Goal: Information Seeking & Learning: Check status

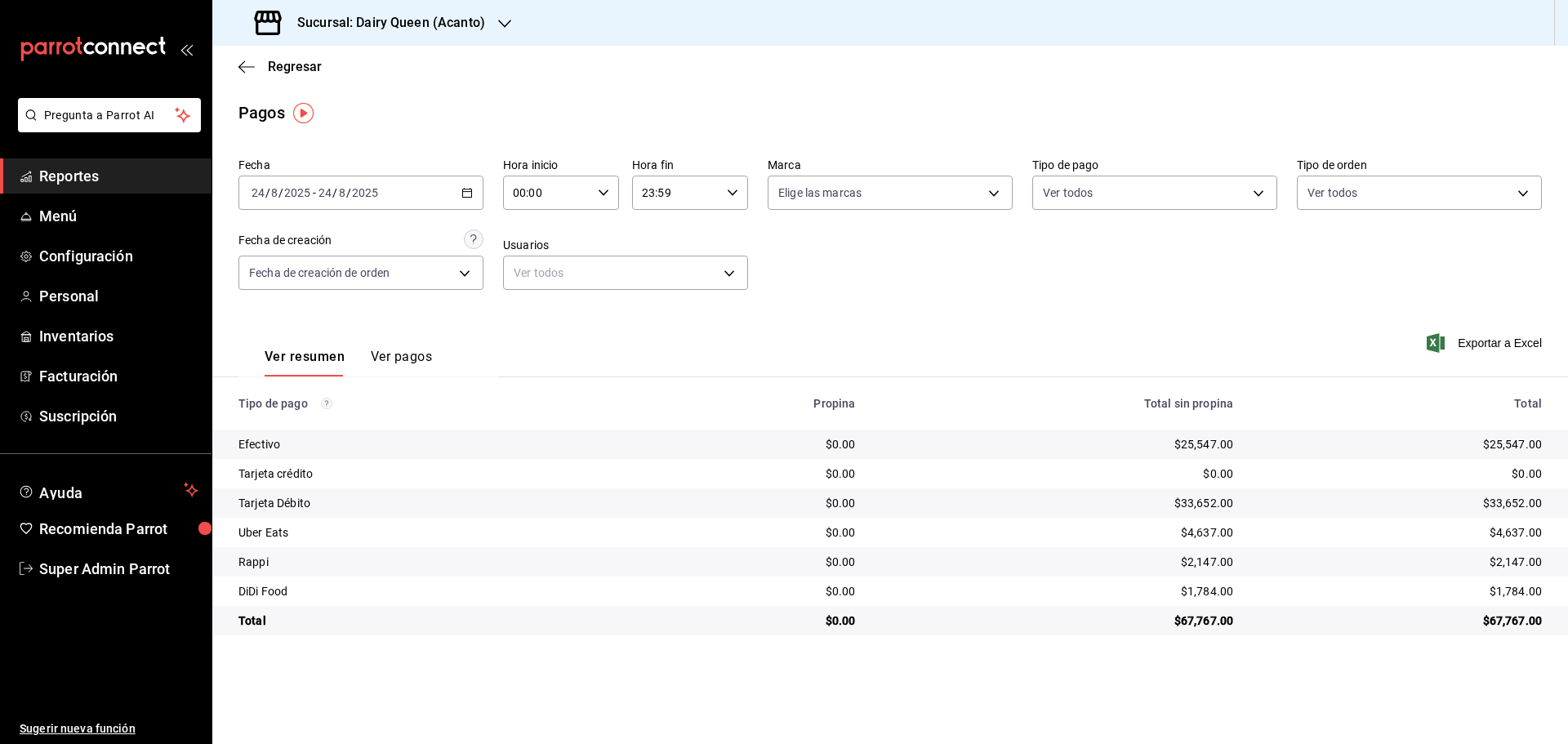
click at [332, 31] on h3 "Sucursal: Dairy Queen (Acanto)" at bounding box center [384, 23] width 201 height 20
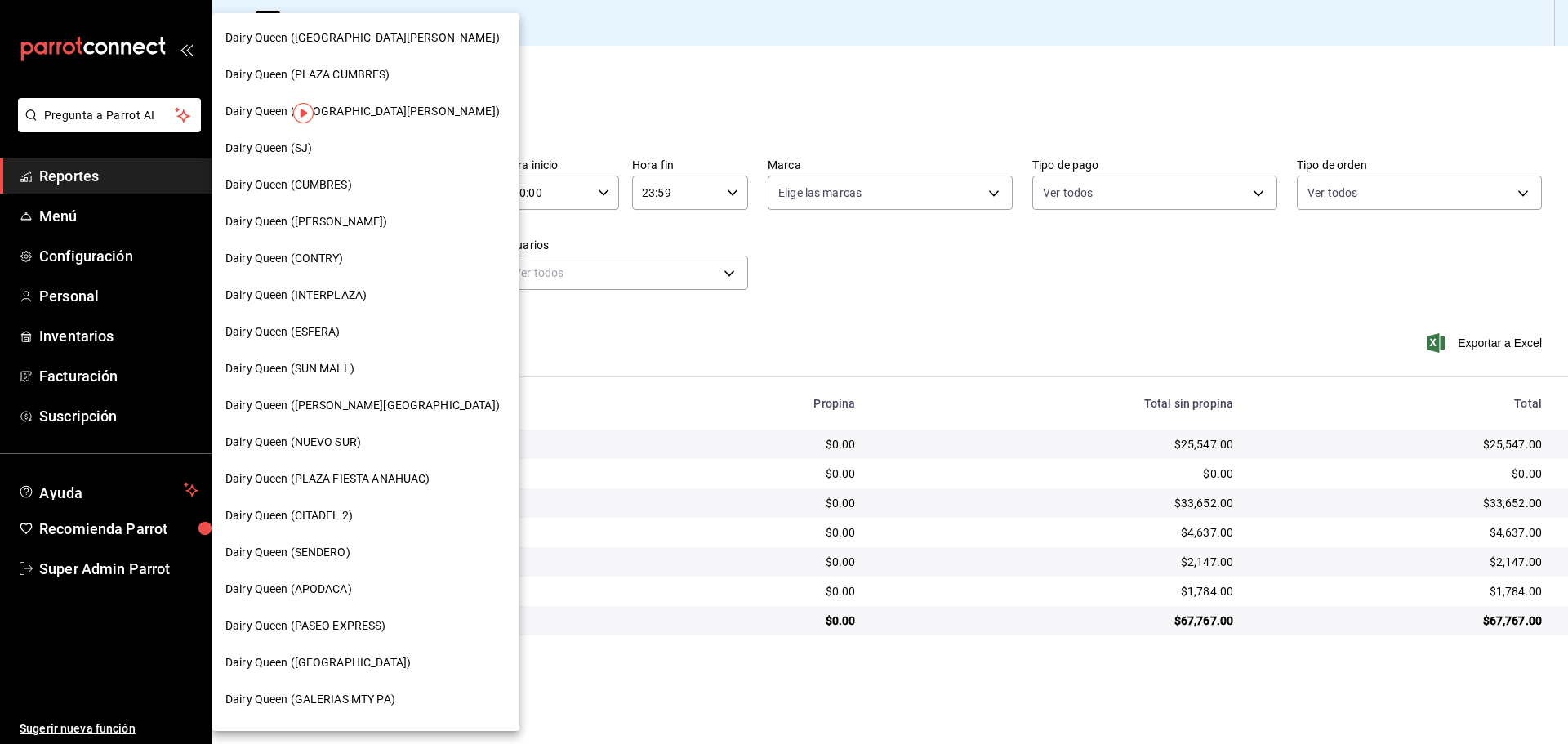
click at [342, 251] on span "Dairy Queen (CONTRY)" at bounding box center [284, 258] width 118 height 17
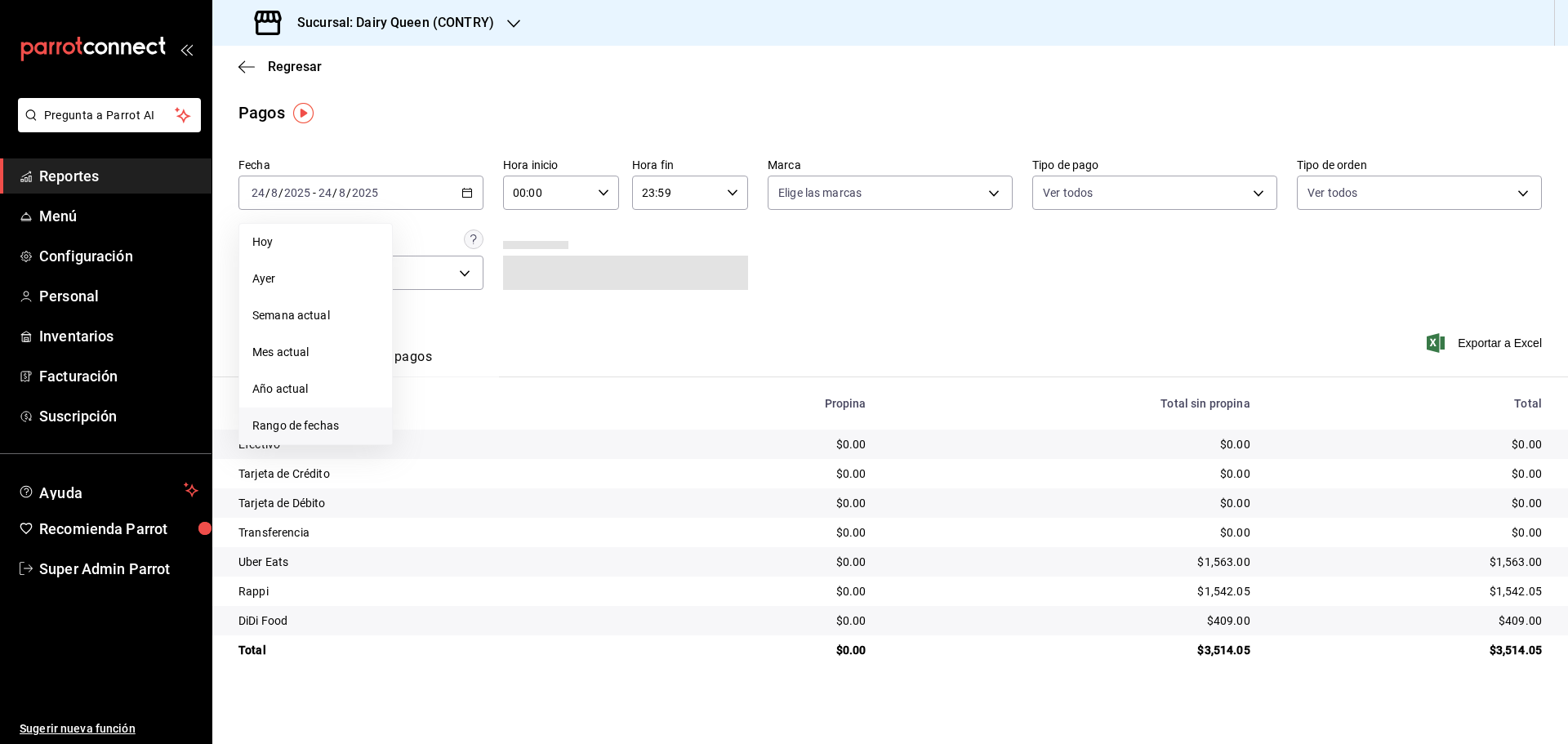
click at [279, 431] on span "Rango de fechas" at bounding box center [316, 426] width 127 height 17
click at [421, 445] on button "25" at bounding box center [427, 444] width 28 height 29
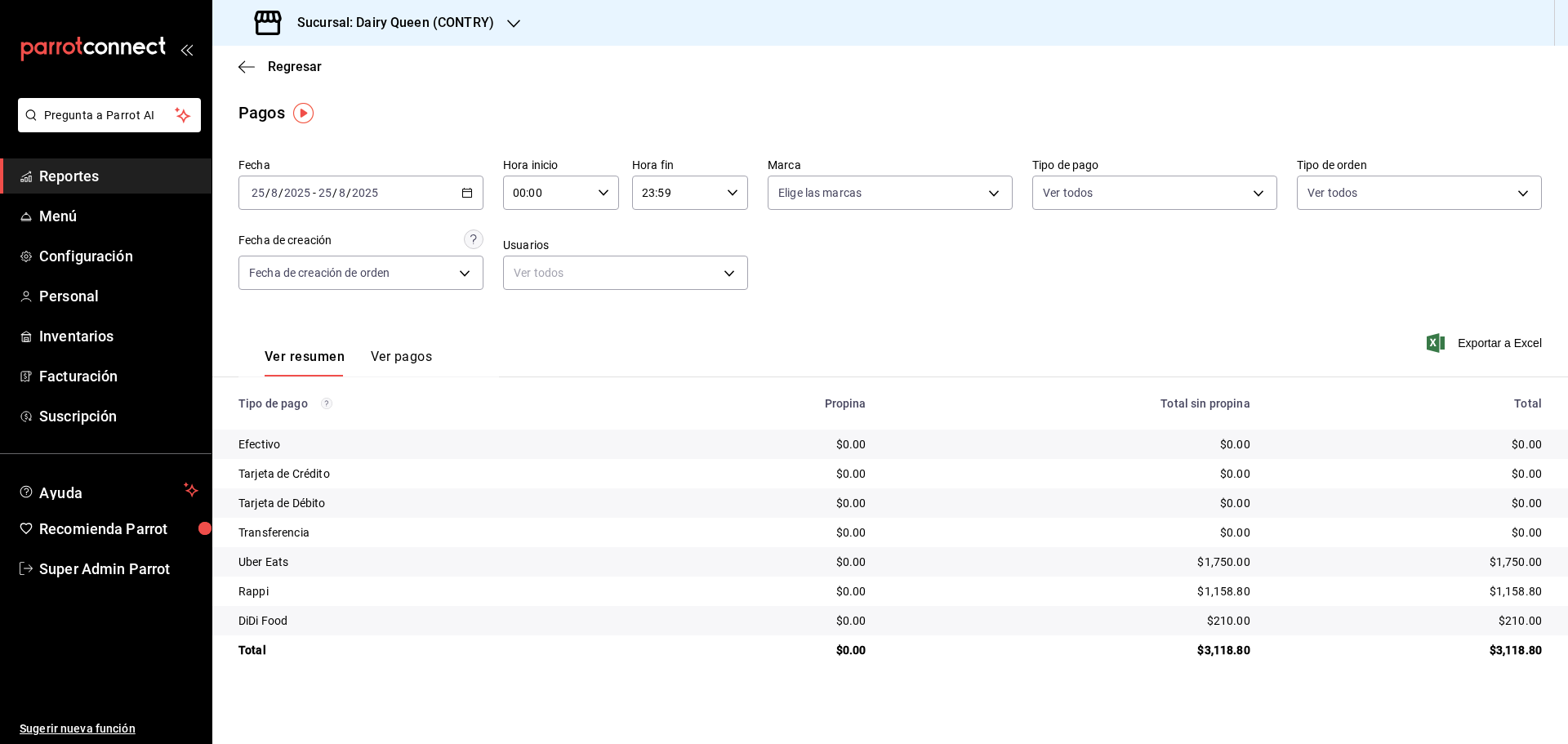
click at [317, 27] on h3 "Sucursal: Dairy Queen (CONTRY)" at bounding box center [389, 23] width 210 height 20
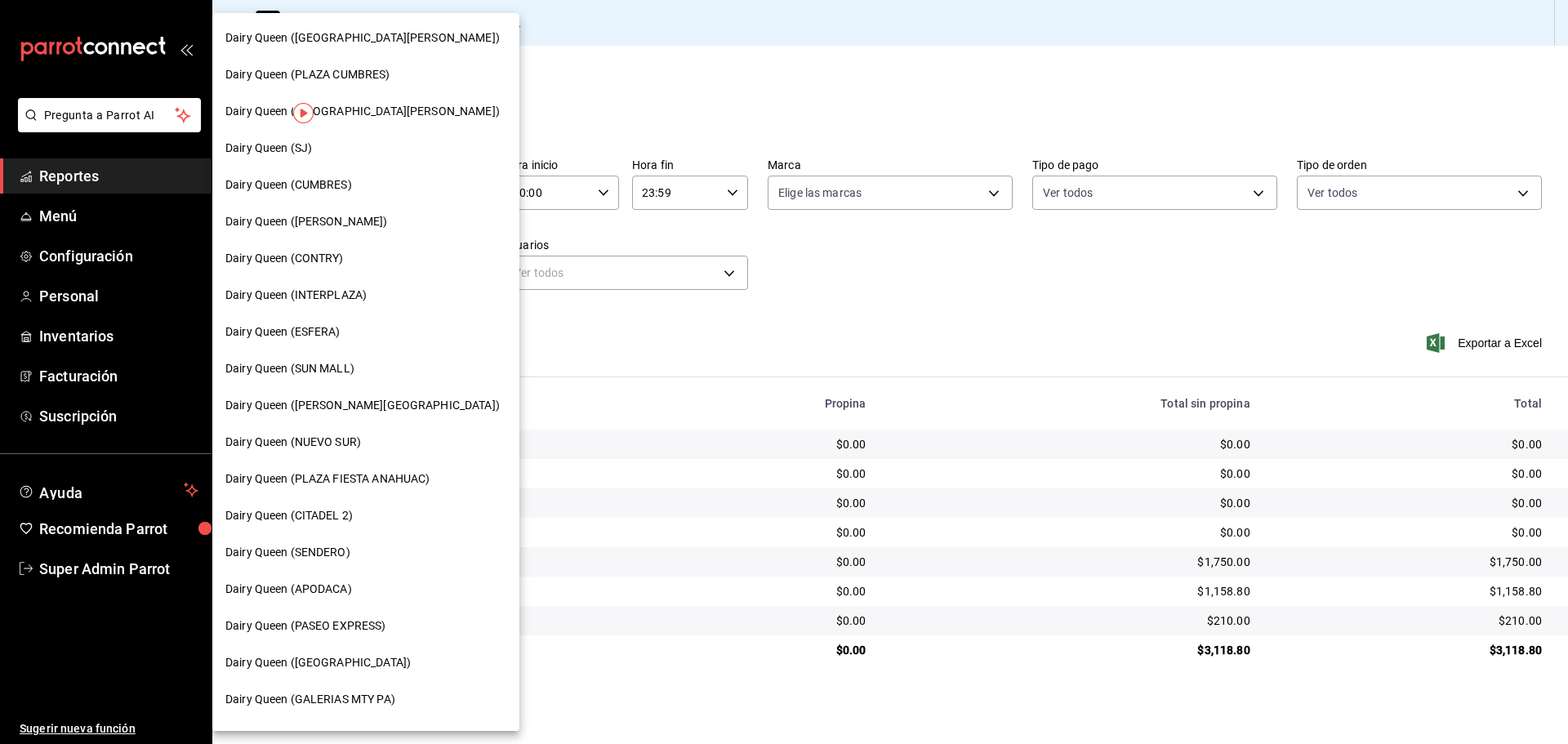
click at [342, 558] on span "Dairy Queen (SENDERO)" at bounding box center [287, 552] width 125 height 17
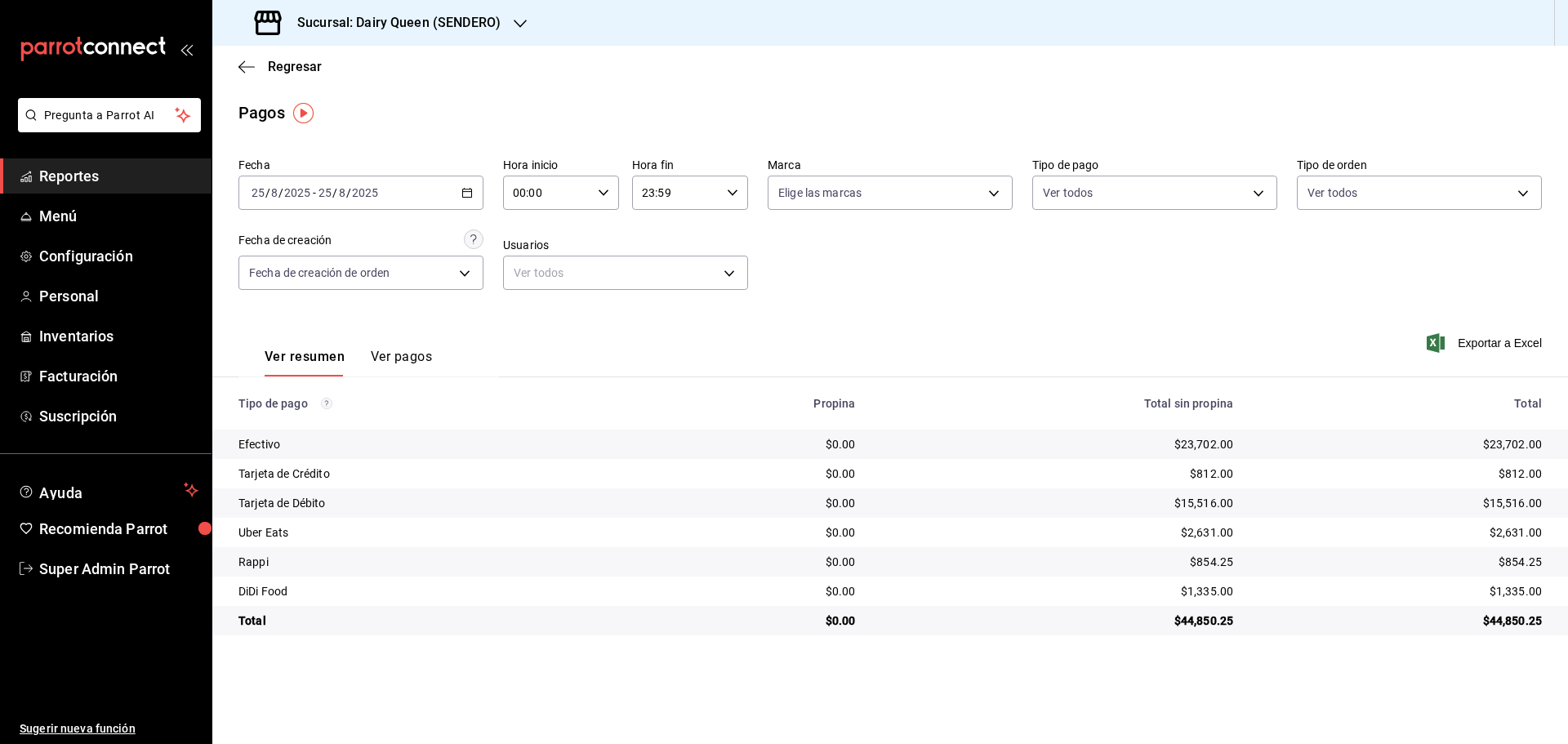
click at [339, 21] on h3 "Sucursal: Dairy Queen (SENDERO)" at bounding box center [392, 23] width 217 height 20
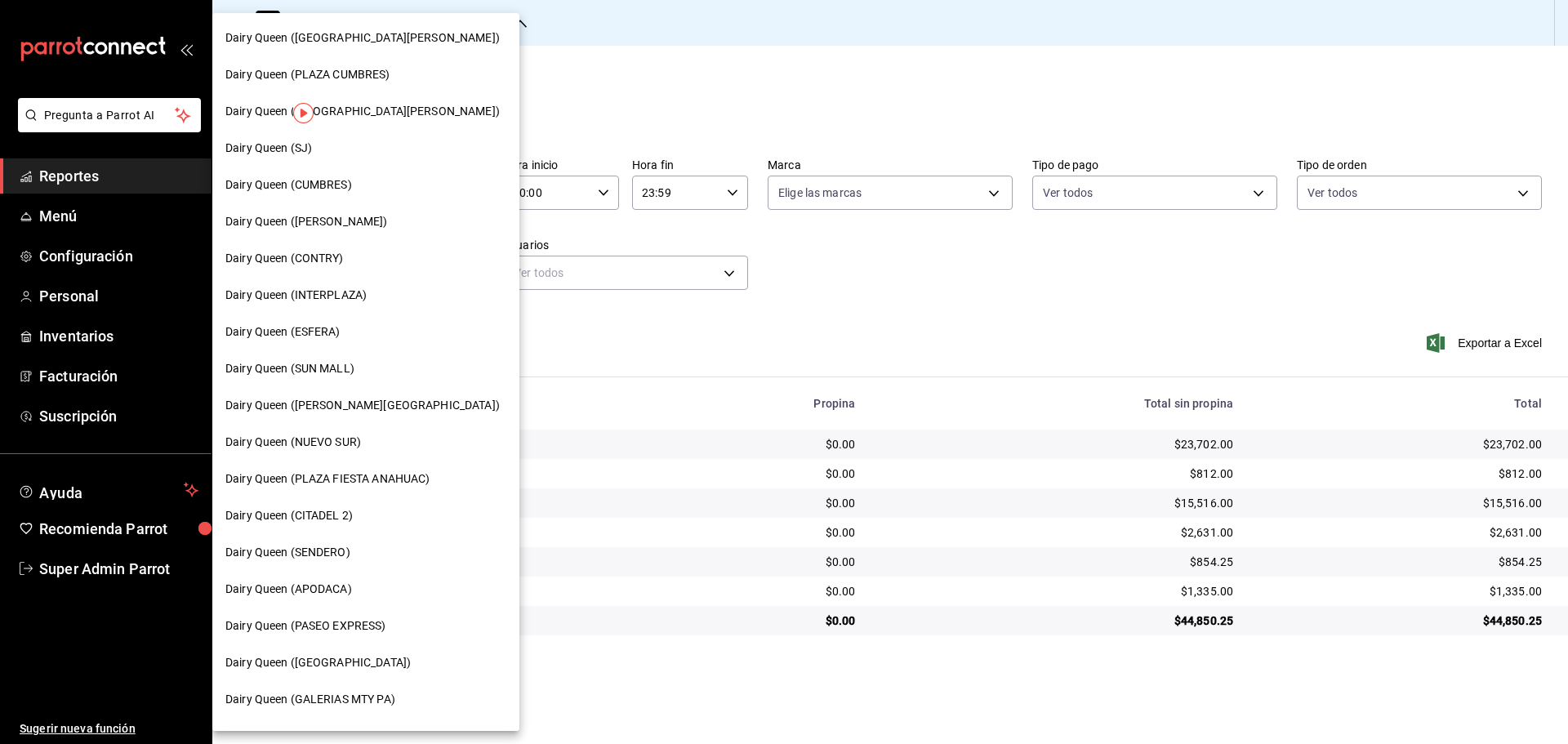
click at [339, 186] on span "Dairy Queen (CUMBRES)" at bounding box center [288, 185] width 127 height 17
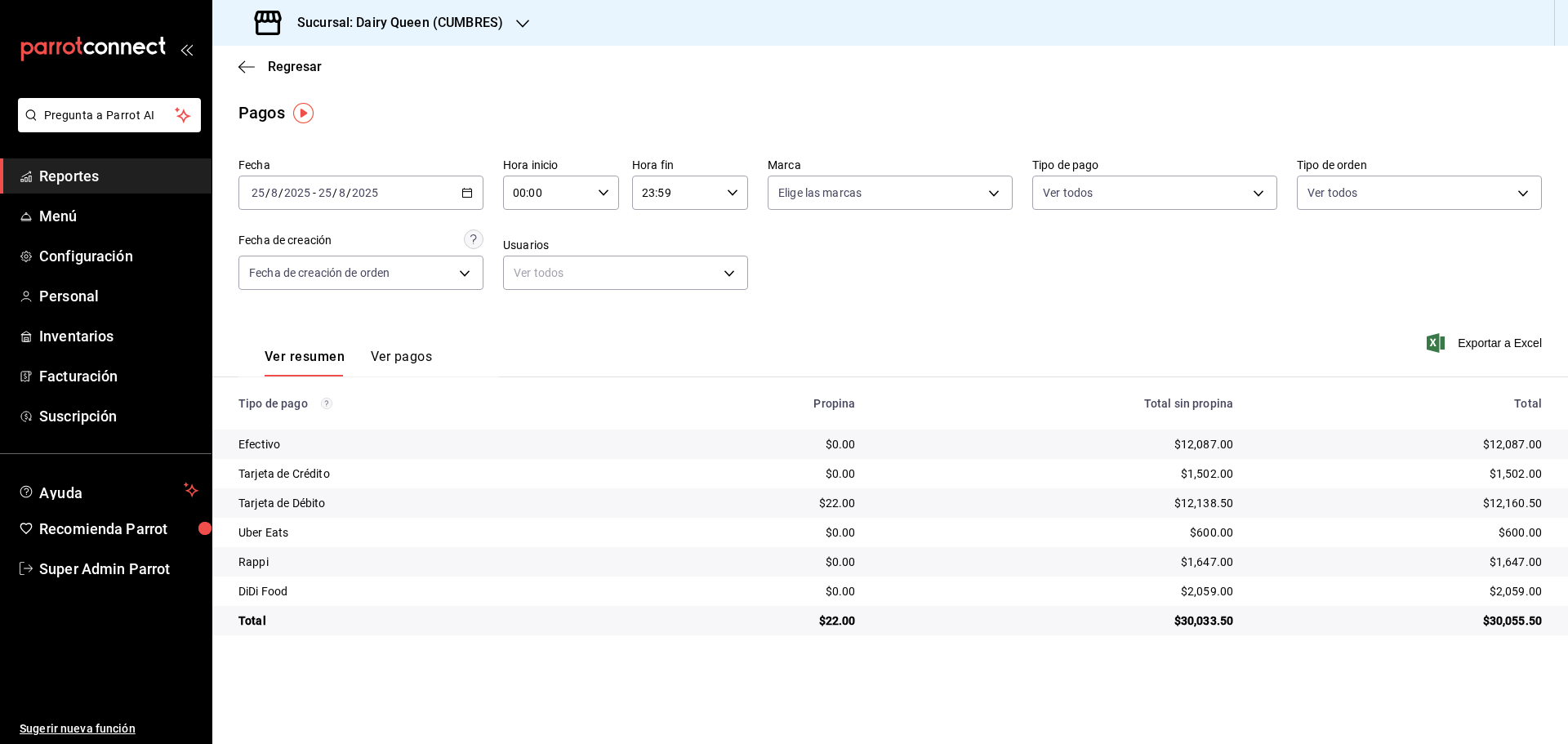
click at [317, 20] on h3 "Sucursal: Dairy Queen (CUMBRES)" at bounding box center [393, 23] width 219 height 20
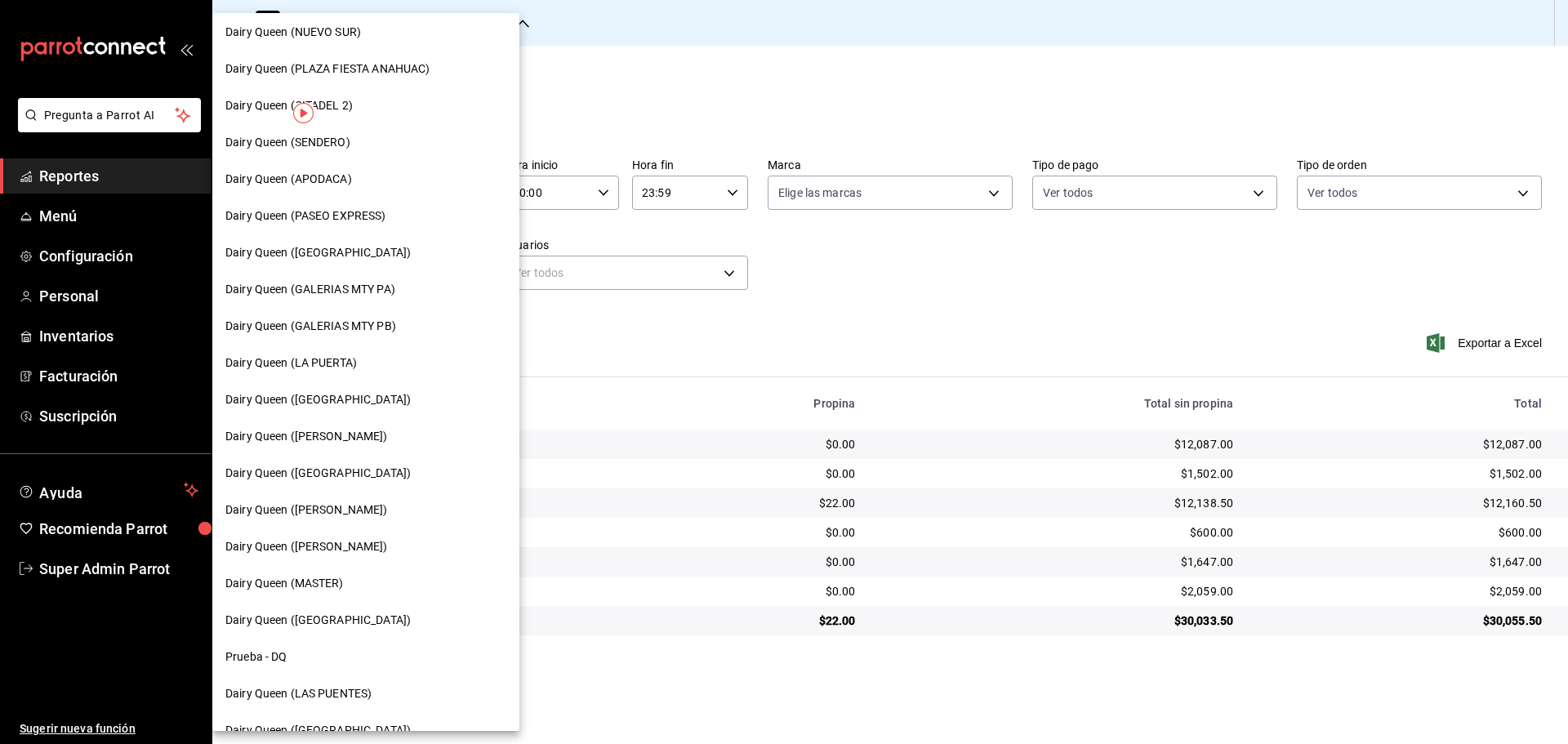
scroll to position [508, 0]
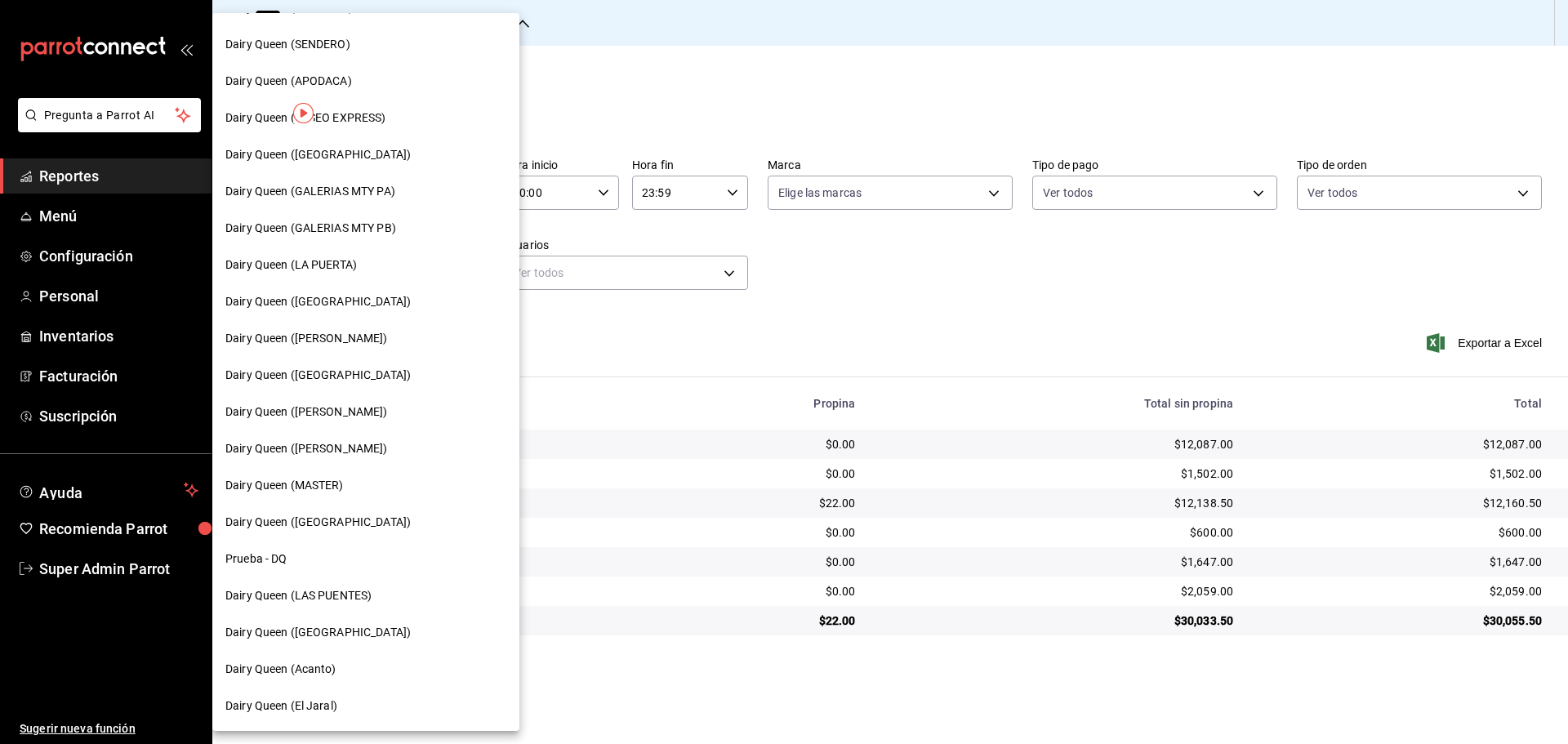
click at [326, 597] on span "Dairy Queen (LAS PUENTES)" at bounding box center [297, 596] width 146 height 17
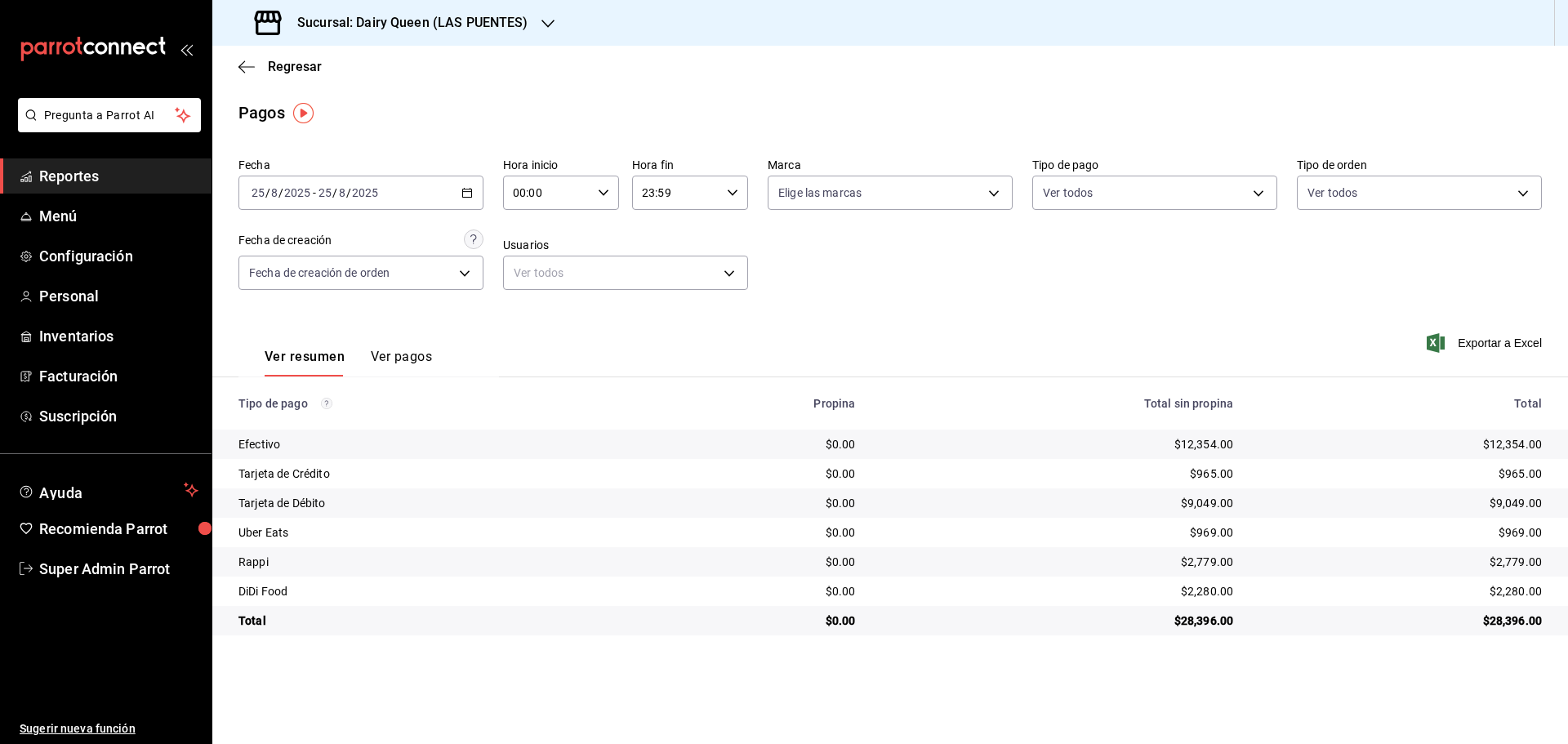
click at [392, 25] on h3 "Sucursal: Dairy Queen (LAS PUENTES)" at bounding box center [406, 23] width 244 height 20
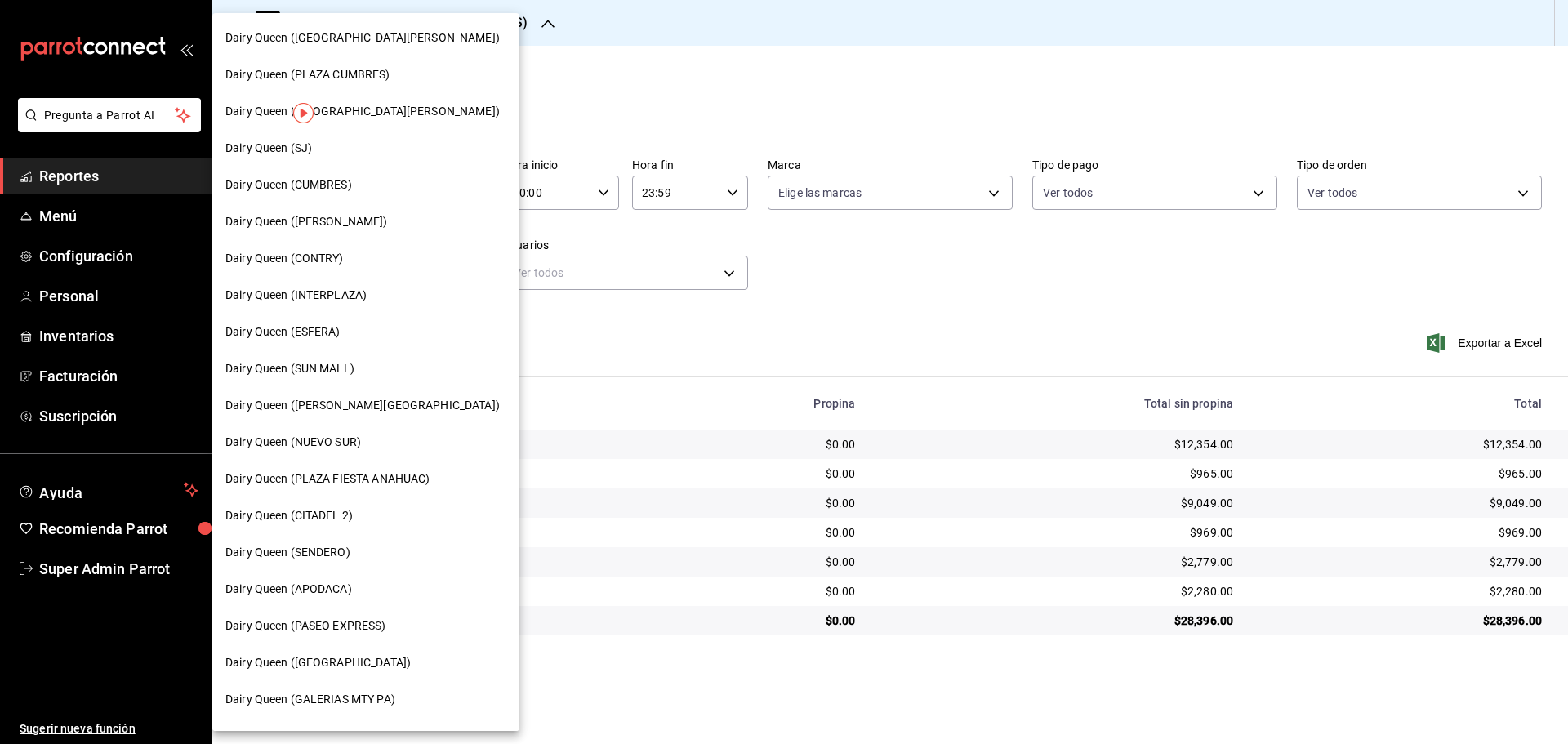
click at [371, 628] on span "Dairy Queen (PASEO EXPRESS)" at bounding box center [305, 626] width 161 height 17
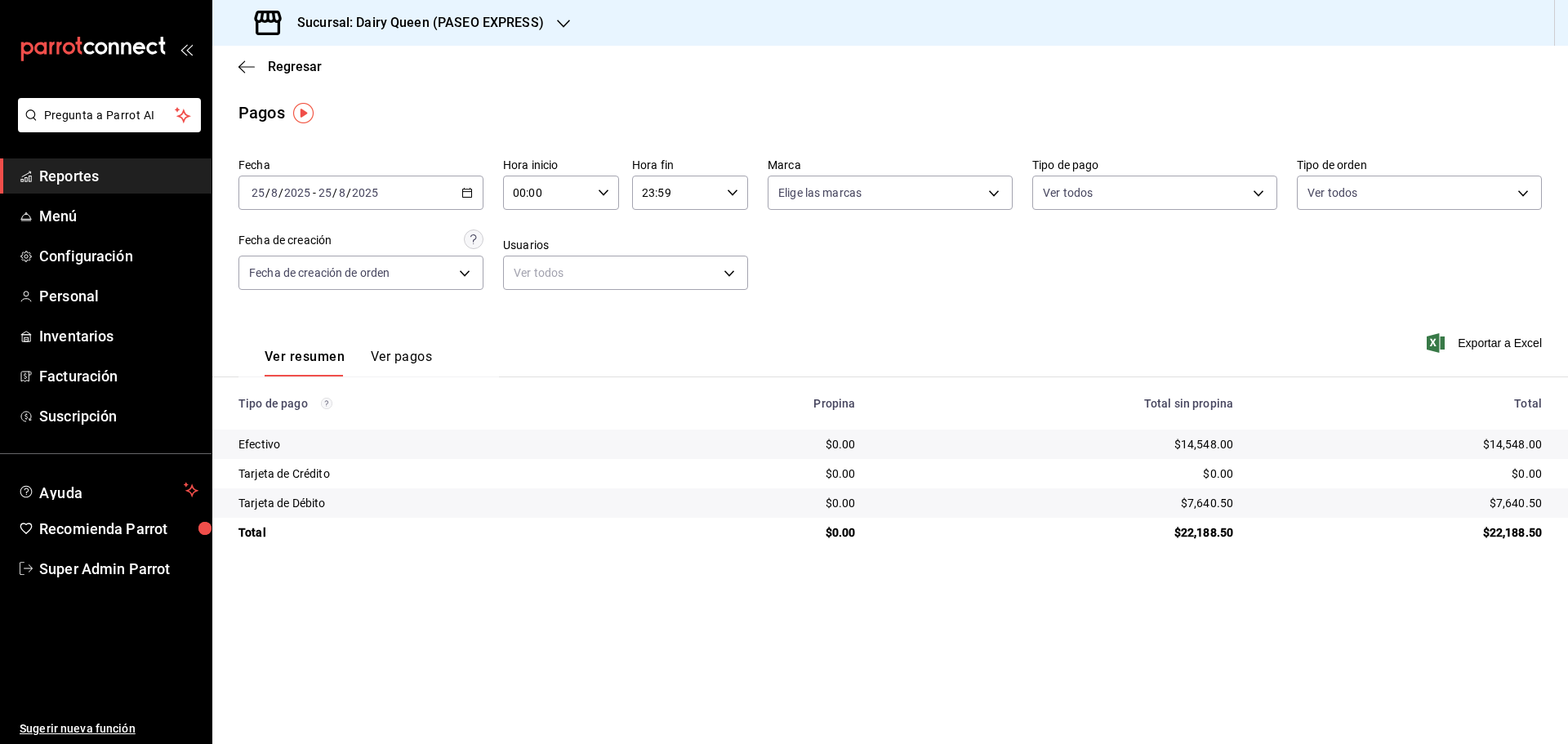
click at [326, 28] on h3 "Sucursal: Dairy Queen (PASEO EXPRESS)" at bounding box center [414, 23] width 260 height 20
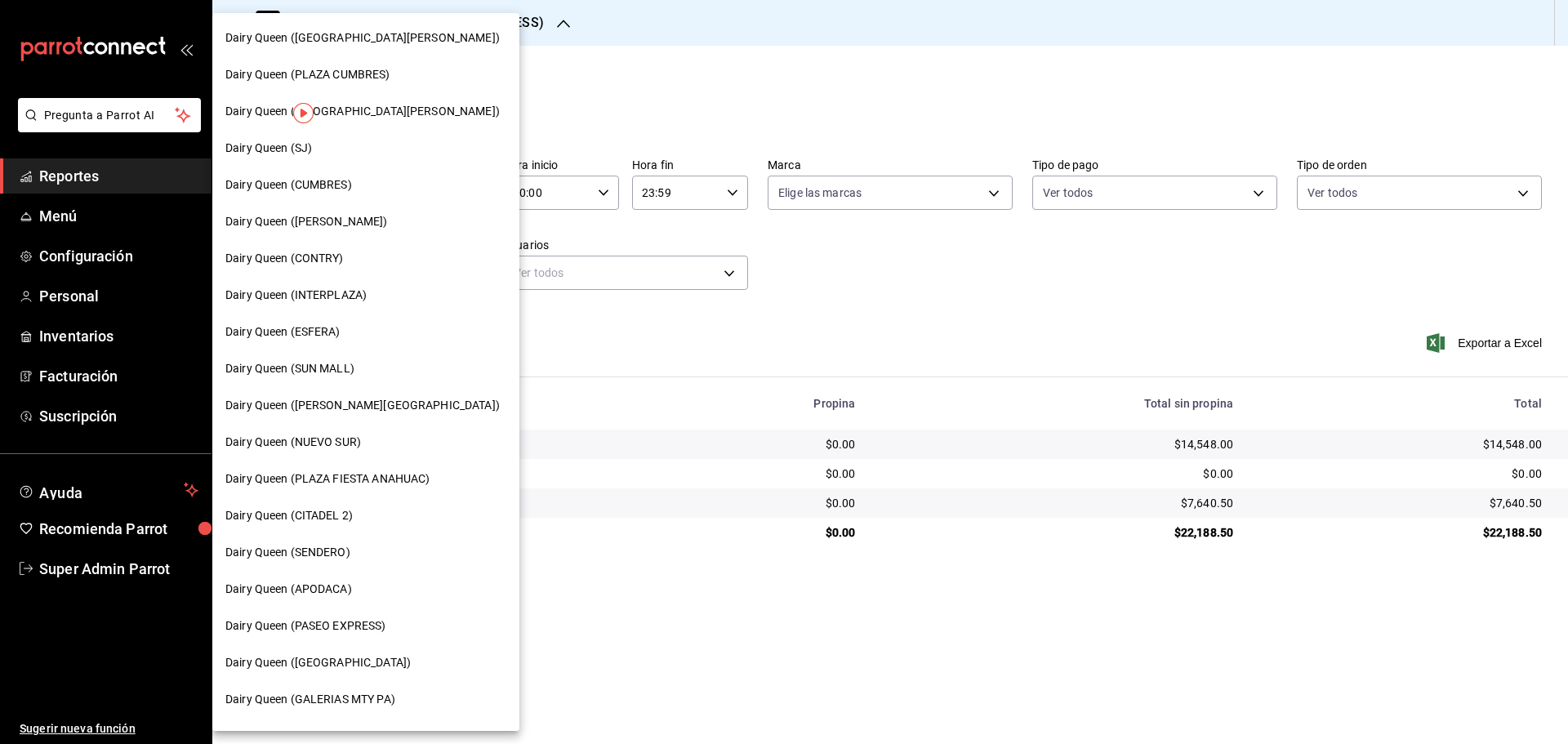
click at [319, 144] on div "Dairy Queen (SJ)" at bounding box center [365, 148] width 281 height 17
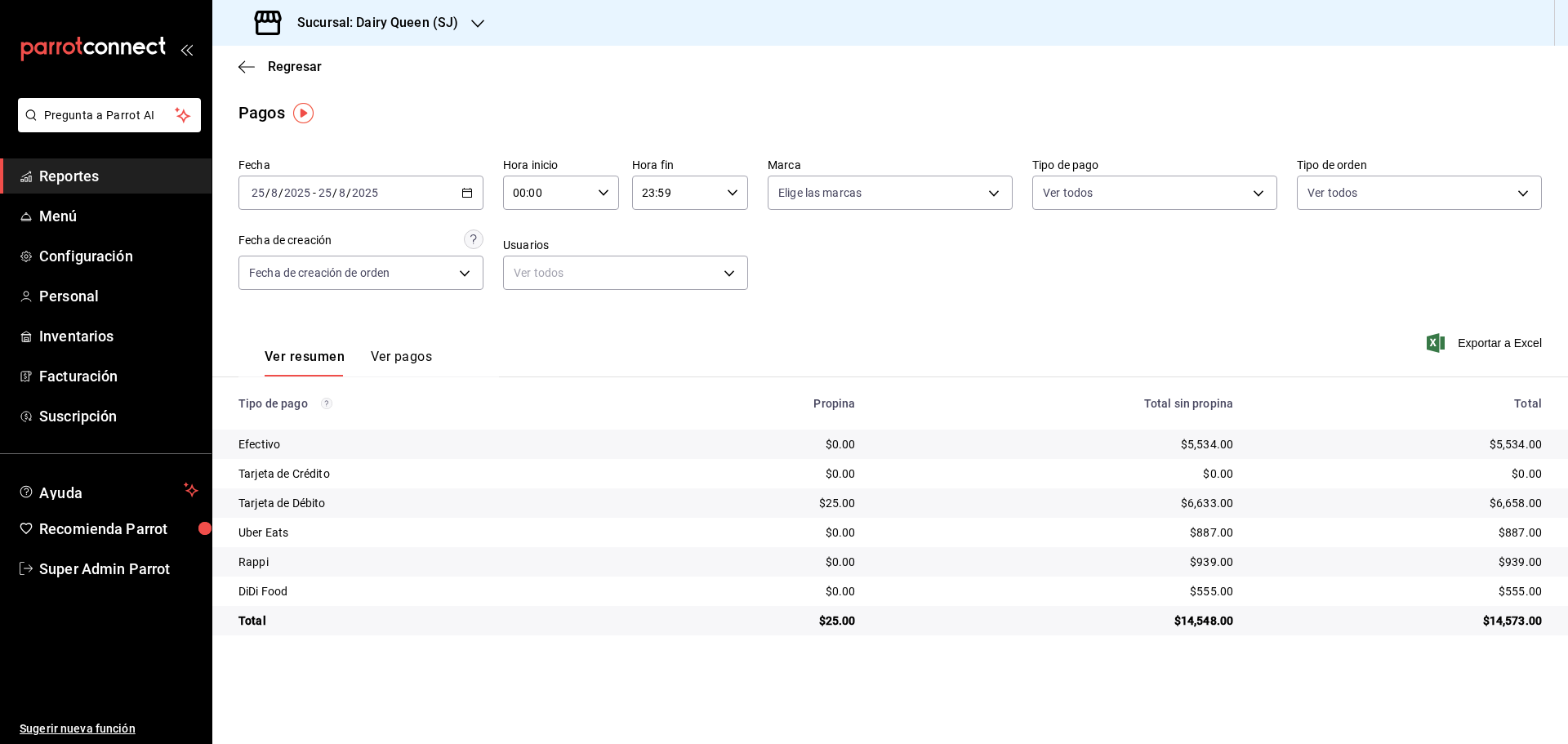
click at [369, 24] on h3 "Sucursal: Dairy Queen (SJ)" at bounding box center [371, 23] width 174 height 20
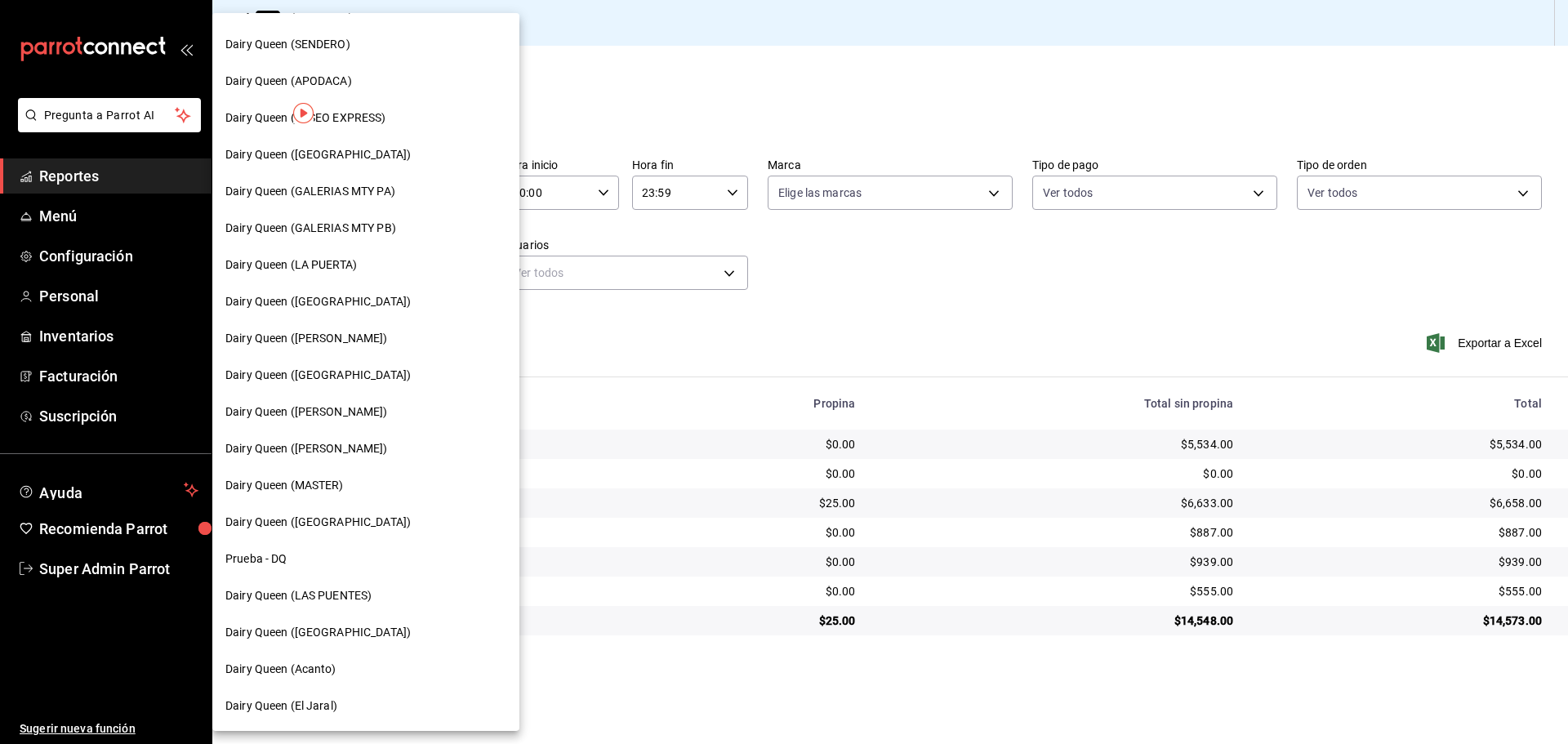
click at [277, 631] on span "Dairy Queen ([GEOGRAPHIC_DATA])" at bounding box center [317, 632] width 185 height 17
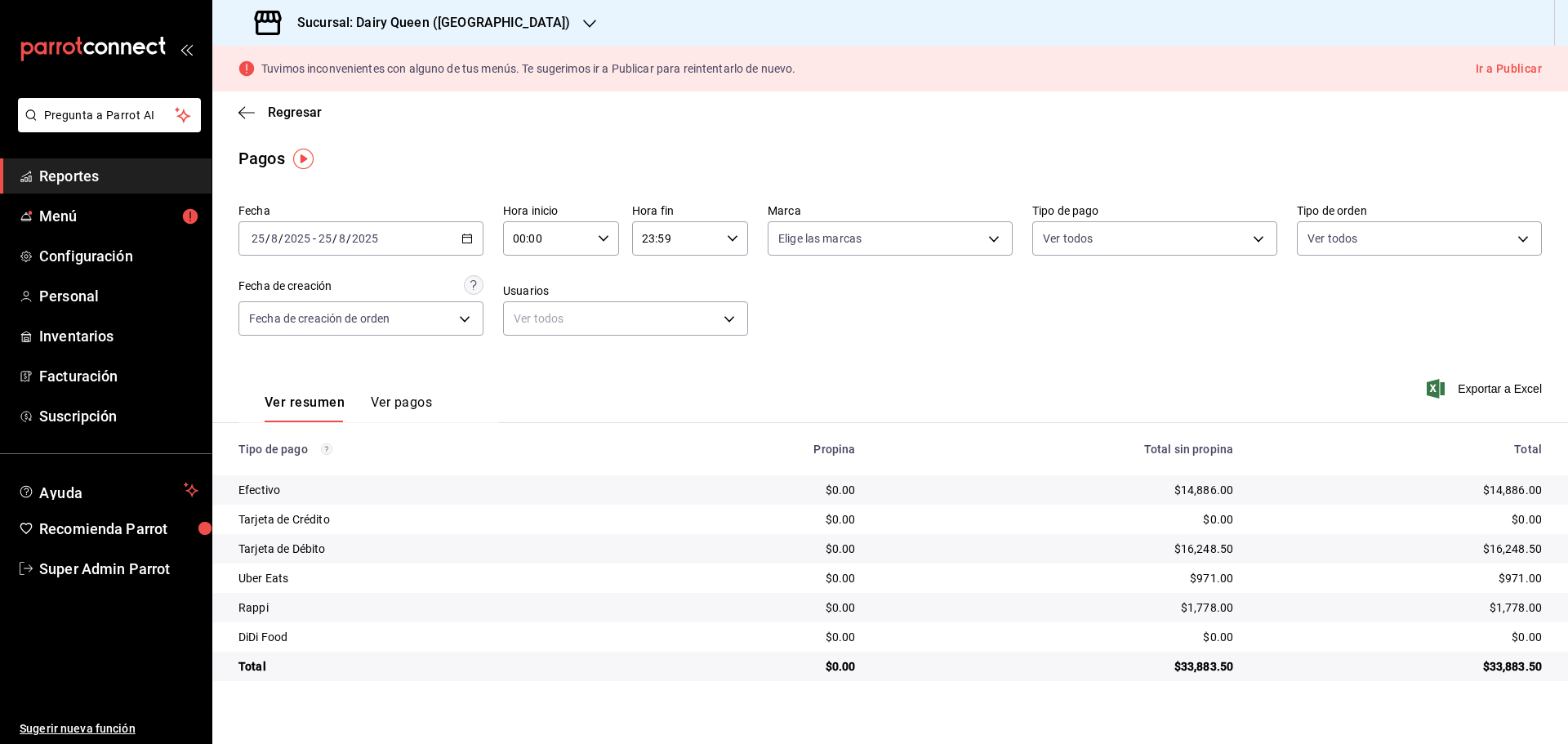
click at [308, 20] on h3 "Sucursal: Dairy Queen ([GEOGRAPHIC_DATA])" at bounding box center [427, 23] width 286 height 20
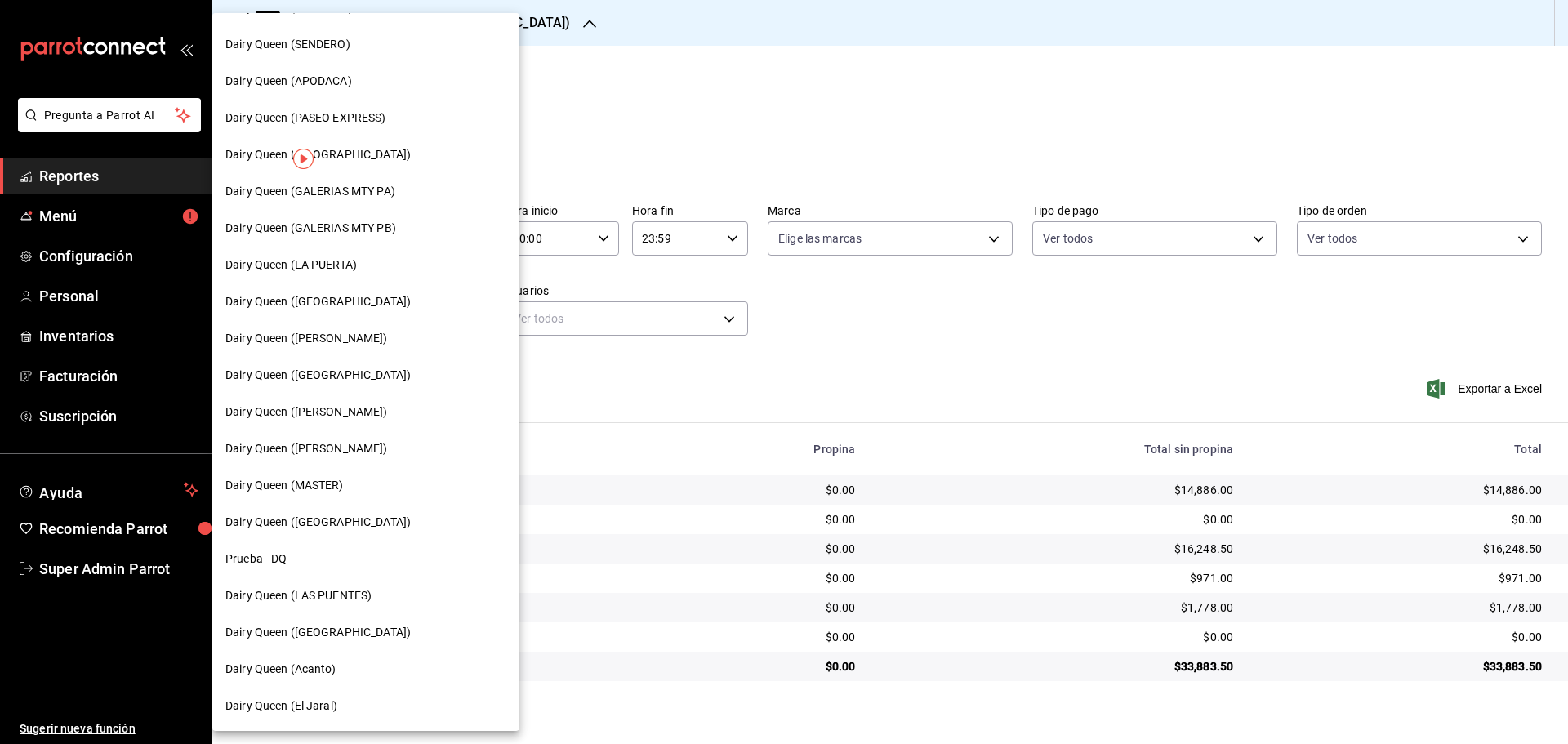
click at [331, 262] on span "Dairy Queen (LA PUERTA)" at bounding box center [291, 265] width 132 height 17
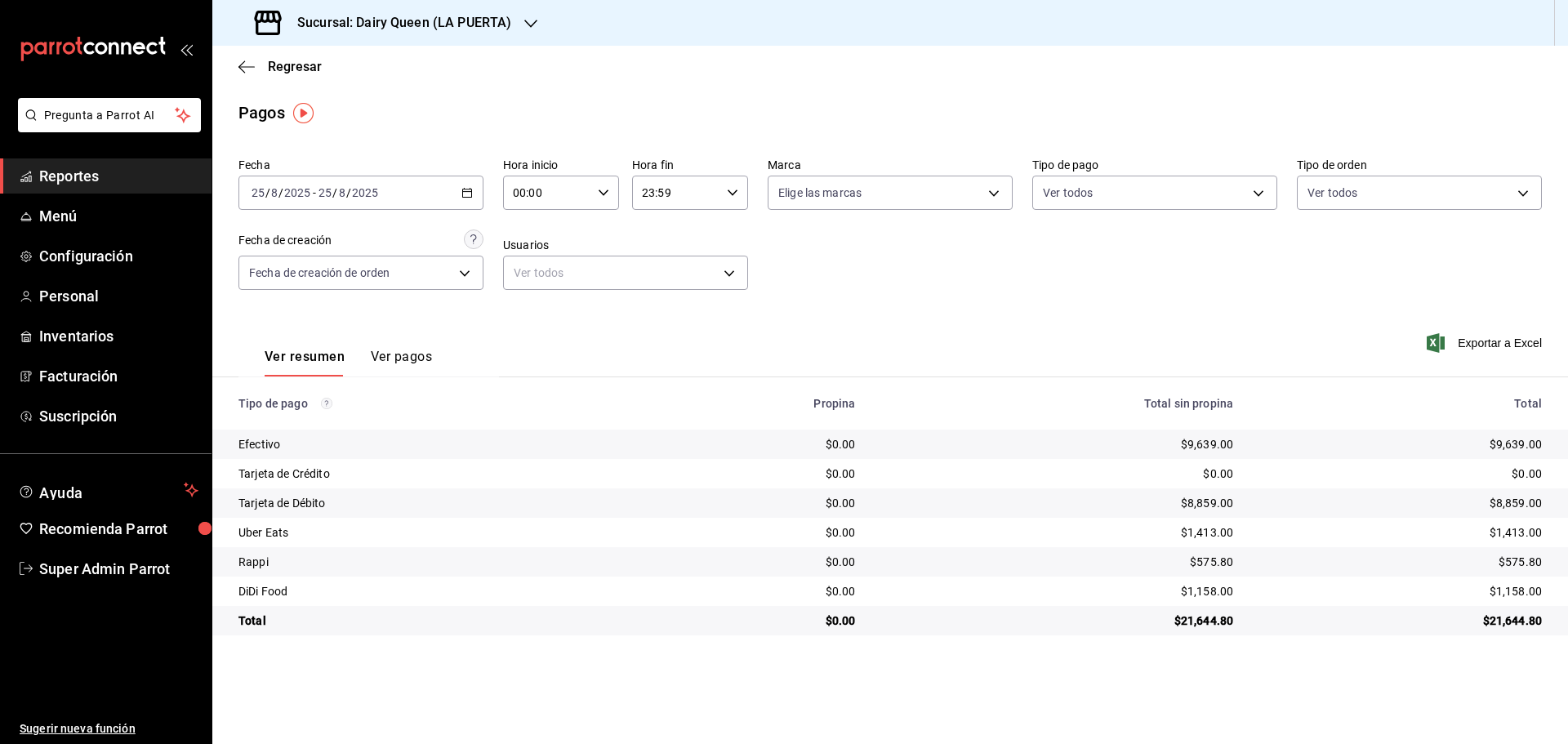
click at [302, 18] on h3 "Sucursal: Dairy Queen (LA PUERTA)" at bounding box center [397, 23] width 227 height 20
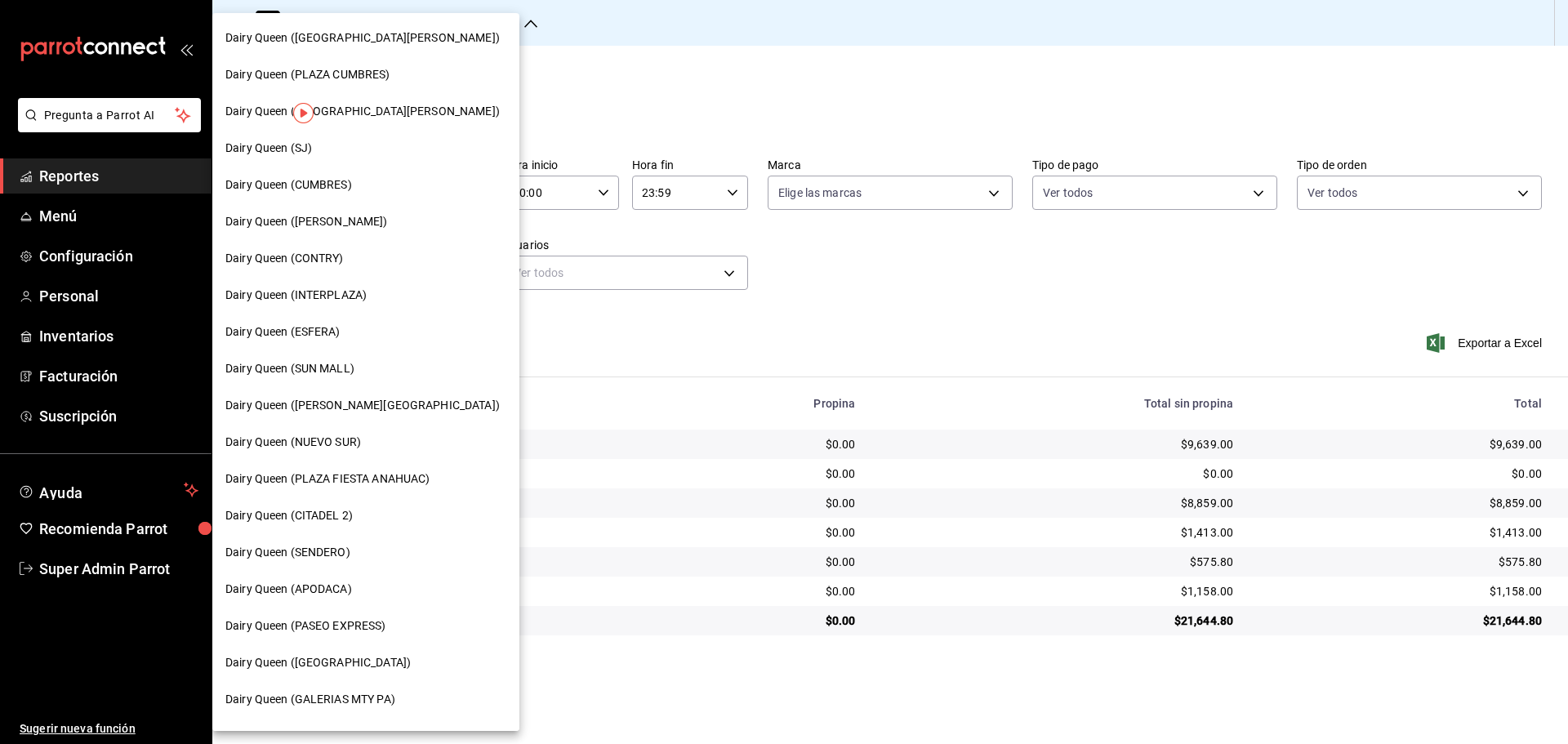
click at [342, 405] on span "Dairy Queen ([PERSON_NAME][GEOGRAPHIC_DATA])" at bounding box center [362, 405] width 274 height 17
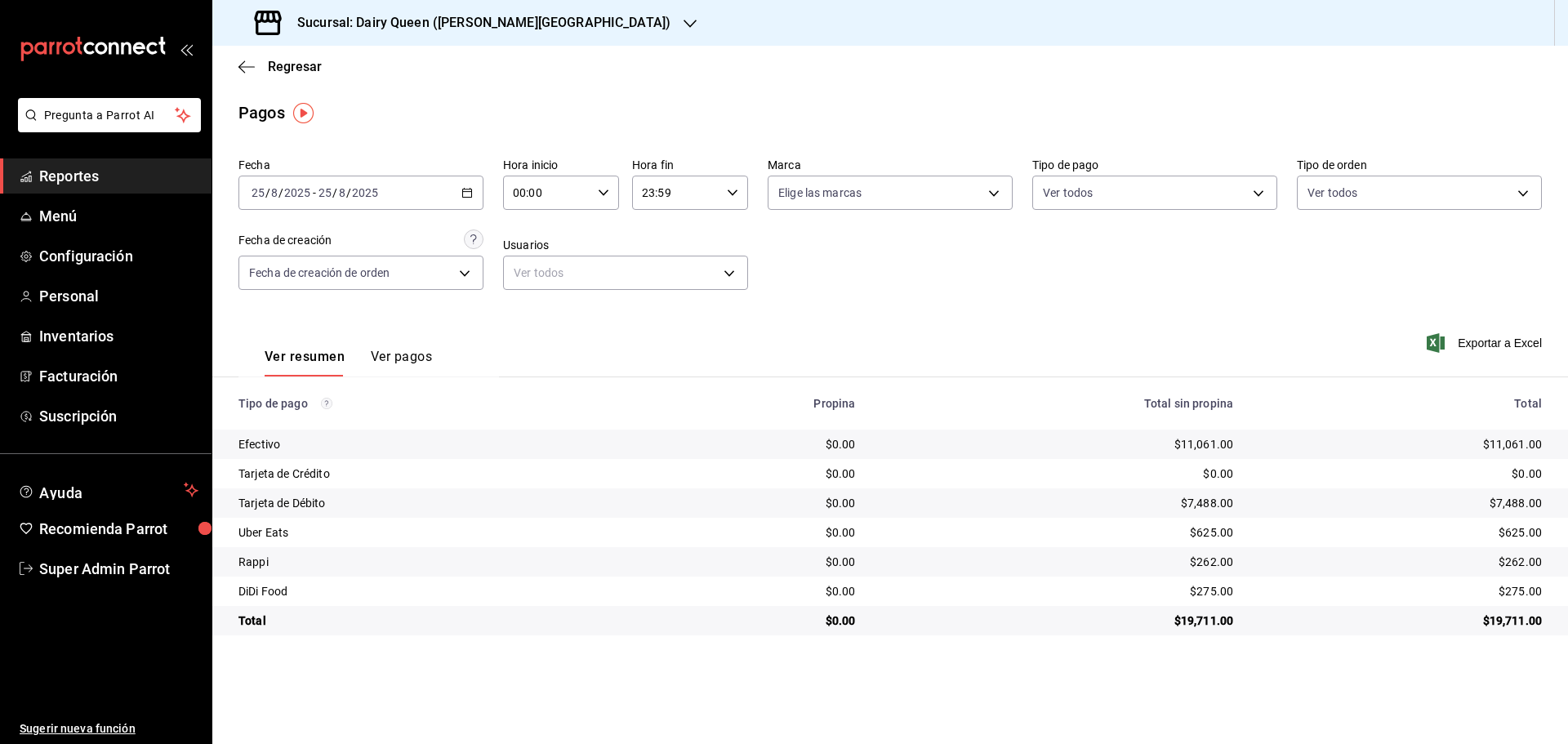
click at [307, 9] on div "Sucursal: Dairy Queen ([PERSON_NAME][GEOGRAPHIC_DATA])" at bounding box center [463, 22] width 477 height 46
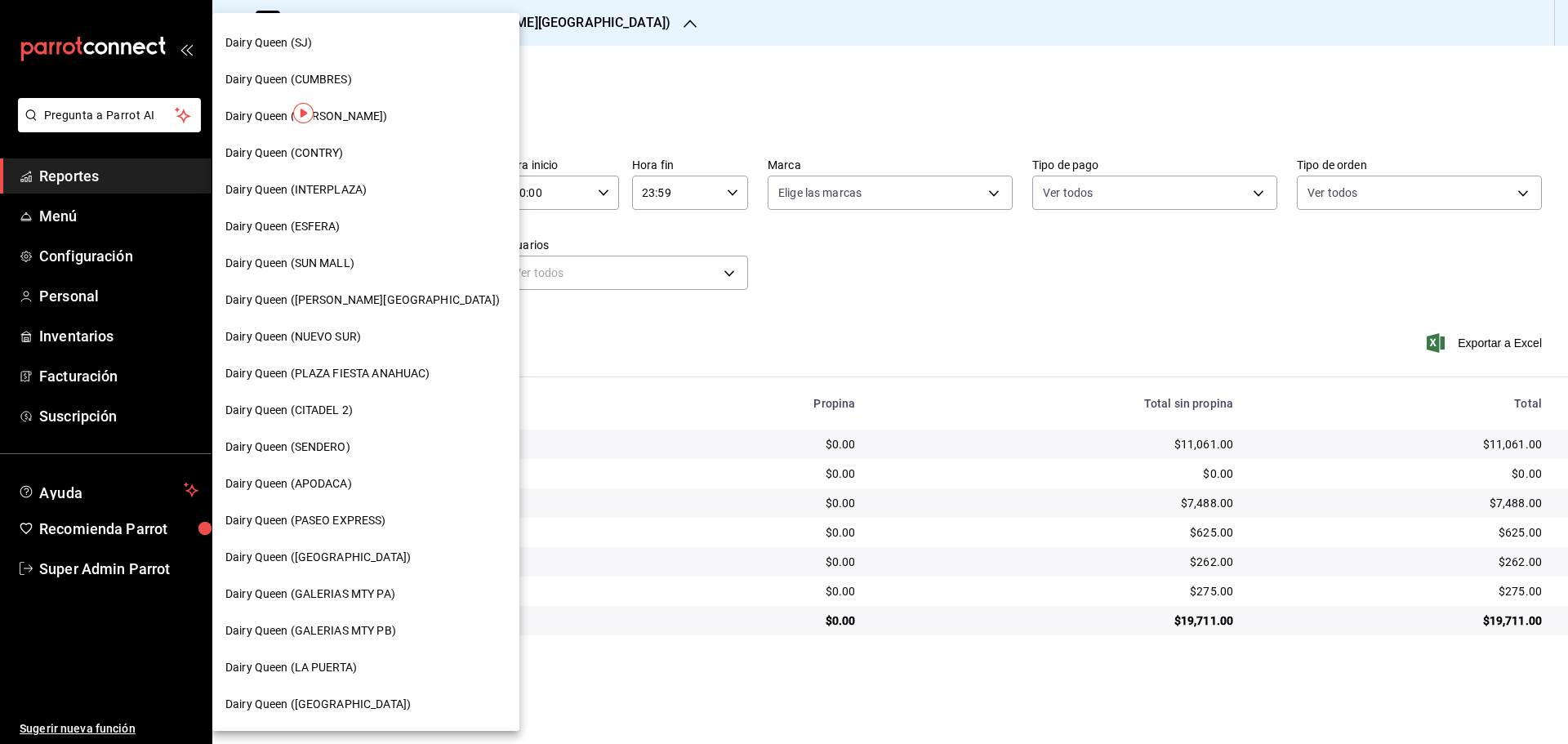
scroll to position [272, 0]
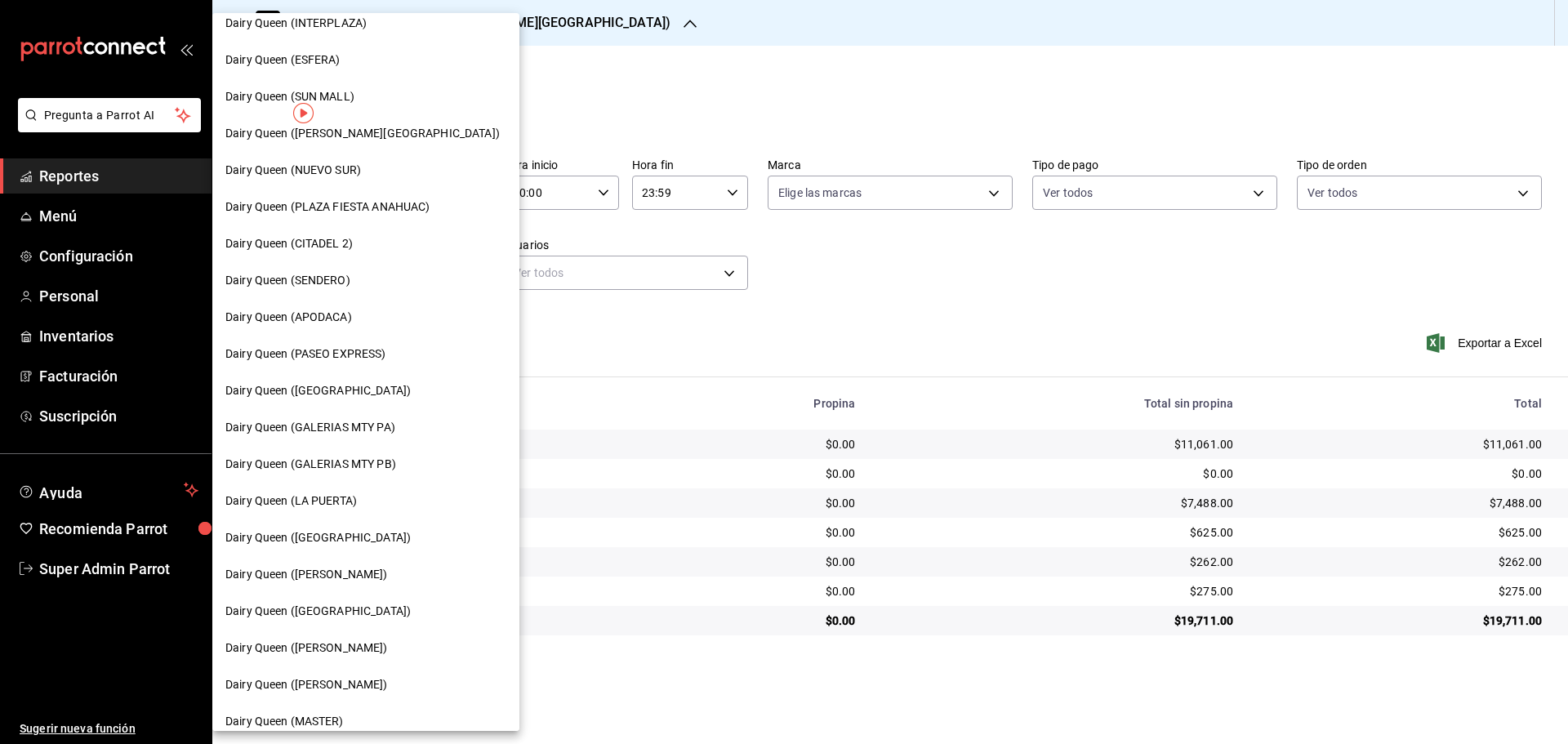
click at [316, 387] on span "Dairy Queen ([GEOGRAPHIC_DATA])" at bounding box center [317, 391] width 185 height 17
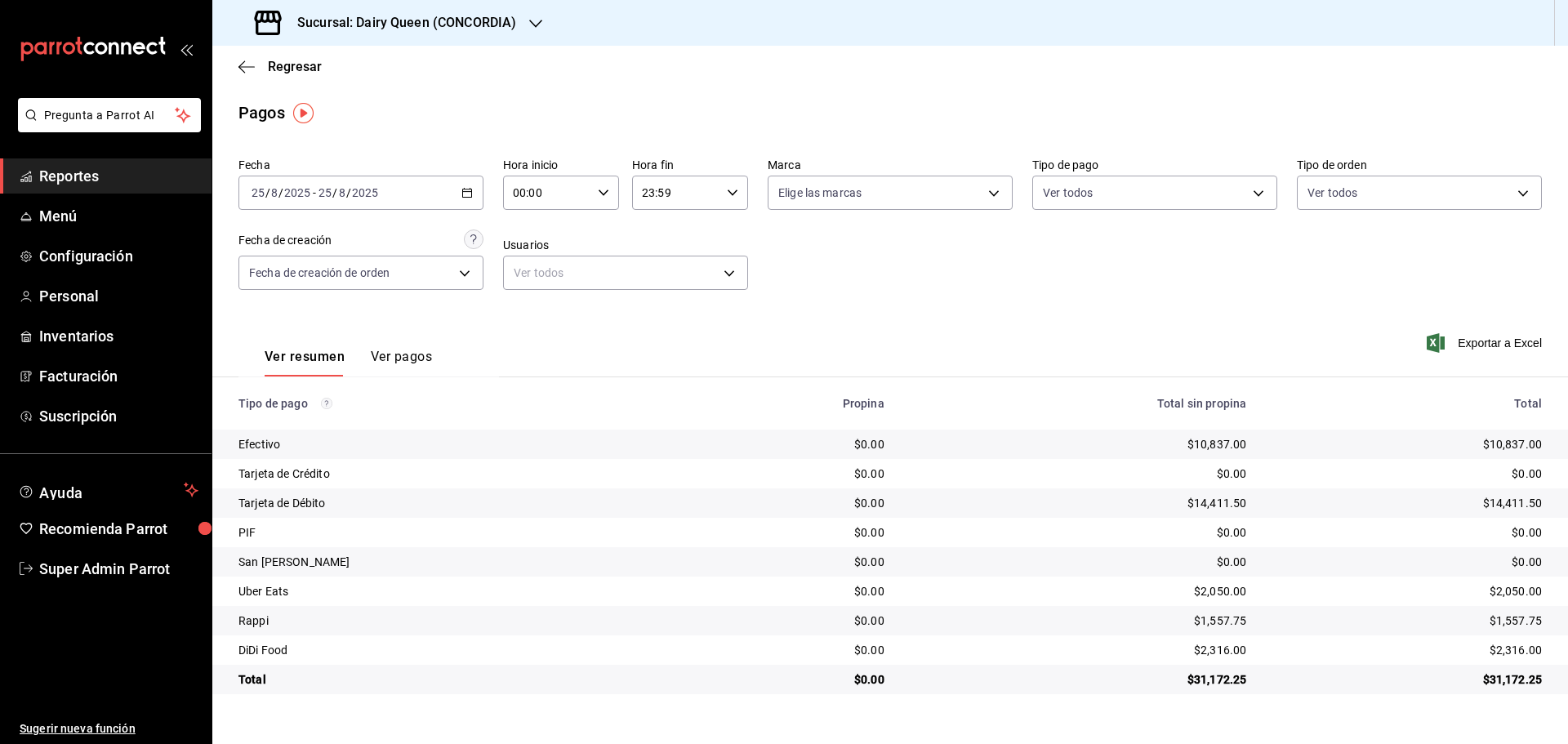
click at [325, 37] on div "Sucursal: Dairy Queen (CONCORDIA)" at bounding box center [387, 22] width 323 height 46
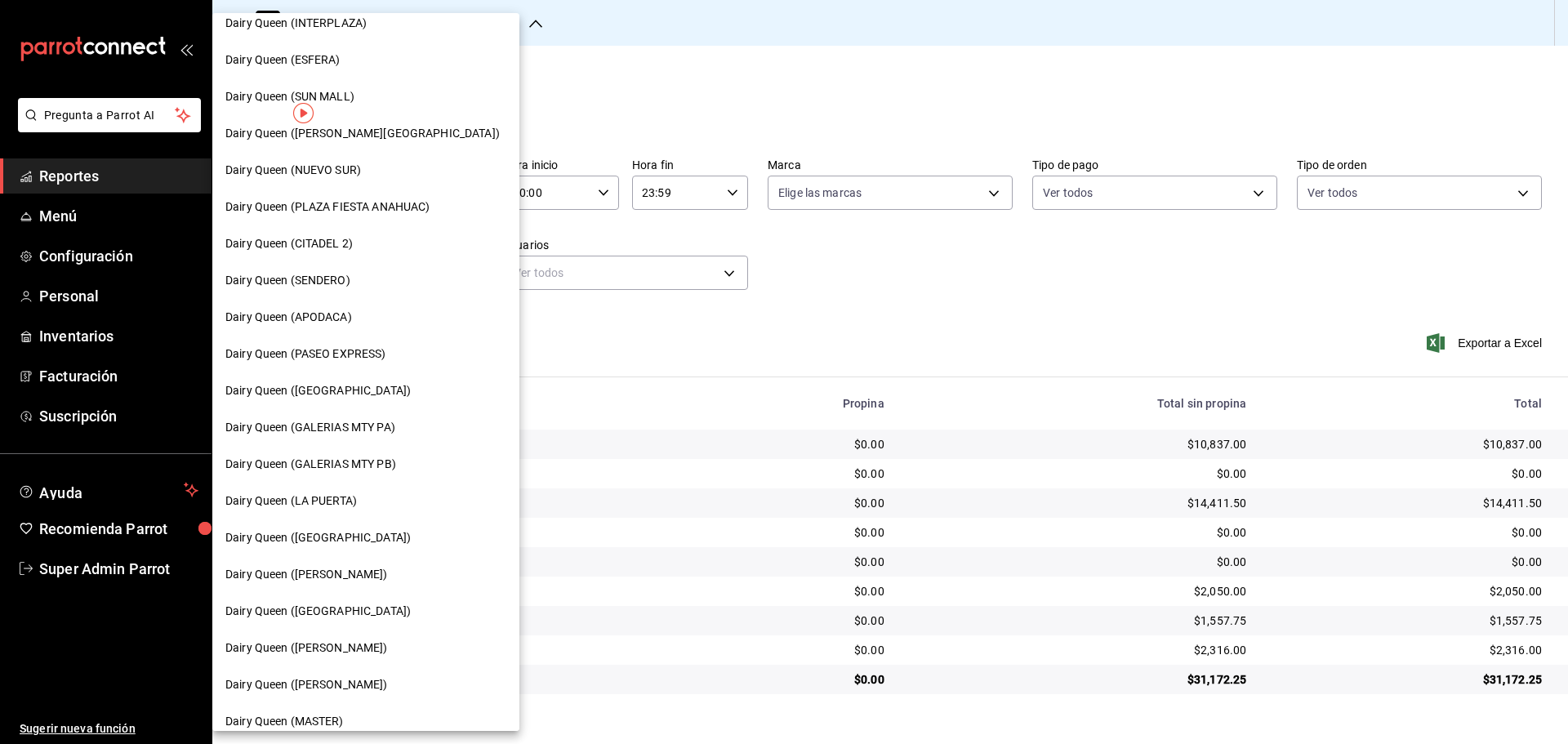
click at [350, 621] on div "Dairy Queen ([GEOGRAPHIC_DATA])" at bounding box center [366, 611] width 307 height 37
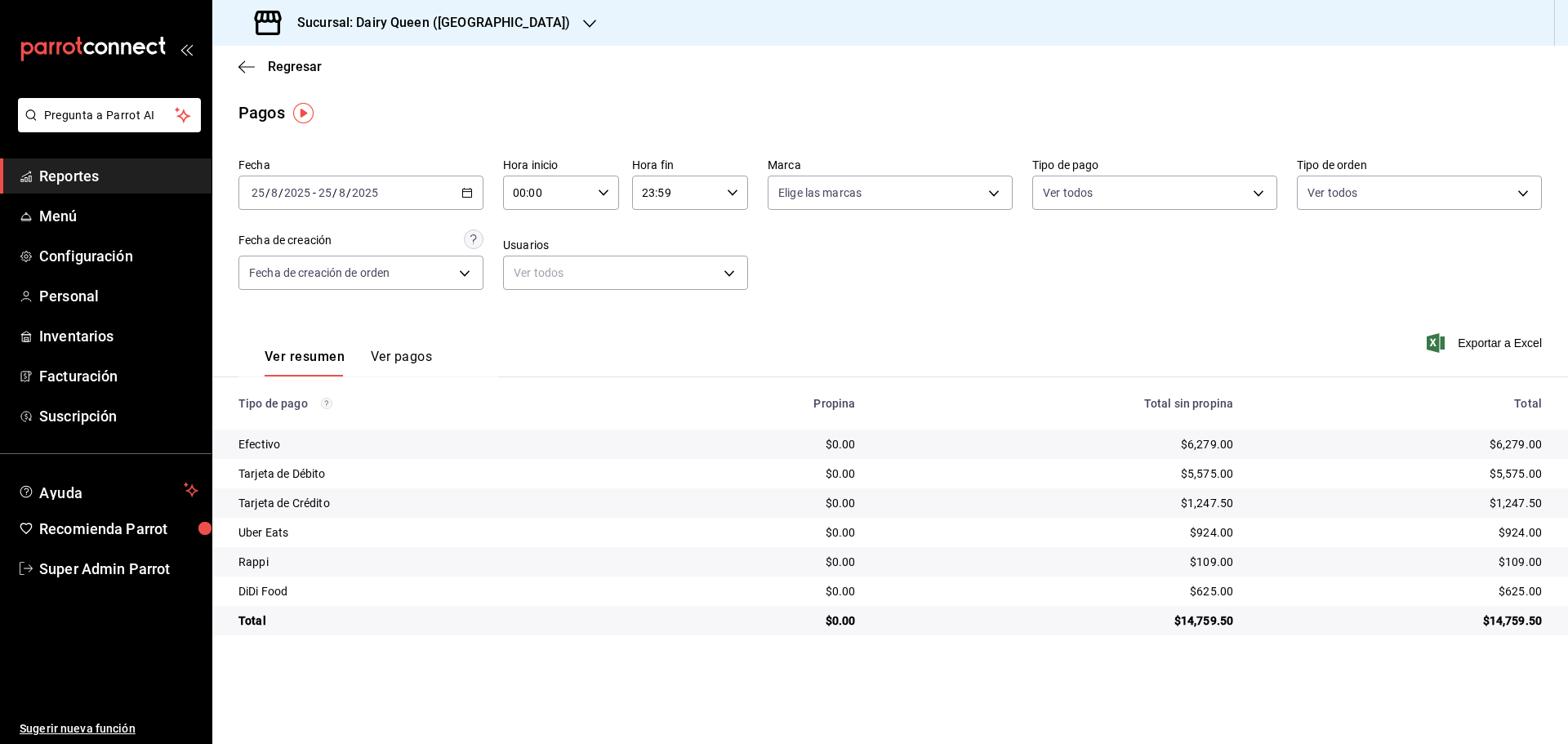
click at [291, 24] on h3 "Sucursal: Dairy Queen ([GEOGRAPHIC_DATA])" at bounding box center [427, 23] width 286 height 20
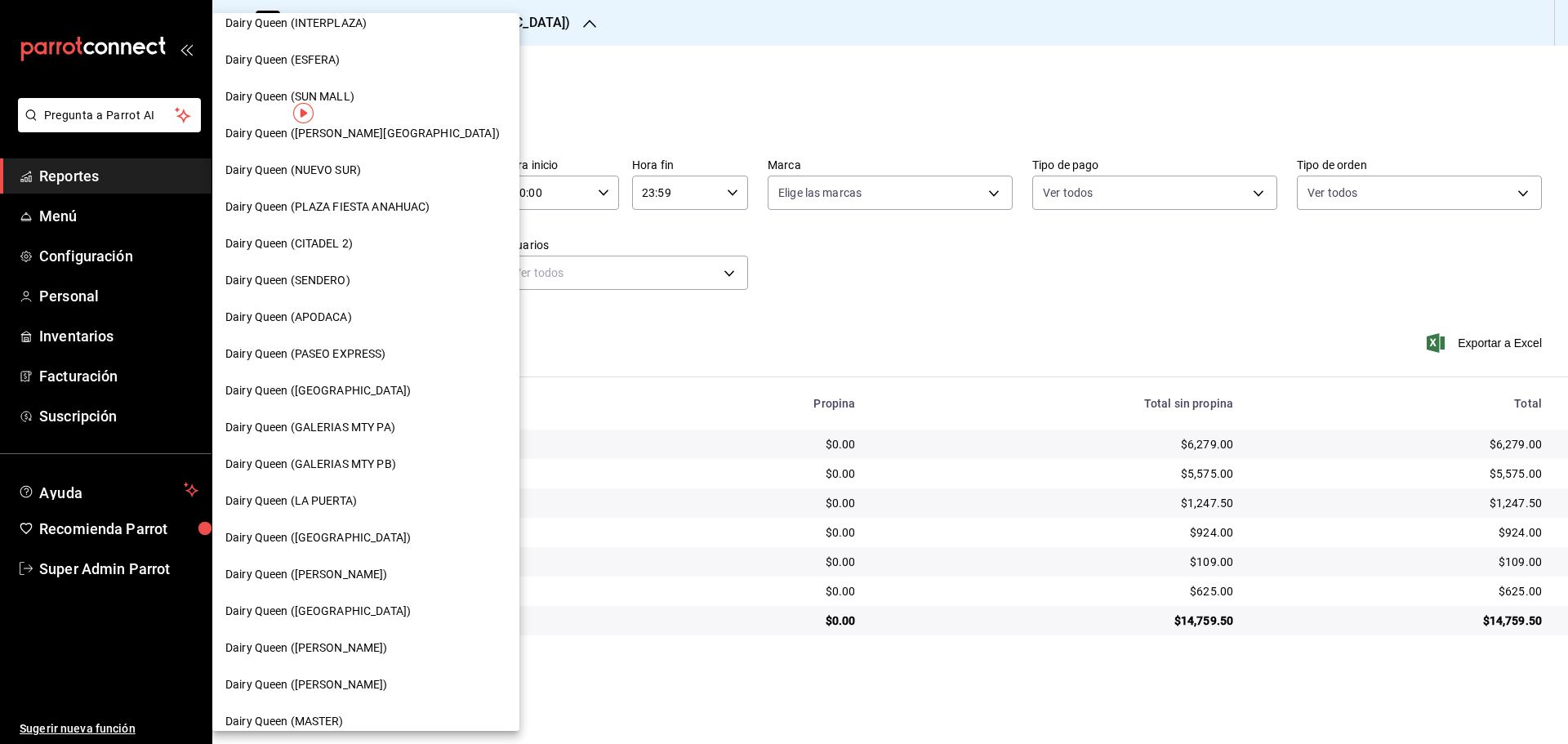
click at [337, 645] on span "Dairy Queen ([PERSON_NAME])" at bounding box center [306, 647] width 162 height 17
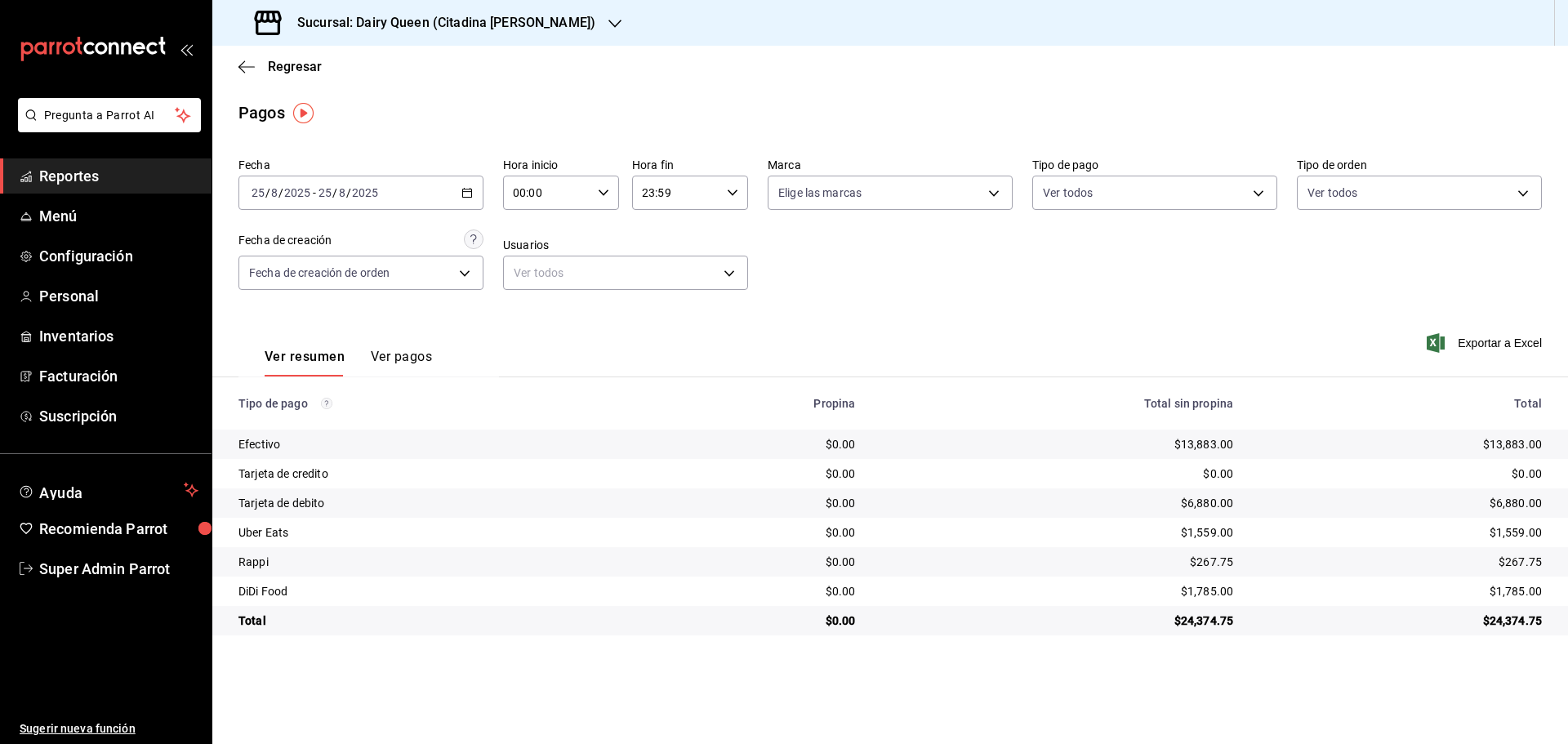
click at [297, 21] on h3 "Sucursal: Dairy Queen (Citadina [PERSON_NAME])" at bounding box center [439, 23] width 311 height 20
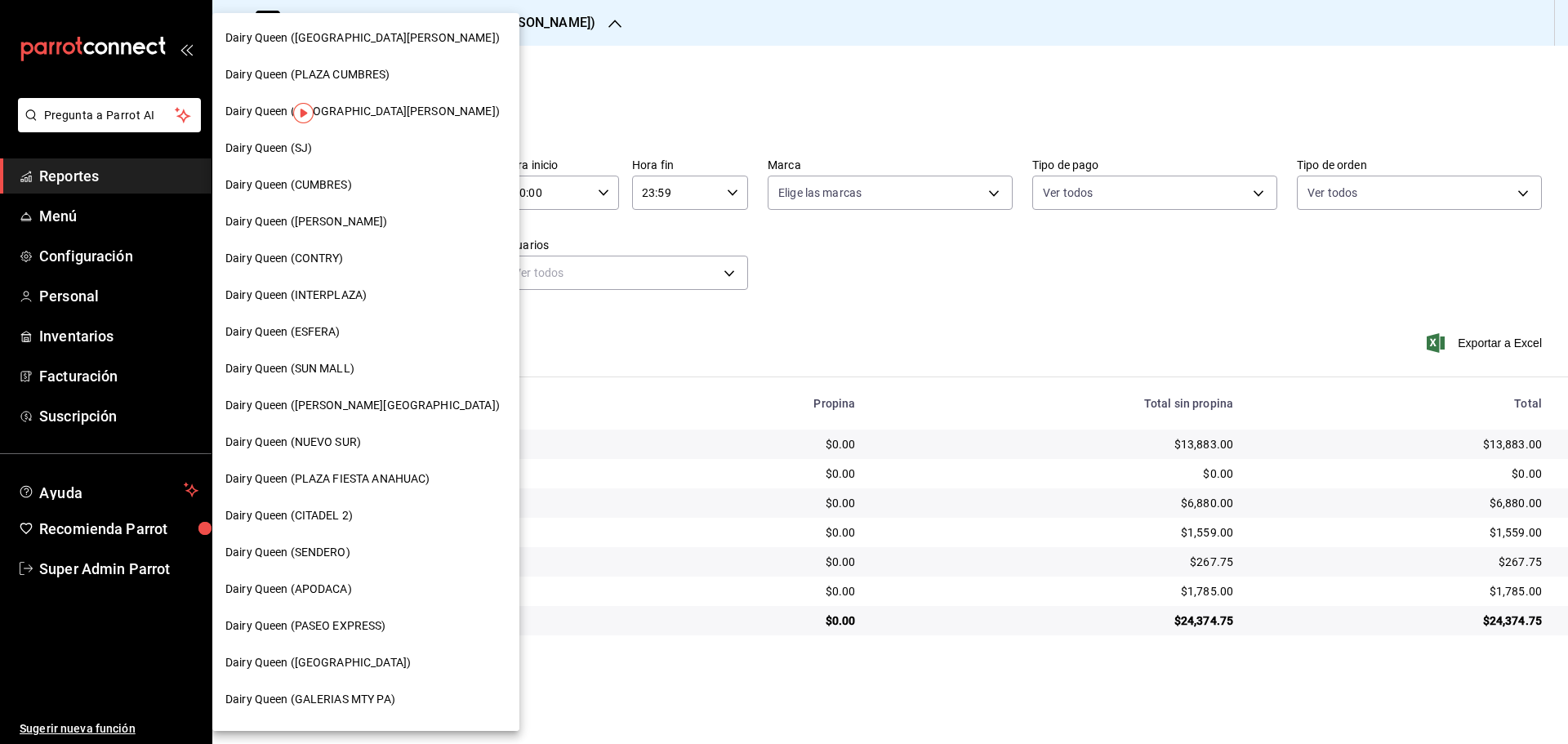
click at [377, 116] on span "Dairy Queen ([GEOGRAPHIC_DATA][PERSON_NAME])" at bounding box center [362, 111] width 274 height 17
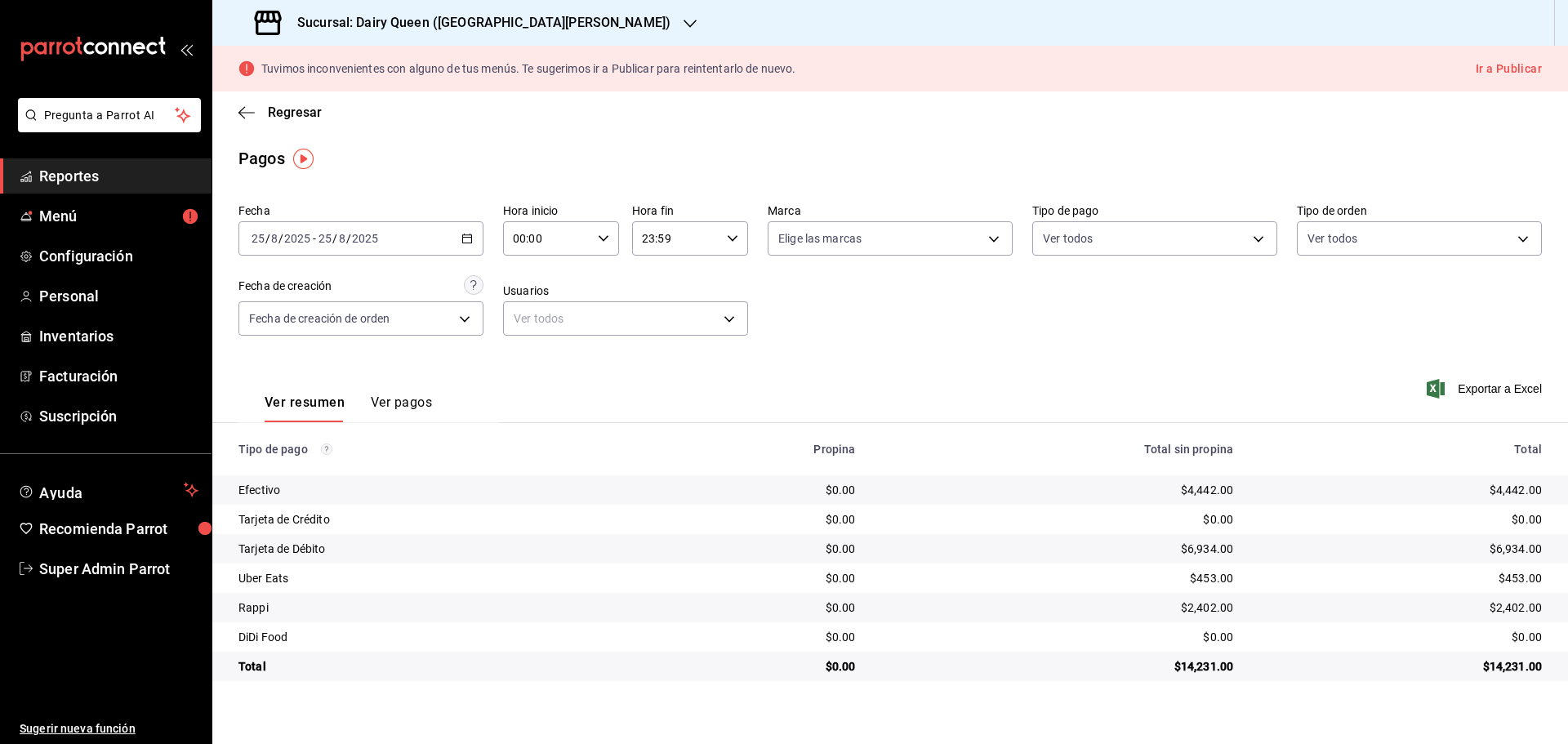
click at [476, 23] on h3 "Sucursal: Dairy Queen ([GEOGRAPHIC_DATA][PERSON_NAME])" at bounding box center [477, 23] width 387 height 20
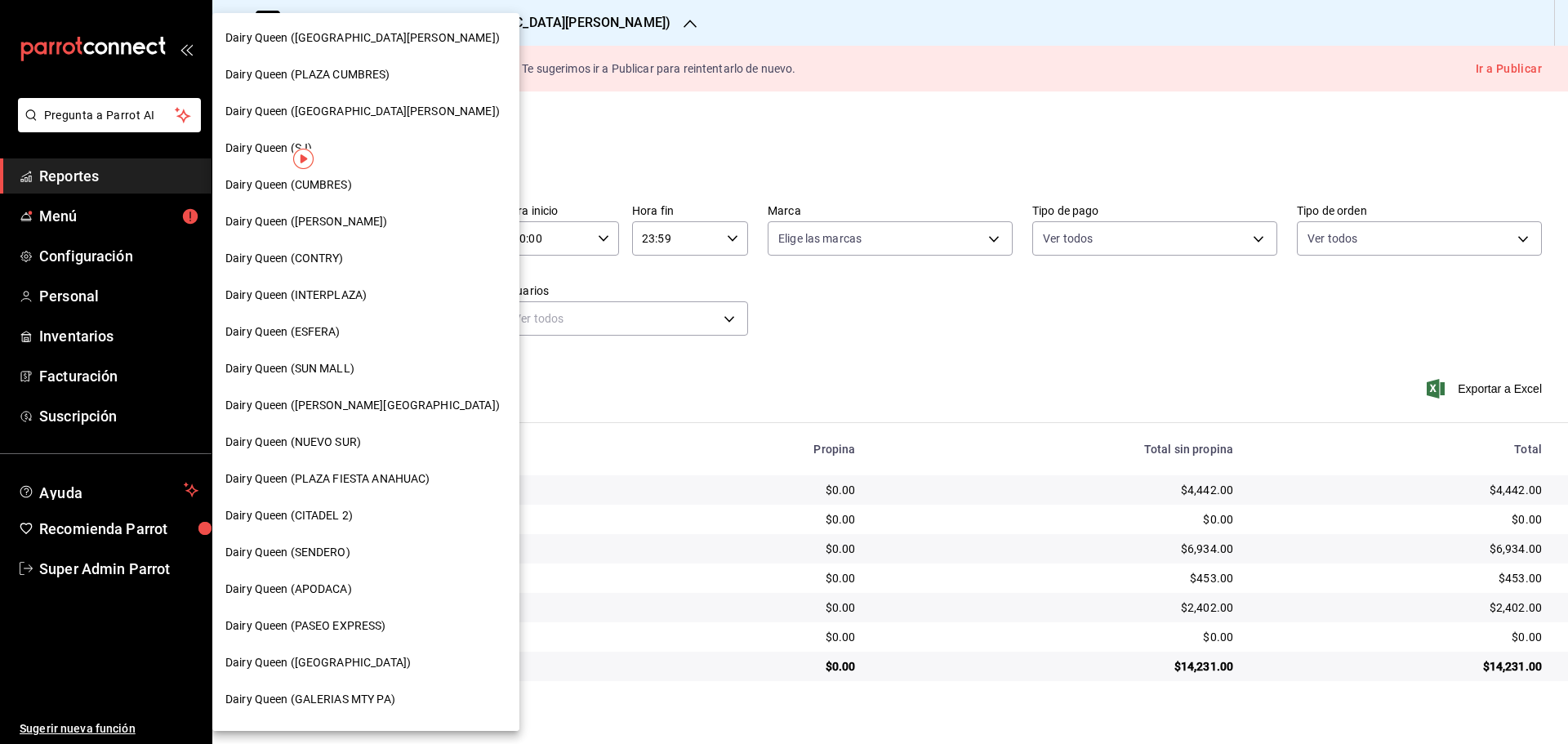
click at [341, 224] on span "Dairy Queen ([PERSON_NAME])" at bounding box center [306, 222] width 162 height 17
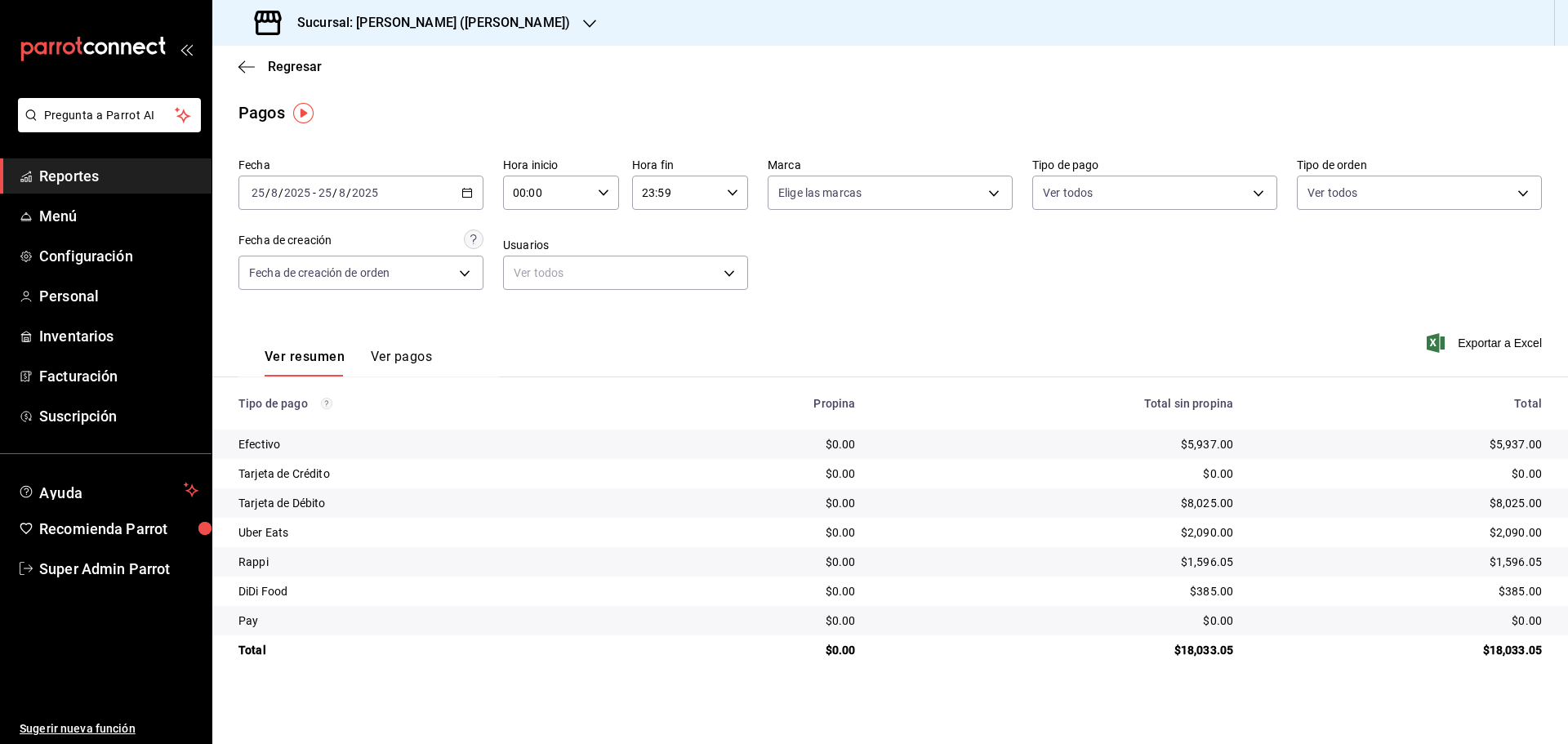
click at [390, 22] on h3 "Sucursal: [PERSON_NAME] ([PERSON_NAME])" at bounding box center [427, 23] width 286 height 20
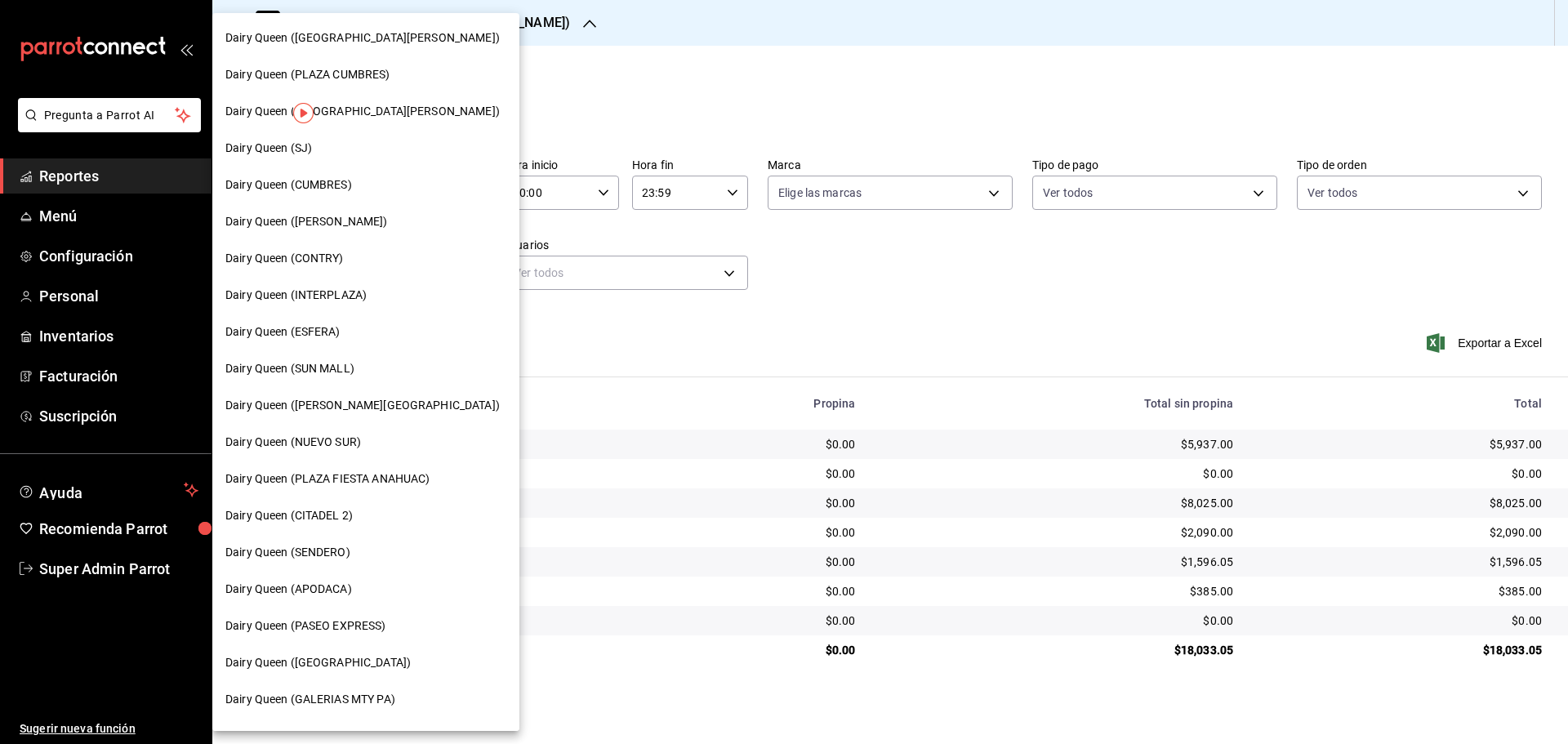
click at [387, 39] on span "Dairy Queen ([GEOGRAPHIC_DATA][PERSON_NAME])" at bounding box center [362, 37] width 274 height 17
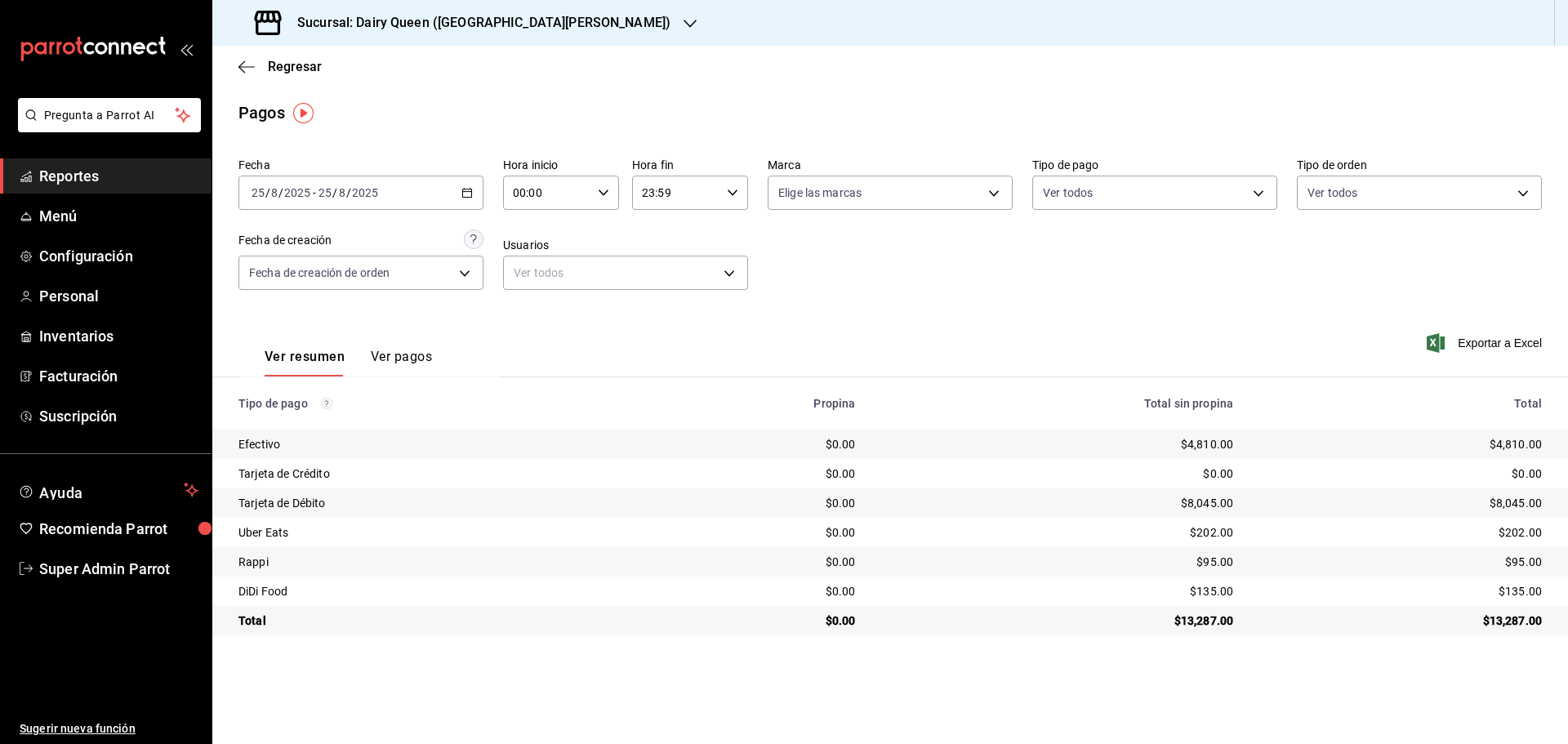
click at [315, 13] on h3 "Sucursal: Dairy Queen ([GEOGRAPHIC_DATA][PERSON_NAME])" at bounding box center [477, 23] width 387 height 20
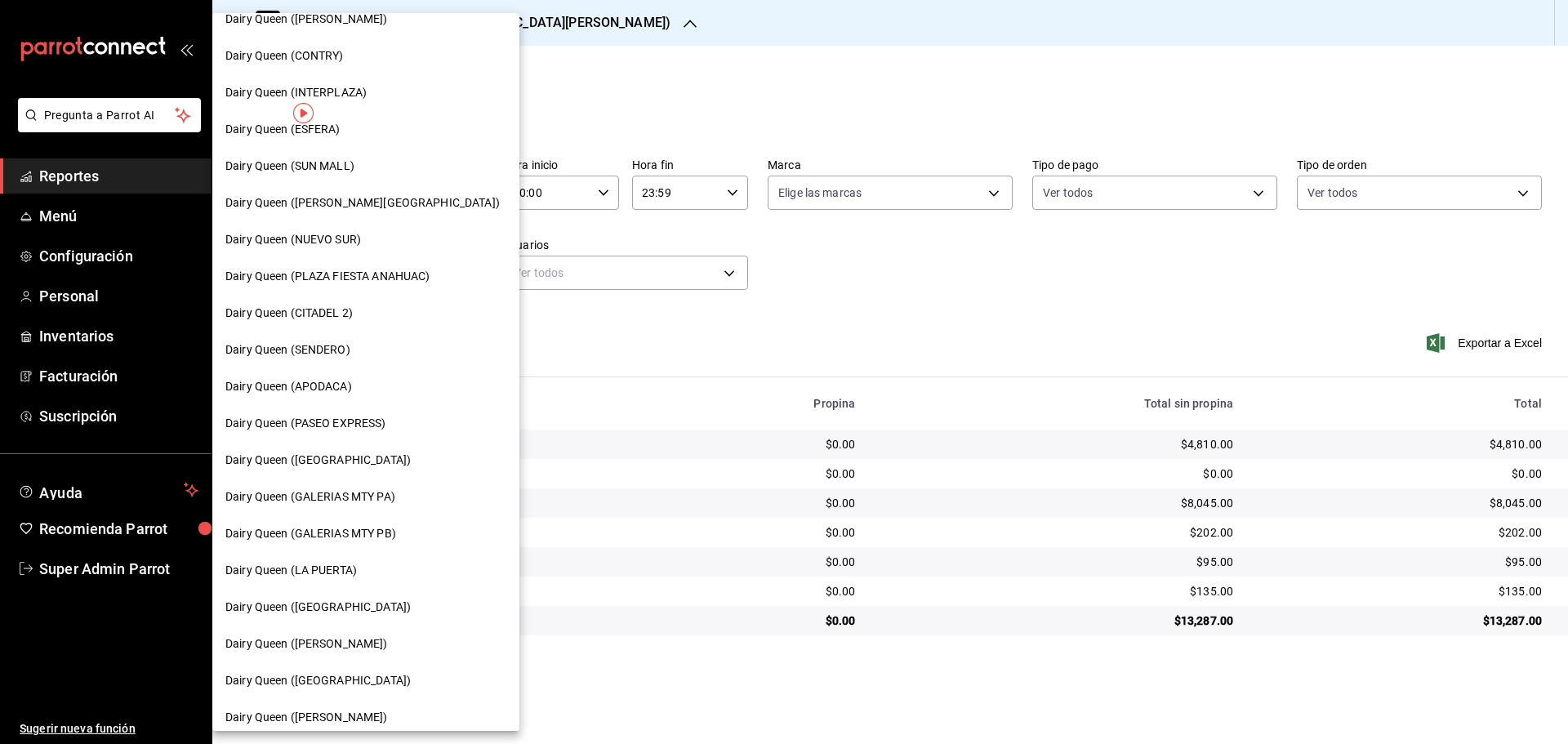
scroll to position [408, 0]
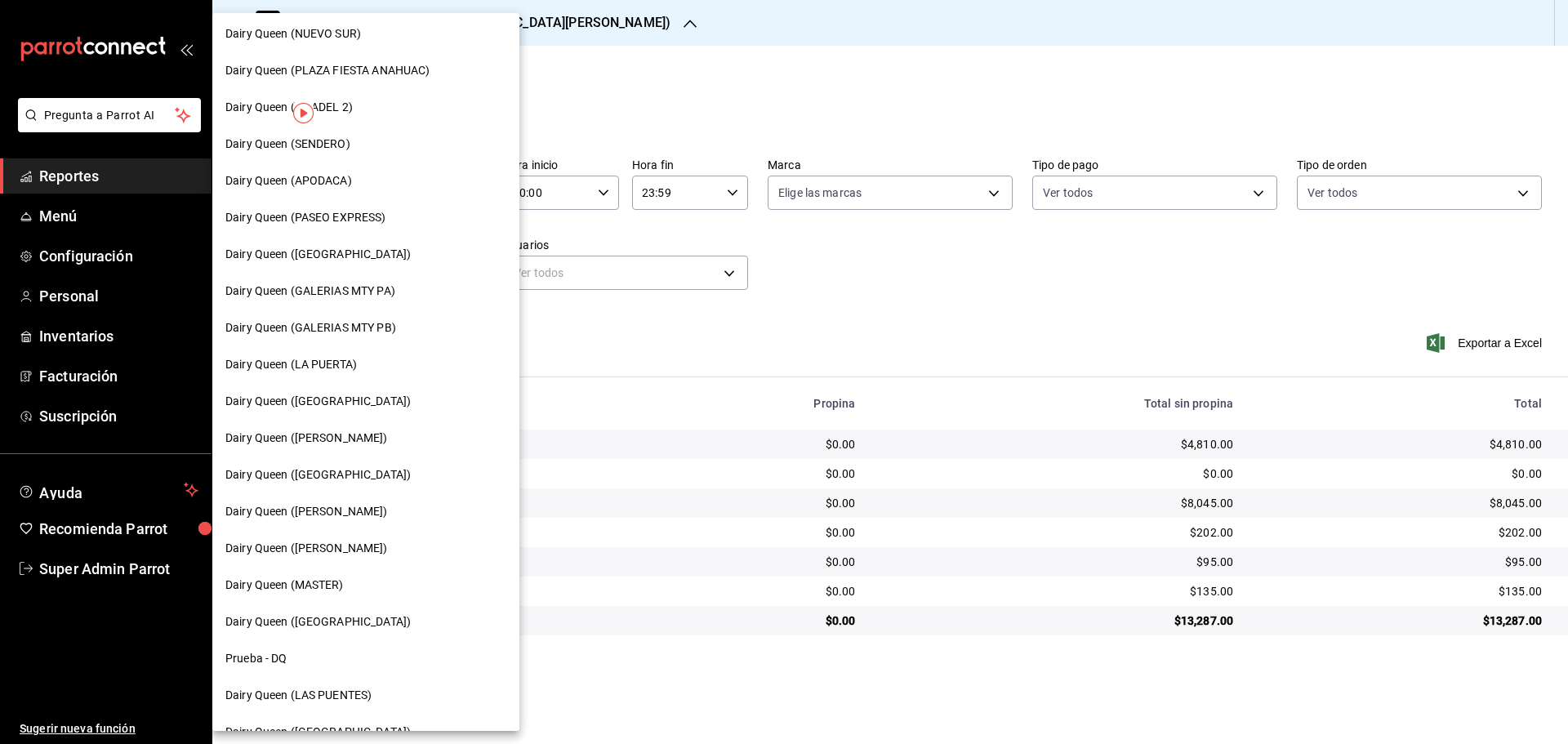
click at [392, 324] on span "Dairy Queen (GALERIAS MTY PB)" at bounding box center [310, 327] width 171 height 17
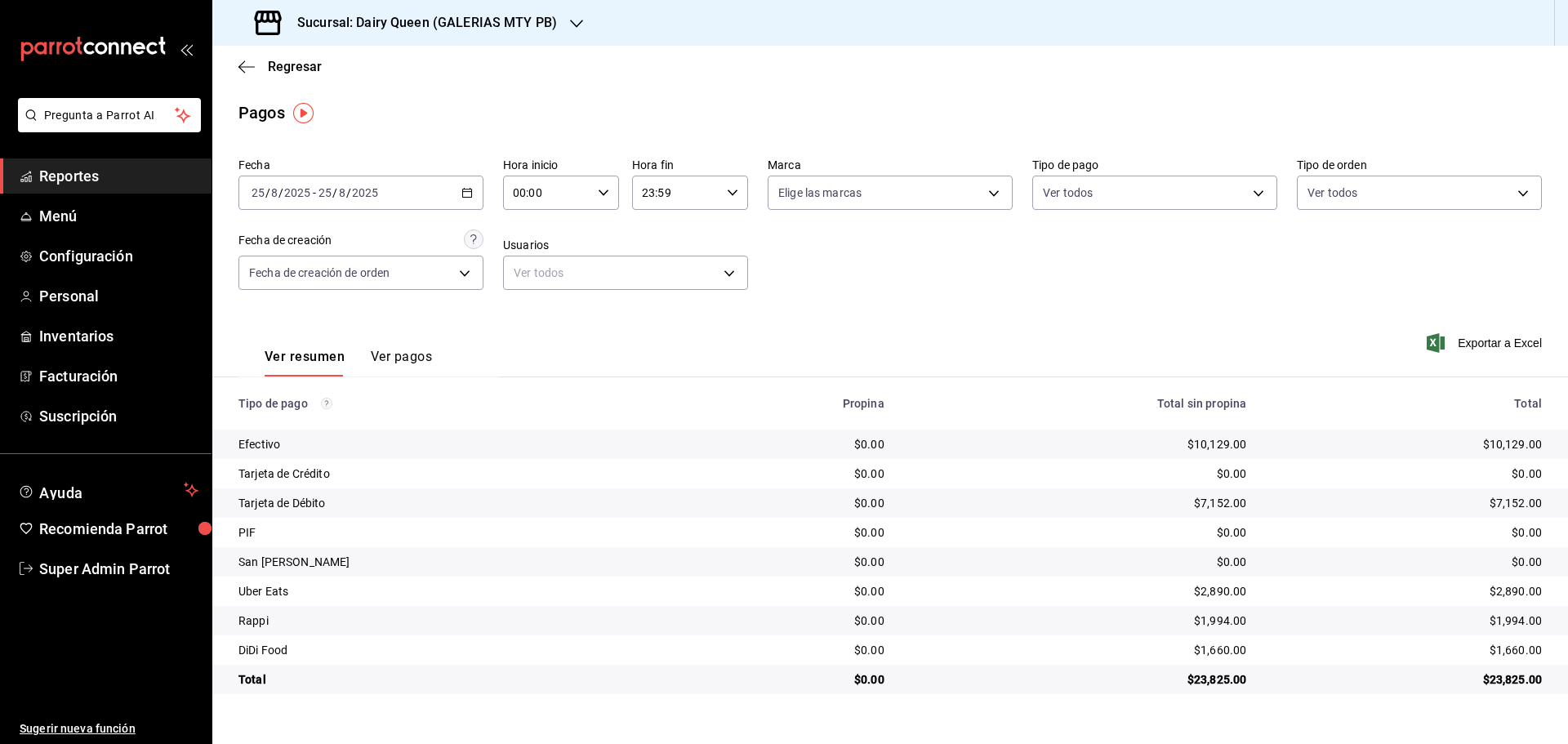
click at [304, 12] on div "Sucursal: Dairy Queen (GALERIAS MTY PB)" at bounding box center [407, 22] width 364 height 46
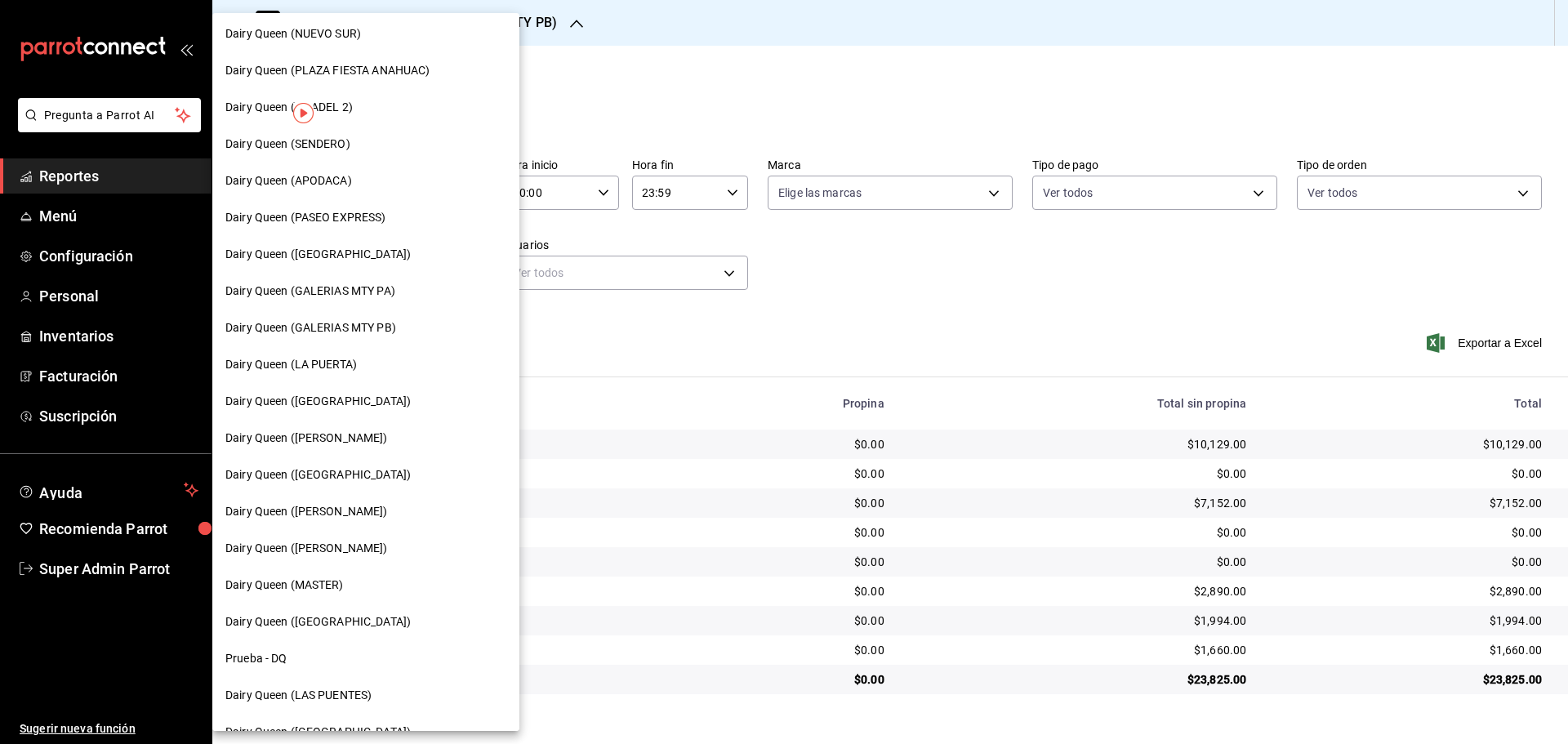
click at [396, 282] on div "Dairy Queen (GALERIAS MTY PA)" at bounding box center [365, 291] width 281 height 17
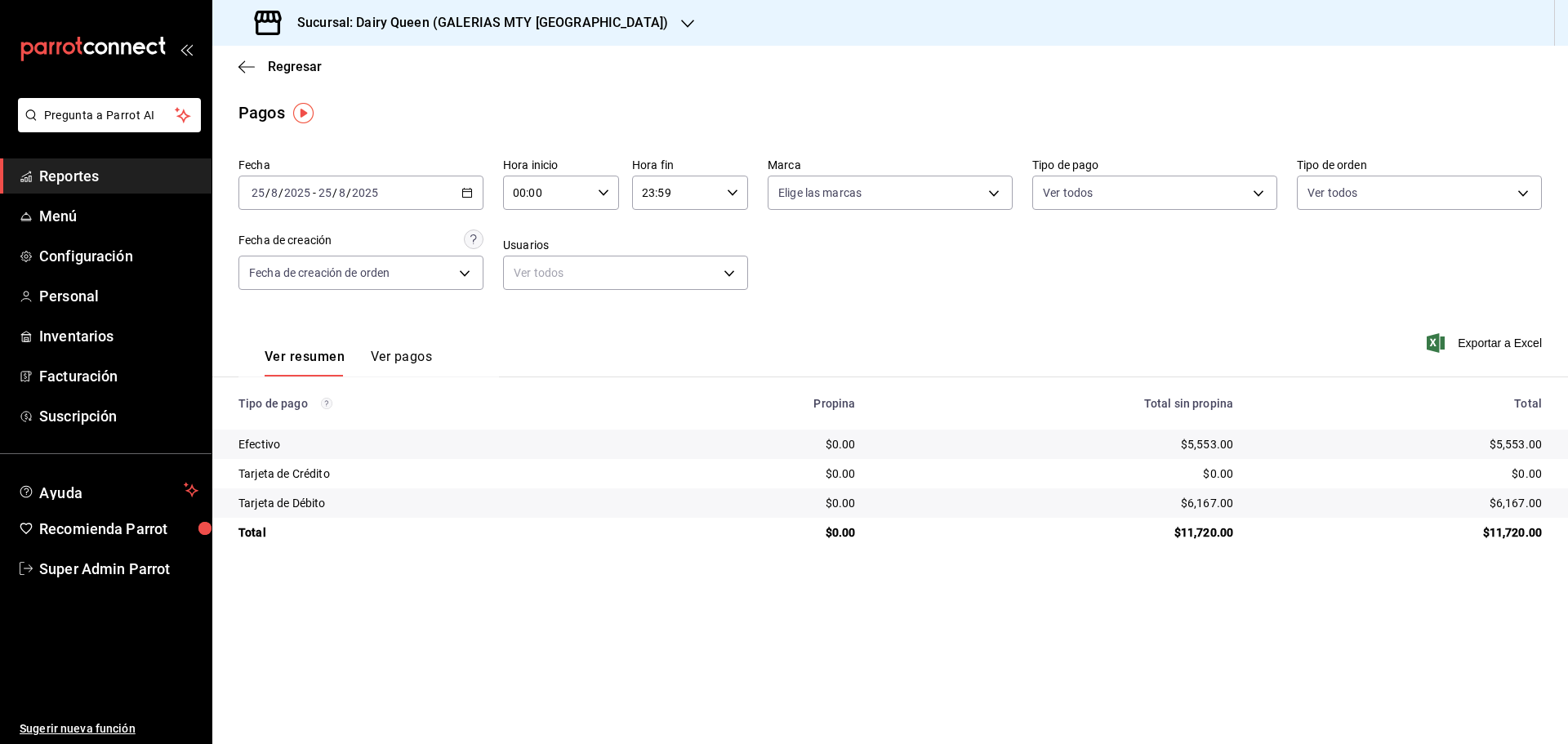
click at [295, 18] on h3 "Sucursal: Dairy Queen (GALERIAS MTY [GEOGRAPHIC_DATA])" at bounding box center [476, 23] width 384 height 20
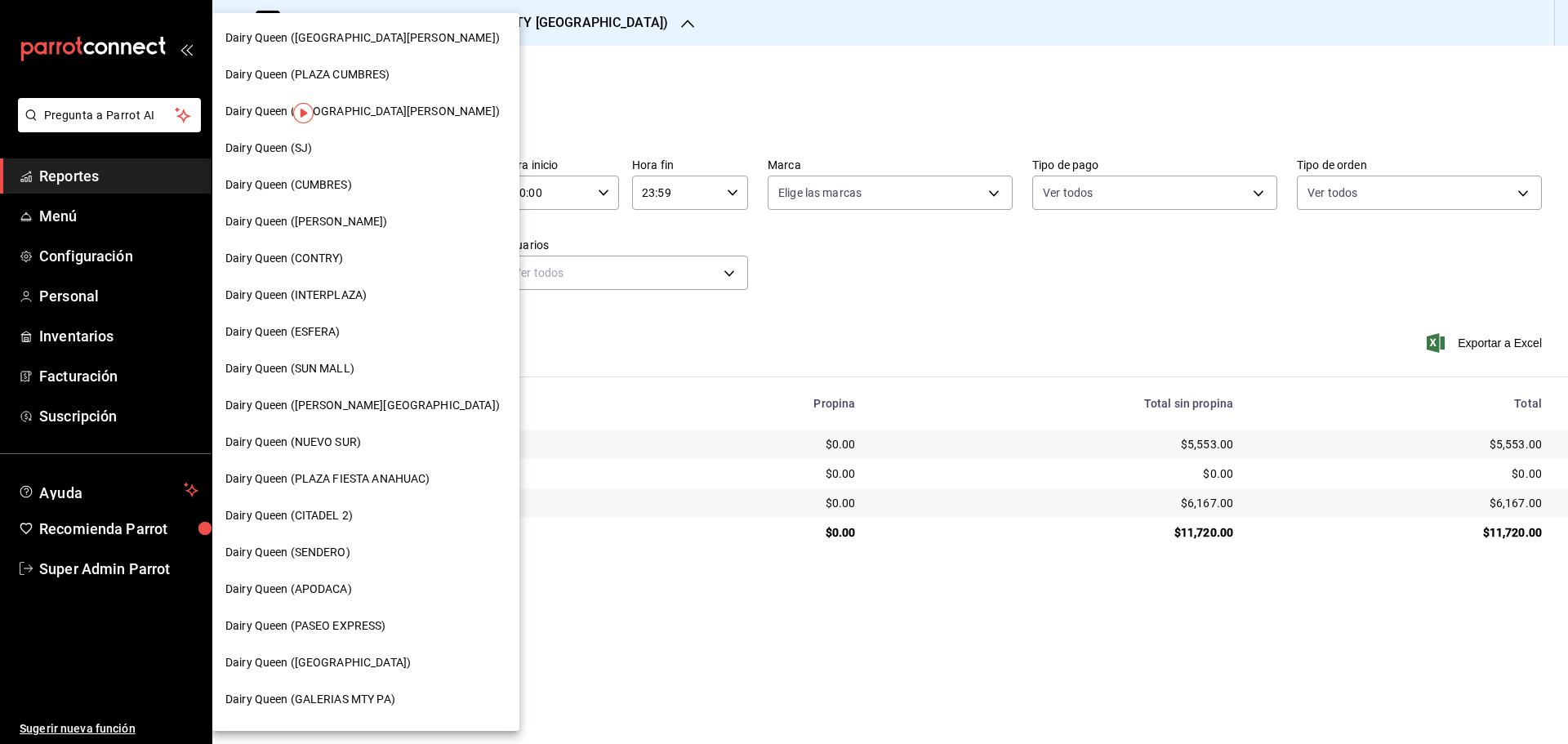
click at [309, 371] on span "Dairy Queen (SUN MALL)" at bounding box center [289, 368] width 129 height 17
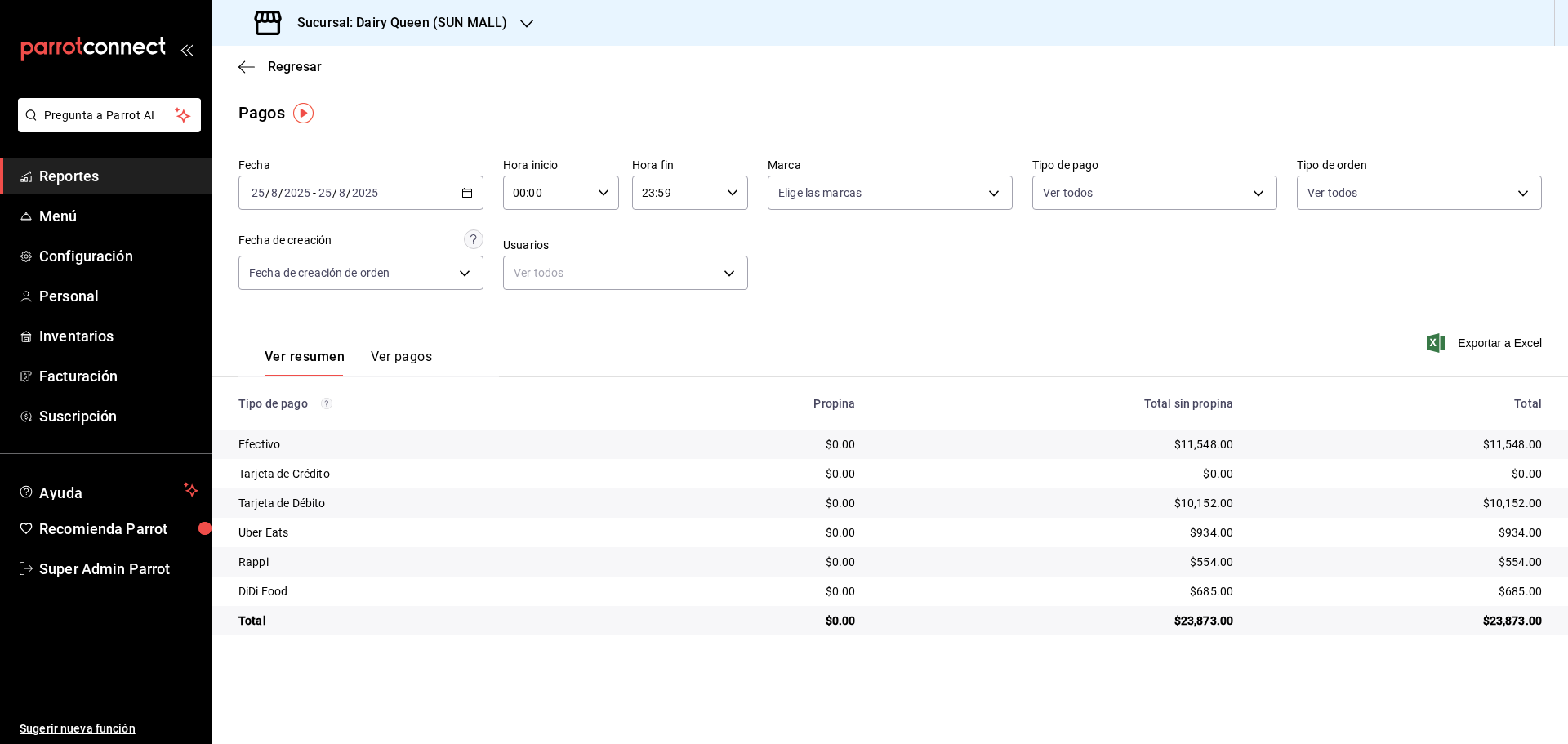
click at [312, 17] on h3 "Sucursal: Dairy Queen (SUN MALL)" at bounding box center [396, 23] width 223 height 20
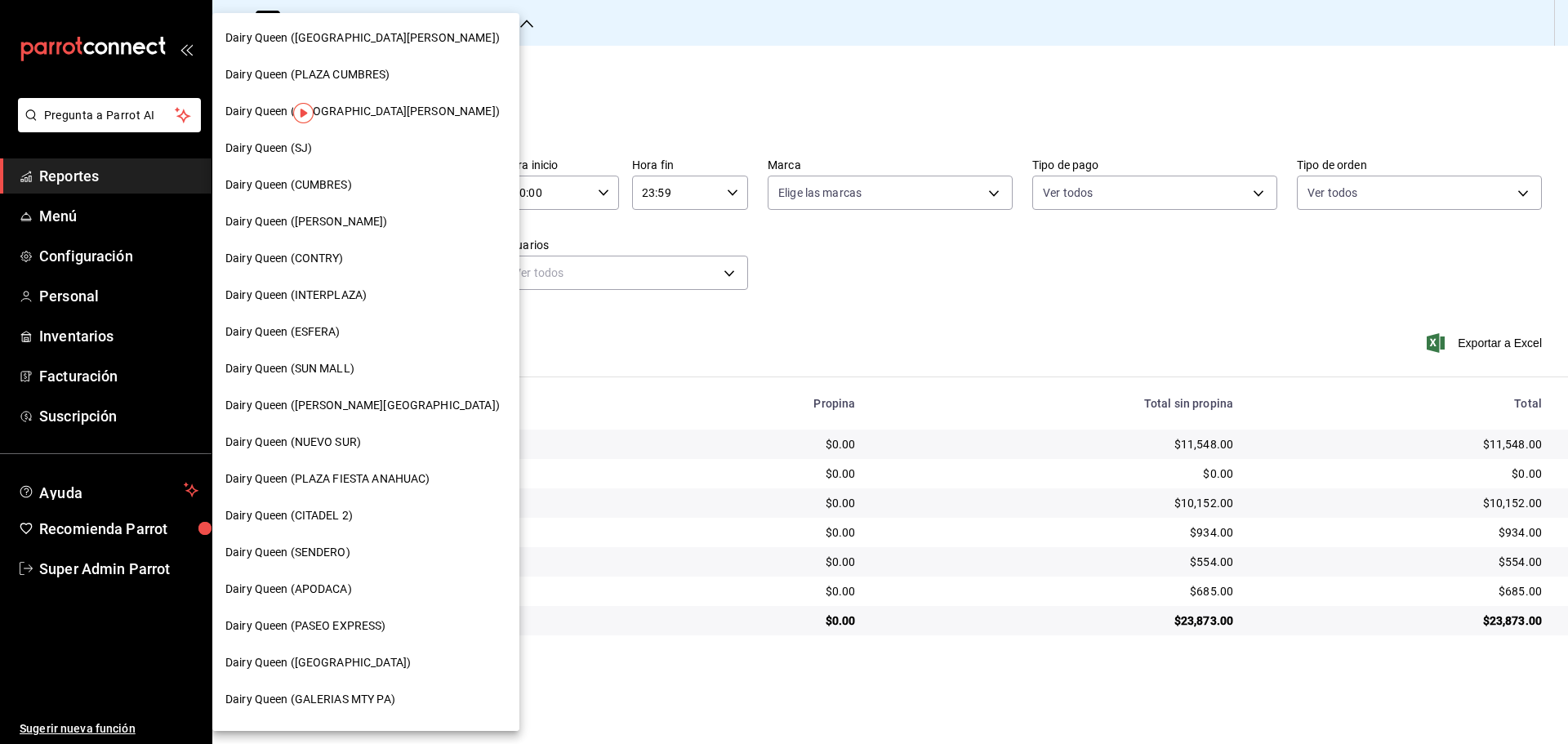
click at [325, 582] on span "Dairy Queen (APODACA)" at bounding box center [288, 589] width 127 height 17
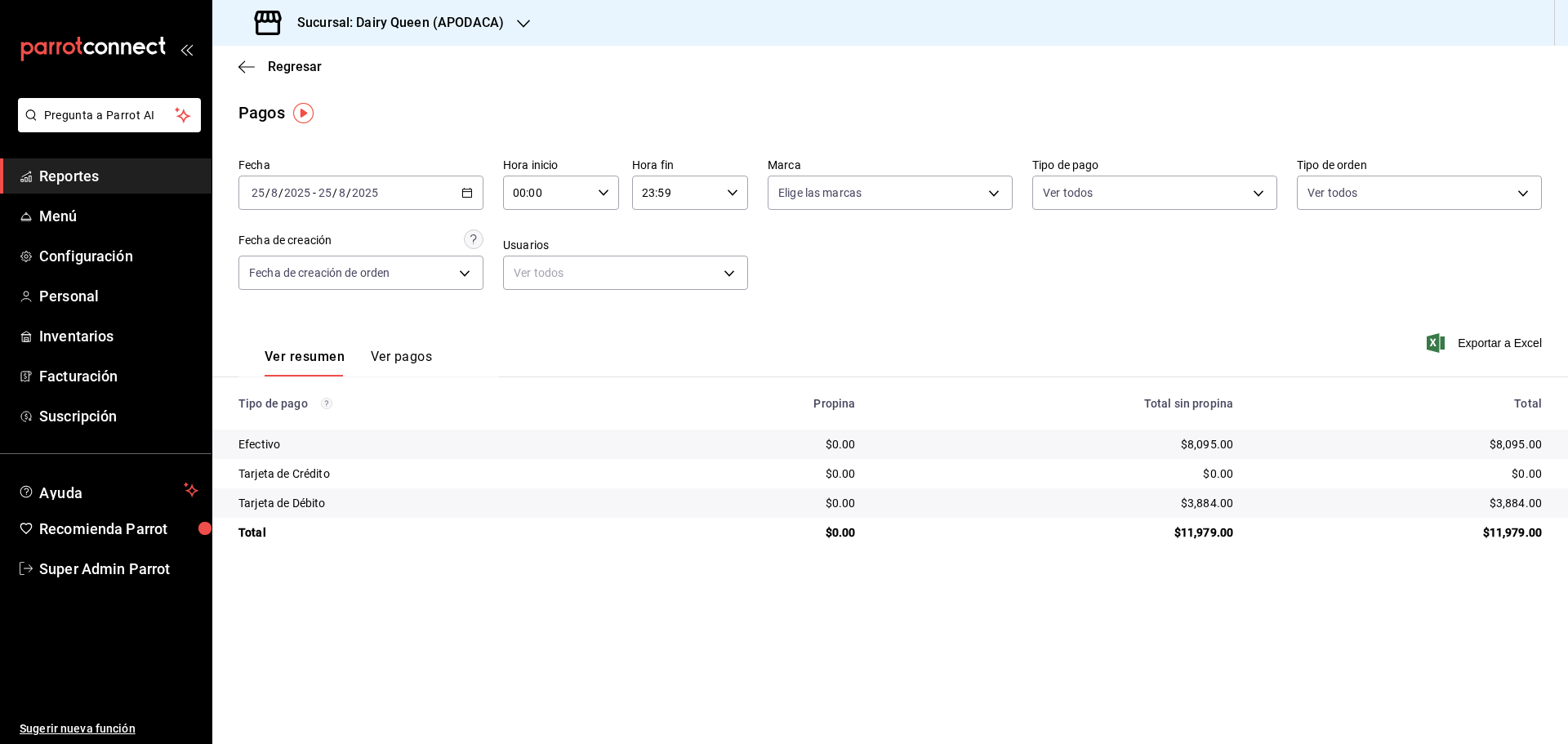
click at [358, 17] on h3 "Sucursal: Dairy Queen (APODACA)" at bounding box center [394, 23] width 220 height 20
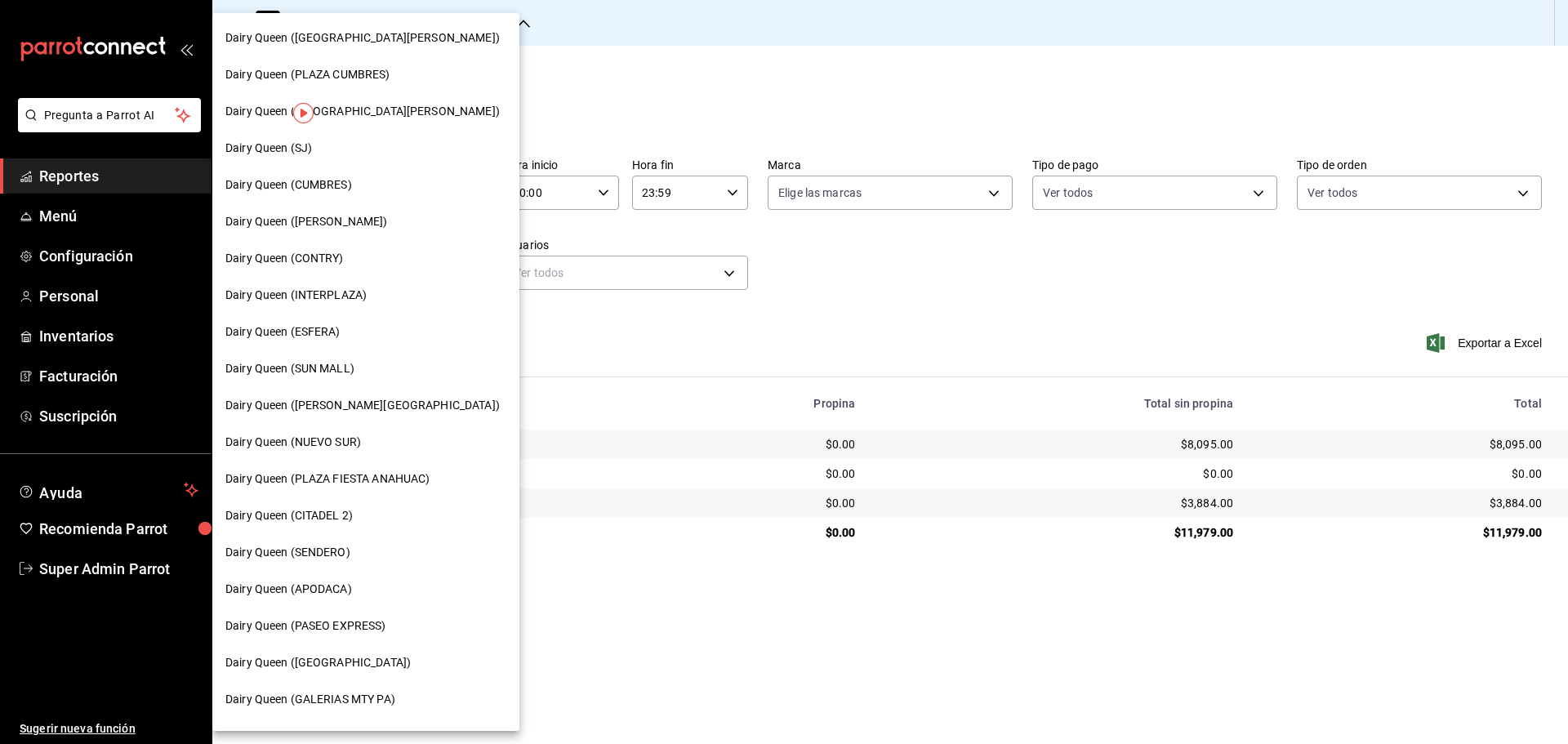
click at [324, 447] on span "Dairy Queen (NUEVO SUR)" at bounding box center [292, 442] width 136 height 17
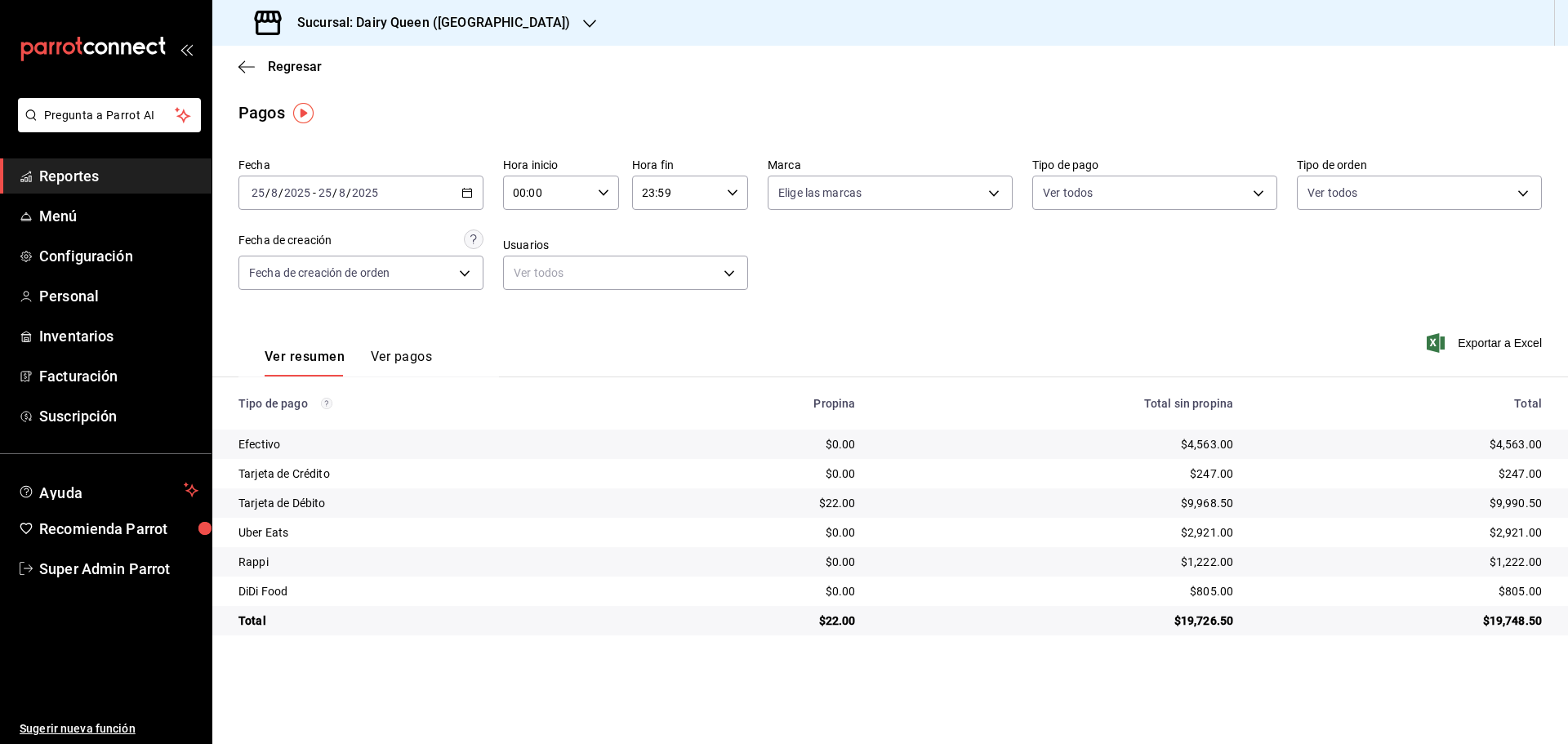
click at [328, 19] on h3 "Sucursal: Dairy Queen ([GEOGRAPHIC_DATA])" at bounding box center [427, 23] width 286 height 20
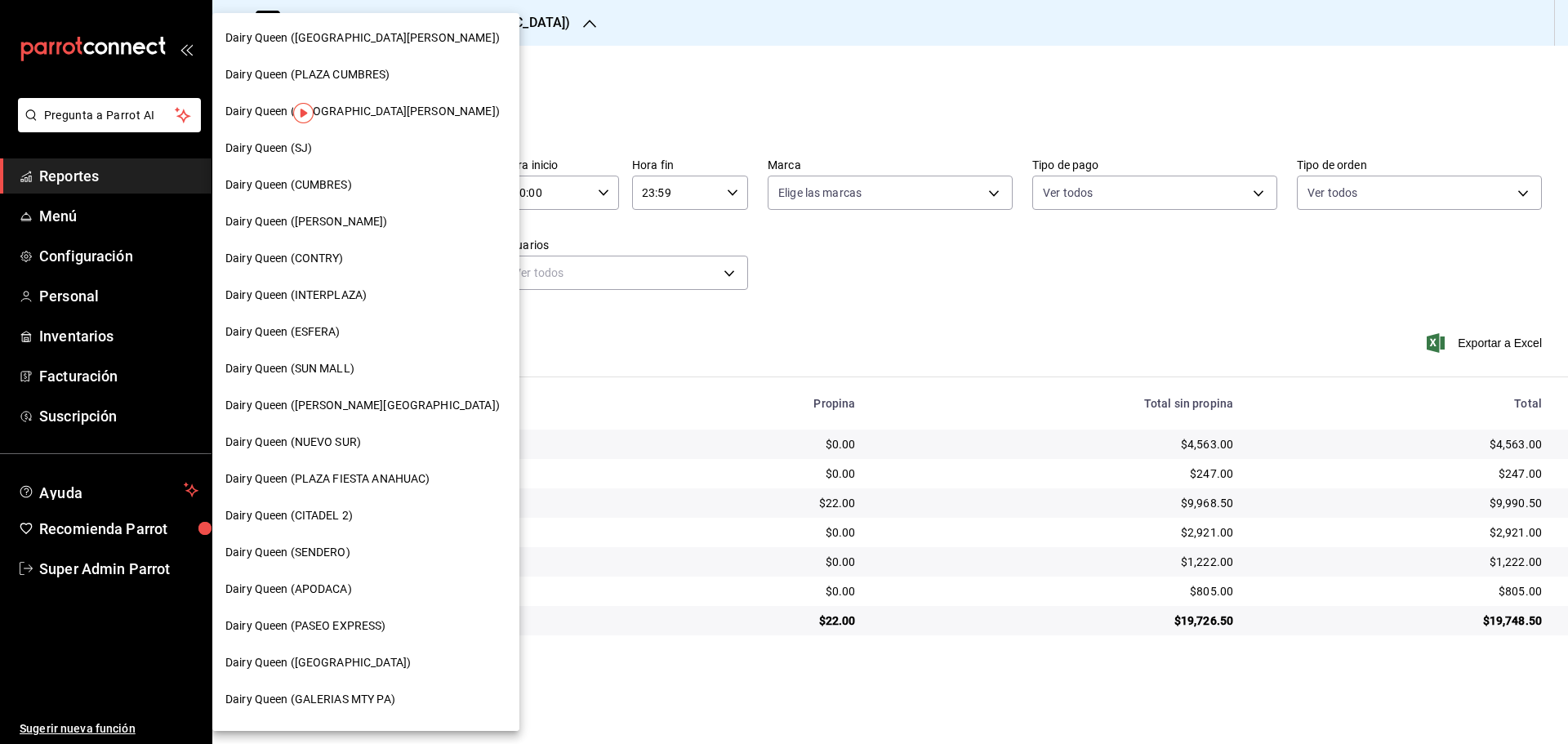
click at [327, 326] on span "Dairy Queen (ESFERA)" at bounding box center [282, 332] width 115 height 17
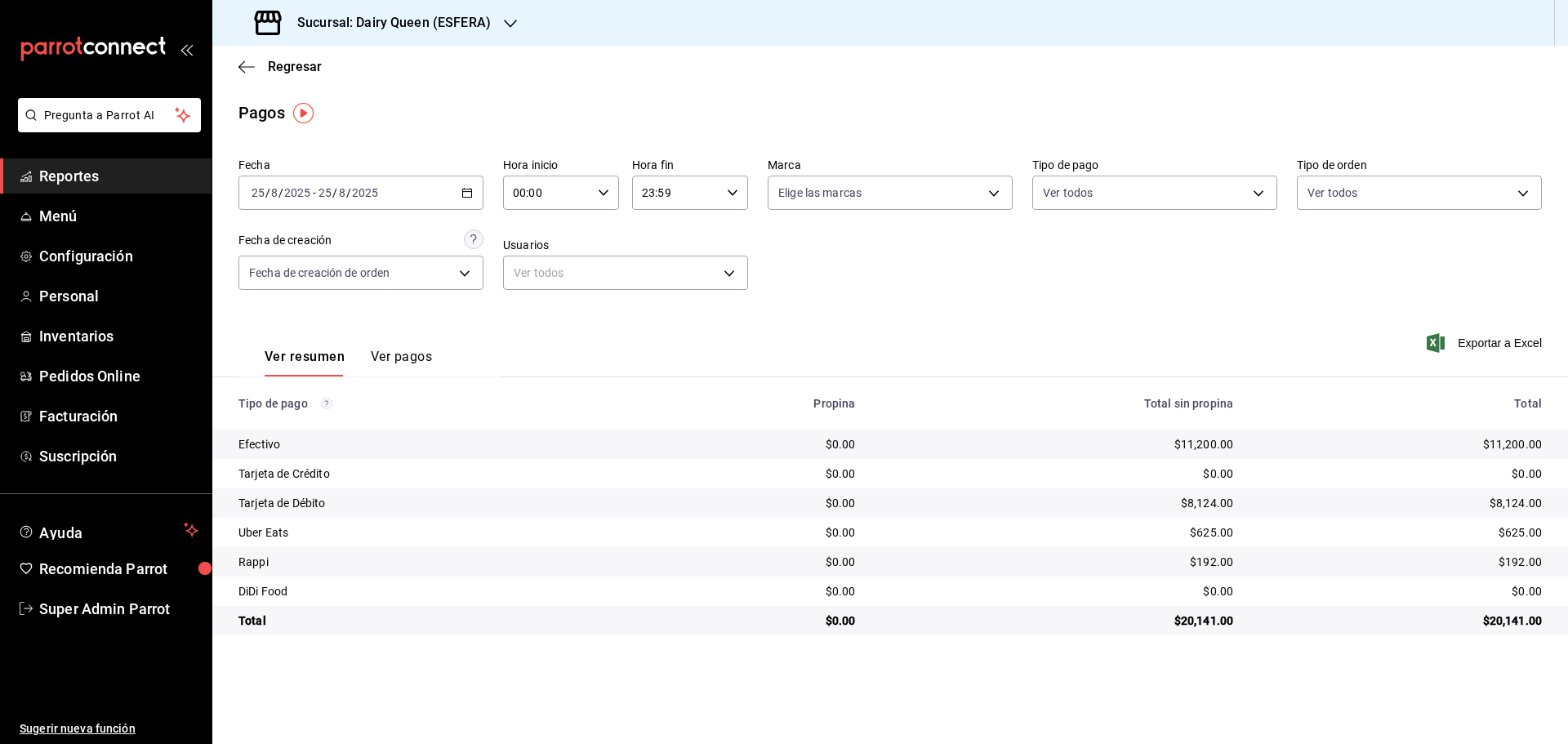
click at [318, 27] on h3 "Sucursal: Dairy Queen (ESFERA)" at bounding box center [387, 23] width 207 height 20
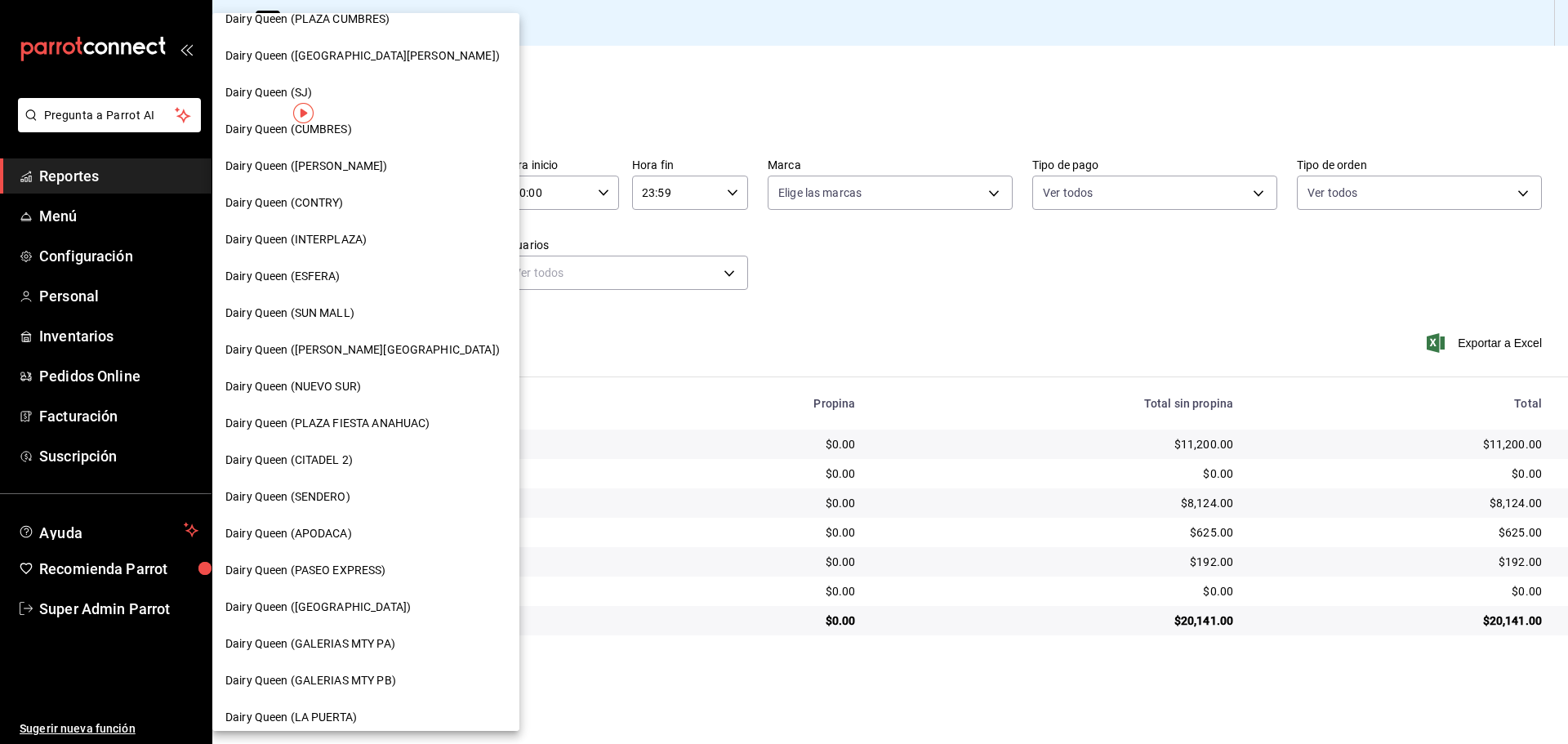
scroll to position [137, 0]
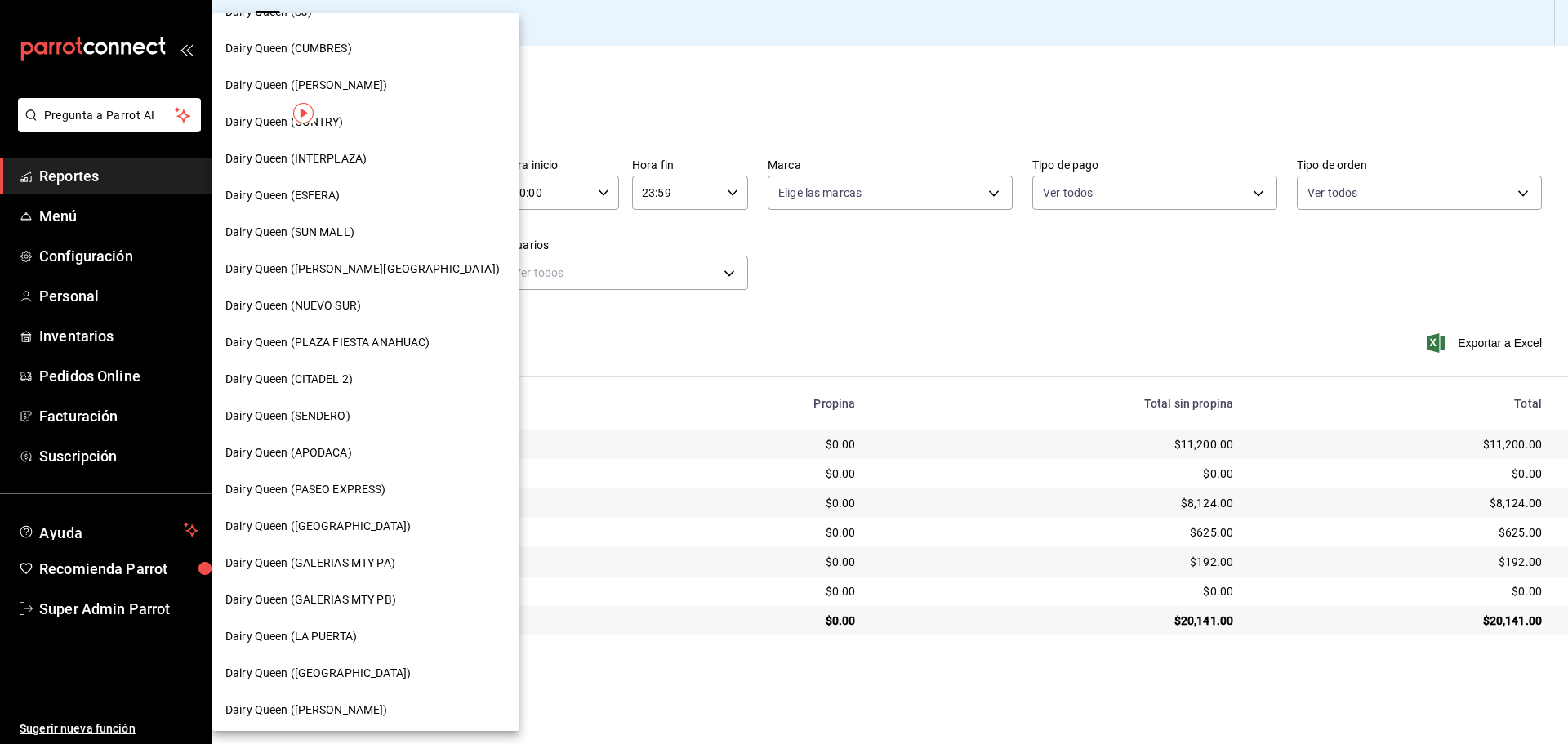
click at [303, 705] on span "Dairy Queen ([PERSON_NAME])" at bounding box center [306, 710] width 162 height 17
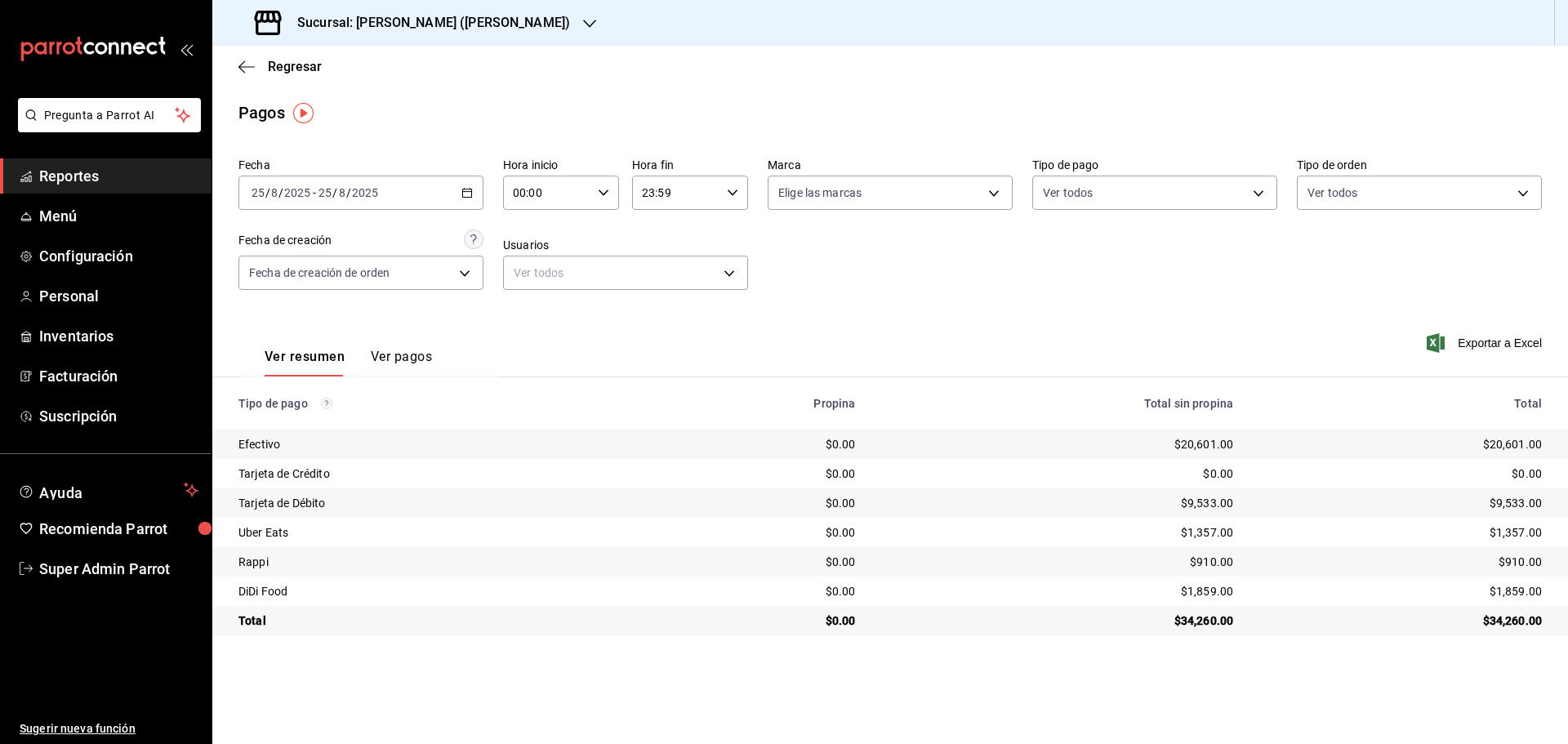
click at [429, 39] on div "Sucursal: [PERSON_NAME] ([PERSON_NAME])" at bounding box center [413, 22] width 377 height 46
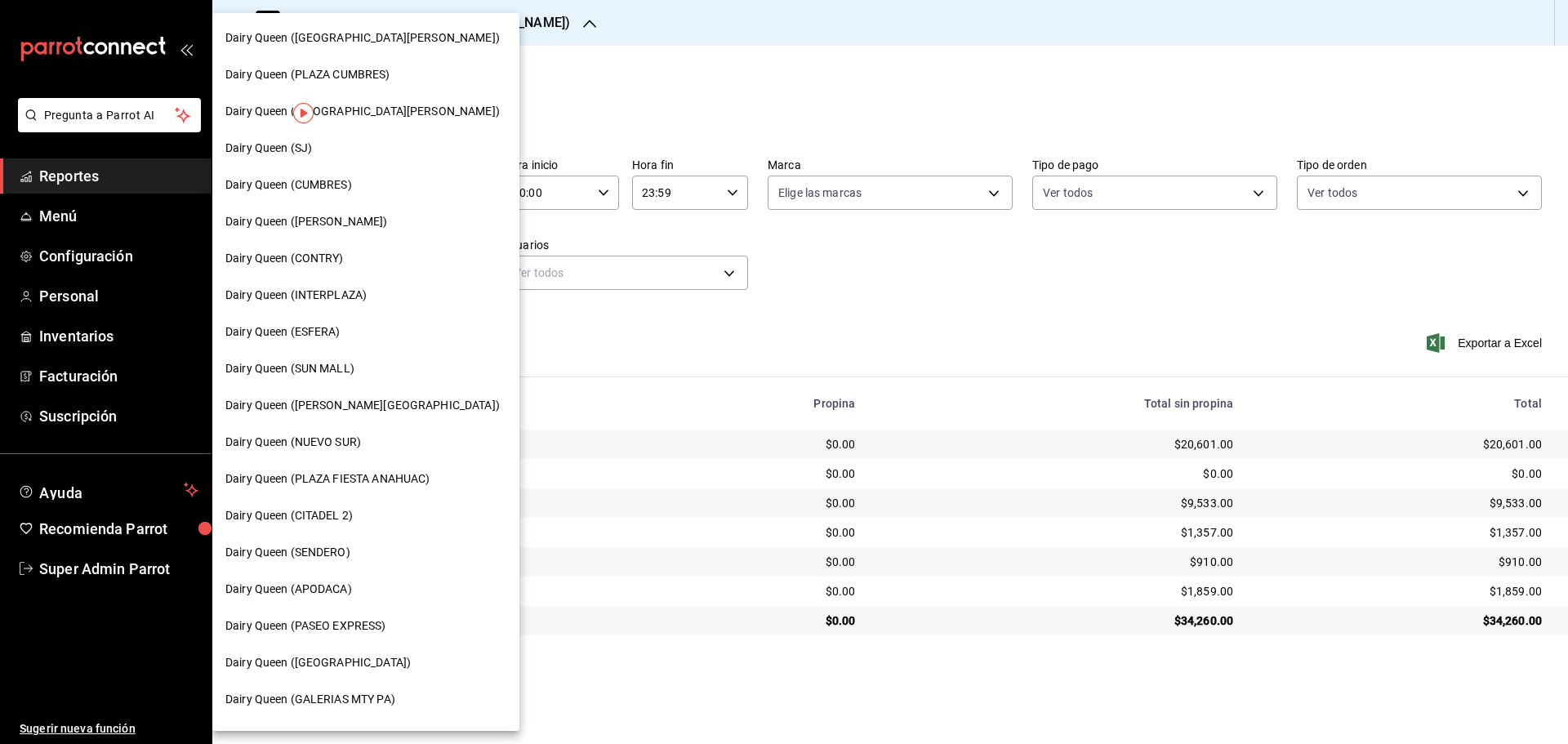
click at [350, 299] on span "Dairy Queen (INTERPLAZA)" at bounding box center [296, 295] width 142 height 17
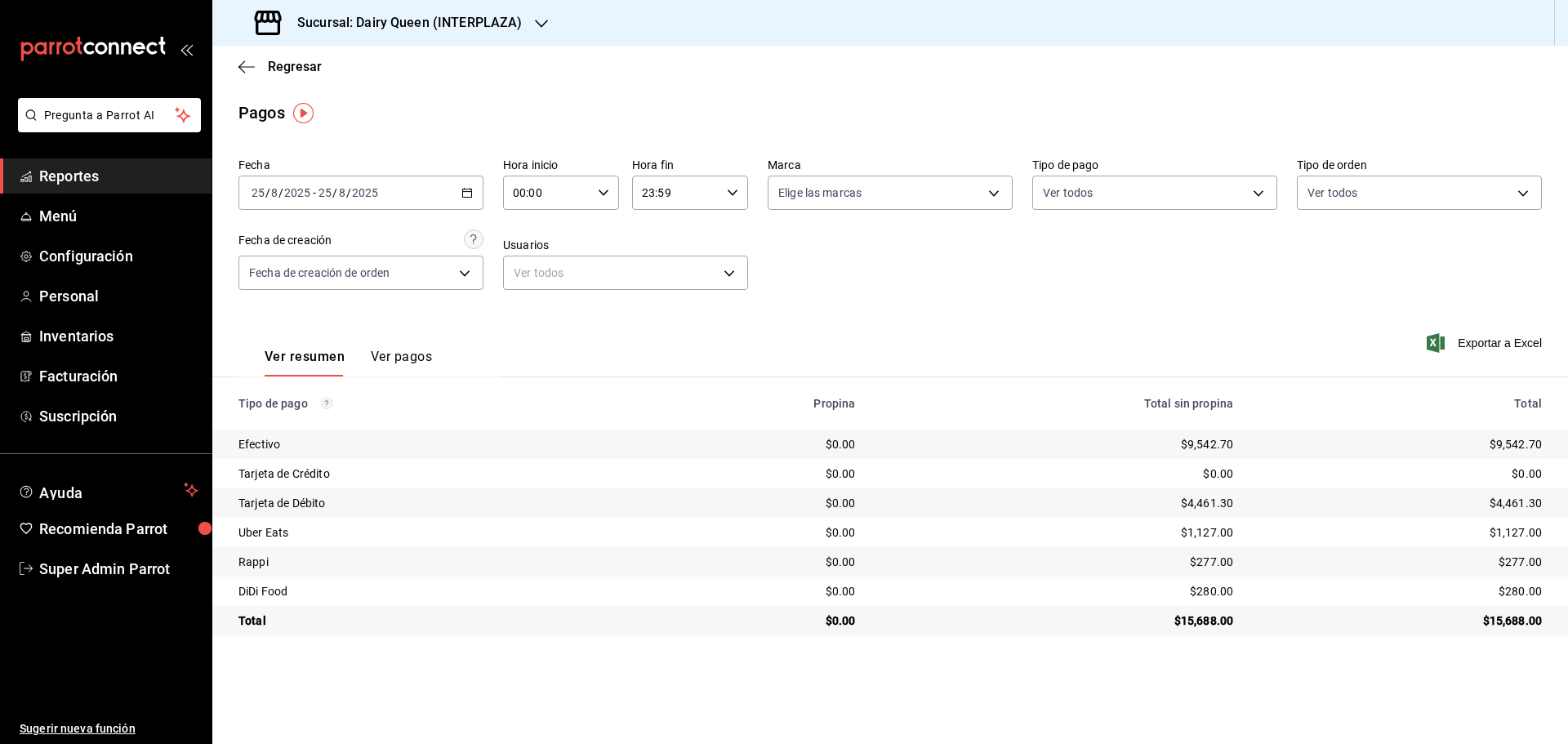
click at [451, 28] on h3 "Sucursal: Dairy Queen (INTERPLAZA)" at bounding box center [402, 23] width 237 height 20
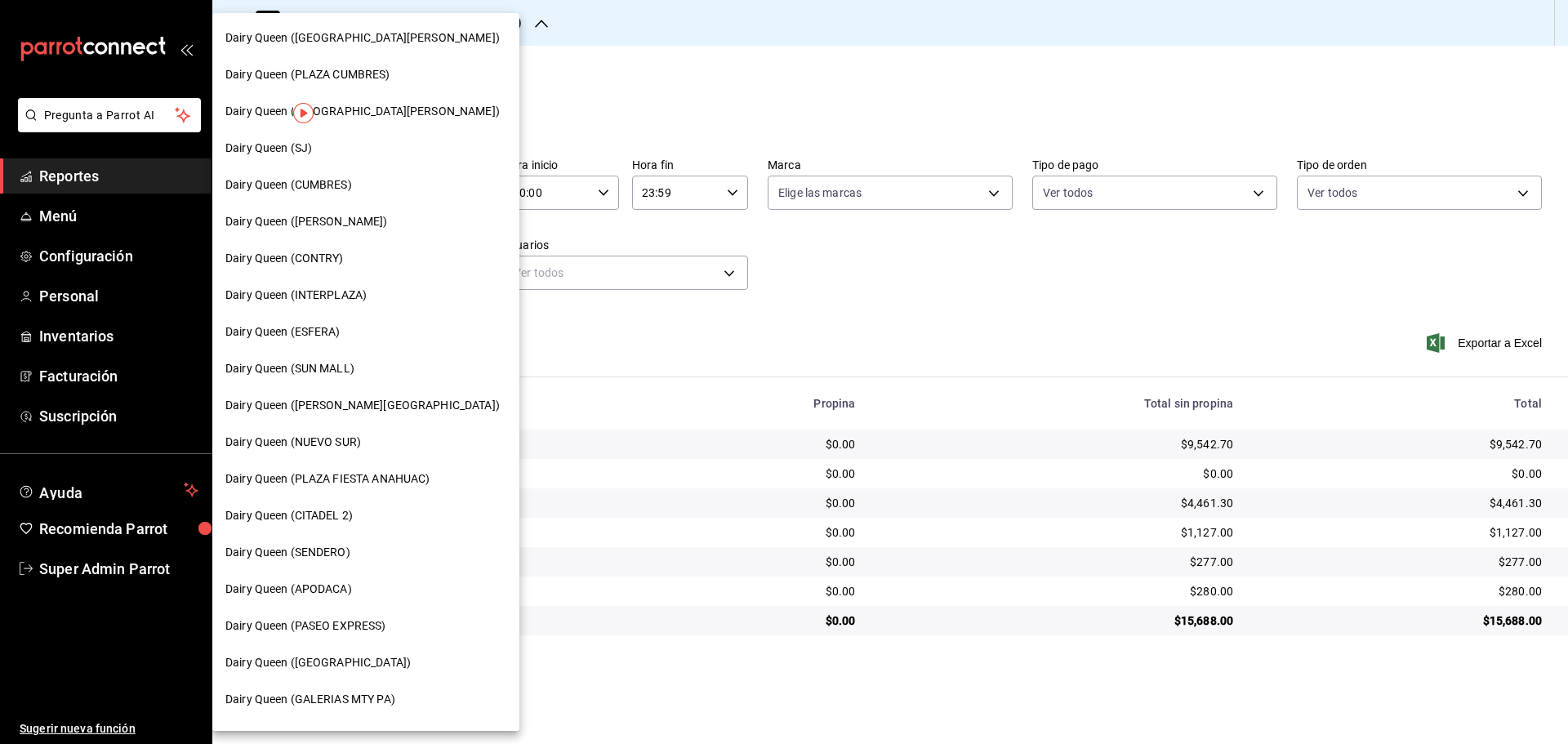
click at [355, 520] on div "Dairy Queen (CITADEL 2)" at bounding box center [365, 516] width 281 height 17
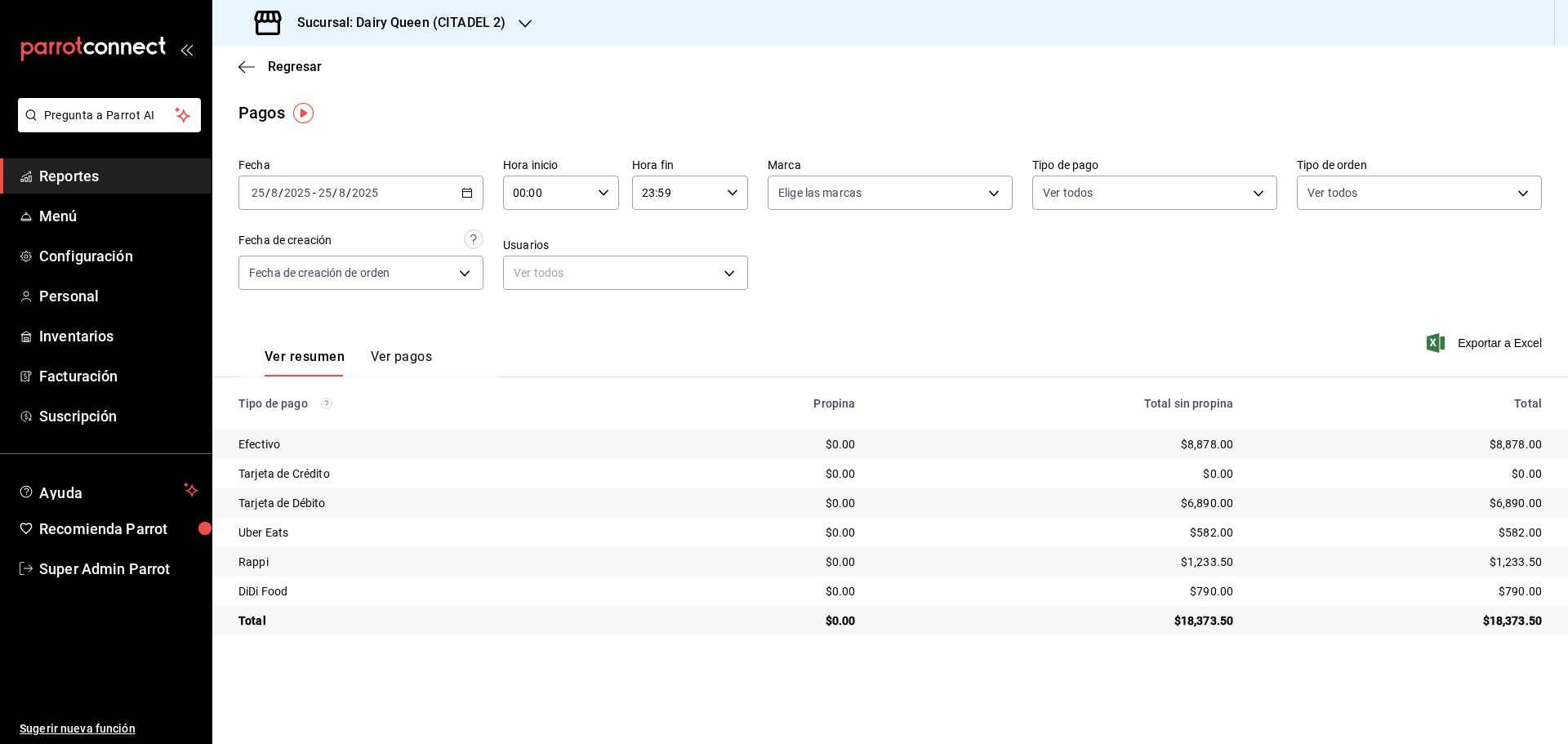
click at [307, 27] on h3 "Sucursal: Dairy Queen (CITADEL 2)" at bounding box center [395, 23] width 222 height 20
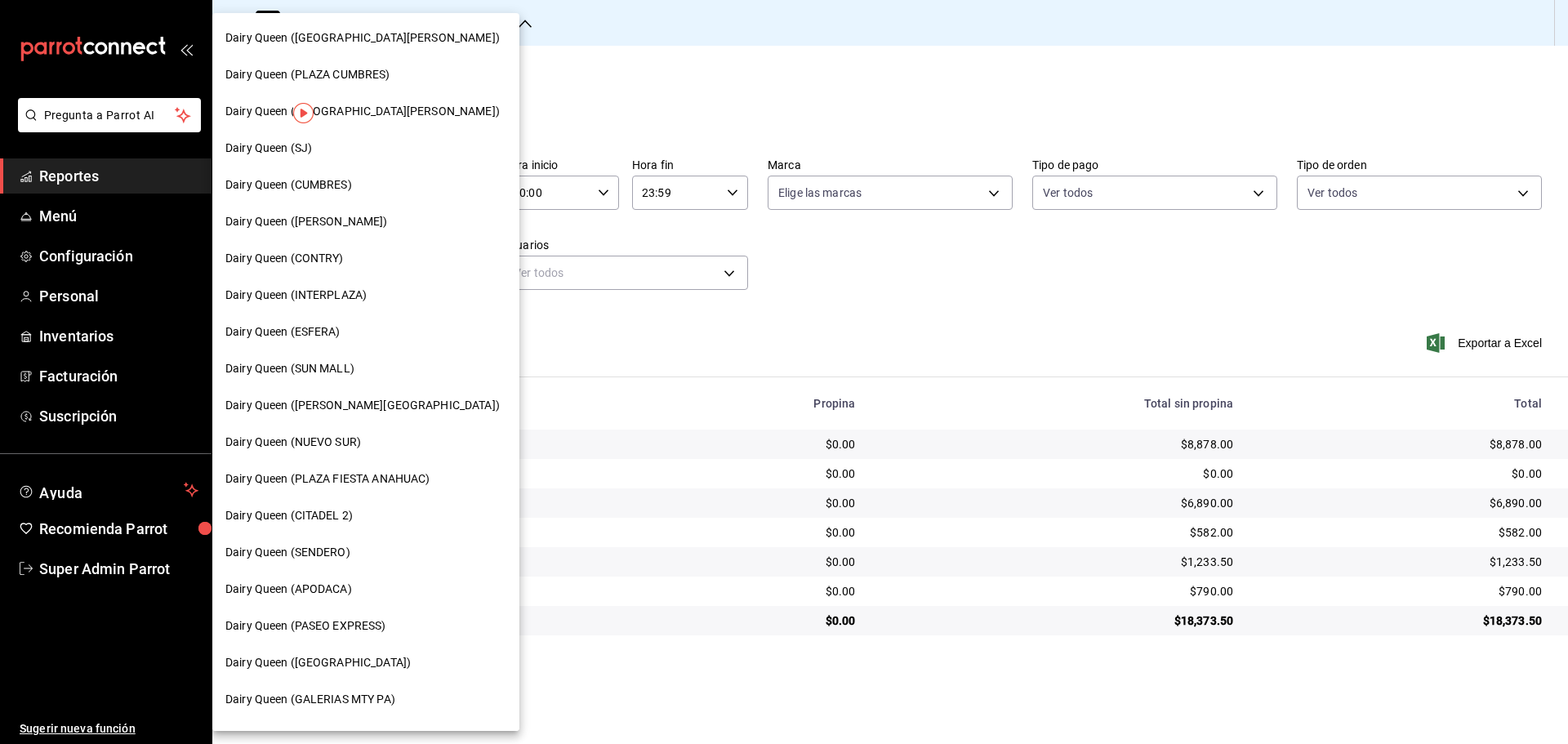
click at [359, 72] on span "Dairy Queen (PLAZA CUMBRES)" at bounding box center [307, 74] width 165 height 17
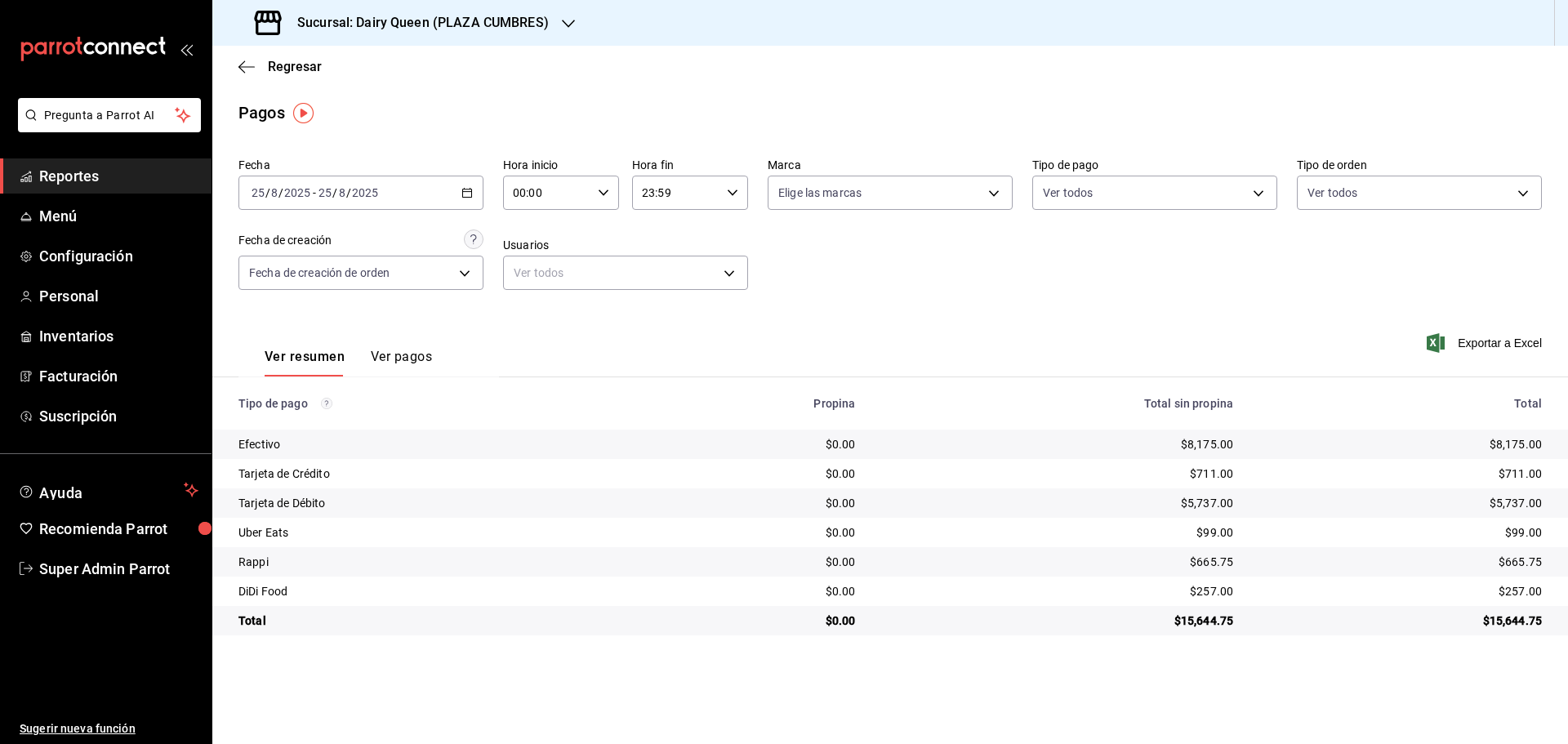
click at [347, 10] on div "Sucursal: Dairy Queen (PLAZA CUMBRES)" at bounding box center [402, 22] width 356 height 46
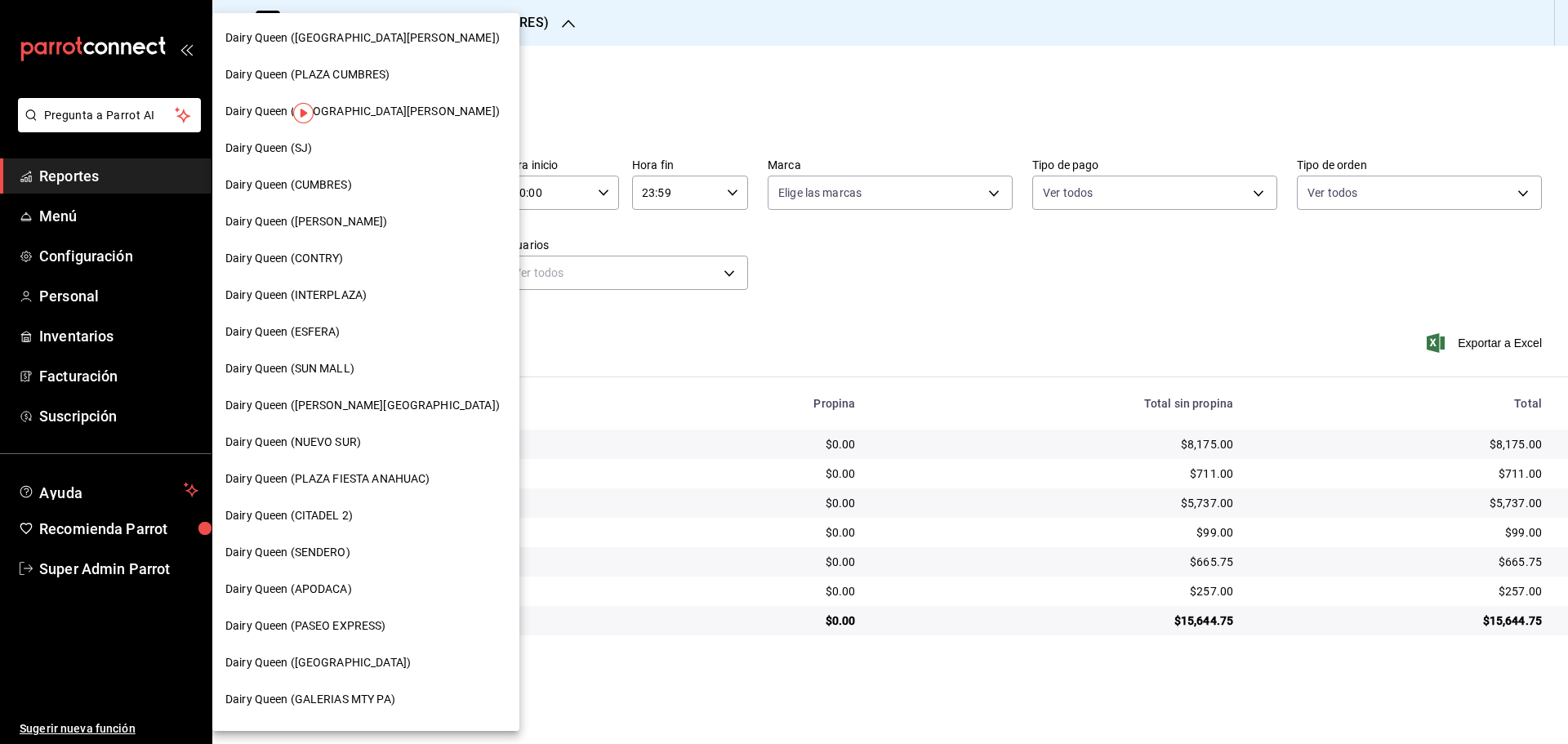
click at [406, 482] on span "Dairy Queen (PLAZA FIESTA ANAHUAC)" at bounding box center [327, 478] width 204 height 17
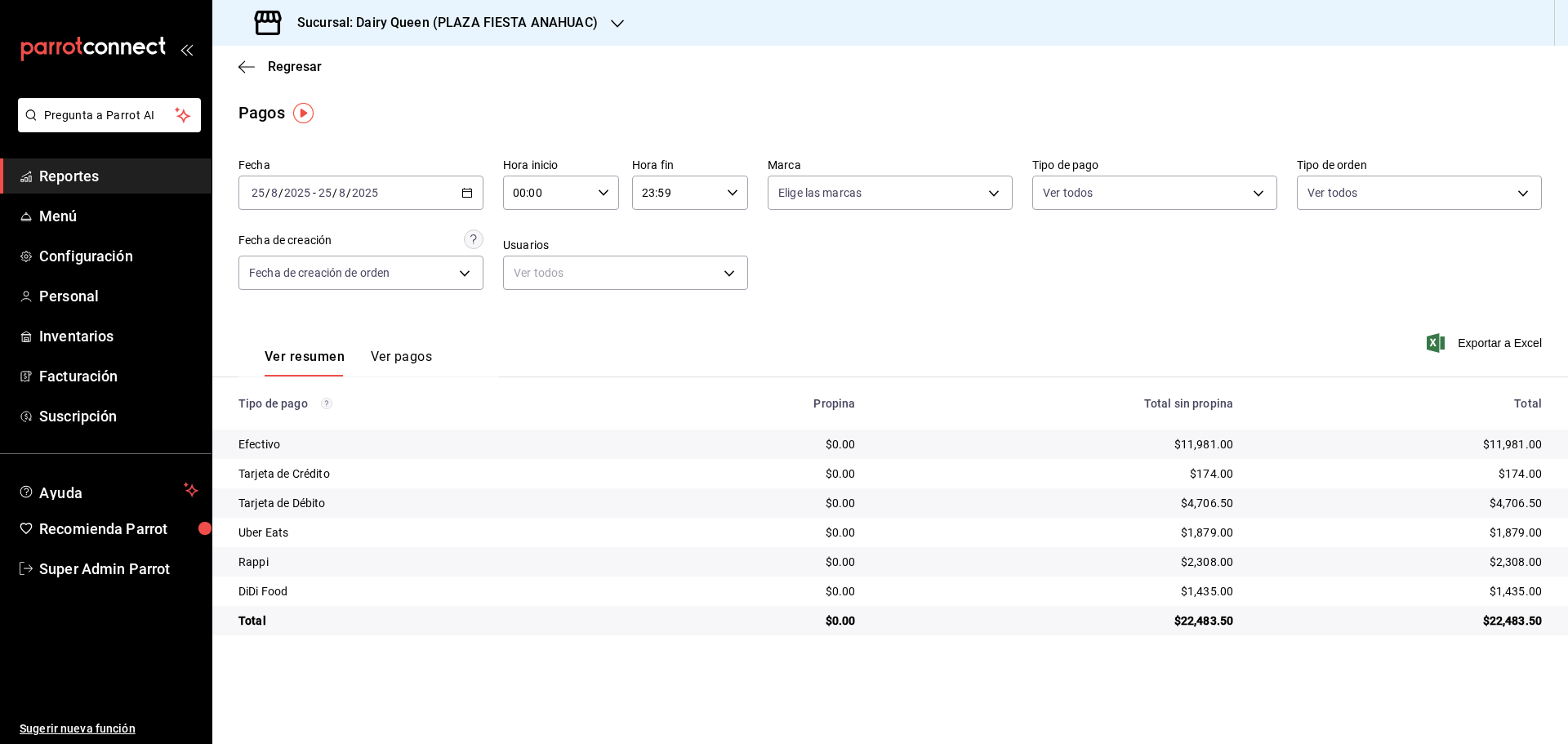
click at [290, 27] on h3 "Sucursal: Dairy Queen (PLAZA FIESTA ANAHUAC)" at bounding box center [441, 23] width 313 height 20
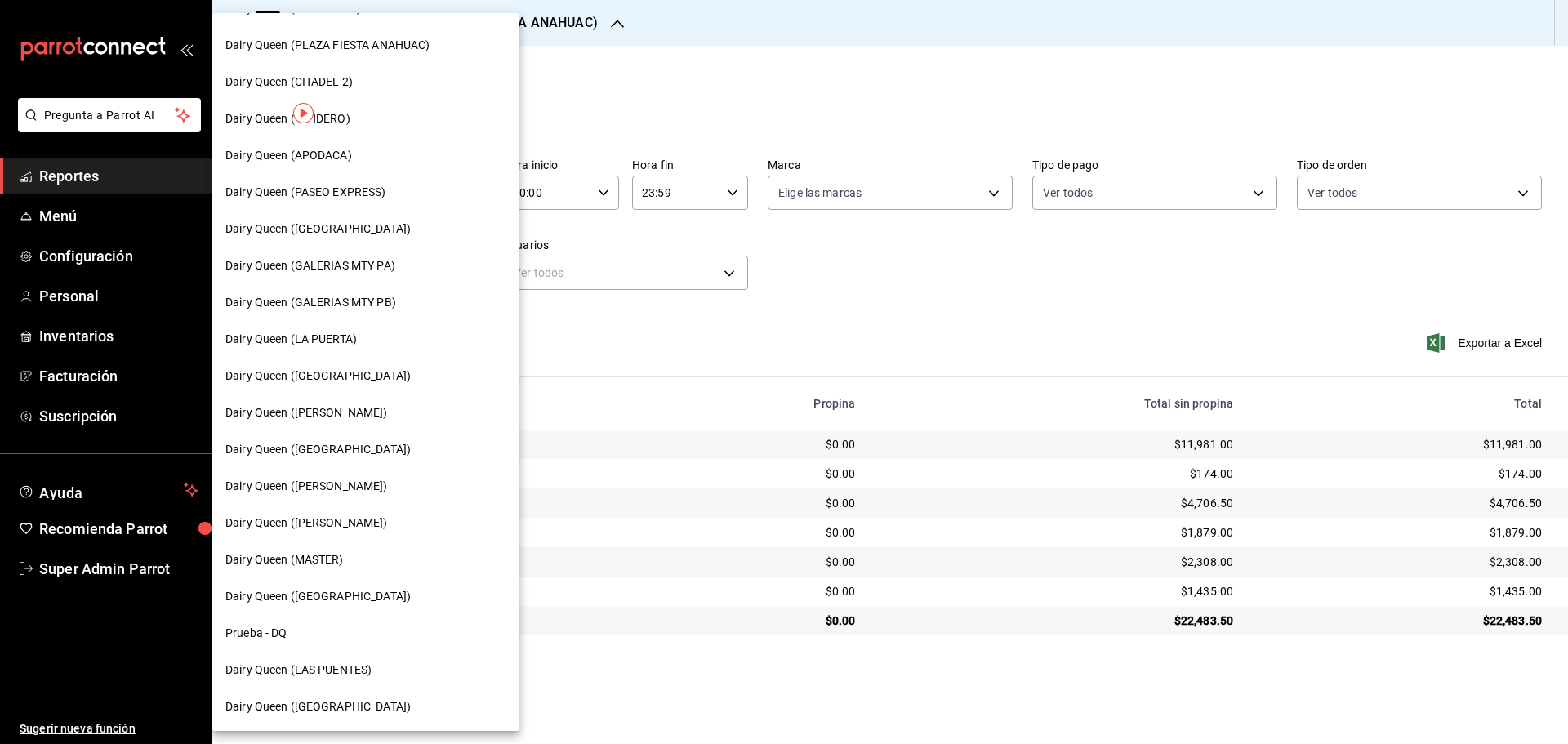
scroll to position [508, 0]
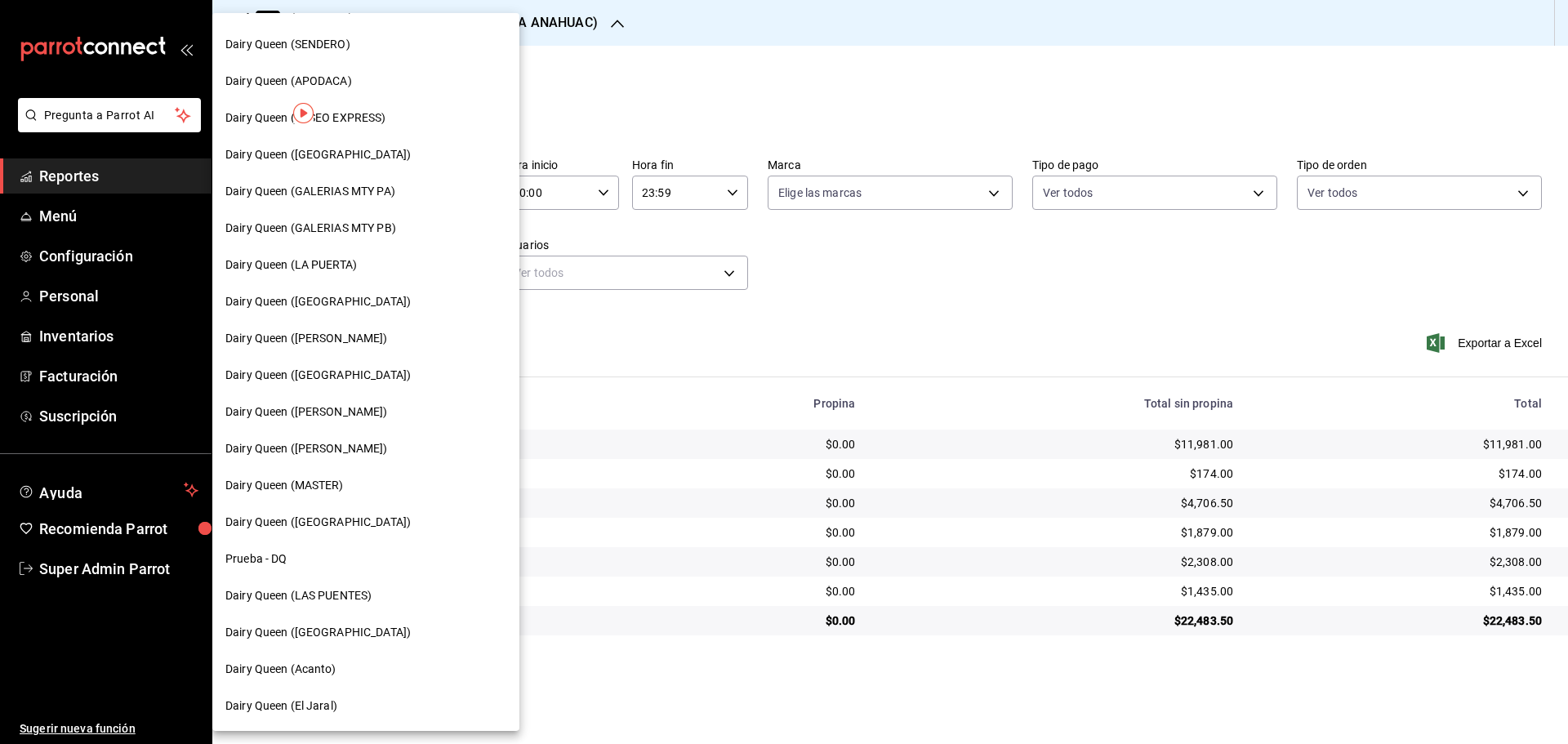
click at [327, 445] on span "Dairy Queen ([PERSON_NAME])" at bounding box center [306, 448] width 162 height 17
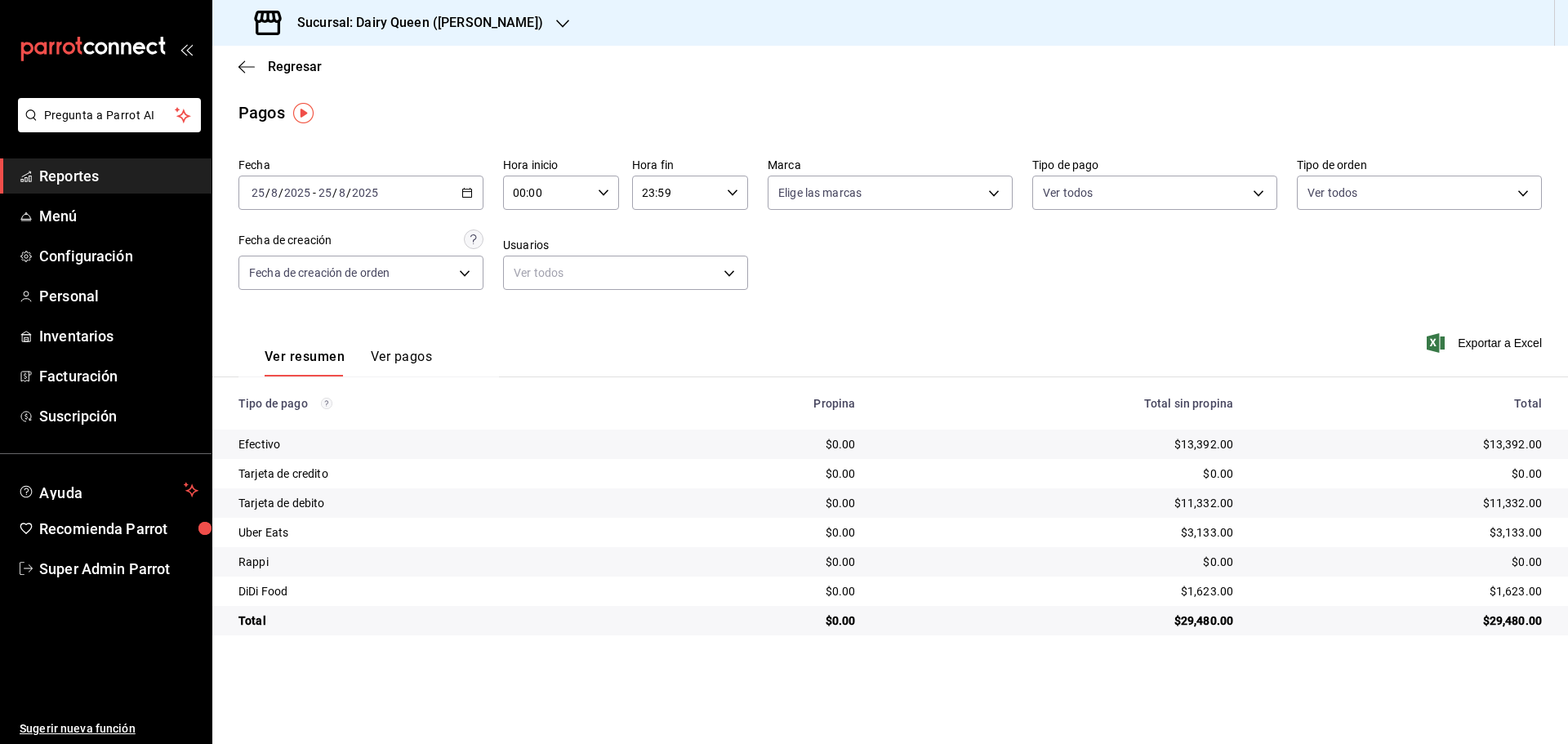
click at [360, 27] on h3 "Sucursal: Dairy Queen ([PERSON_NAME])" at bounding box center [413, 23] width 259 height 20
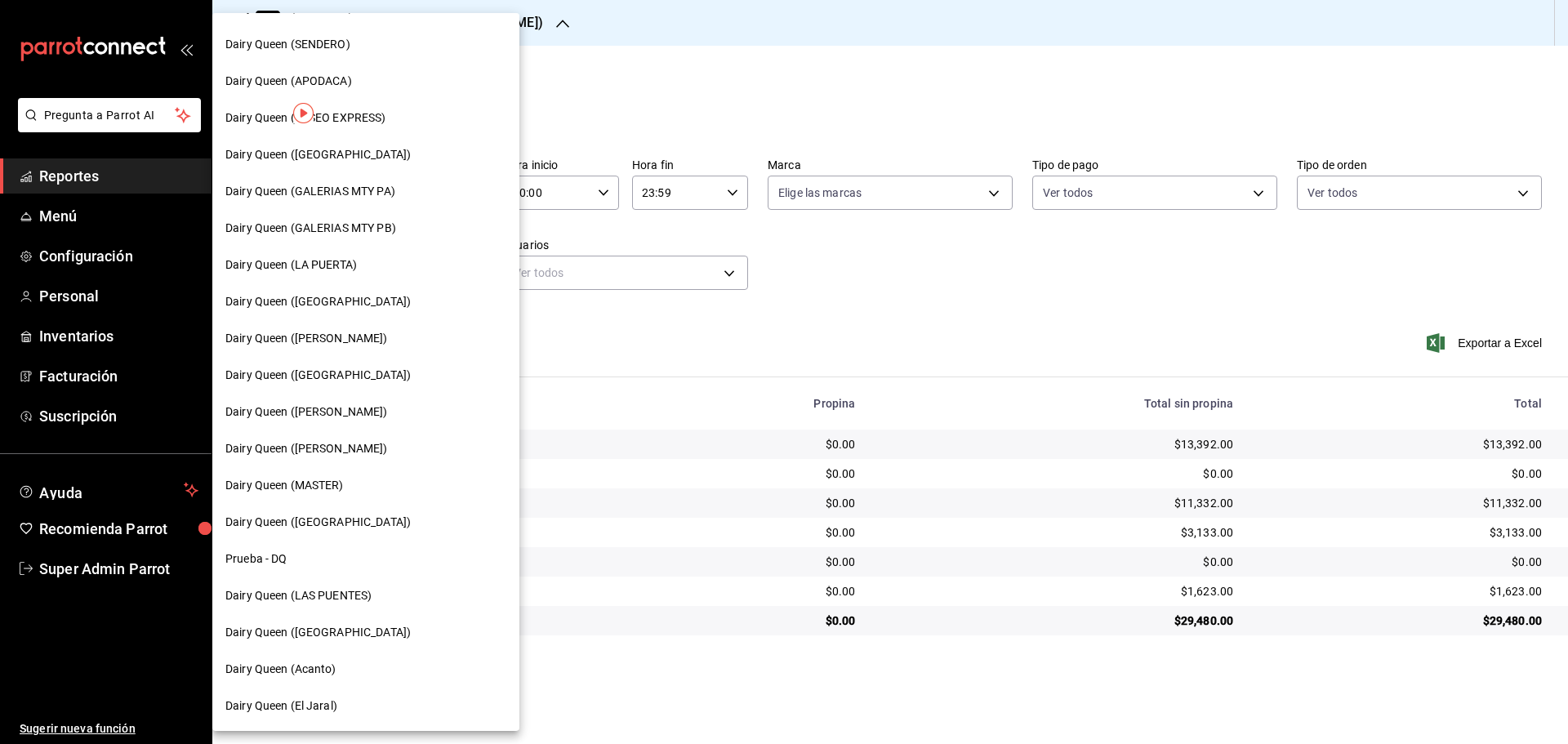
click at [348, 527] on span "Dairy Queen ([GEOGRAPHIC_DATA])" at bounding box center [317, 522] width 185 height 17
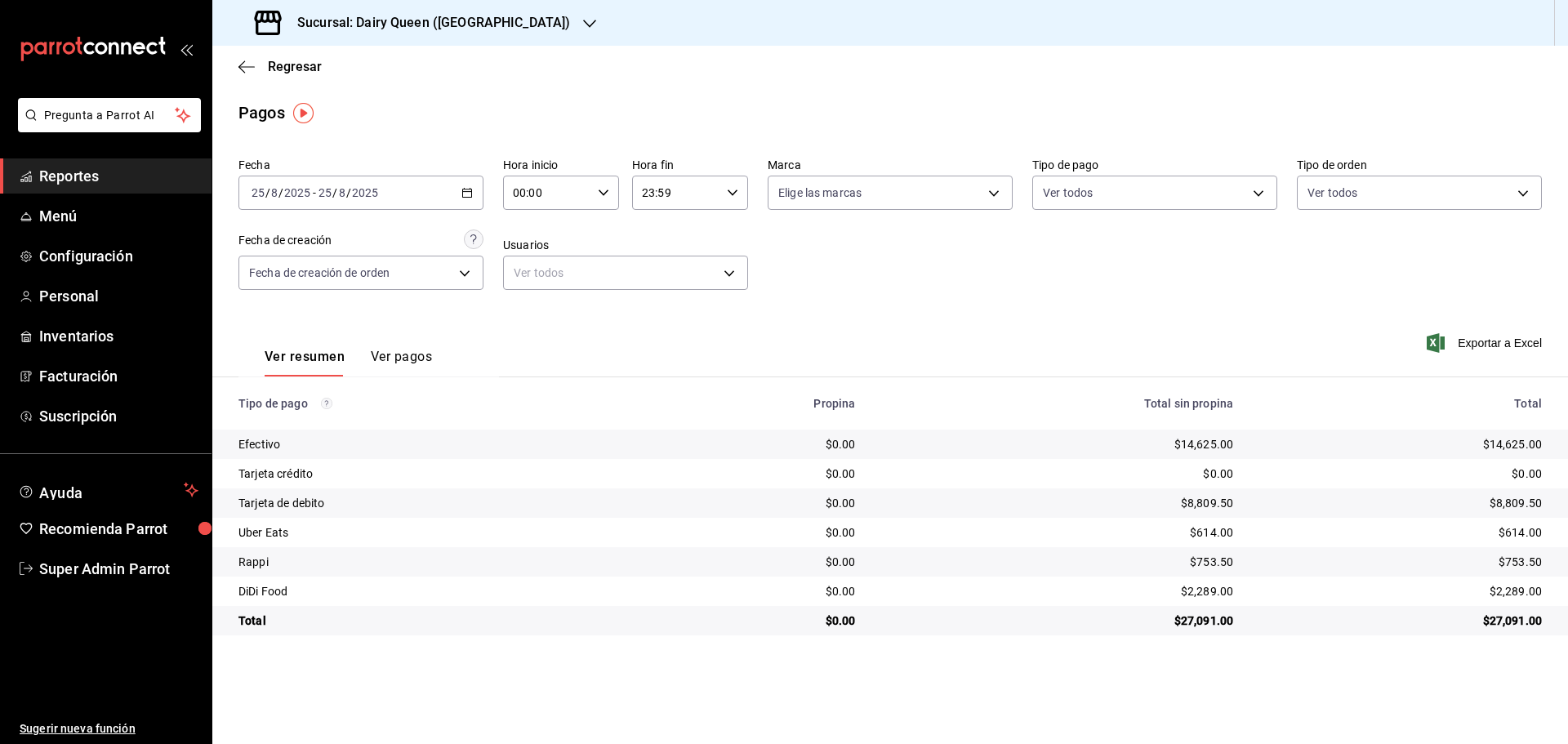
click at [341, 37] on div "Sucursal: Dairy Queen ([GEOGRAPHIC_DATA])" at bounding box center [413, 22] width 377 height 46
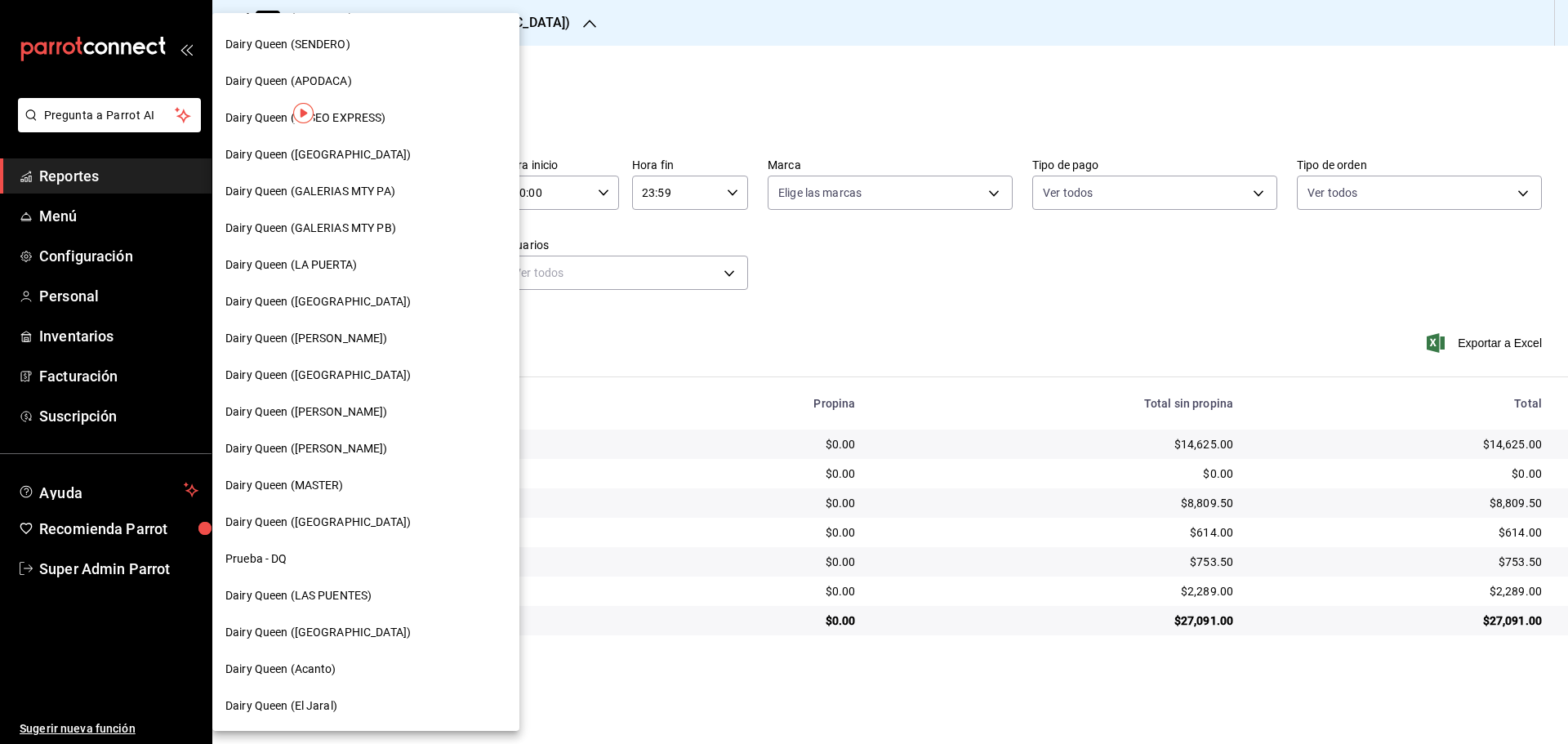
click at [317, 671] on span "Dairy Queen (Acanto)" at bounding box center [280, 669] width 111 height 17
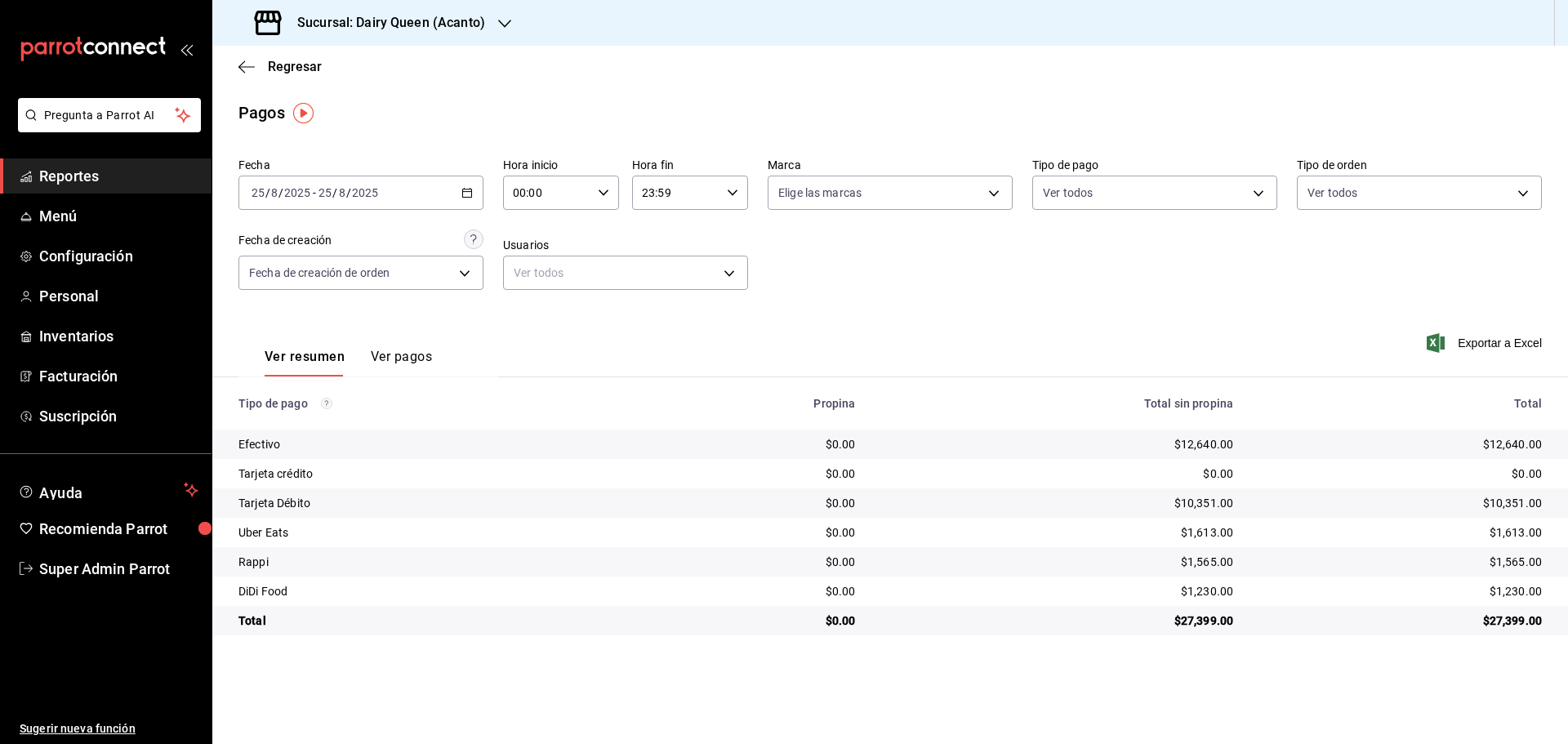
click at [318, 17] on h3 "Sucursal: Dairy Queen (Acanto)" at bounding box center [384, 23] width 201 height 20
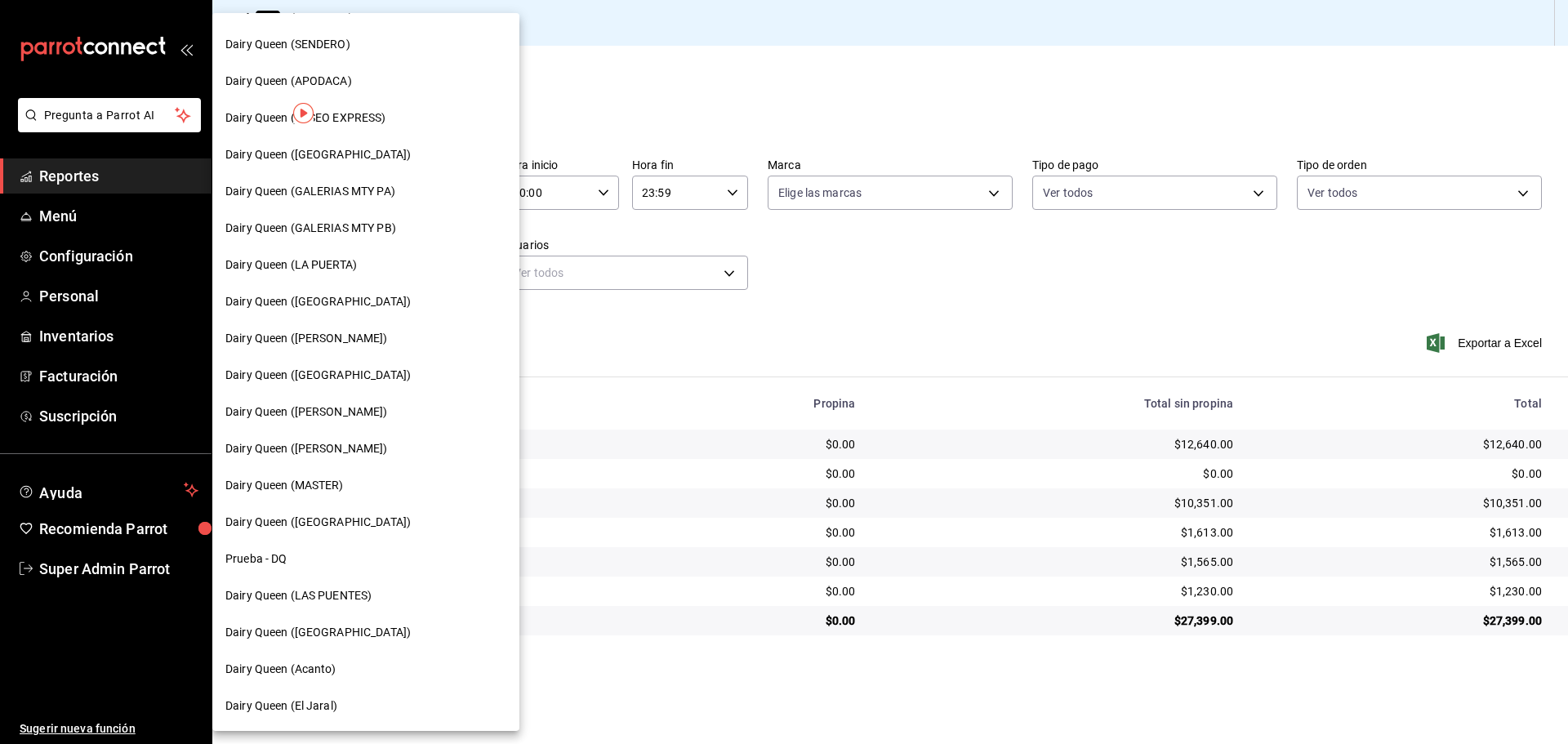
click at [338, 717] on div "Dairy Queen (El Jaral)" at bounding box center [366, 706] width 307 height 37
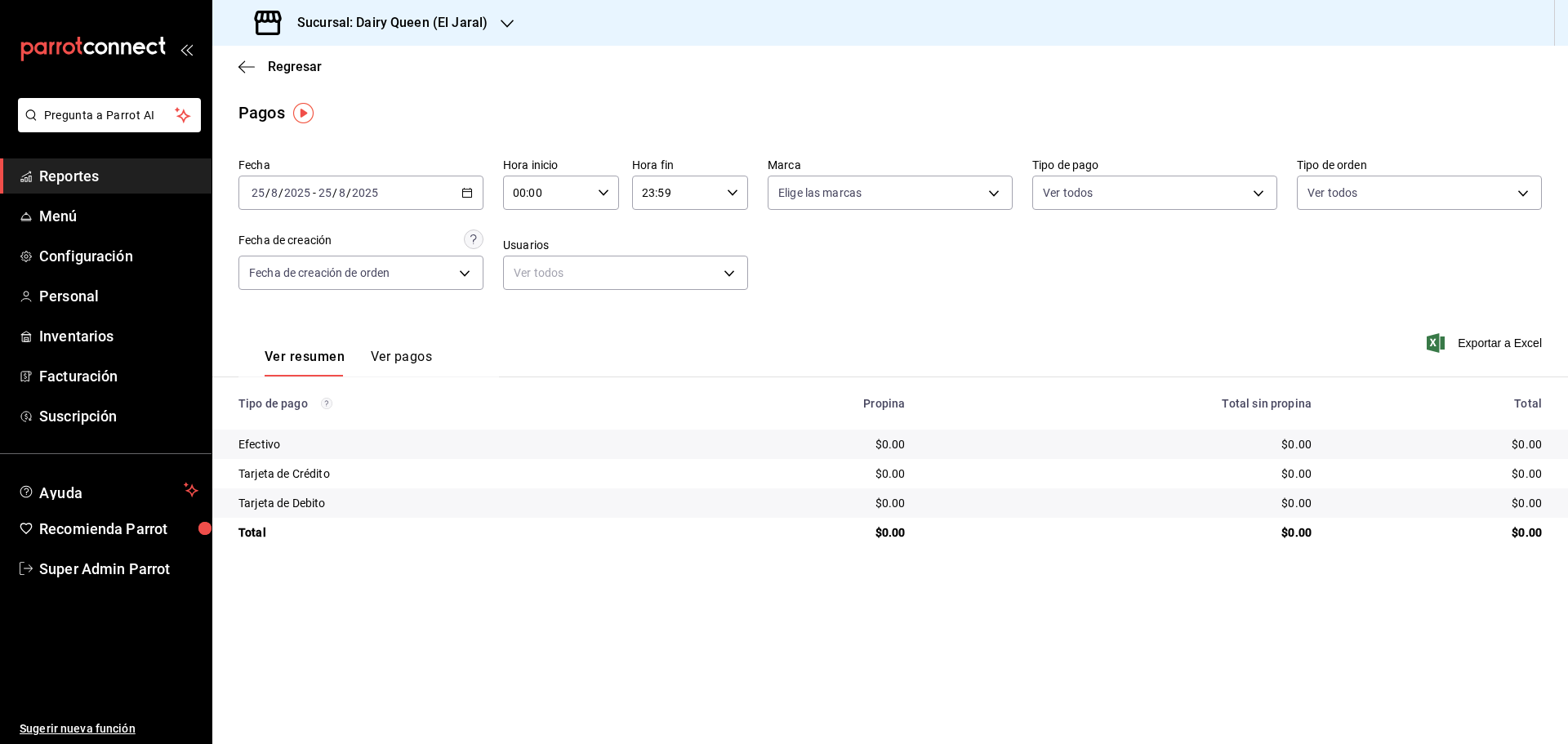
click at [424, 32] on div "Sucursal: Dairy Queen (El Jaral)" at bounding box center [372, 22] width 295 height 46
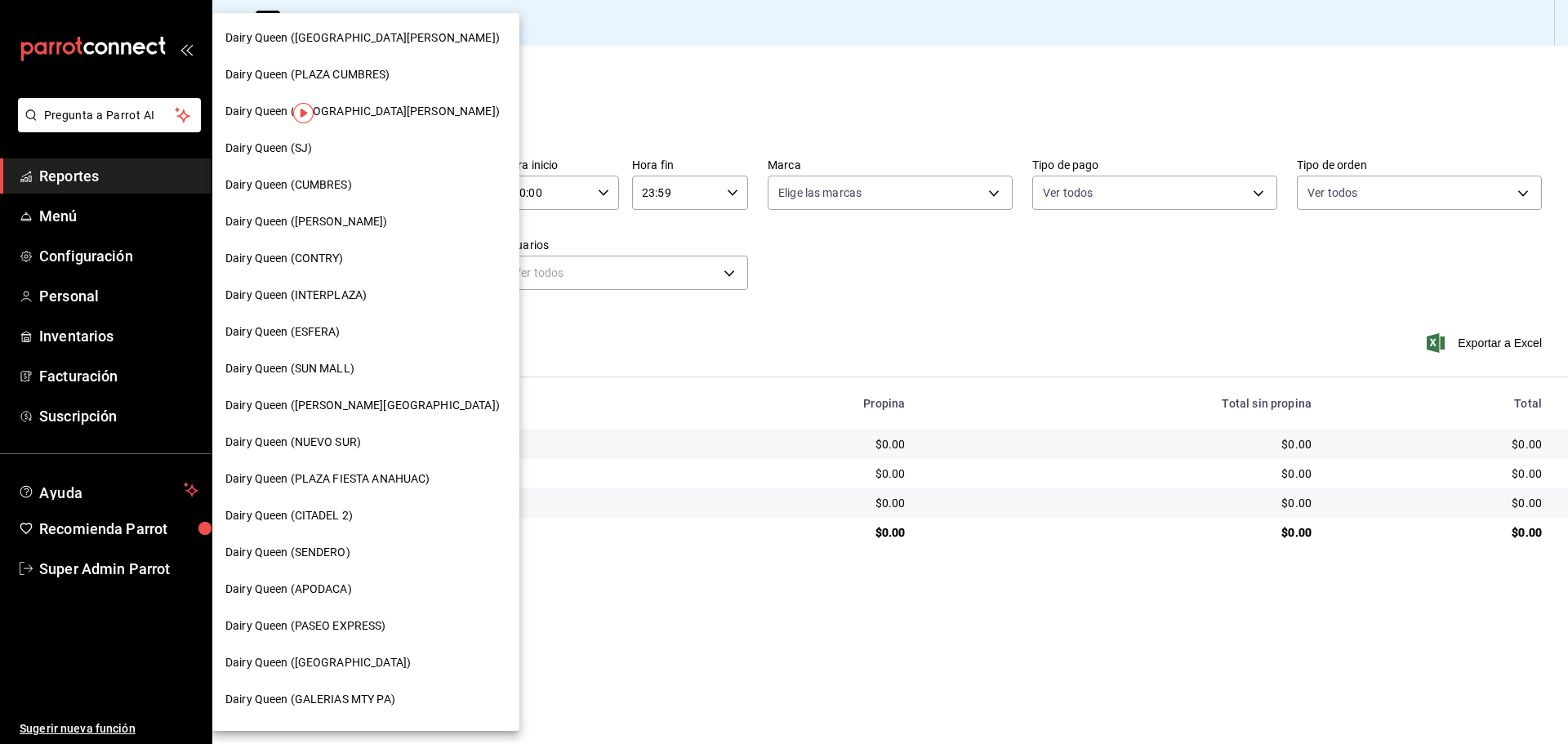
click at [332, 261] on span "Dairy Queen (CONTRY)" at bounding box center [284, 258] width 118 height 17
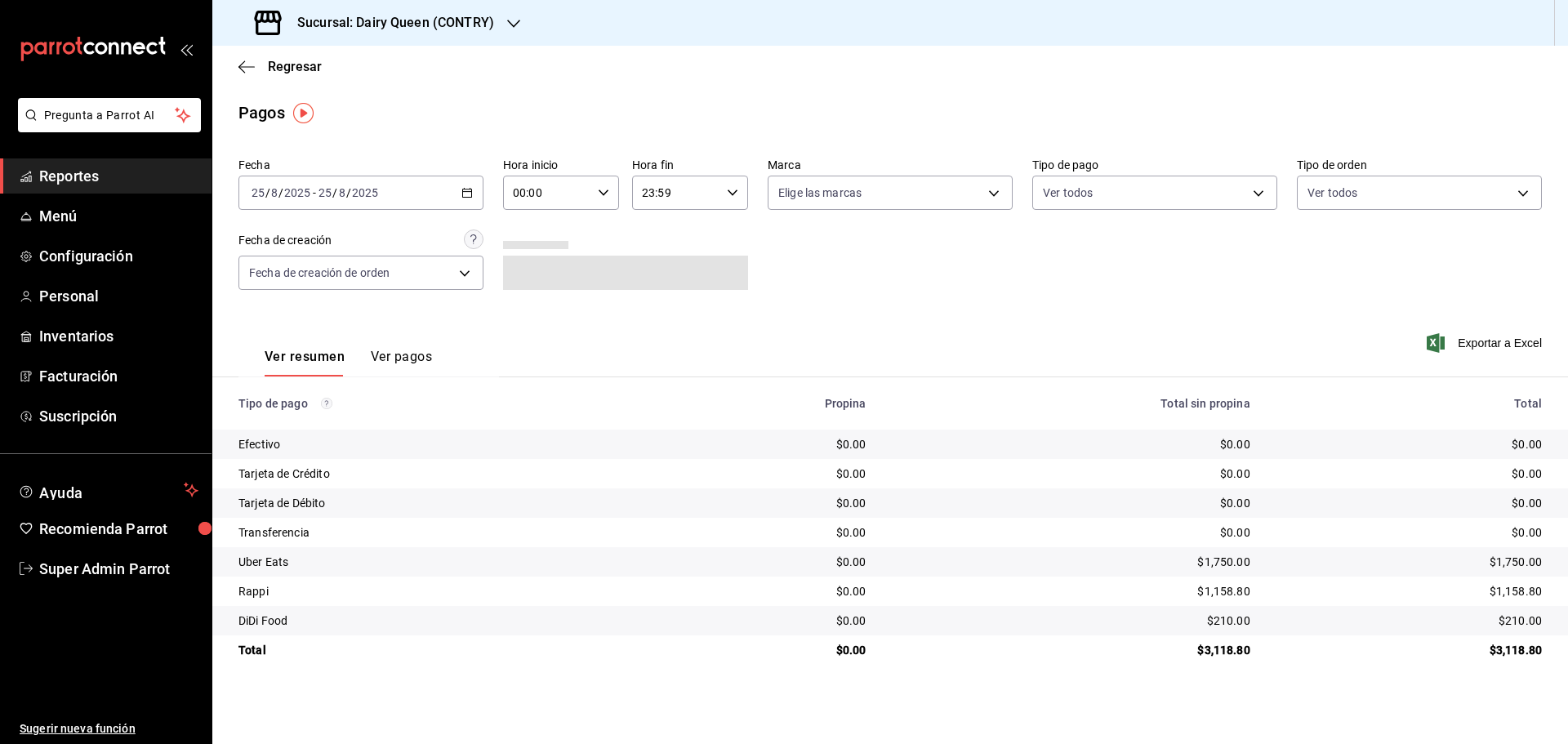
click at [312, 45] on div "Sucursal: Dairy Queen (CONTRY)" at bounding box center [376, 22] width 302 height 46
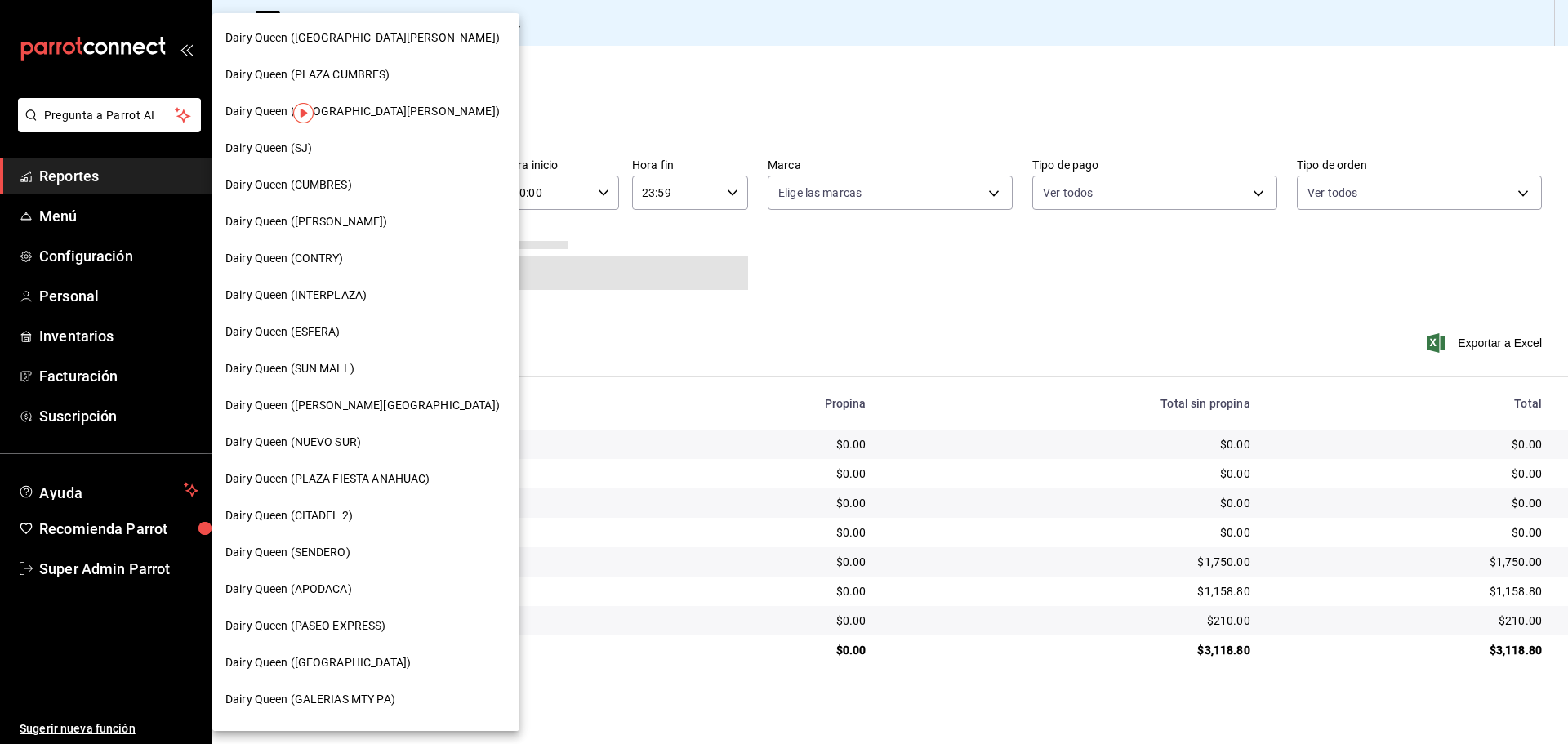
click at [330, 551] on span "Dairy Queen (SENDERO)" at bounding box center [287, 552] width 125 height 17
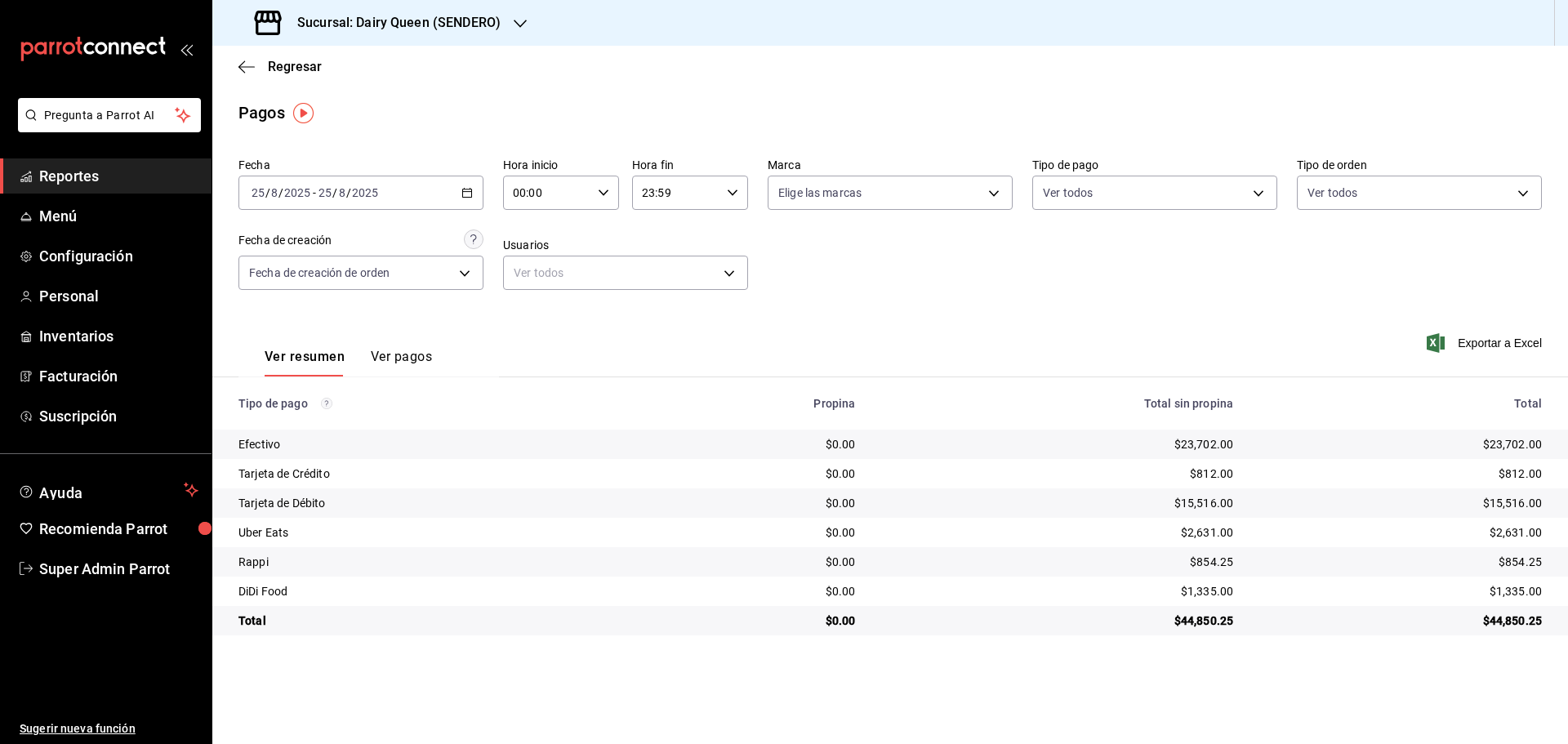
click at [439, 22] on h3 "Sucursal: Dairy Queen (SENDERO)" at bounding box center [392, 23] width 217 height 20
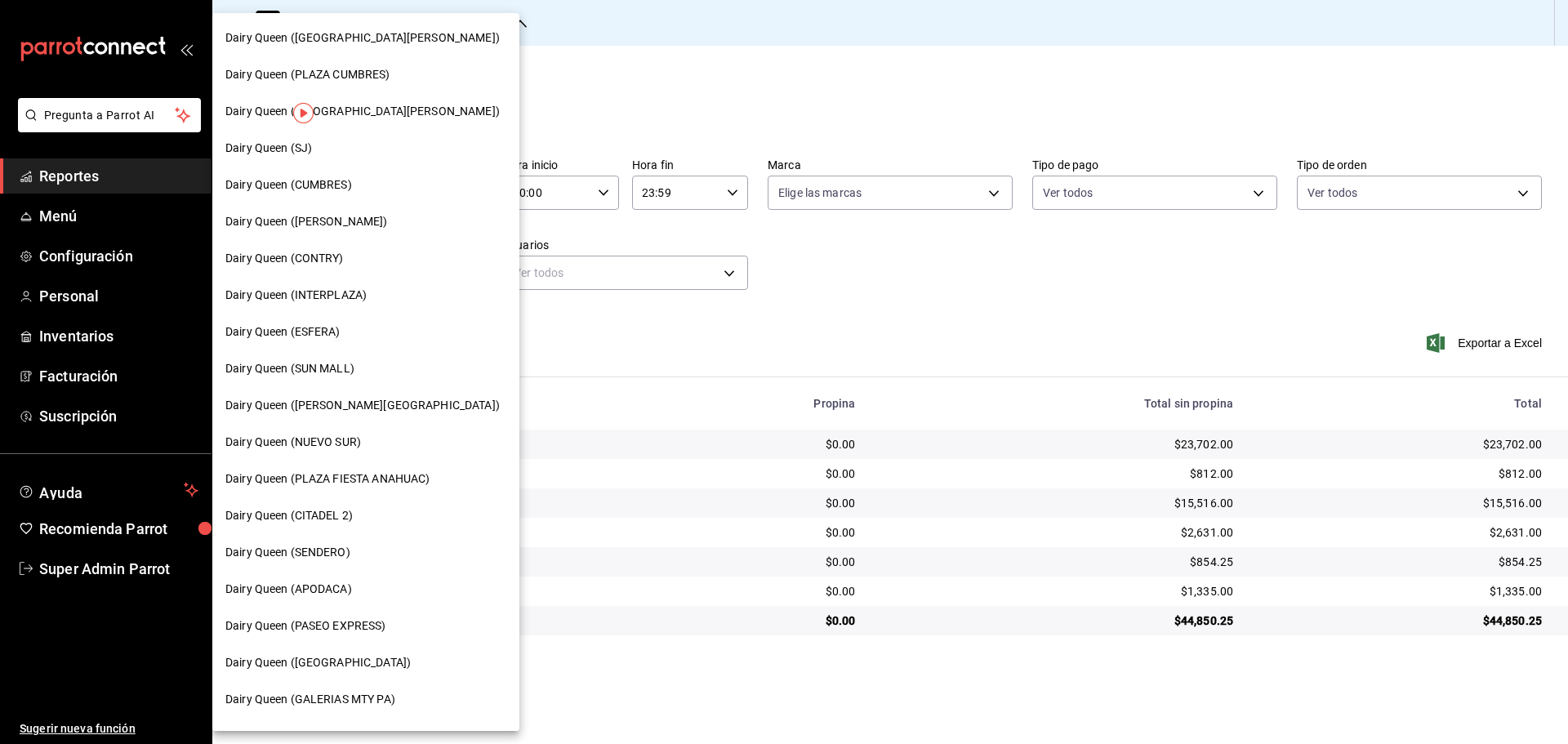
click at [348, 188] on span "Dairy Queen (CUMBRES)" at bounding box center [288, 185] width 127 height 17
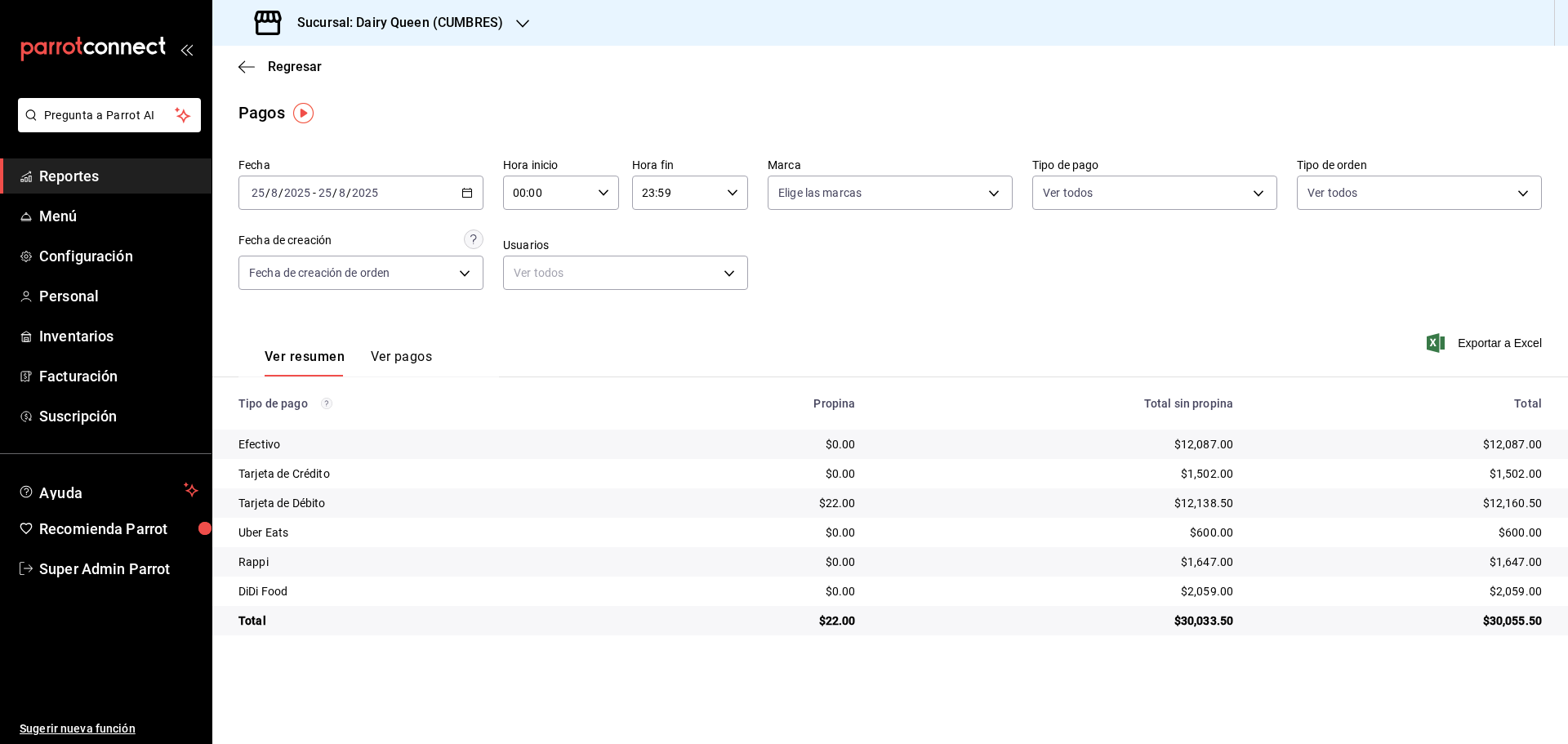
click at [367, 189] on input "2025" at bounding box center [364, 192] width 27 height 13
click at [414, 27] on h3 "Sucursal: Dairy Queen (CUMBRES)" at bounding box center [393, 23] width 219 height 20
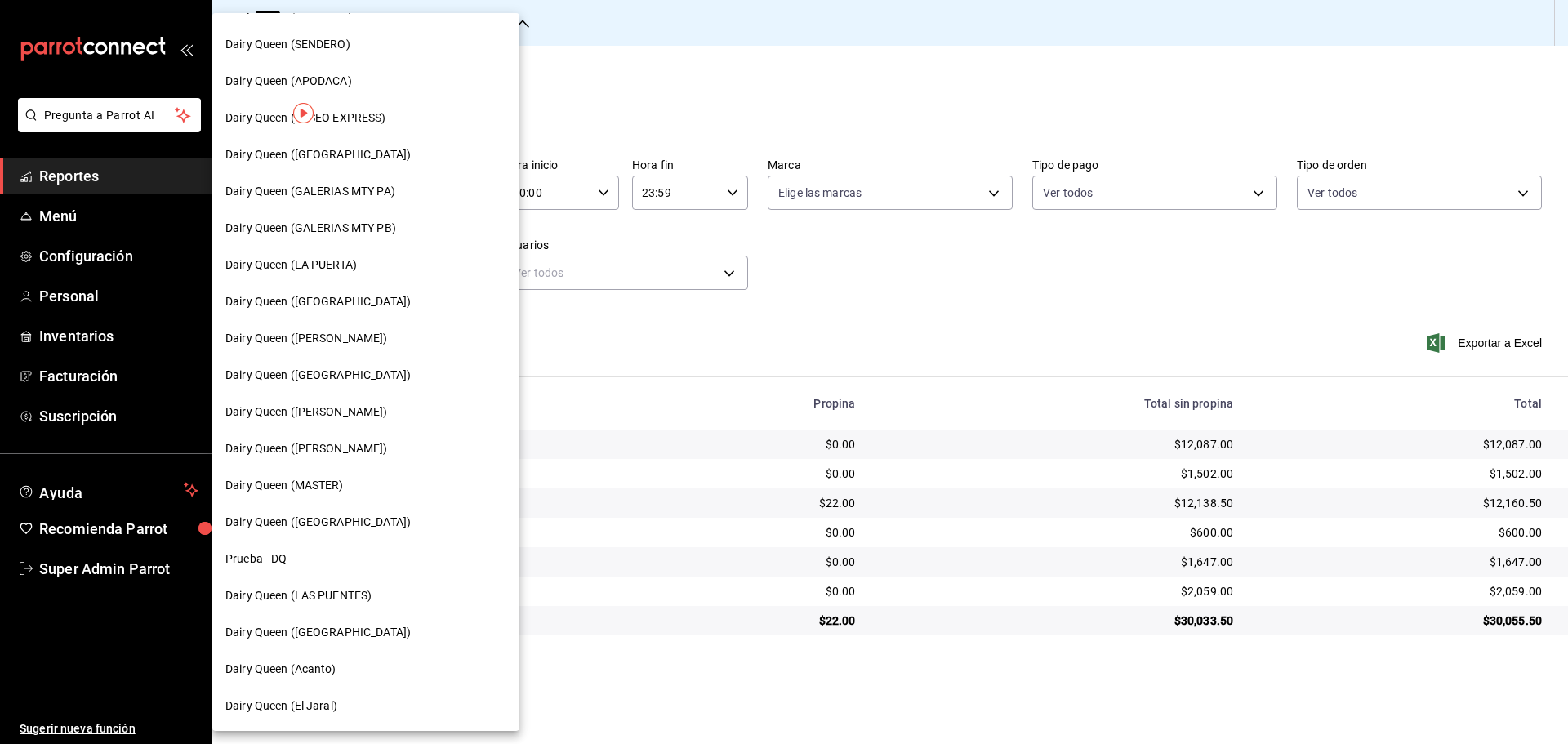
click at [347, 592] on span "Dairy Queen (LAS PUENTES)" at bounding box center [297, 596] width 146 height 17
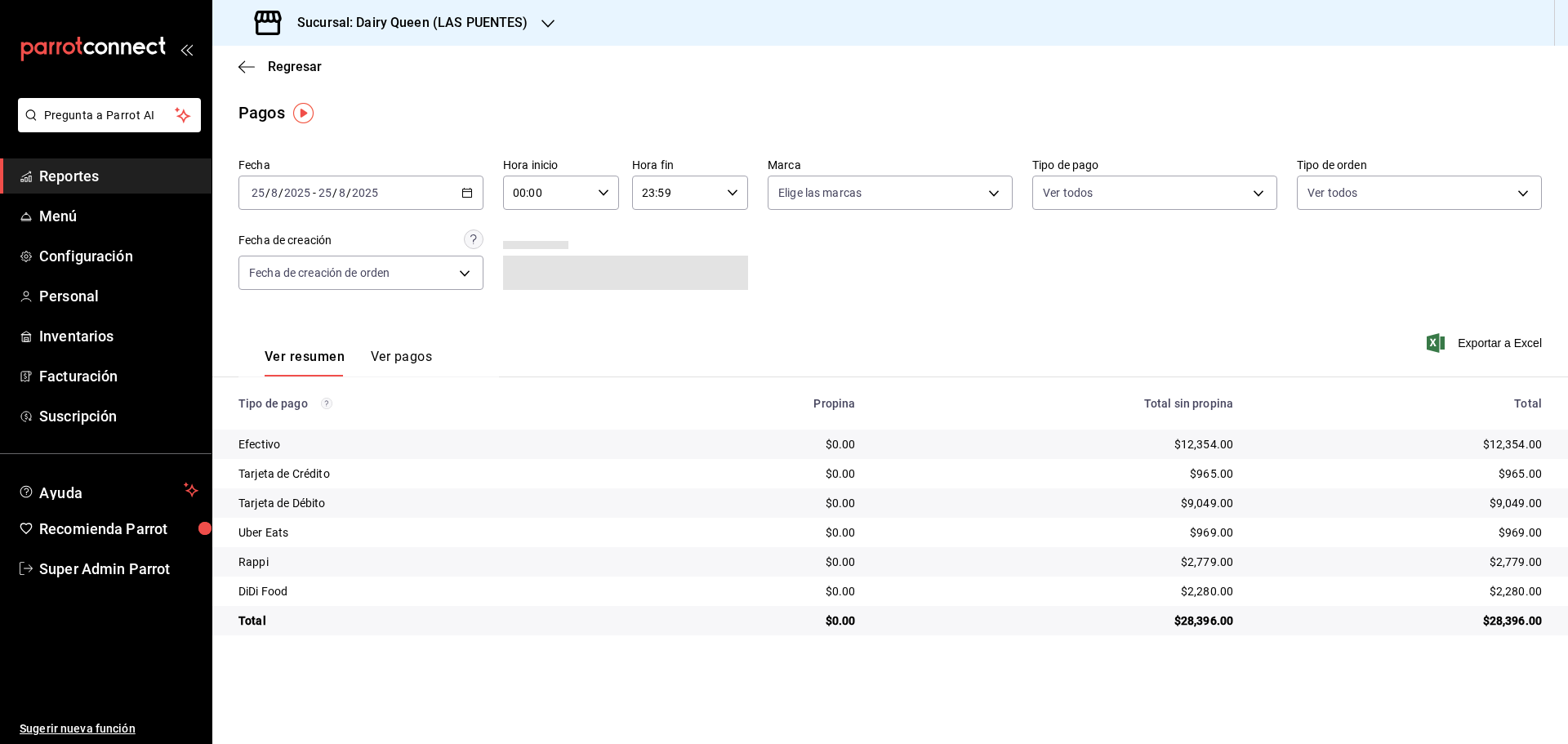
click at [438, 36] on div "Sucursal: Dairy Queen (LAS PUENTES)" at bounding box center [392, 22] width 336 height 46
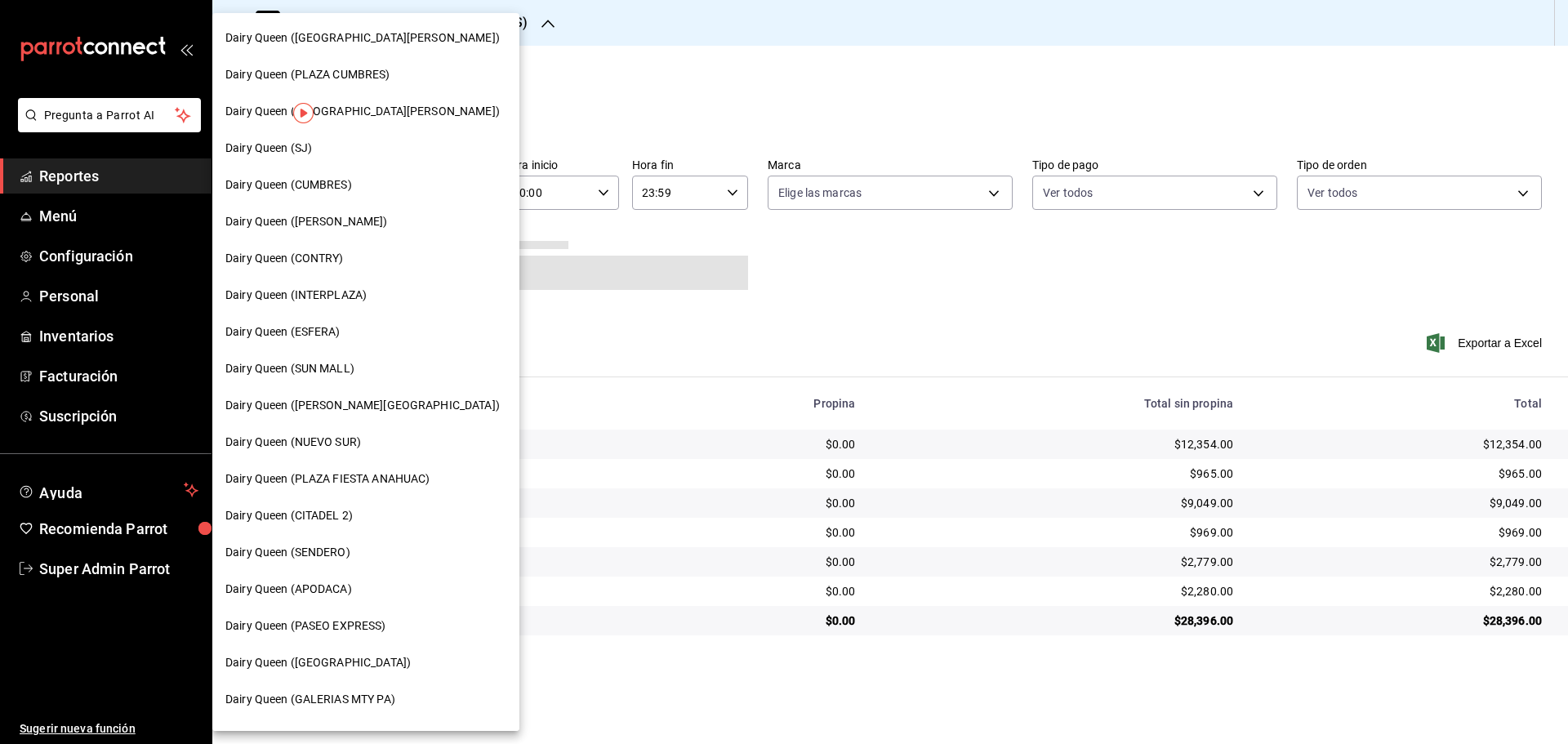
scroll to position [137, 0]
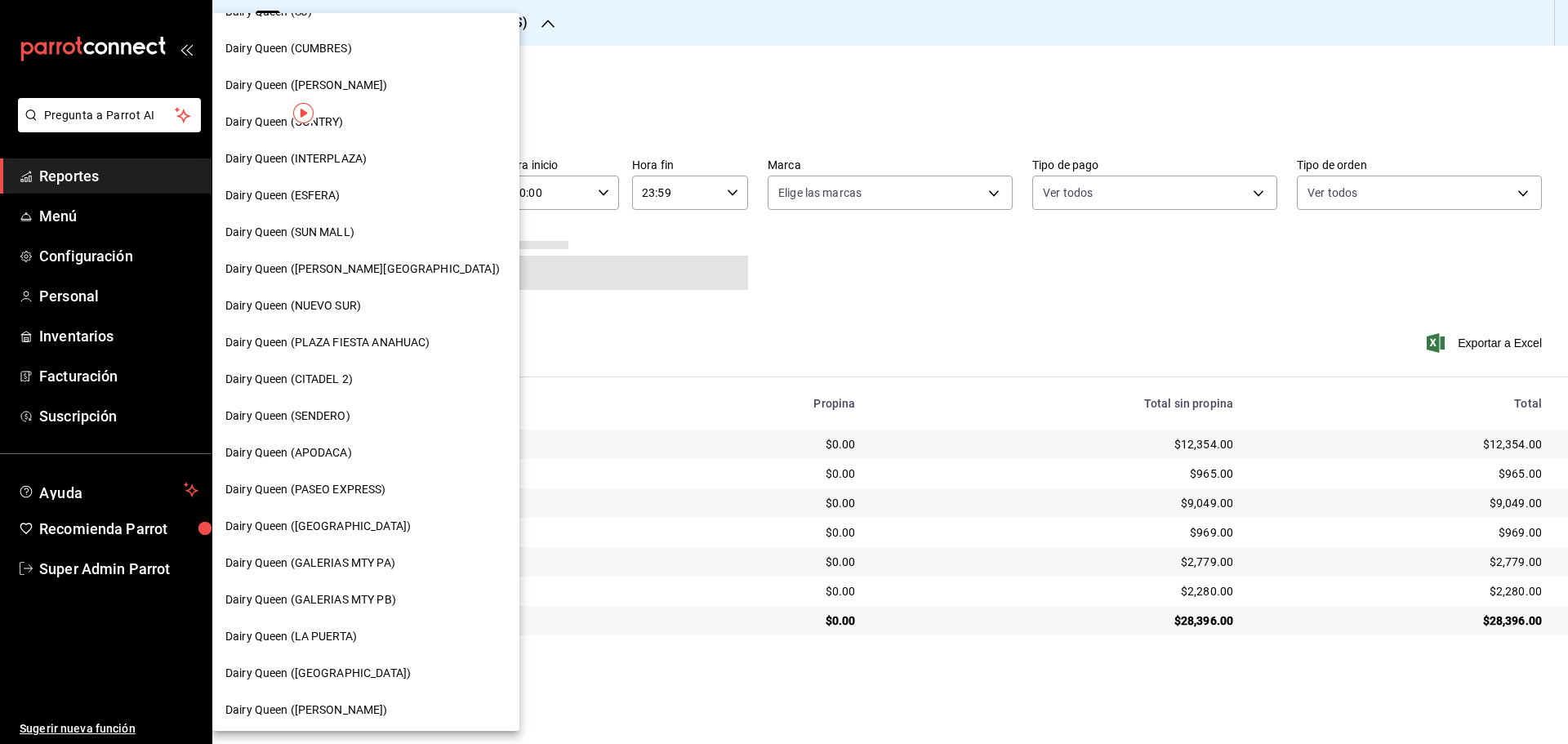
click at [372, 481] on span "Dairy Queen (PASEO EXPRESS)" at bounding box center [305, 489] width 161 height 17
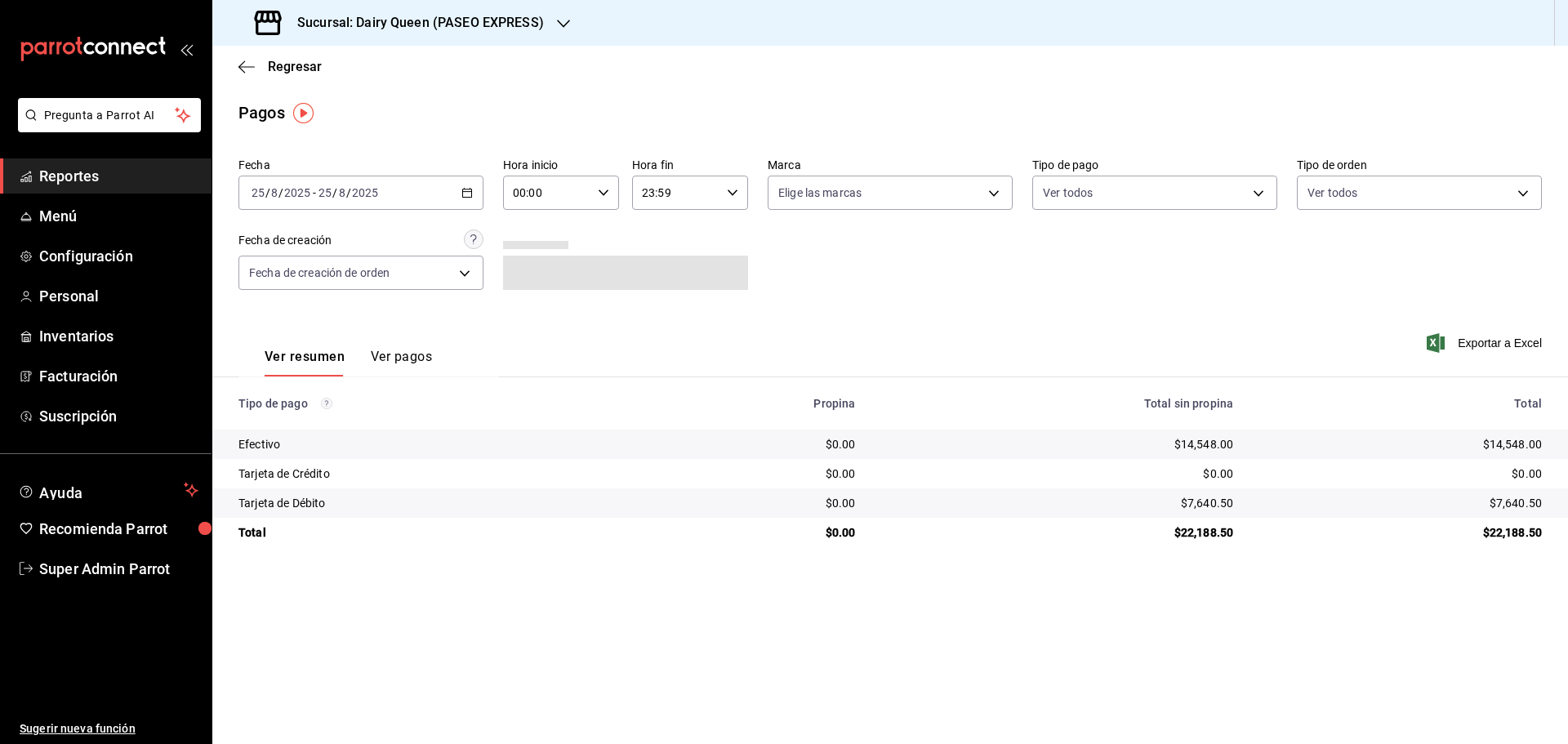
click at [457, 24] on h3 "Sucursal: Dairy Queen (PASEO EXPRESS)" at bounding box center [414, 23] width 260 height 20
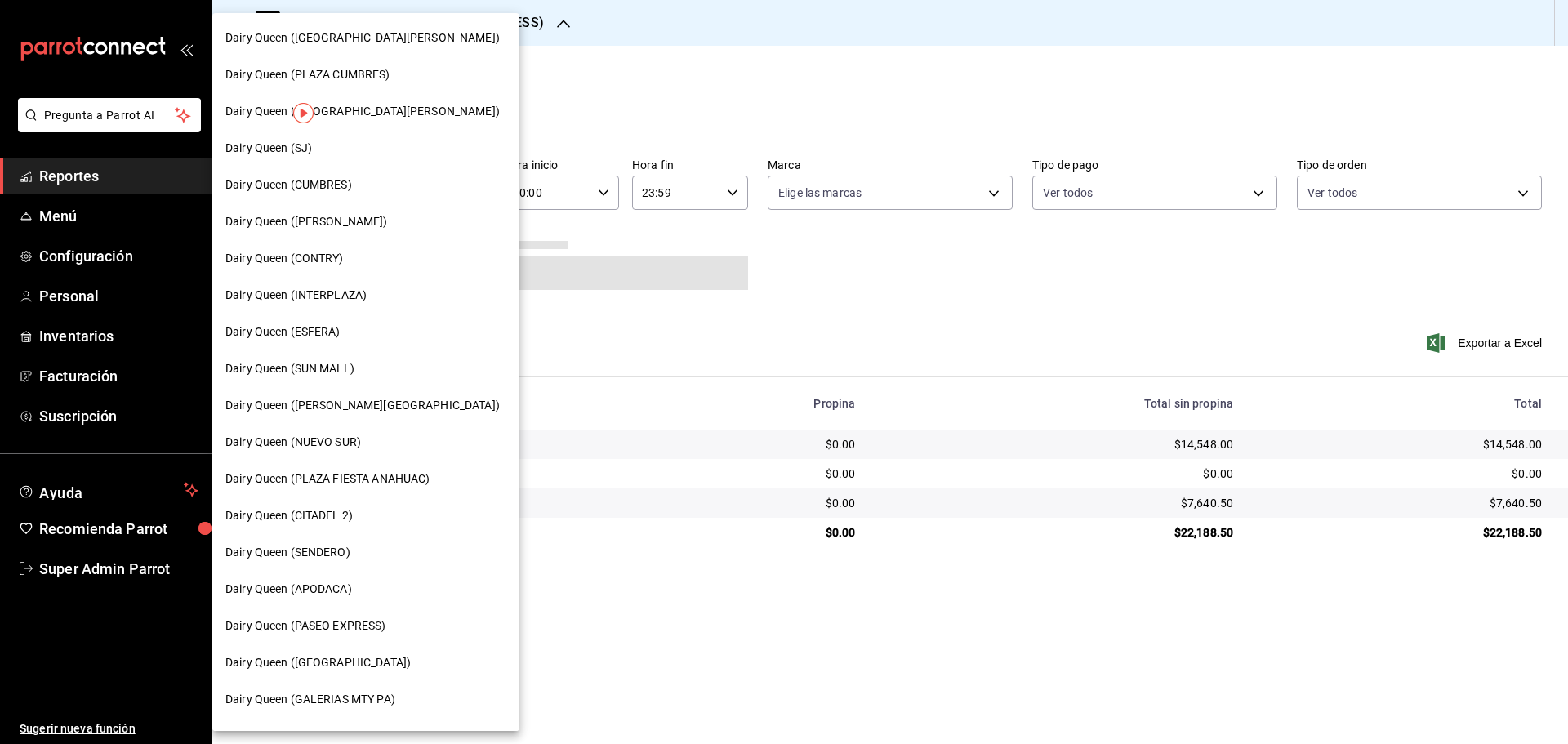
click at [345, 151] on div "Dairy Queen (SJ)" at bounding box center [365, 148] width 281 height 17
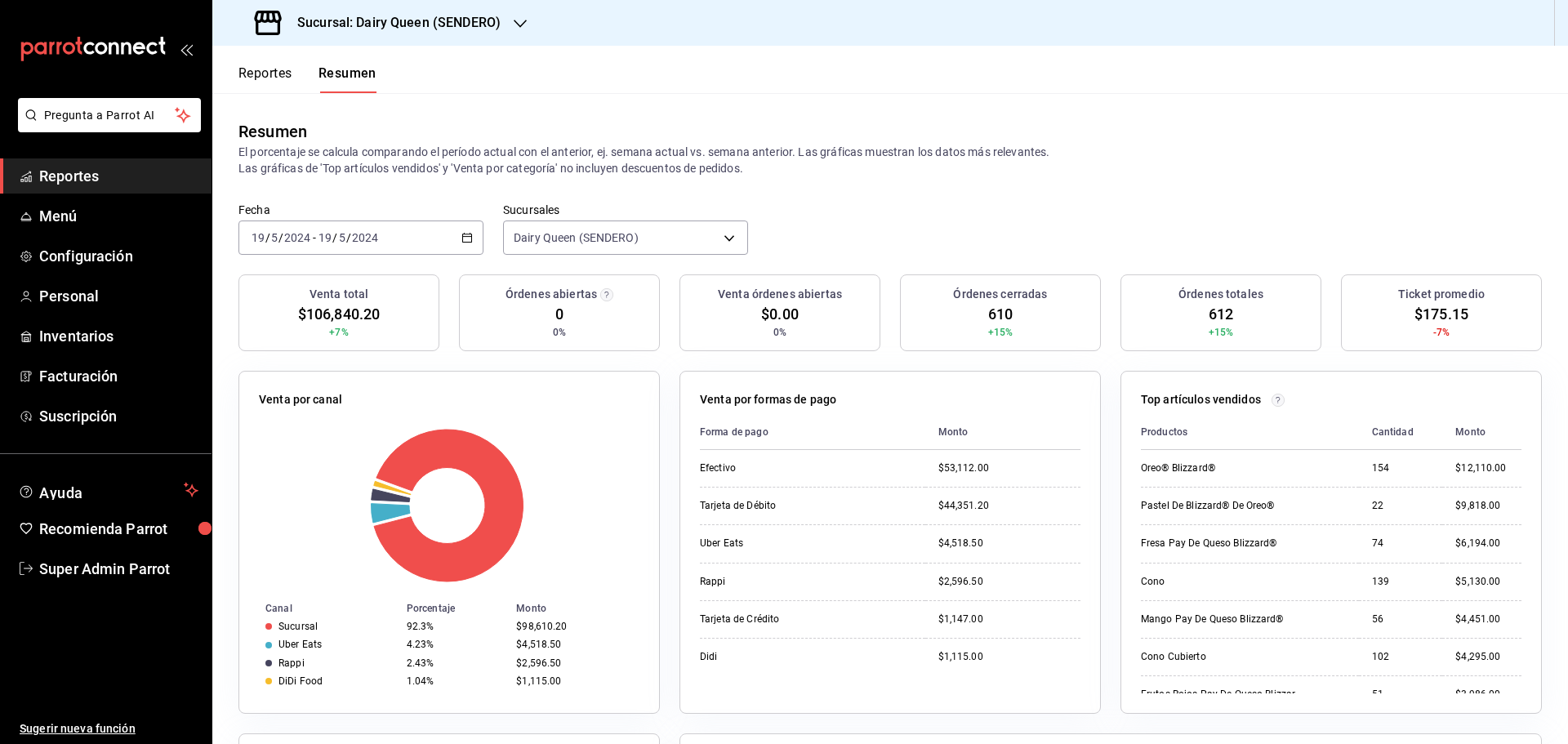
click at [427, 16] on h3 "Sucursal: Dairy Queen (SENDERO)" at bounding box center [392, 23] width 217 height 20
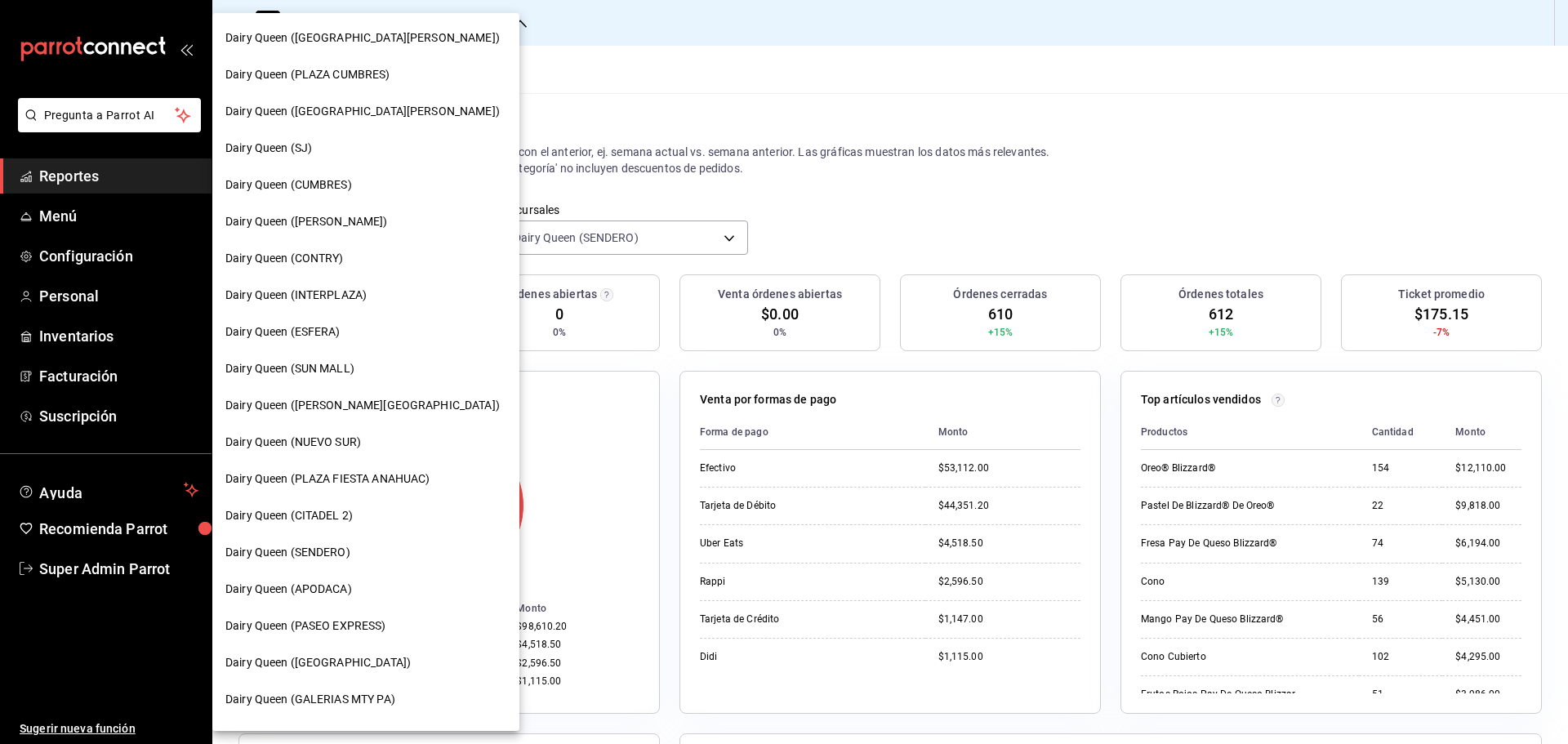
click at [805, 138] on div at bounding box center [784, 372] width 1568 height 744
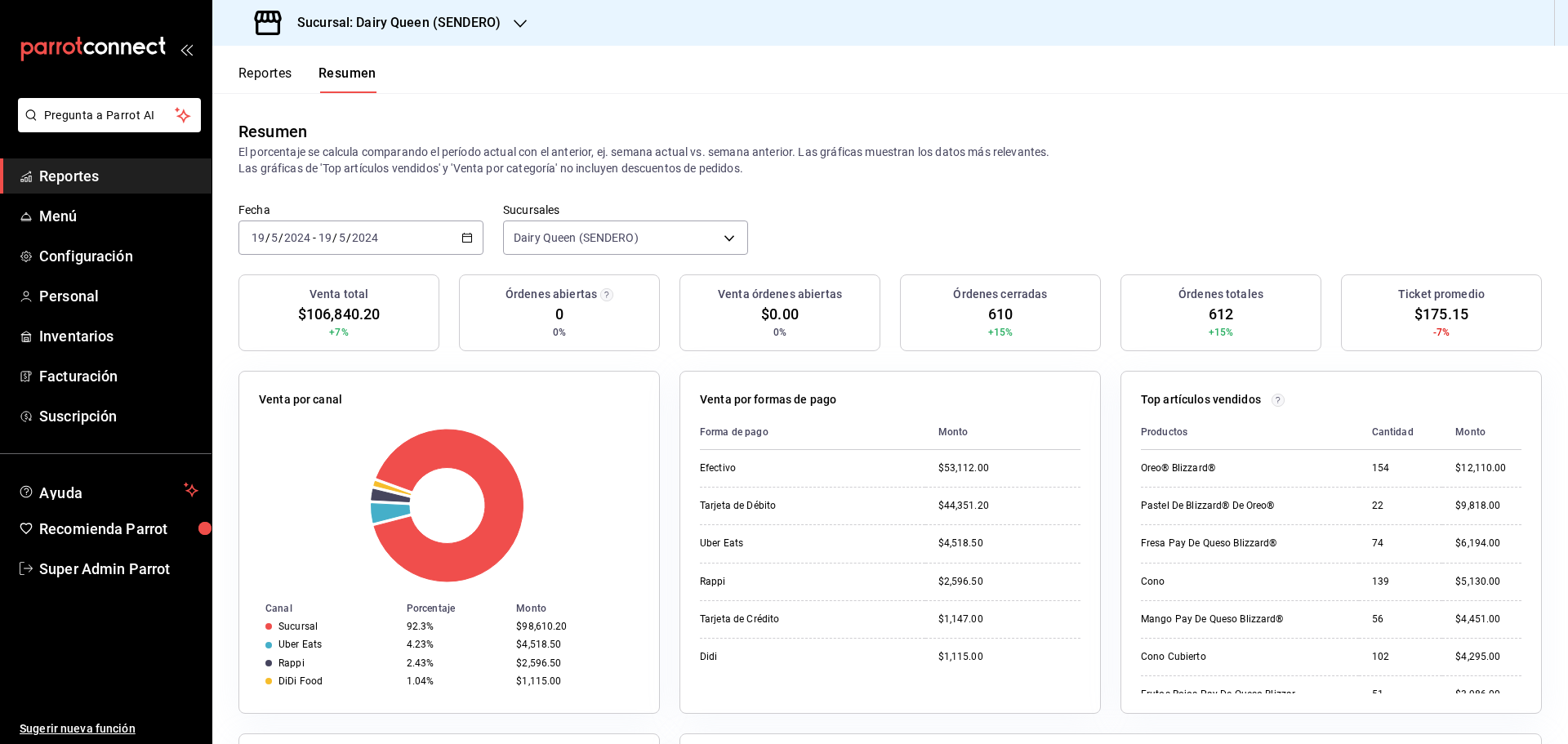
click at [405, 238] on div "[DATE] [DATE] - [DATE] [DATE]" at bounding box center [361, 237] width 245 height 34
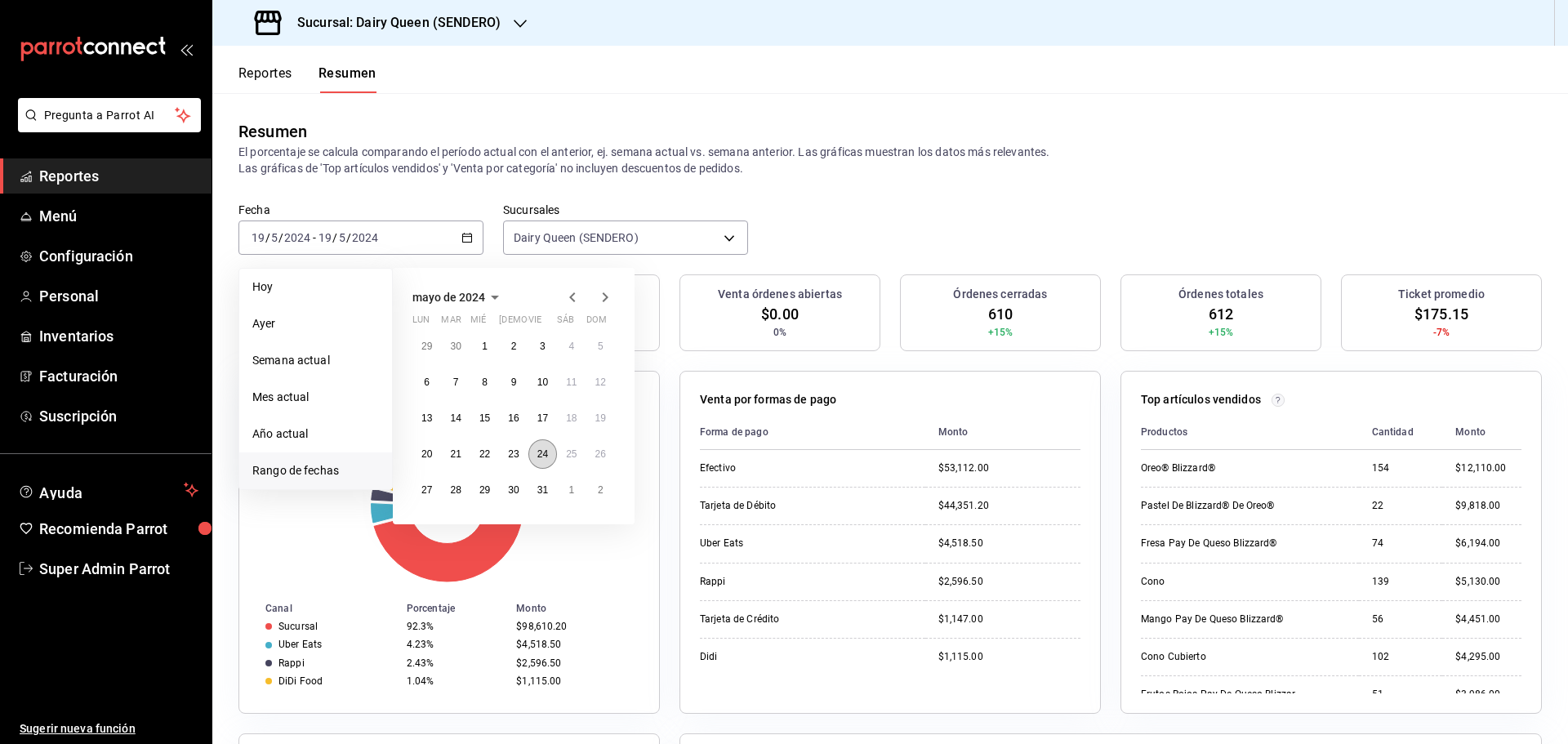
click at [541, 453] on abbr "24" at bounding box center [542, 454] width 11 height 12
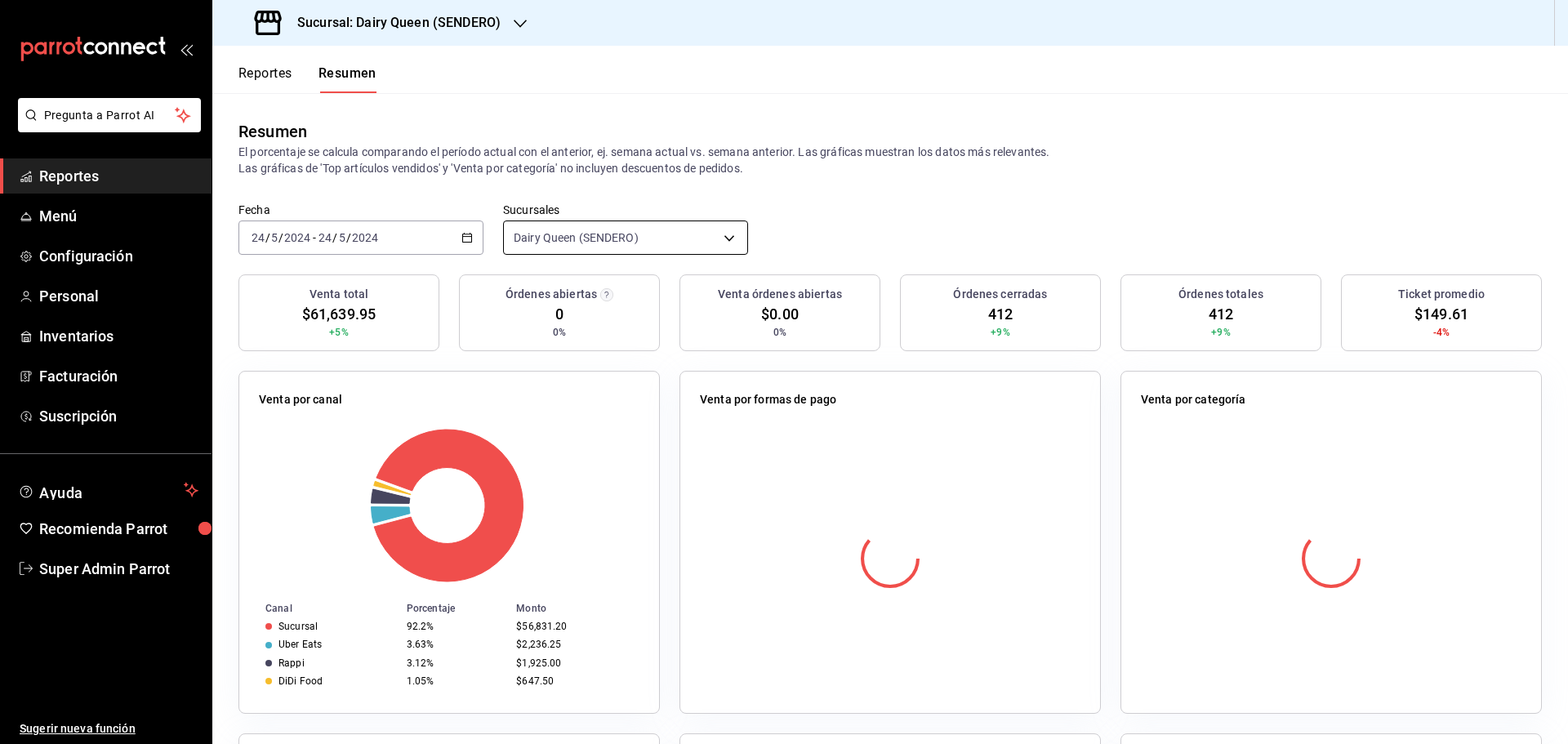
click at [592, 241] on body "Pregunta a Parrot AI Reportes Menú Configuración Personal Inventarios Facturaci…" at bounding box center [784, 372] width 1568 height 744
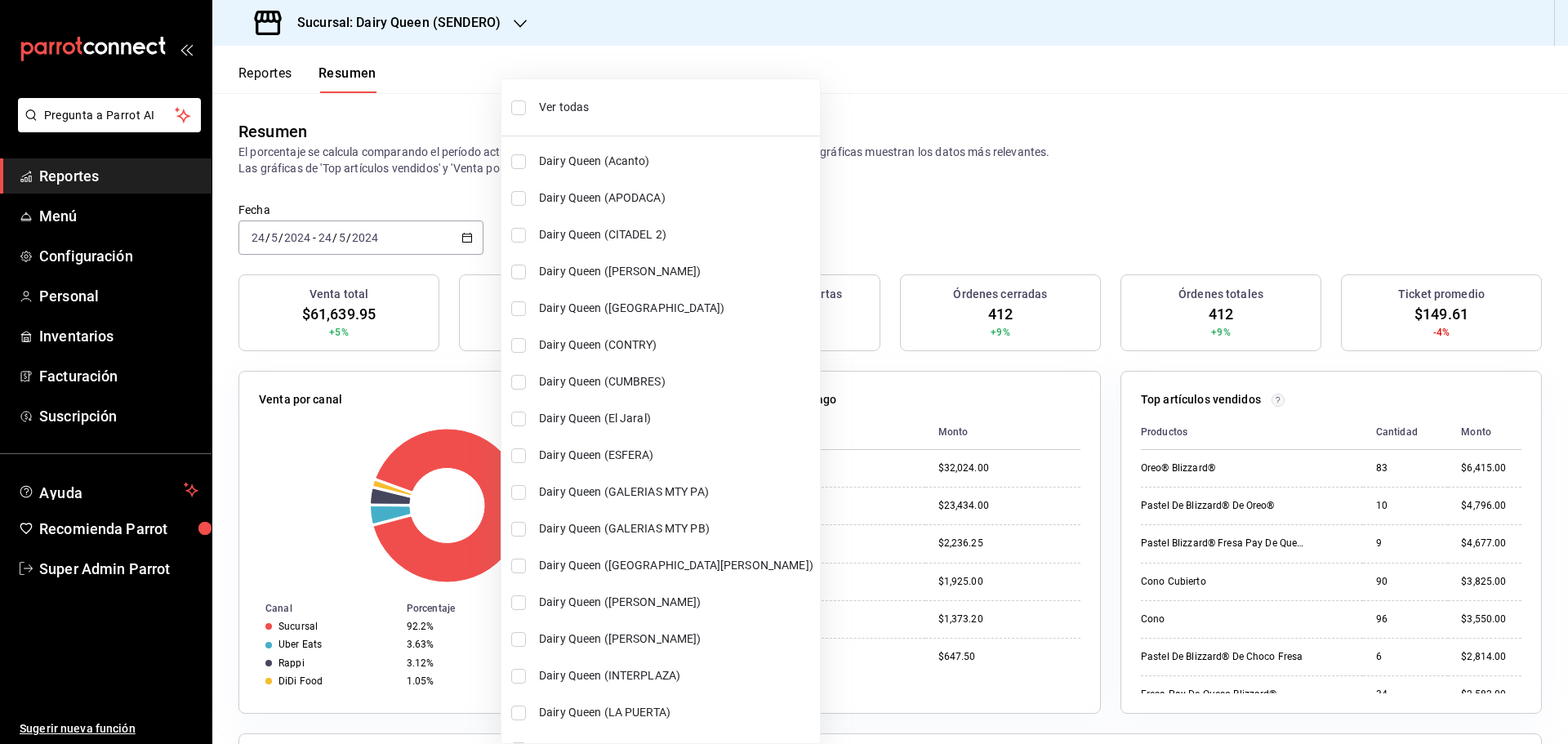
click at [576, 108] on span "Ver todas" at bounding box center [676, 107] width 274 height 17
type input "[object Object],[object Object],[object Object],[object Object],[object Object]…"
checkbox input "true"
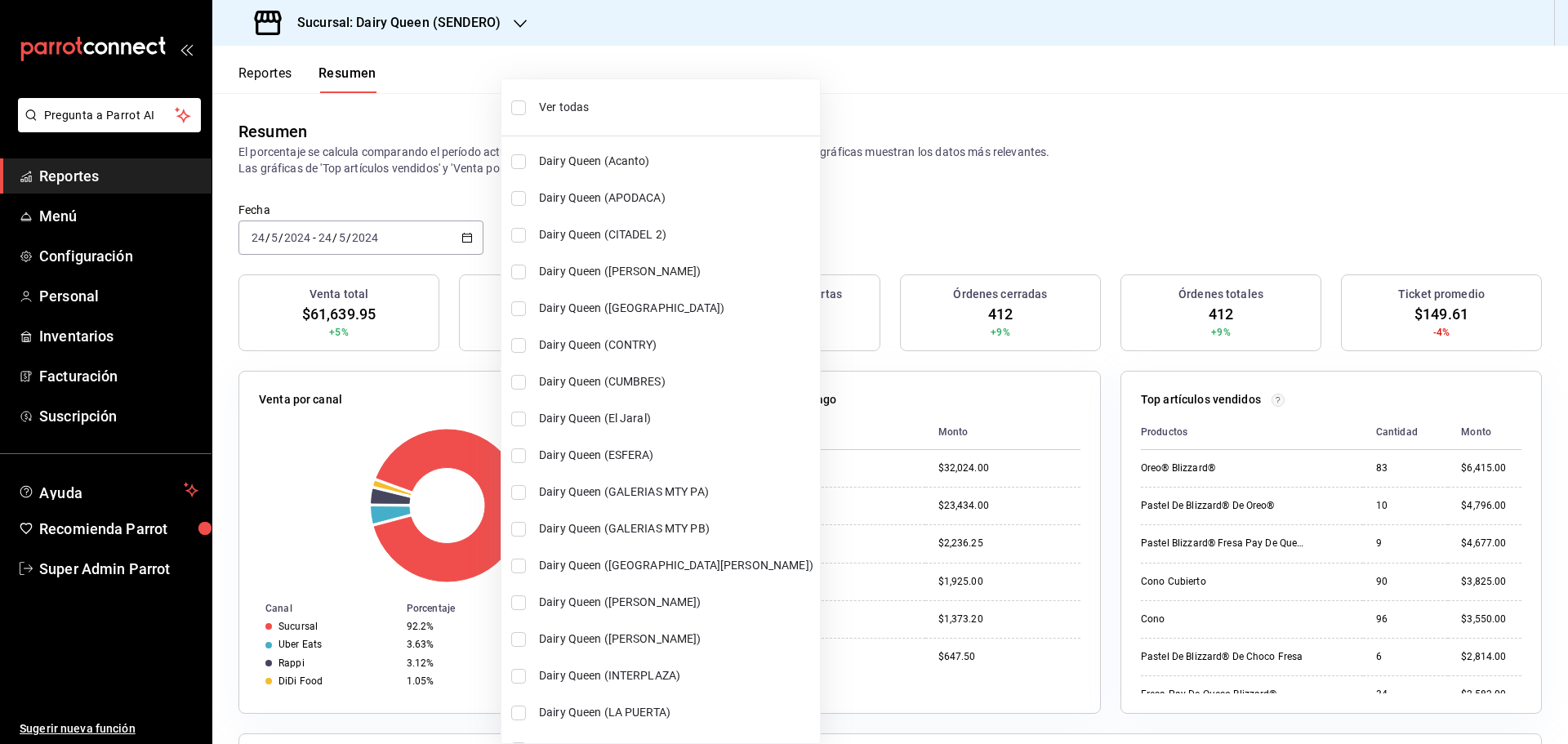
checkbox input "true"
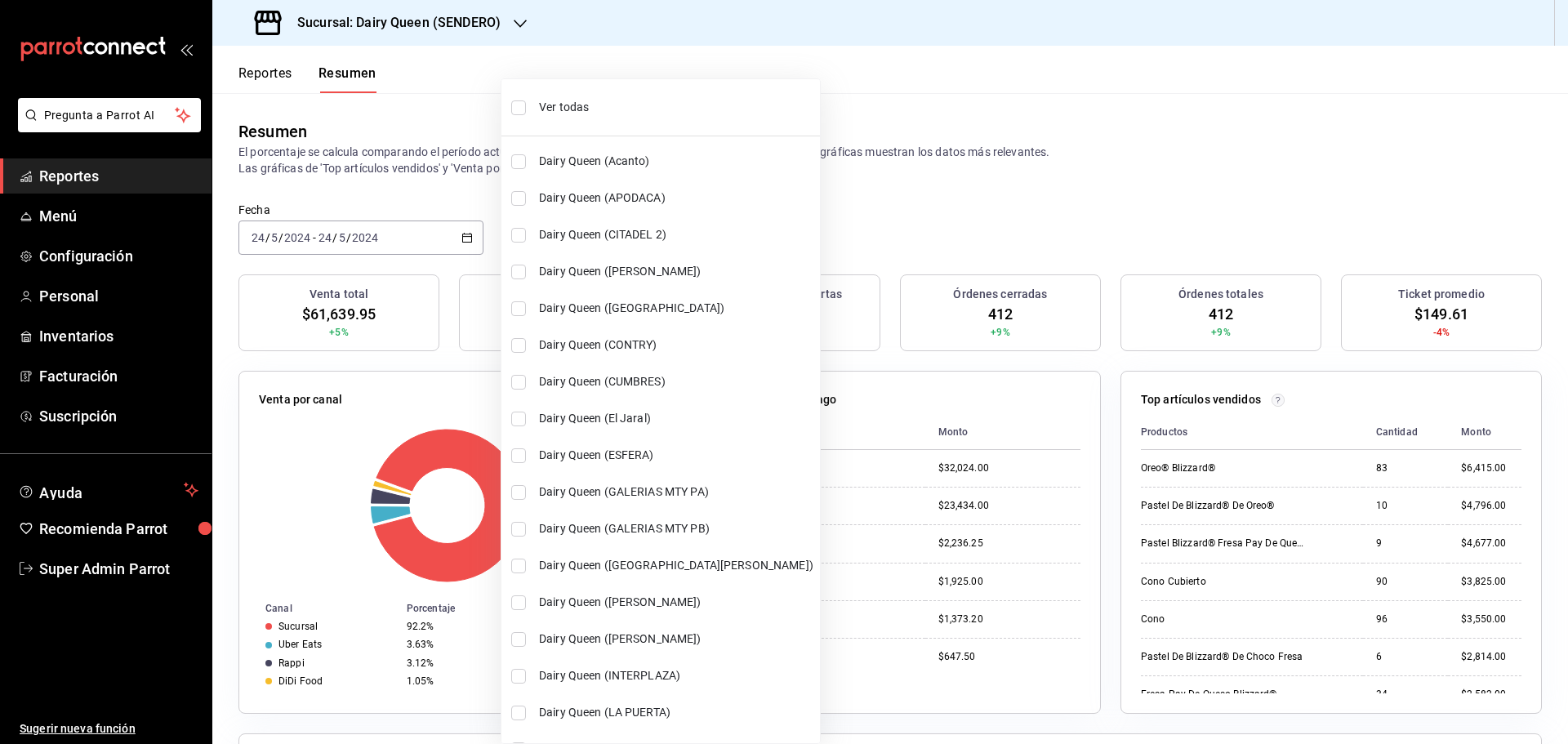
checkbox input "true"
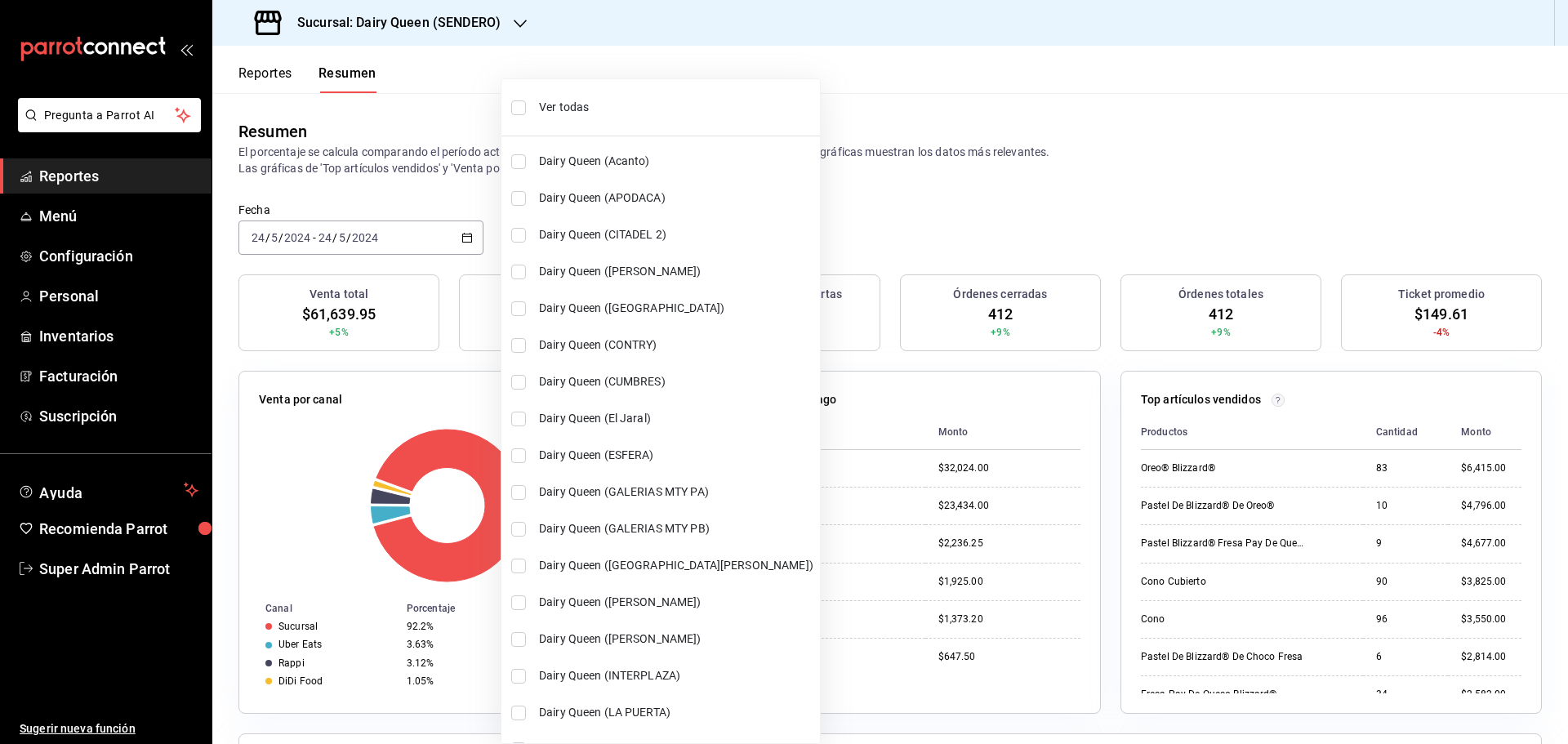
checkbox input "true"
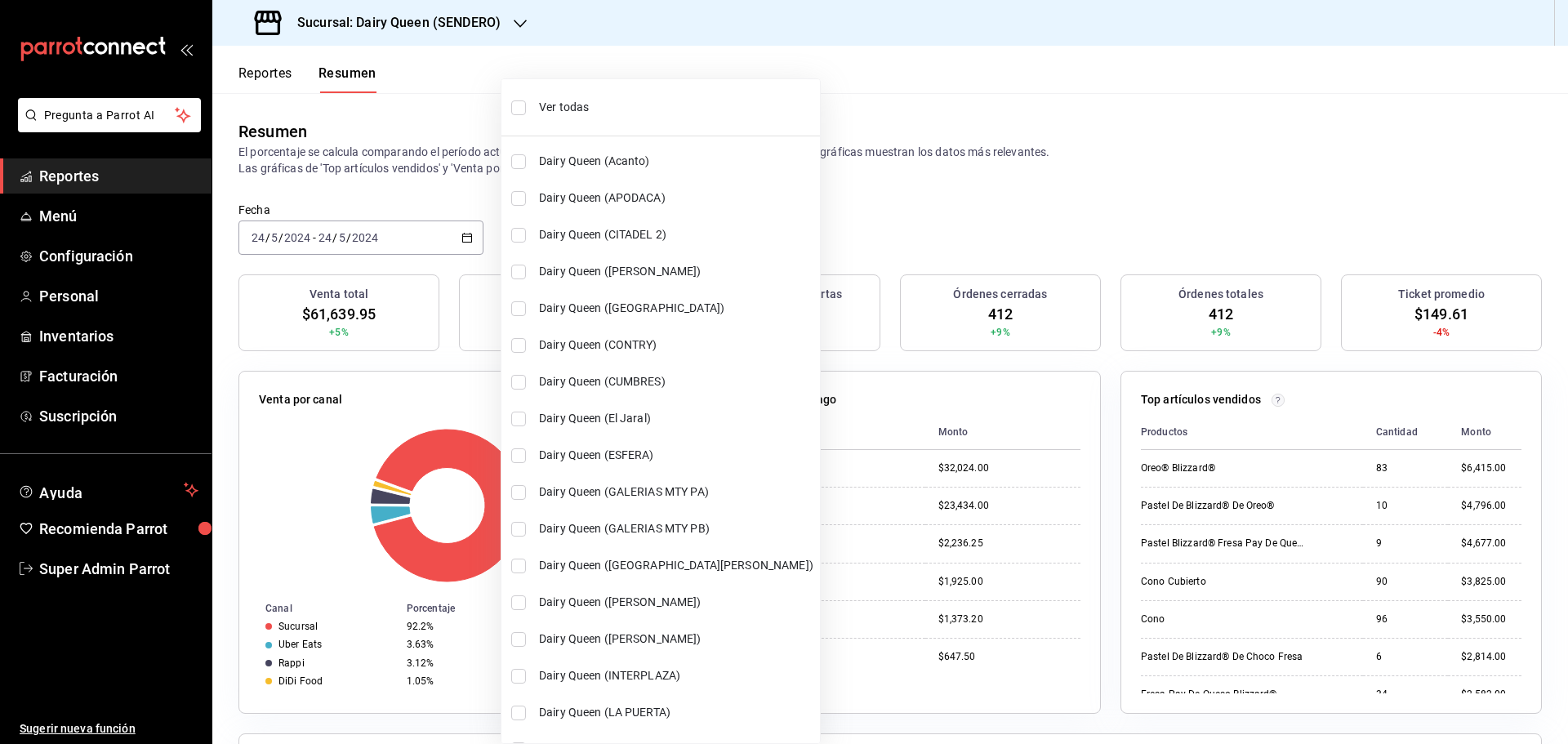
checkbox input "true"
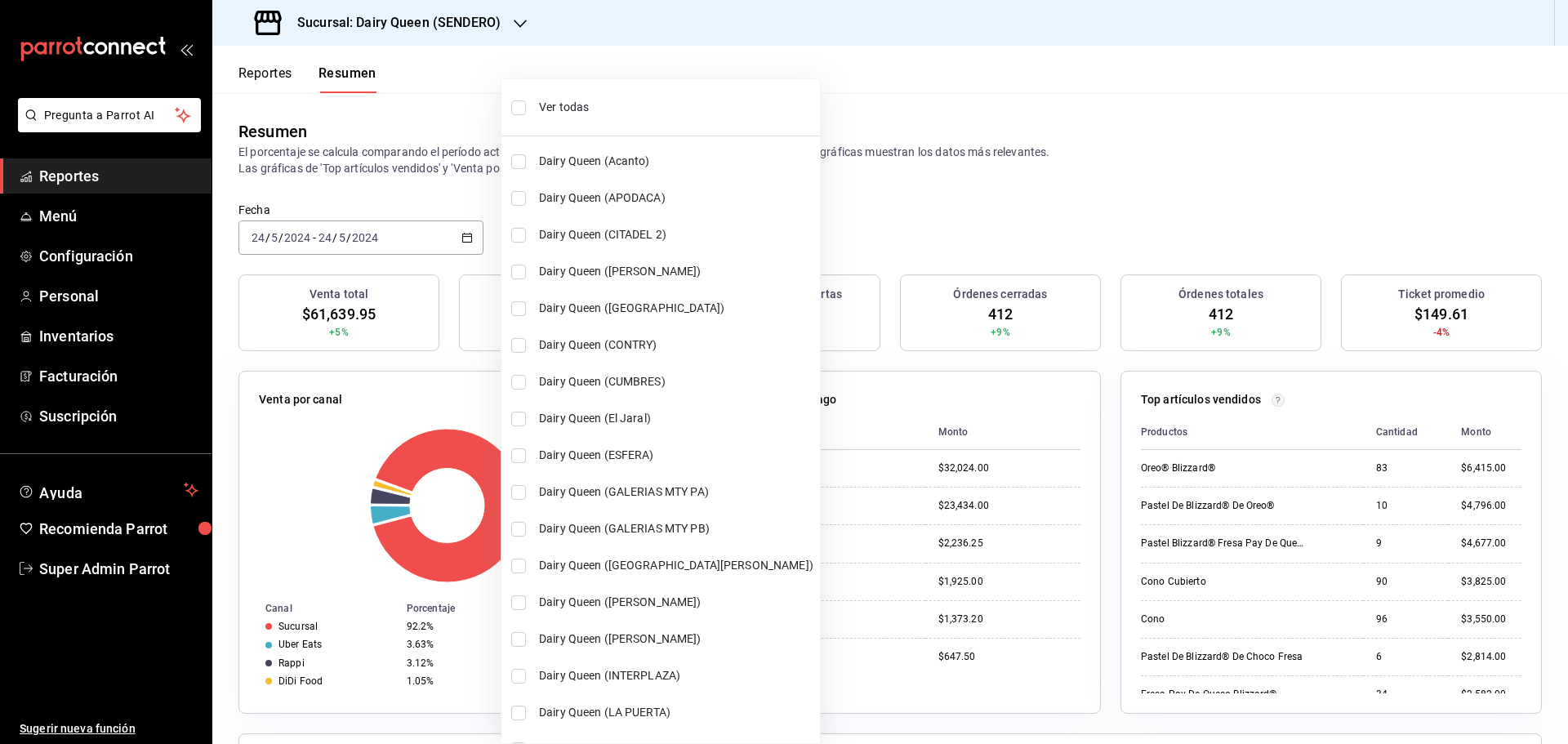
checkbox input "true"
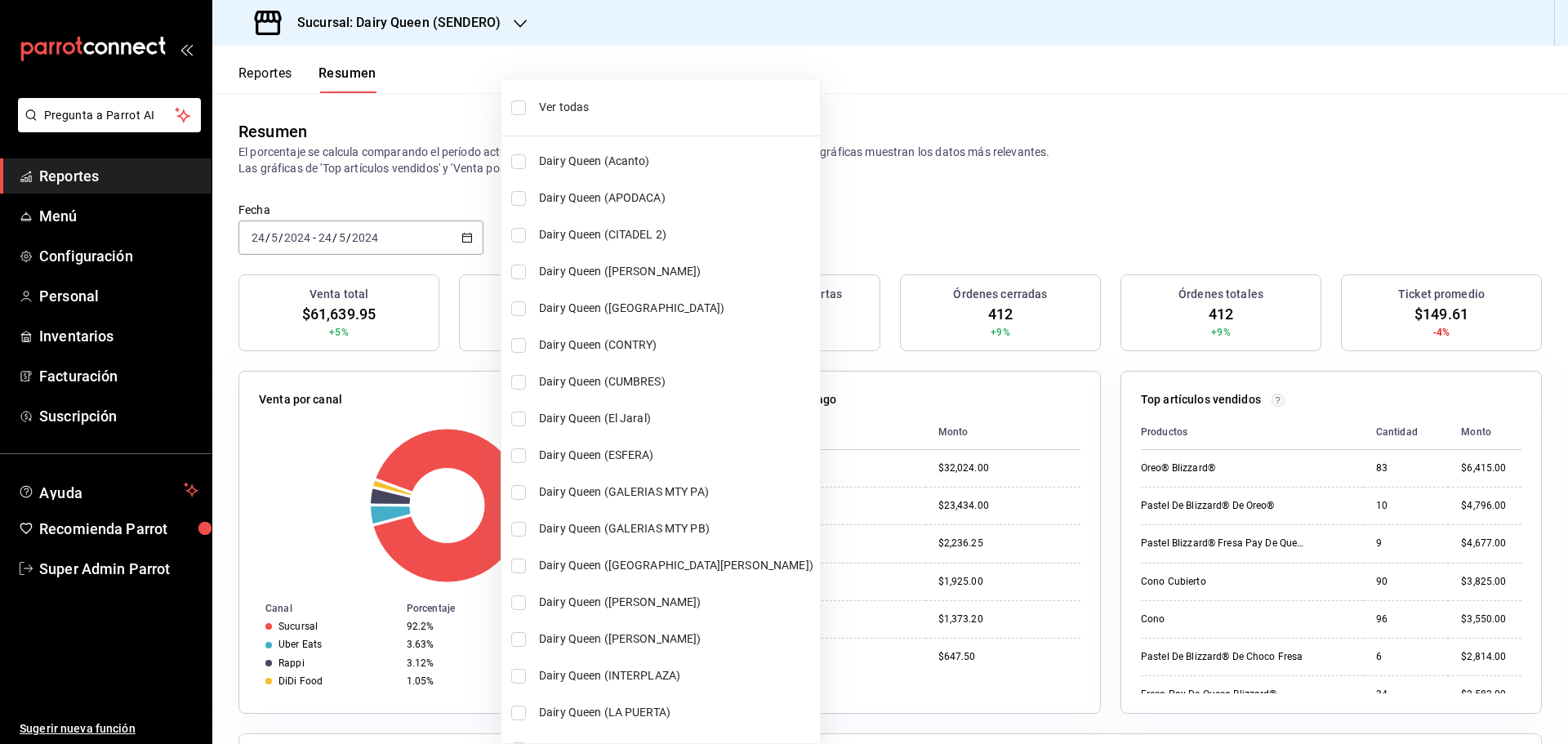
checkbox input "true"
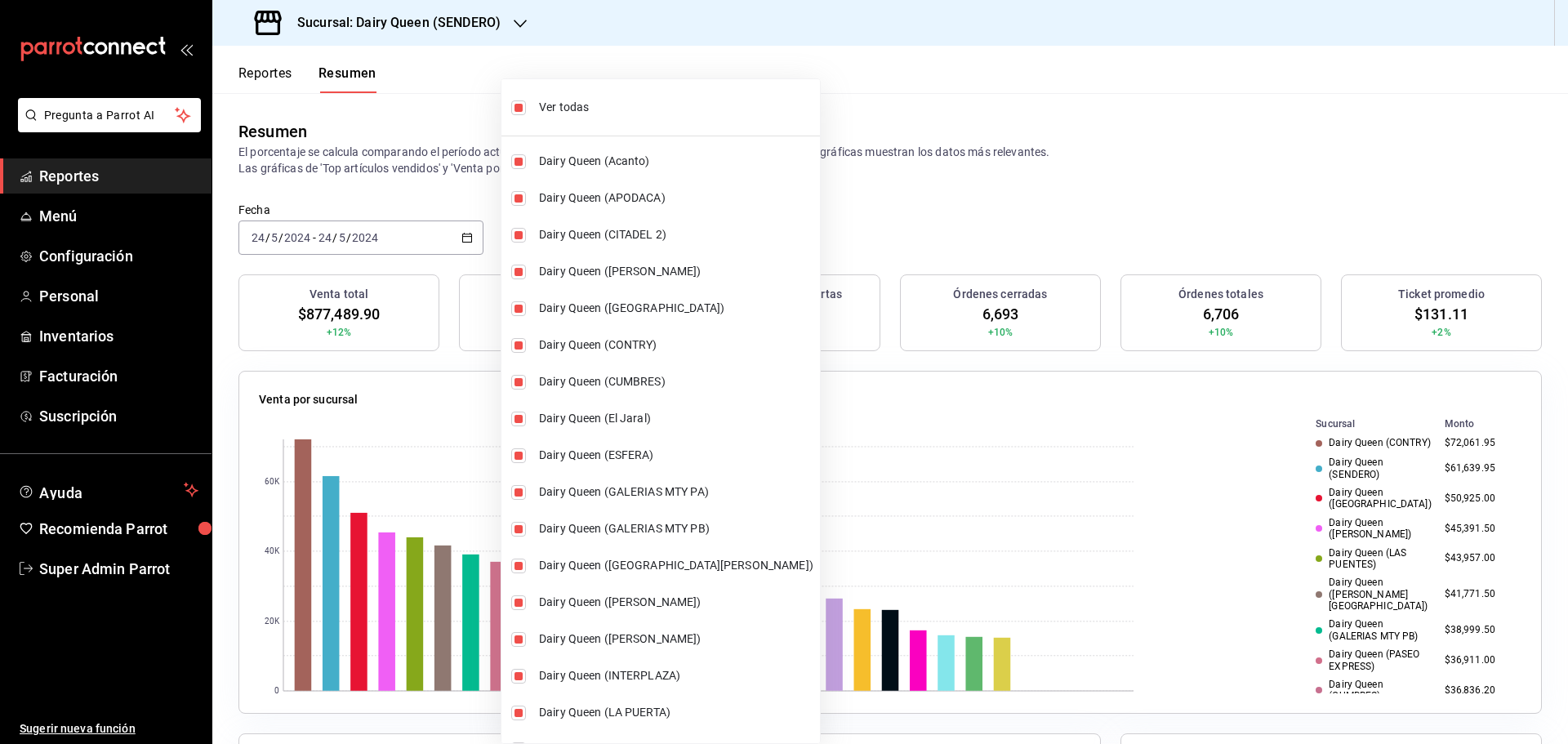
click at [941, 88] on div at bounding box center [784, 372] width 1568 height 744
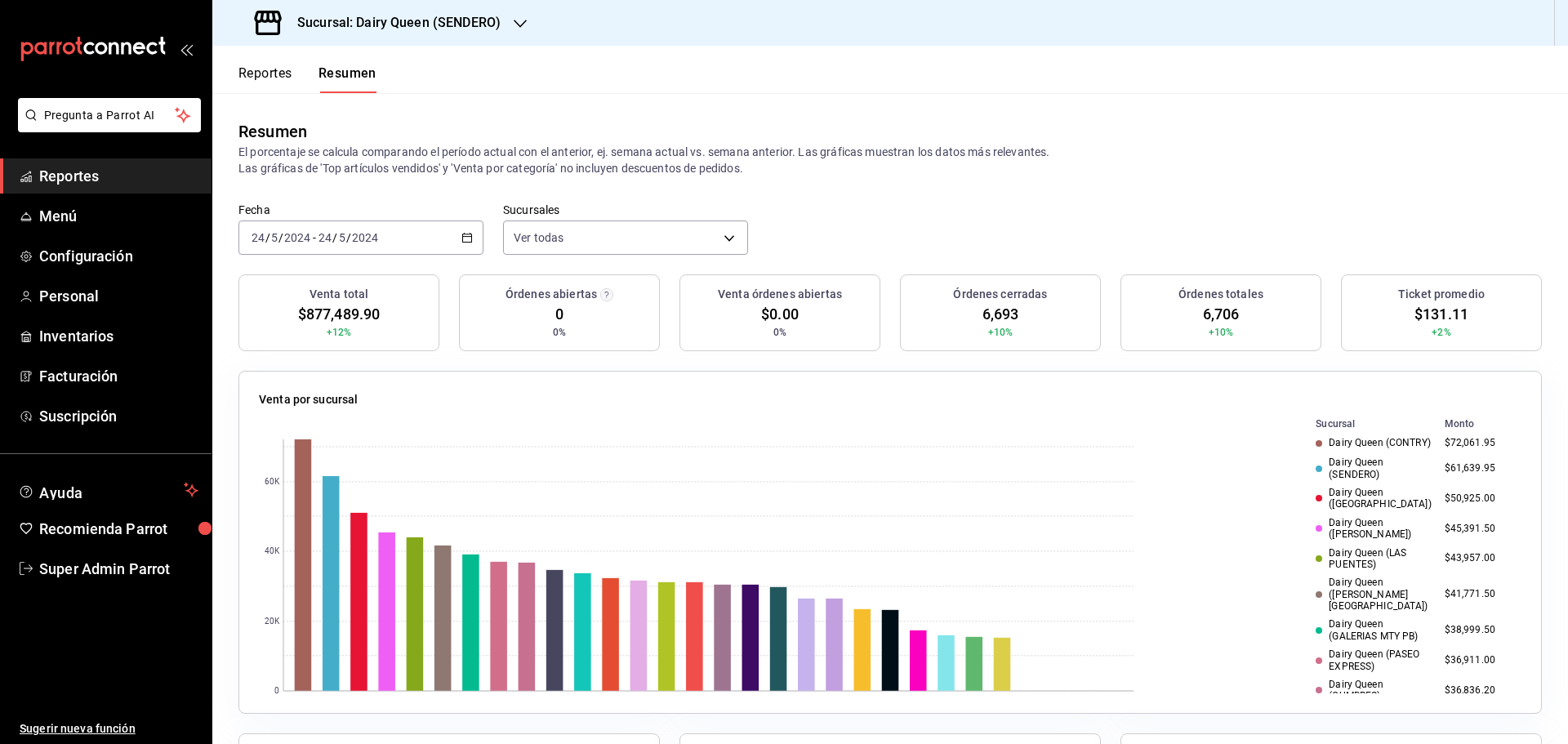
click at [456, 241] on div "[DATE] [DATE] - [DATE] [DATE]" at bounding box center [361, 237] width 245 height 34
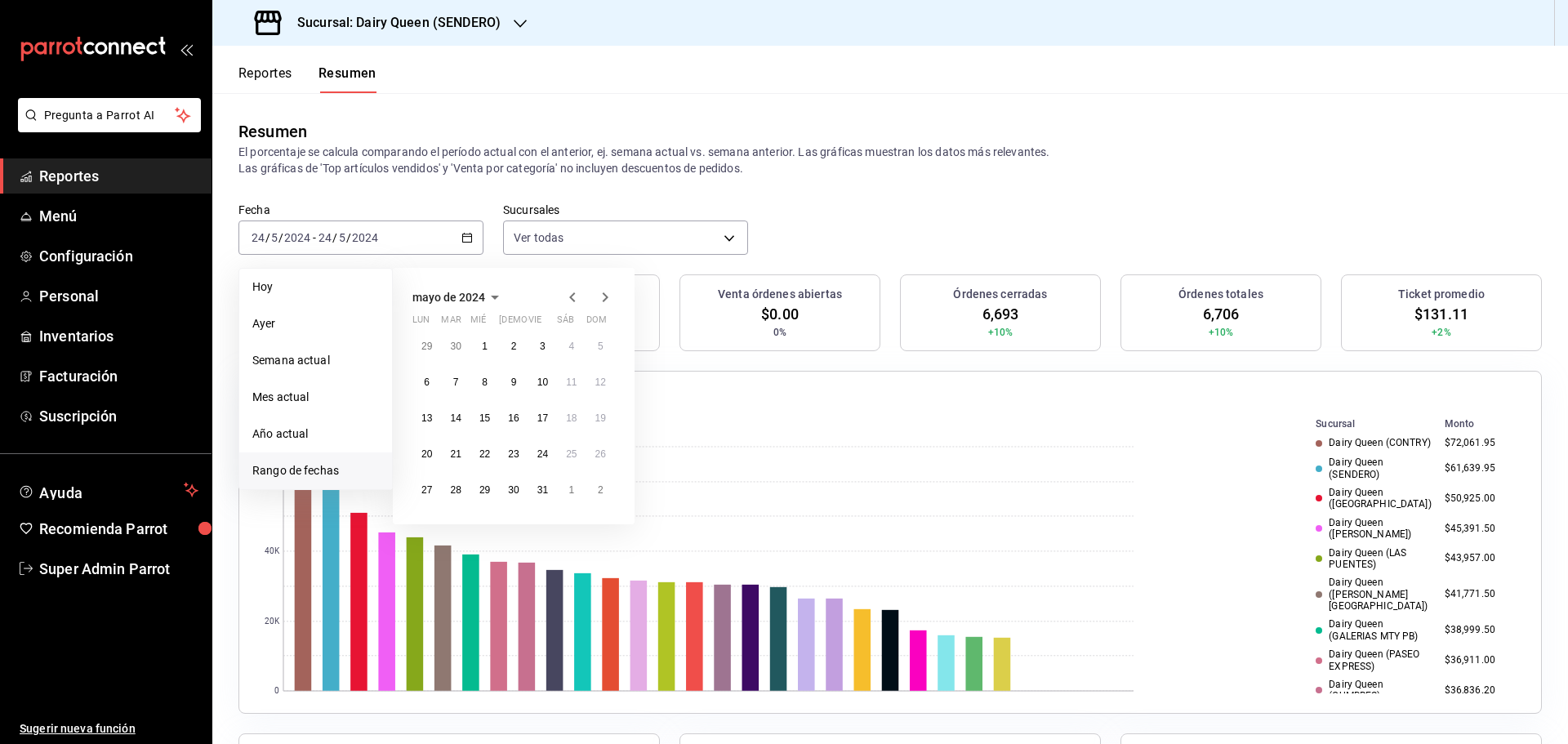
click at [477, 297] on span "mayo de 2024" at bounding box center [448, 297] width 72 height 13
click at [446, 303] on icon "button" at bounding box center [448, 297] width 20 height 20
click at [514, 354] on button "2025" at bounding box center [513, 357] width 67 height 29
click at [517, 397] on button "agosto" at bounding box center [513, 387] width 67 height 29
click at [517, 397] on div "28 29 30 31 1 2 3 4 5 6 7 8 9 10 11 12 13 14 15 16 17 18 19 20 21 22 23 24 25 2…" at bounding box center [513, 418] width 202 height 173
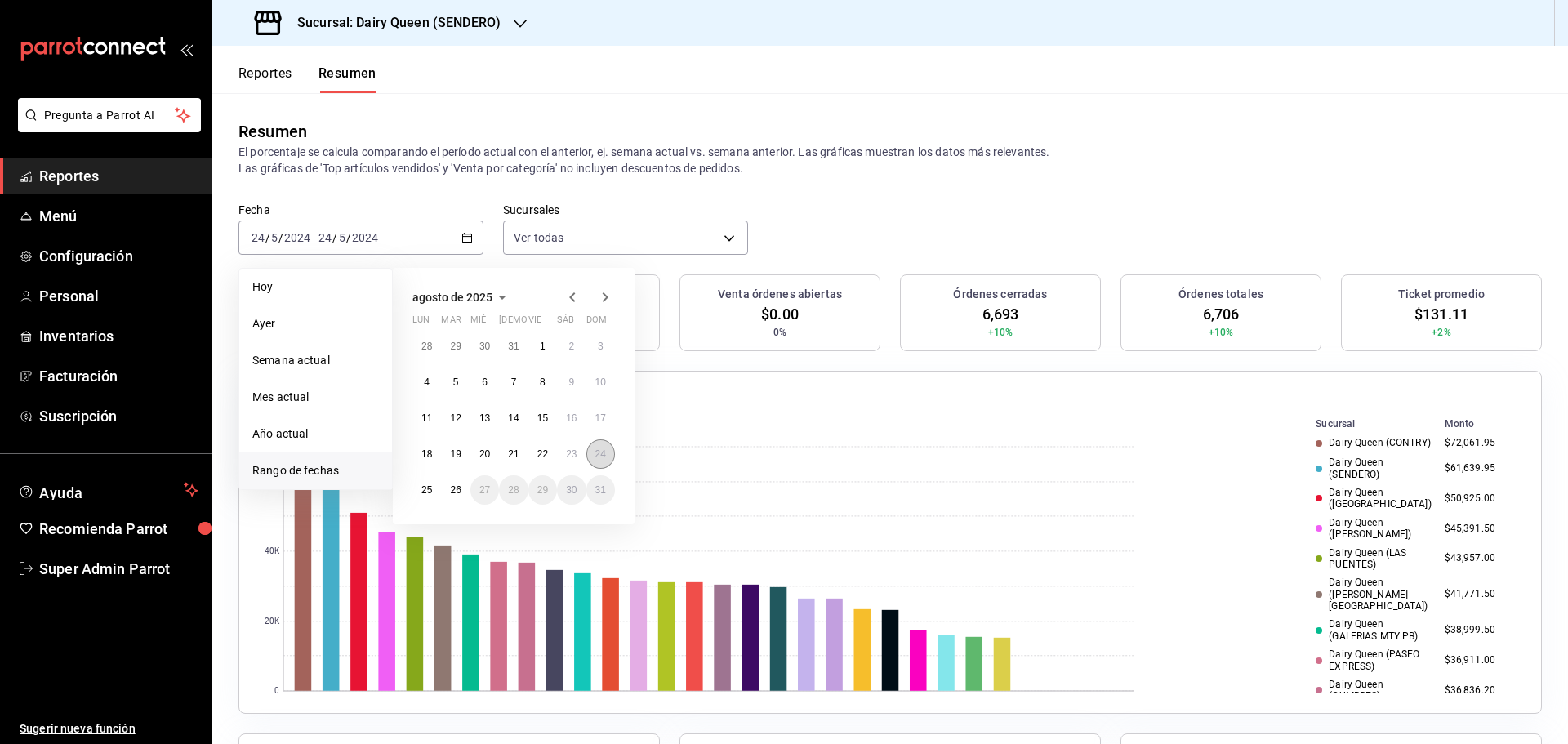
click at [597, 458] on abbr "24" at bounding box center [600, 454] width 11 height 12
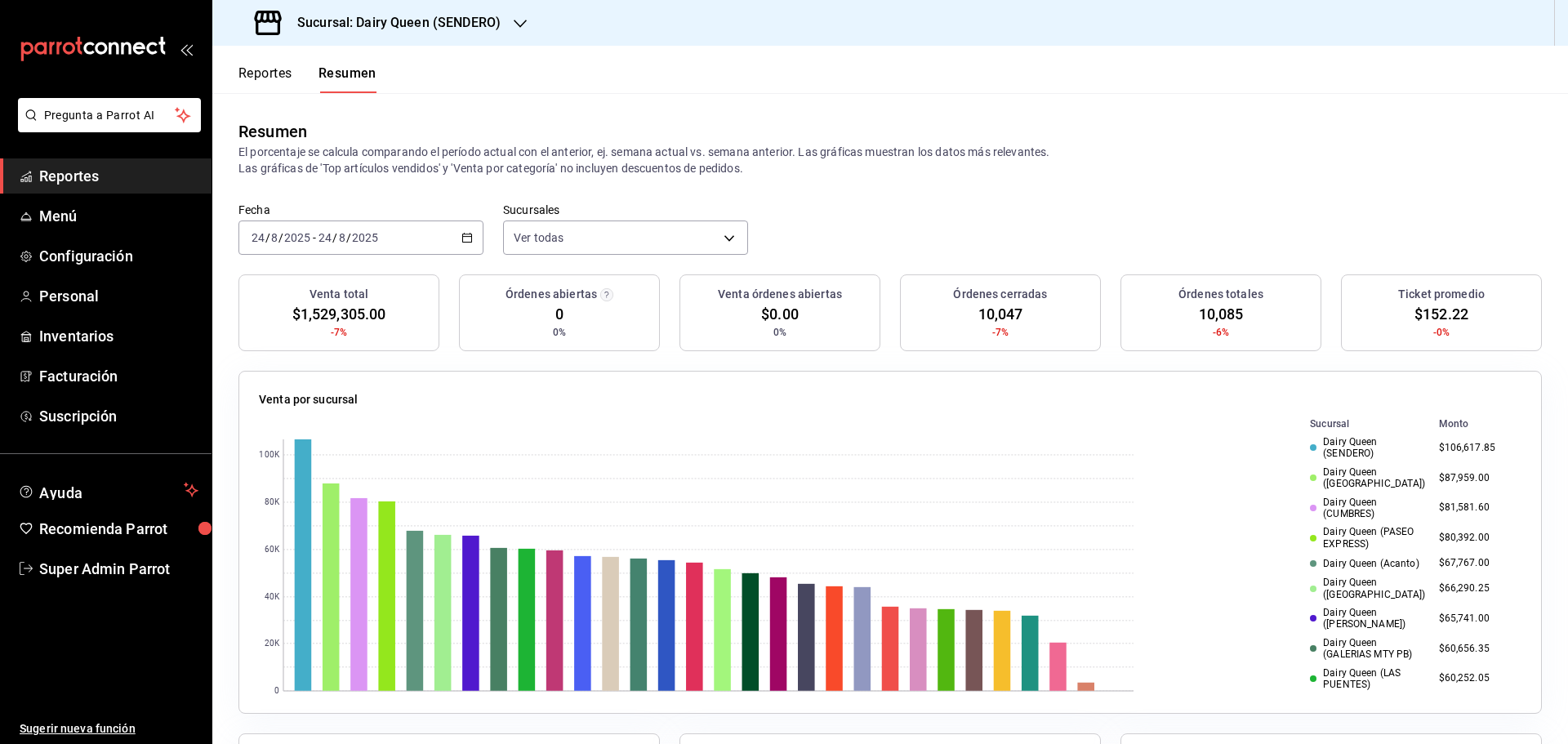
click at [276, 74] on button "Reportes" at bounding box center [265, 78] width 54 height 27
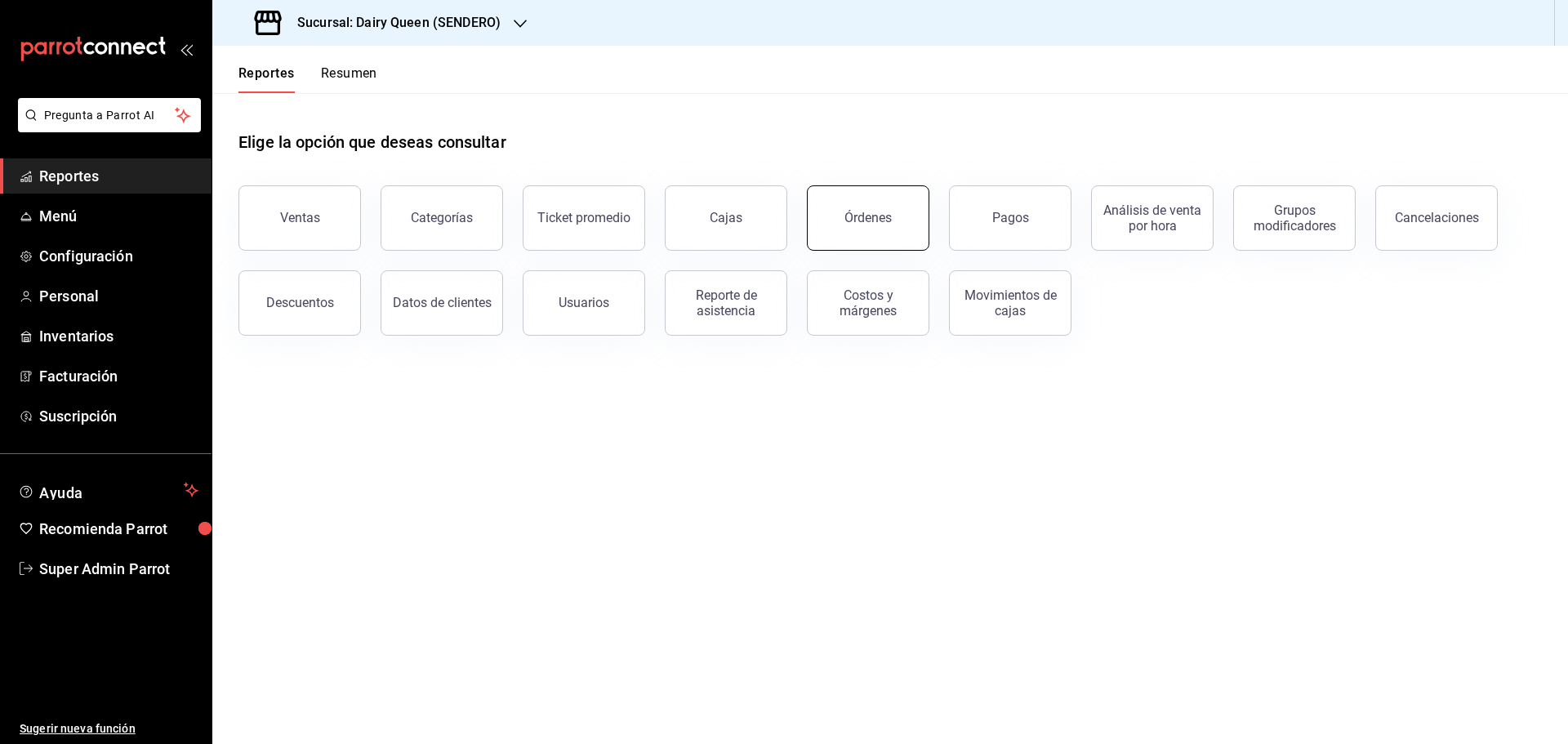
click at [872, 227] on button "Órdenes" at bounding box center [867, 217] width 122 height 65
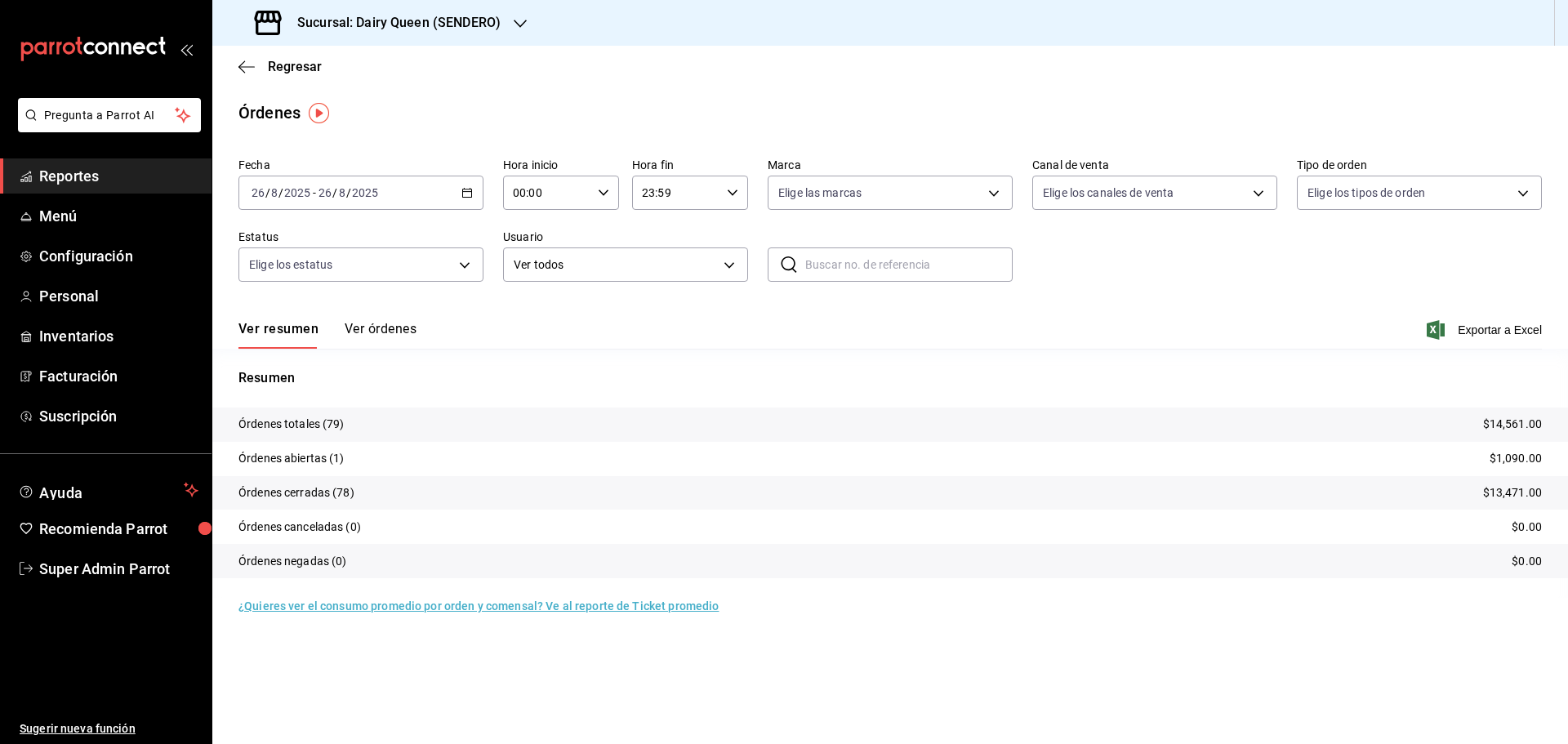
click at [407, 23] on h3 "Sucursal: Dairy Queen (SENDERO)" at bounding box center [392, 23] width 217 height 20
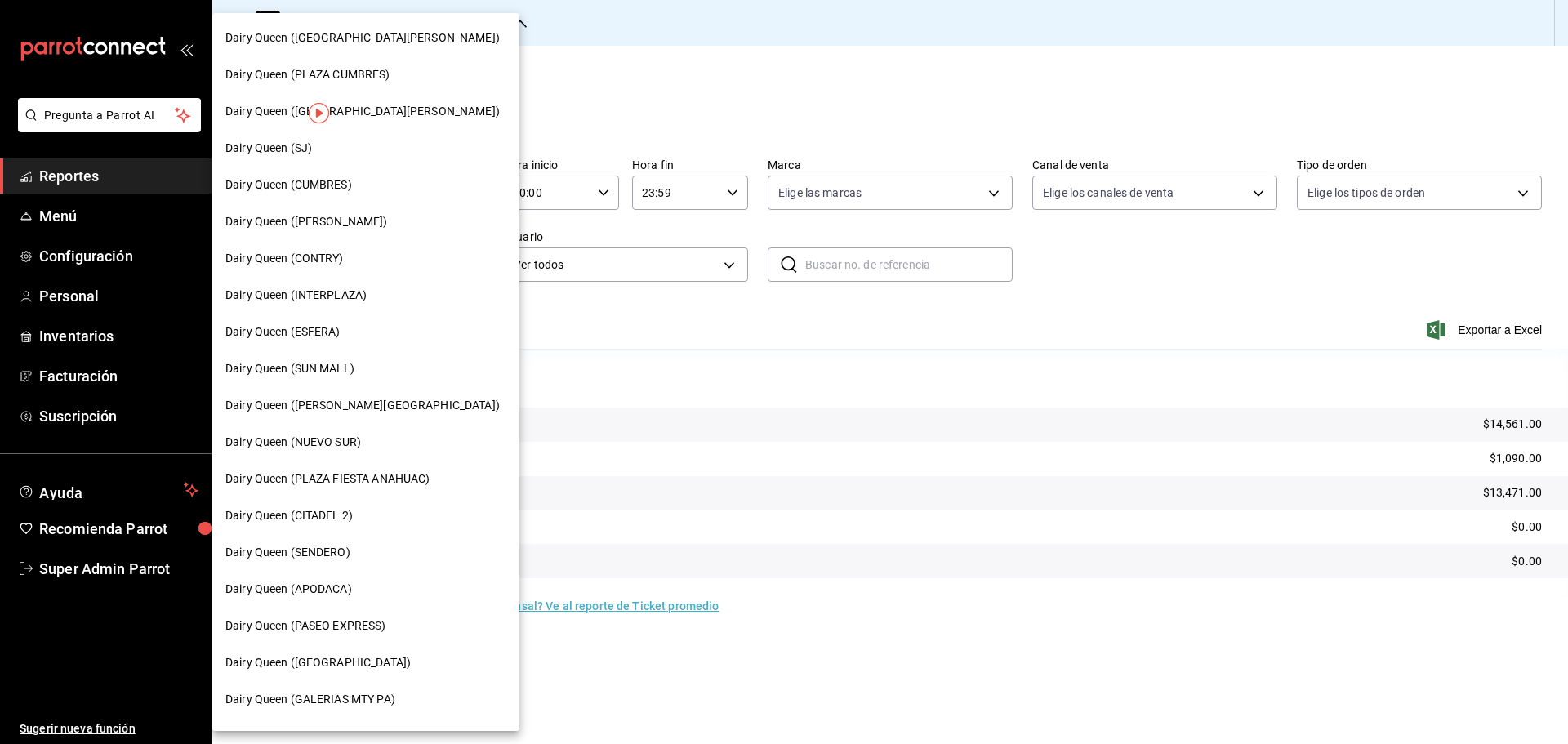
click at [341, 260] on span "Dairy Queen (CONTRY)" at bounding box center [284, 258] width 118 height 17
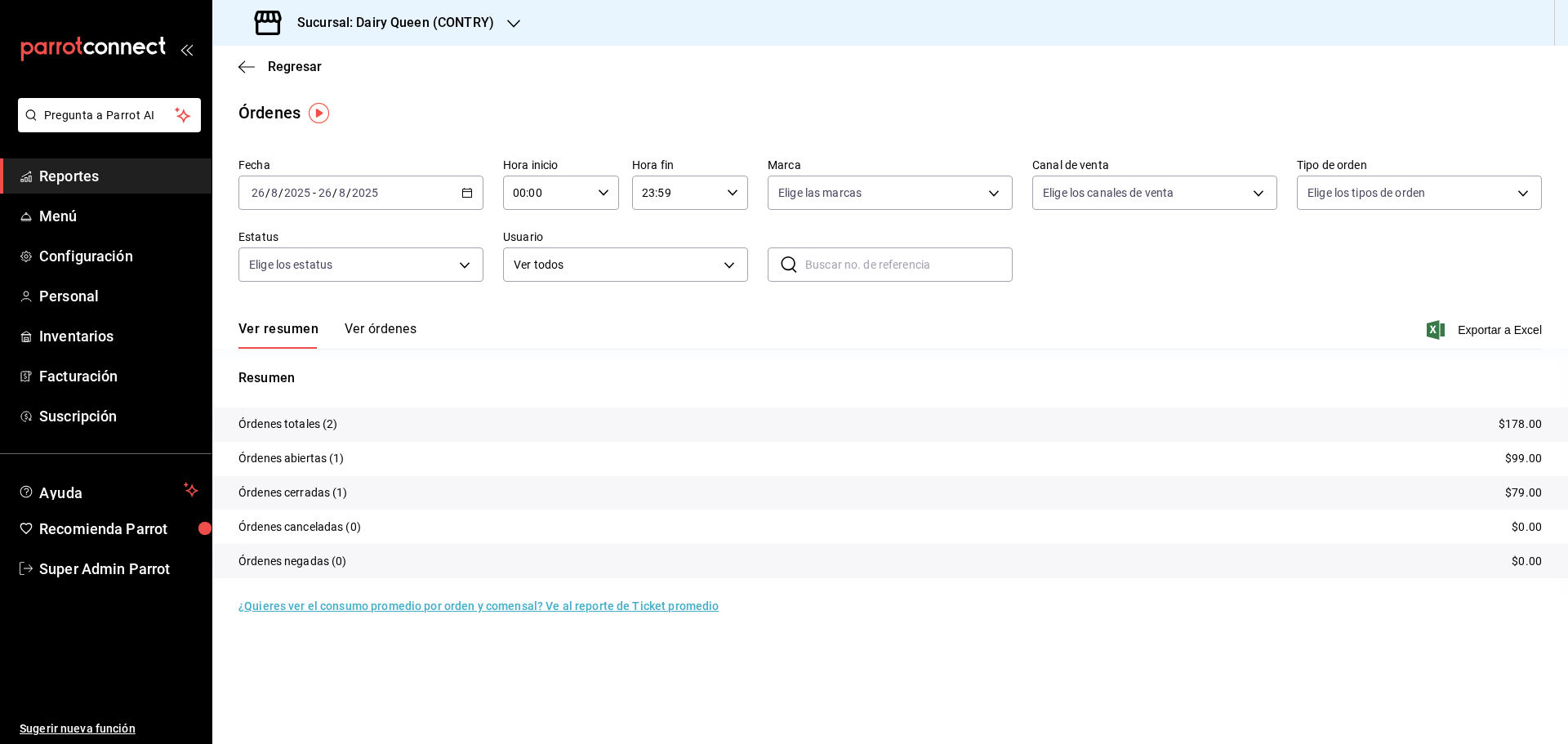
click at [430, 195] on div "[DATE] [DATE] - [DATE] [DATE]" at bounding box center [361, 192] width 245 height 34
click at [297, 423] on span "Rango de fechas" at bounding box center [316, 426] width 127 height 17
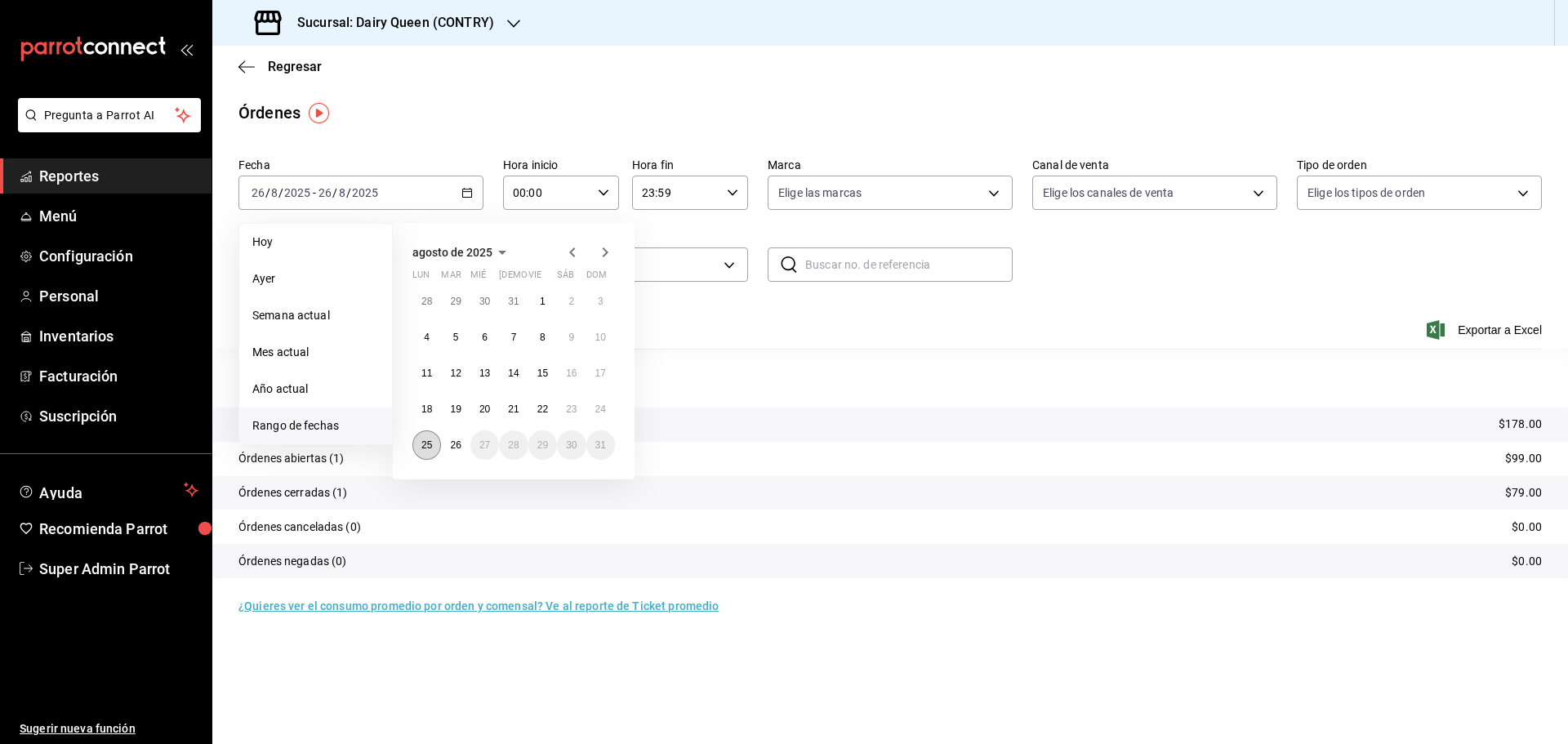
click at [417, 443] on button "25" at bounding box center [427, 444] width 28 height 29
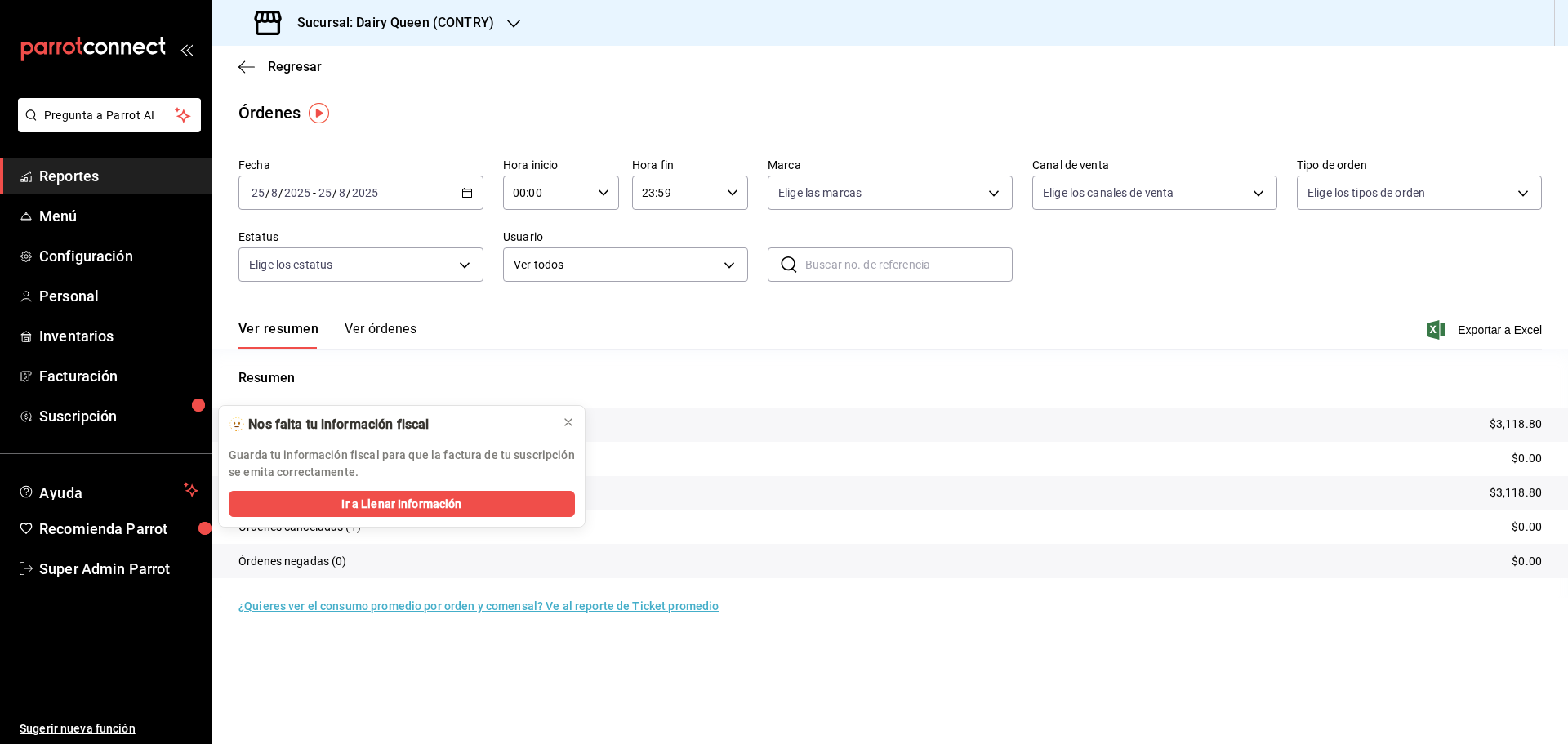
click at [337, 17] on h3 "Sucursal: Dairy Queen (CONTRY)" at bounding box center [389, 23] width 210 height 20
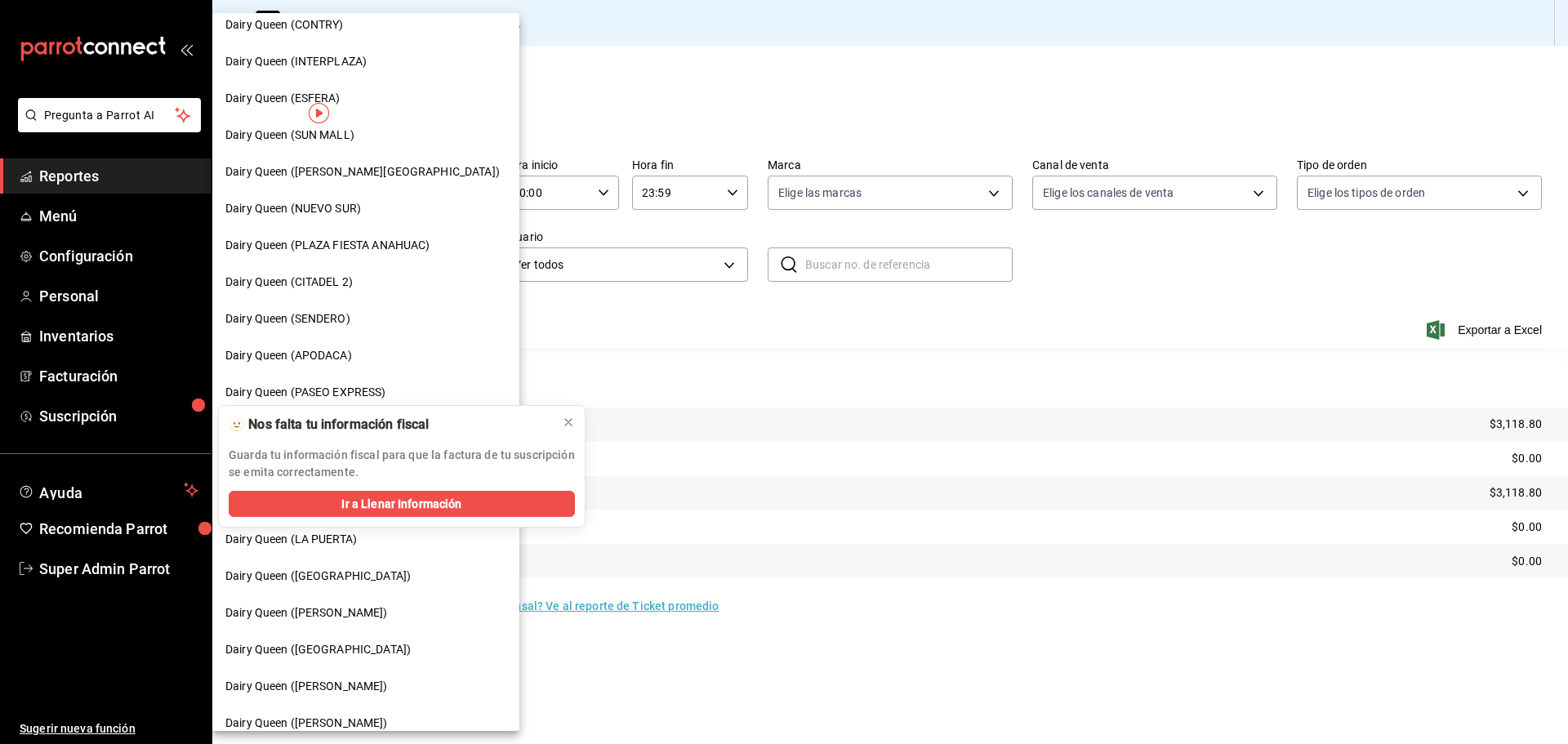
scroll to position [272, 0]
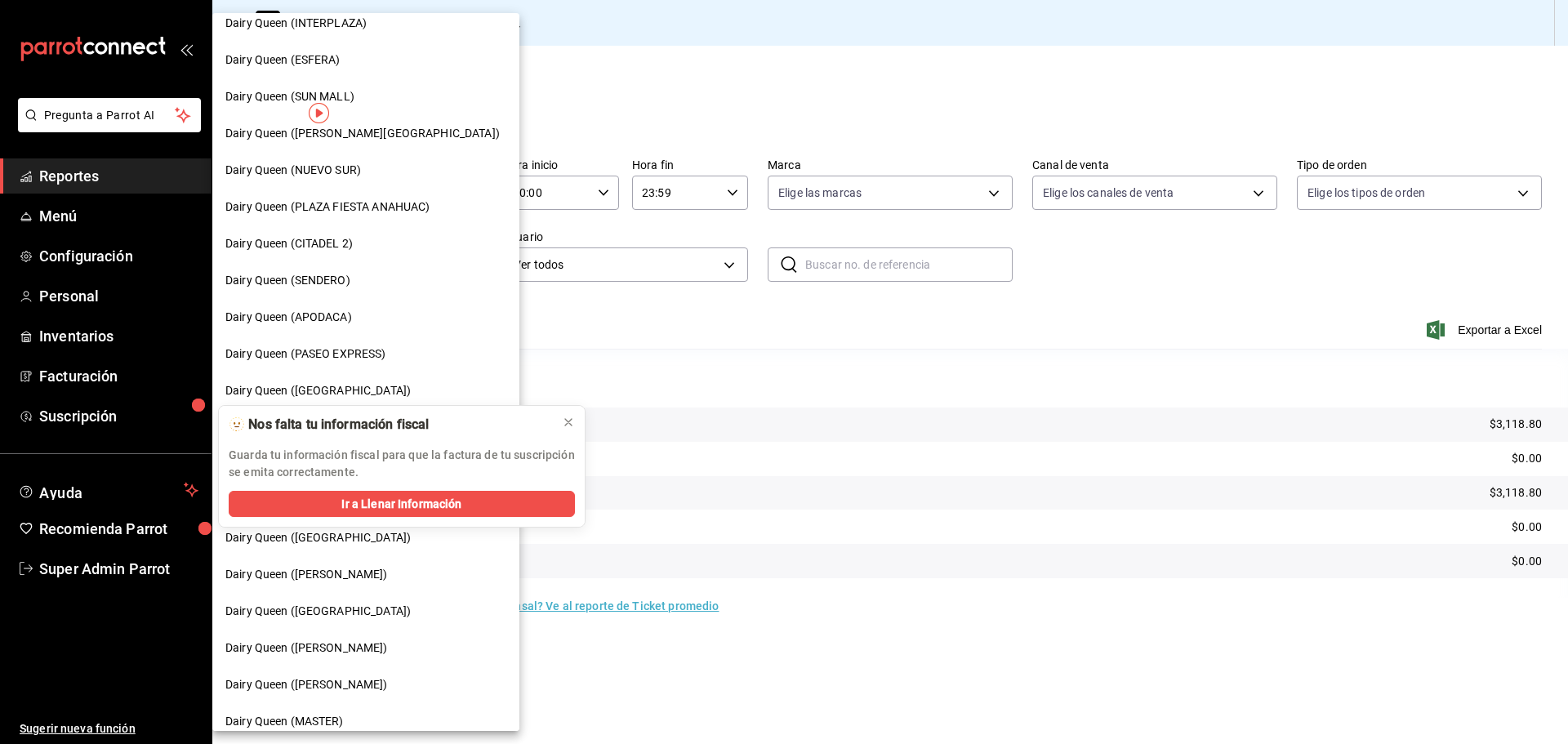
click at [355, 284] on div "Dairy Queen (SENDERO)" at bounding box center [365, 280] width 281 height 17
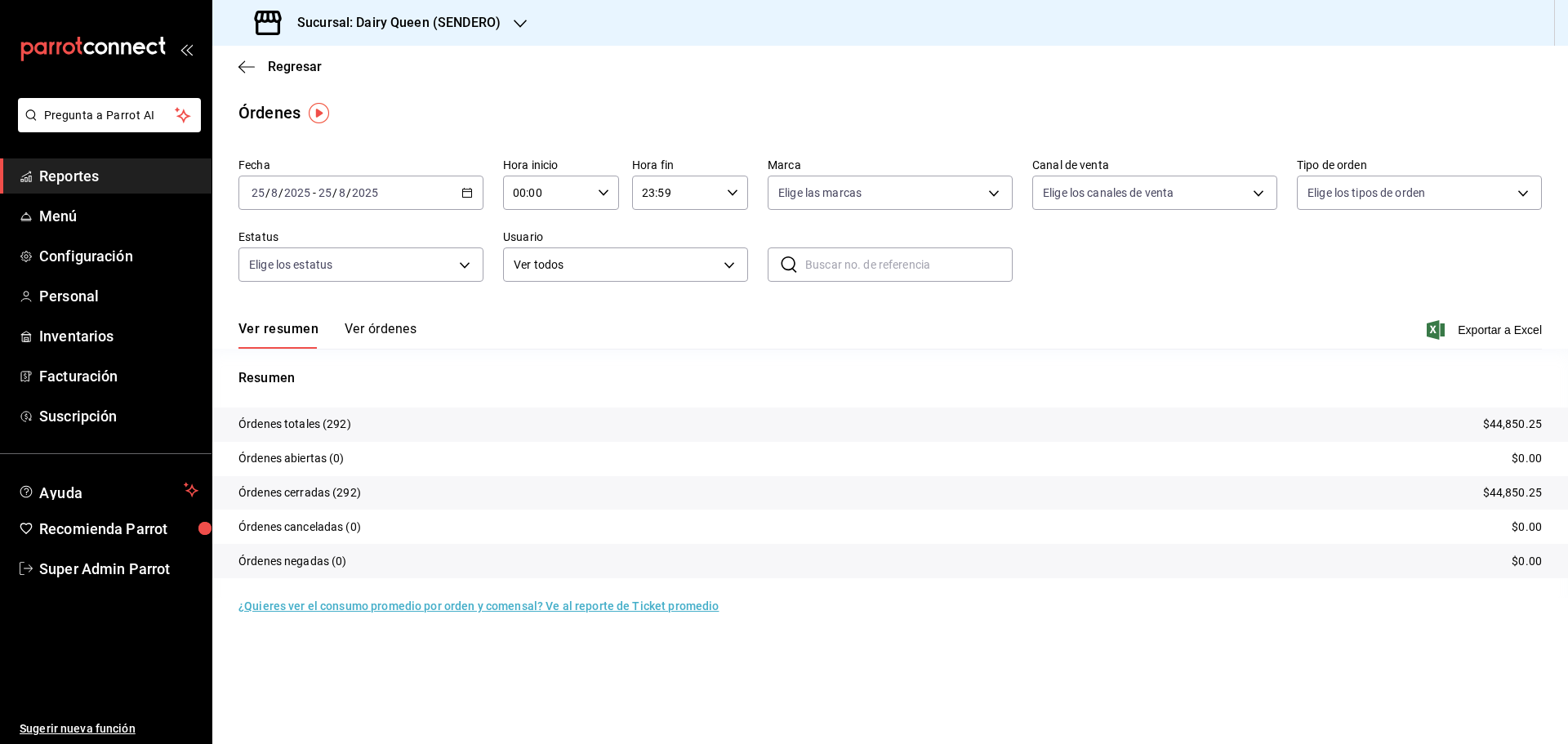
click at [367, 18] on h3 "Sucursal: Dairy Queen (SENDERO)" at bounding box center [392, 23] width 217 height 20
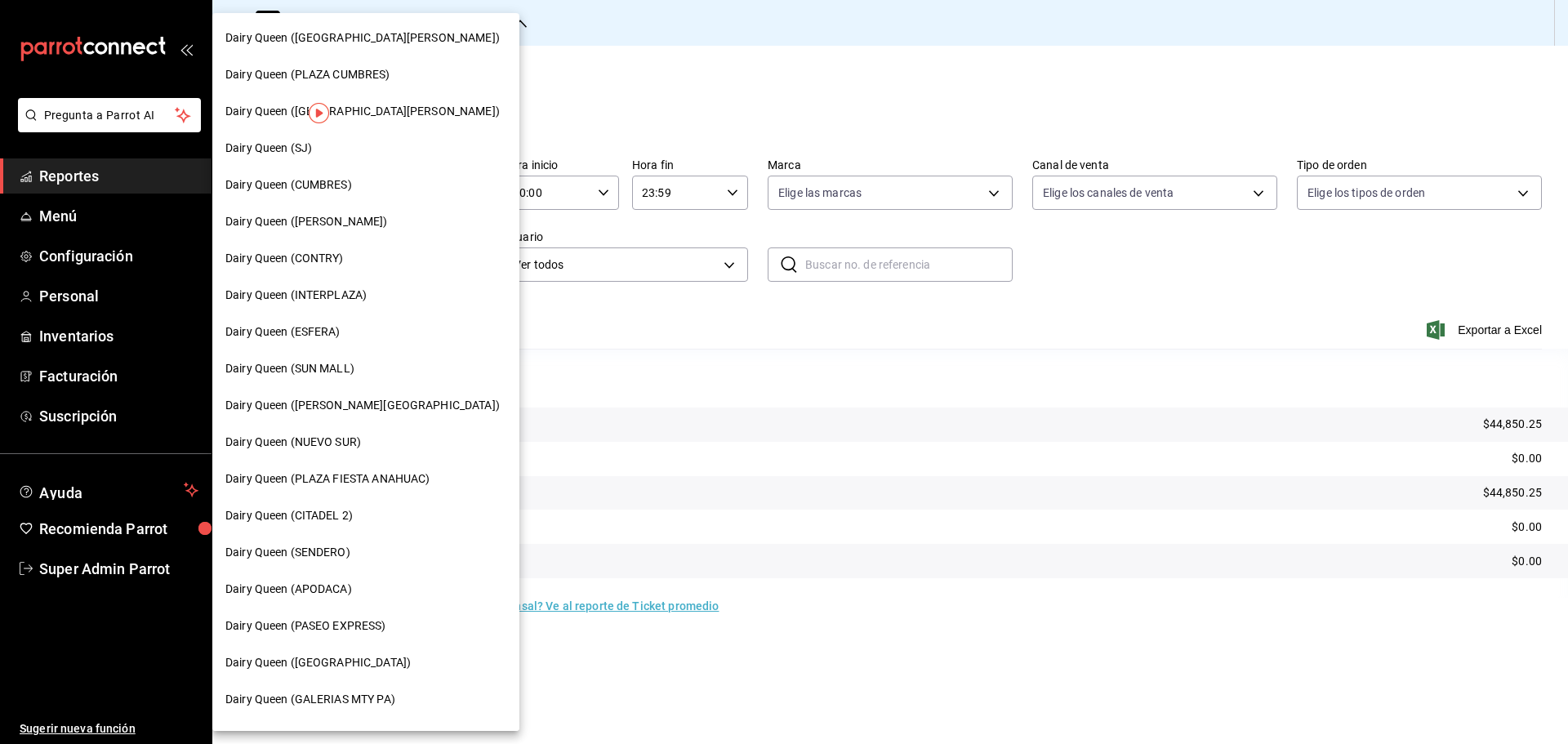
click at [336, 190] on span "Dairy Queen (CUMBRES)" at bounding box center [288, 185] width 127 height 17
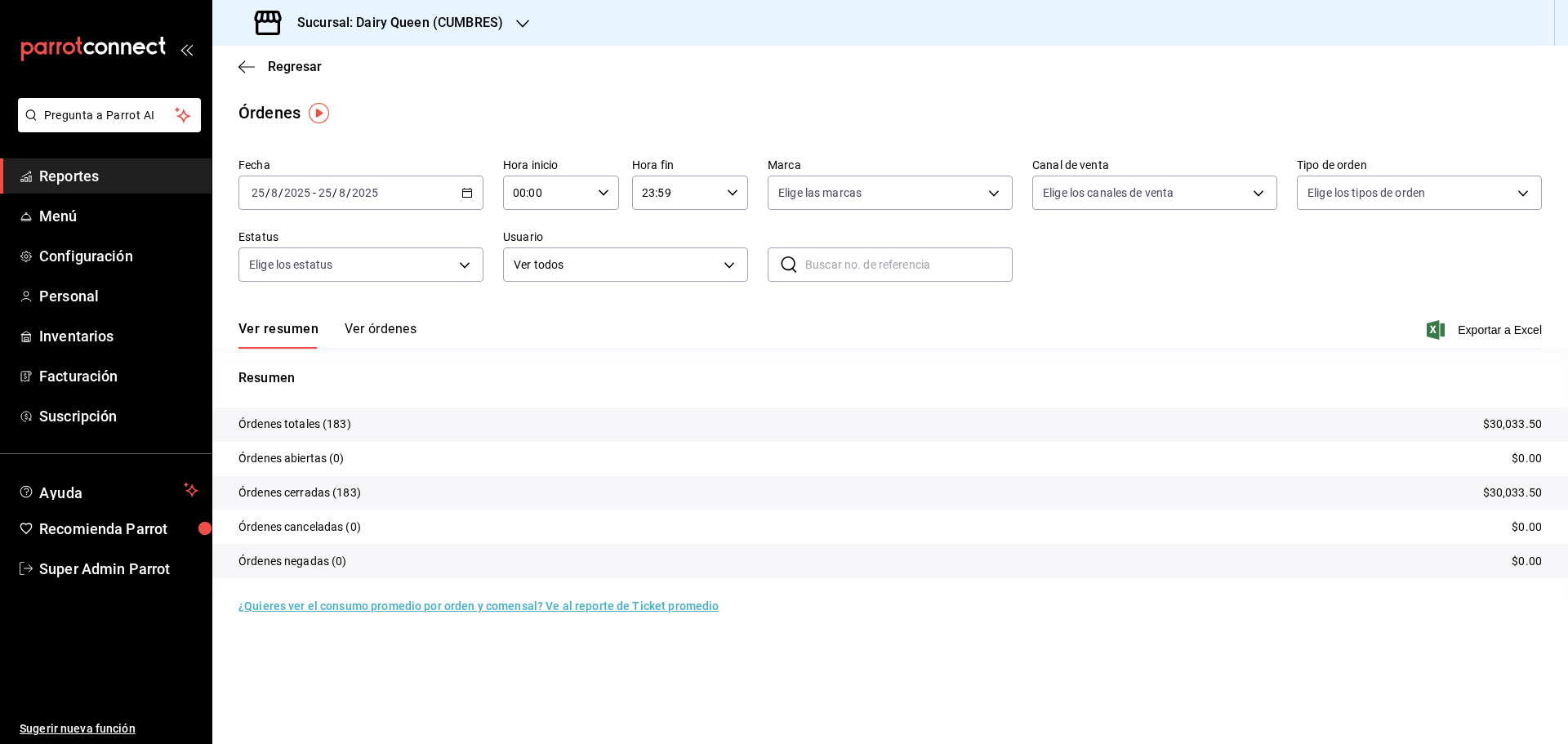
click at [398, 32] on div "Sucursal: Dairy Queen (CUMBRES)" at bounding box center [380, 22] width 310 height 46
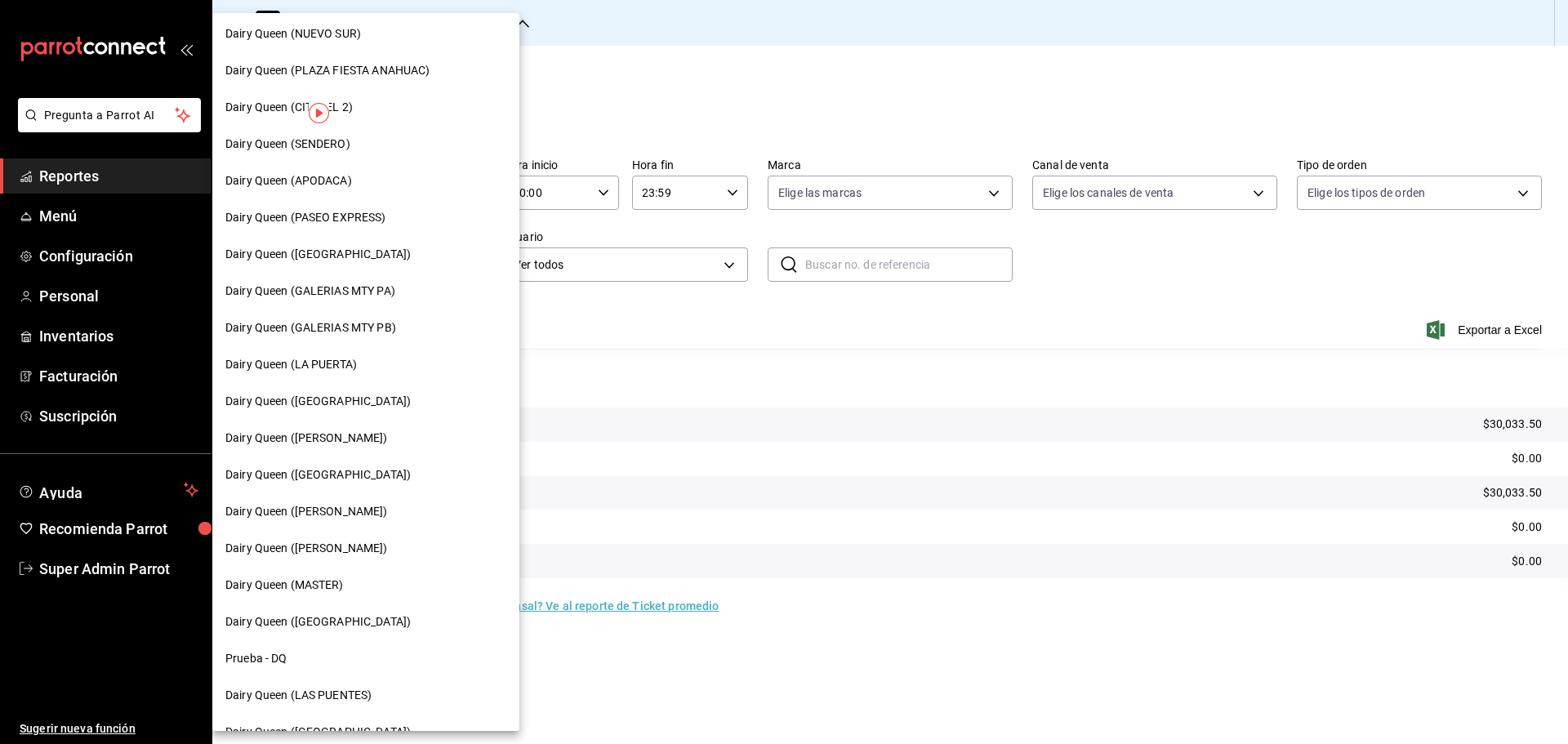
scroll to position [508, 0]
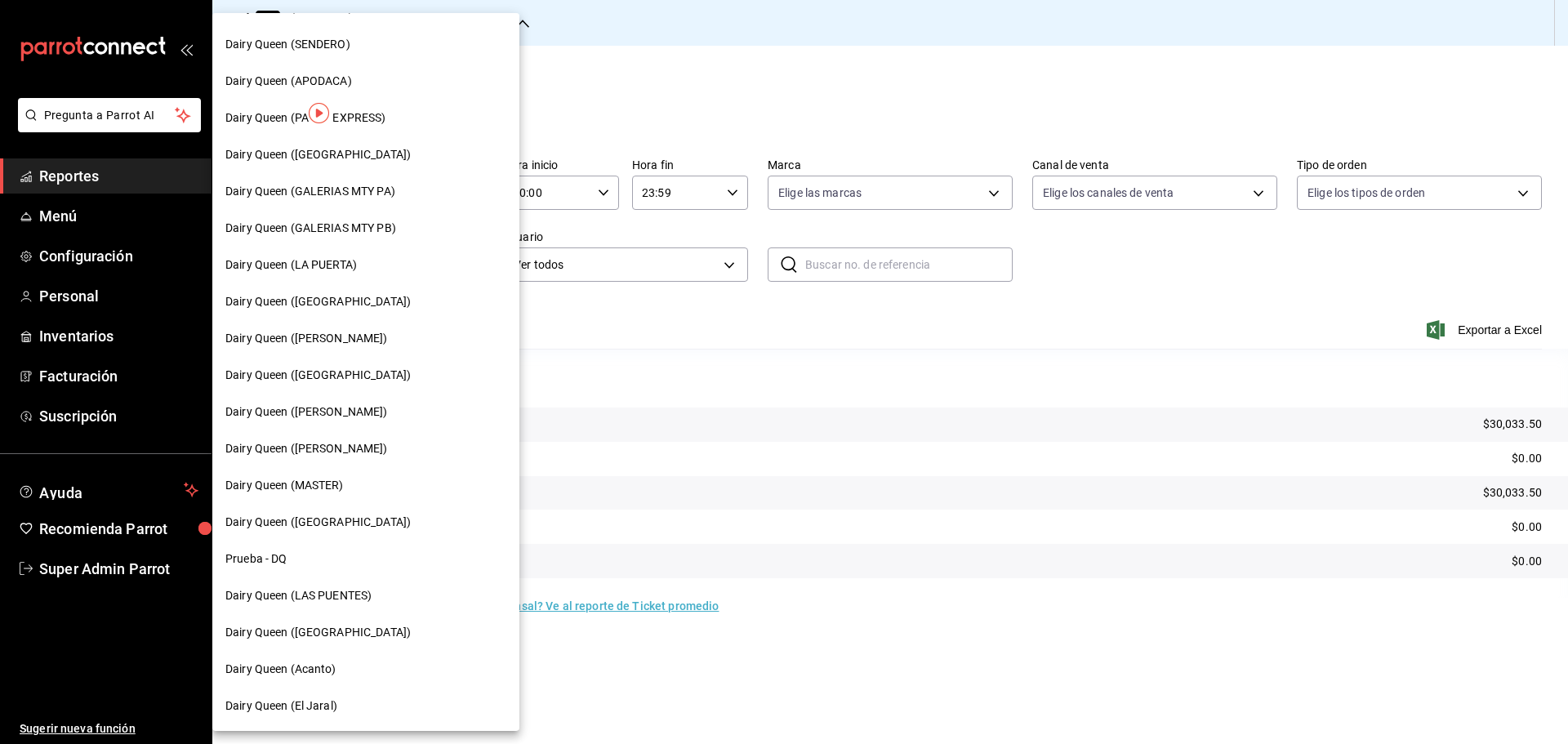
click at [347, 592] on span "Dairy Queen (LAS PUENTES)" at bounding box center [297, 596] width 146 height 17
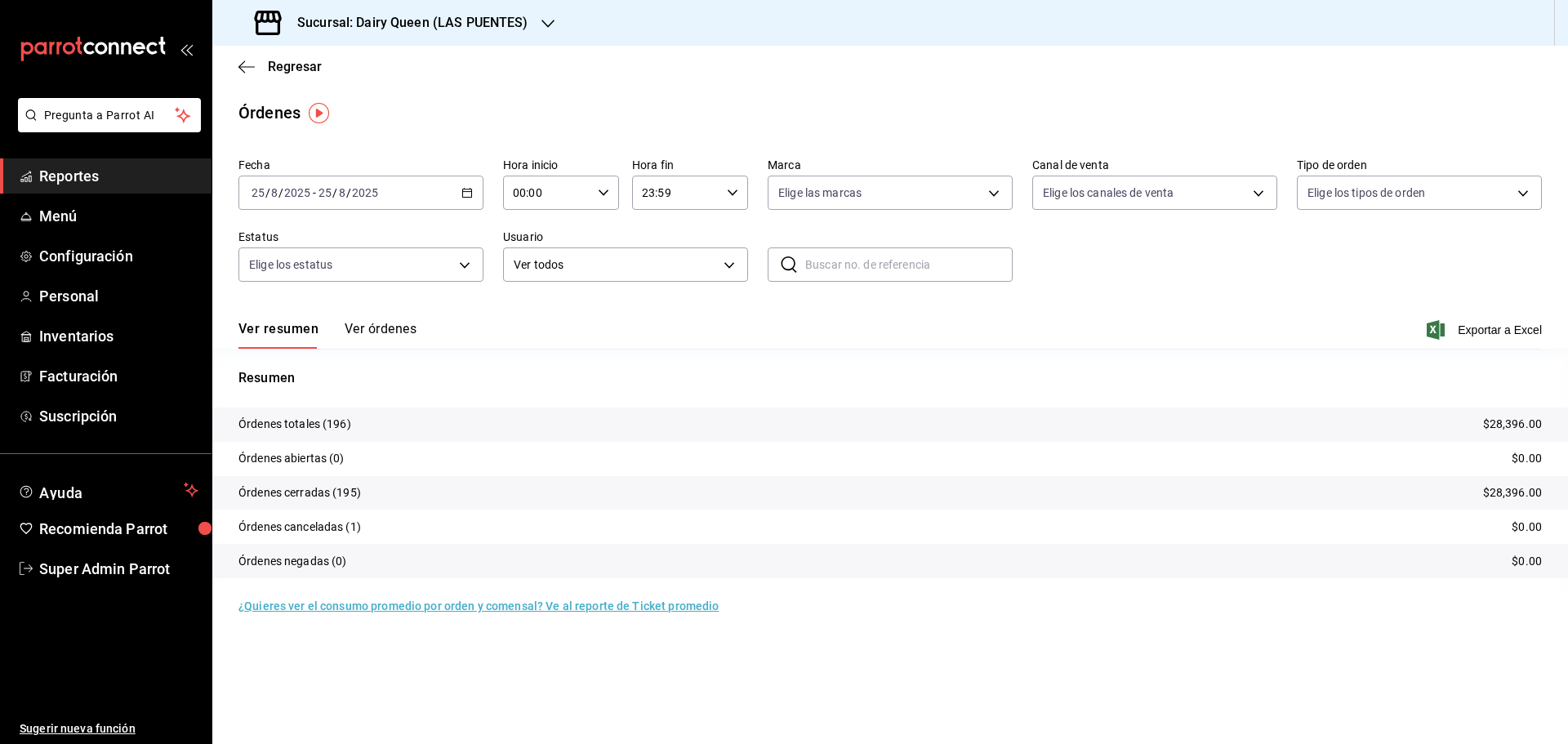
click at [326, 25] on h3 "Sucursal: Dairy Queen (LAS PUENTES)" at bounding box center [406, 23] width 244 height 20
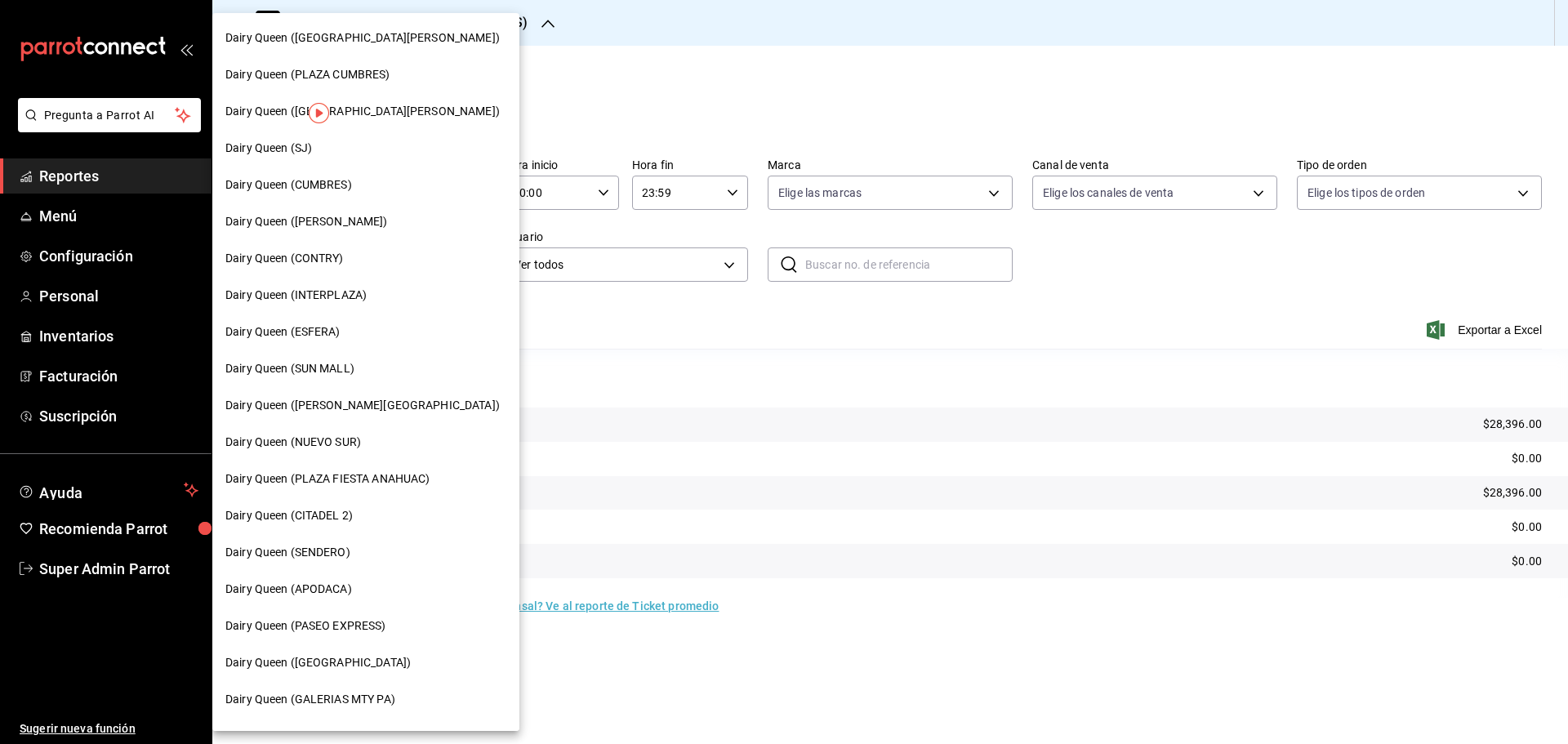
click at [365, 632] on span "Dairy Queen (PASEO EXPRESS)" at bounding box center [305, 626] width 161 height 17
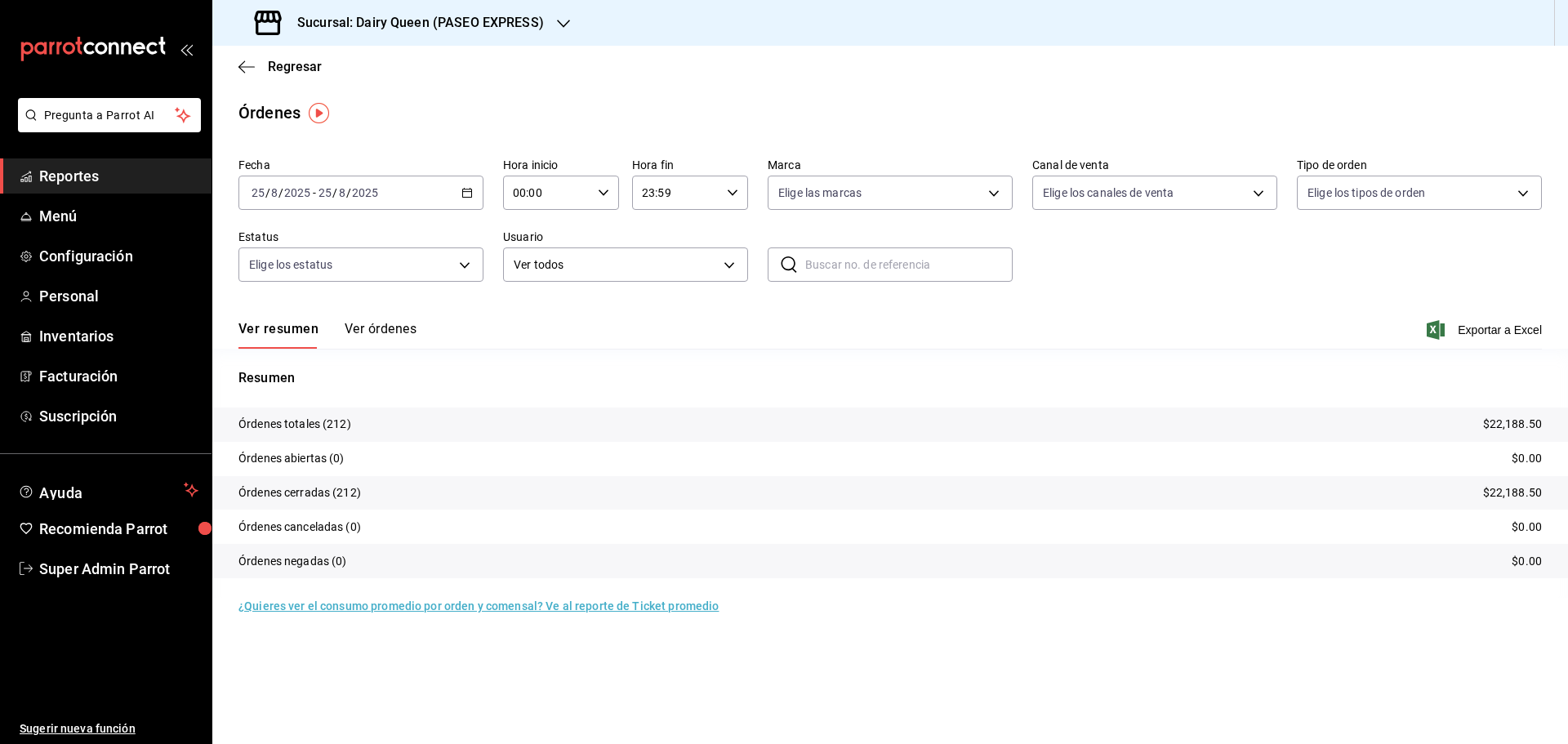
click at [316, 16] on h3 "Sucursal: Dairy Queen (PASEO EXPRESS)" at bounding box center [414, 23] width 260 height 20
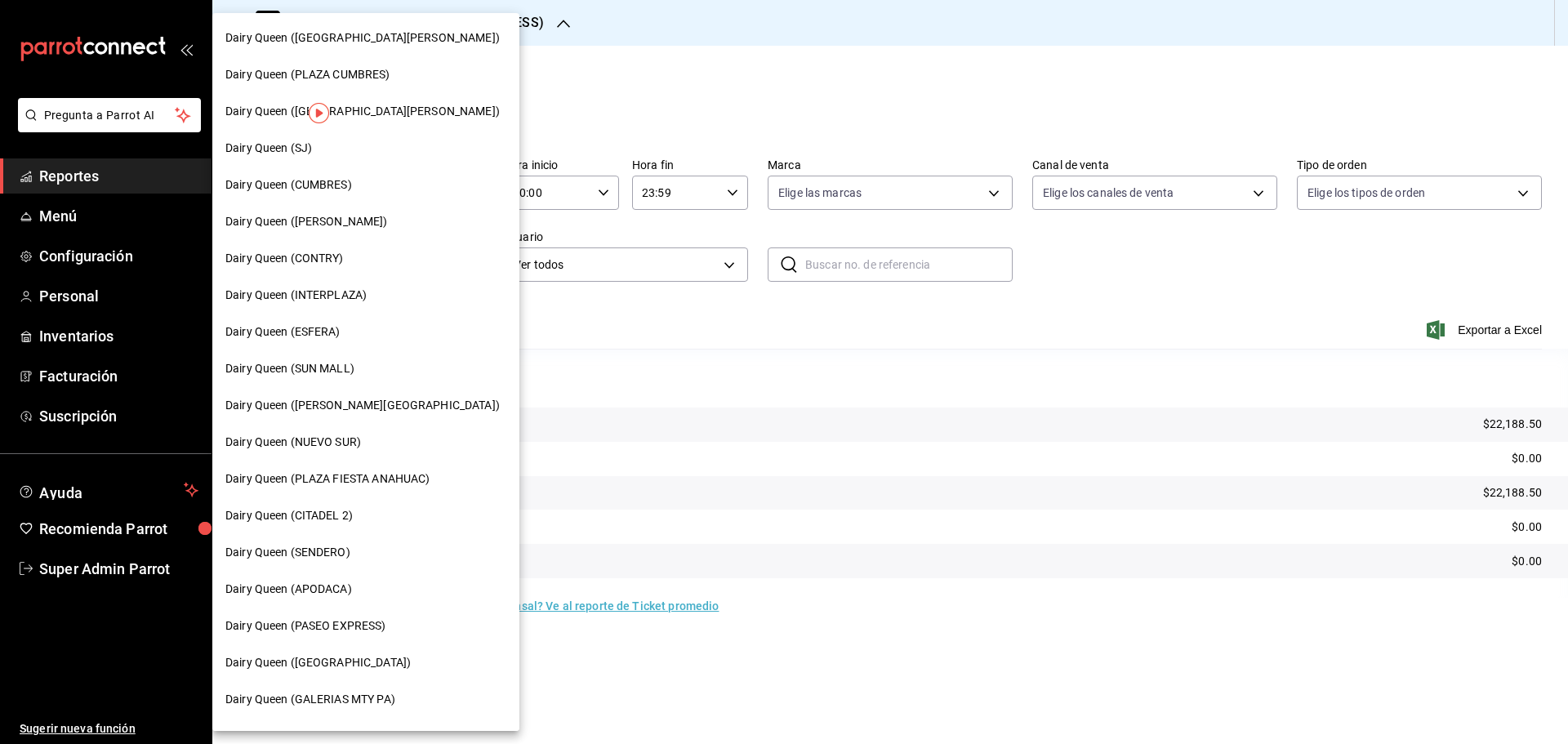
click at [329, 156] on div "Dairy Queen (SJ)" at bounding box center [365, 148] width 281 height 17
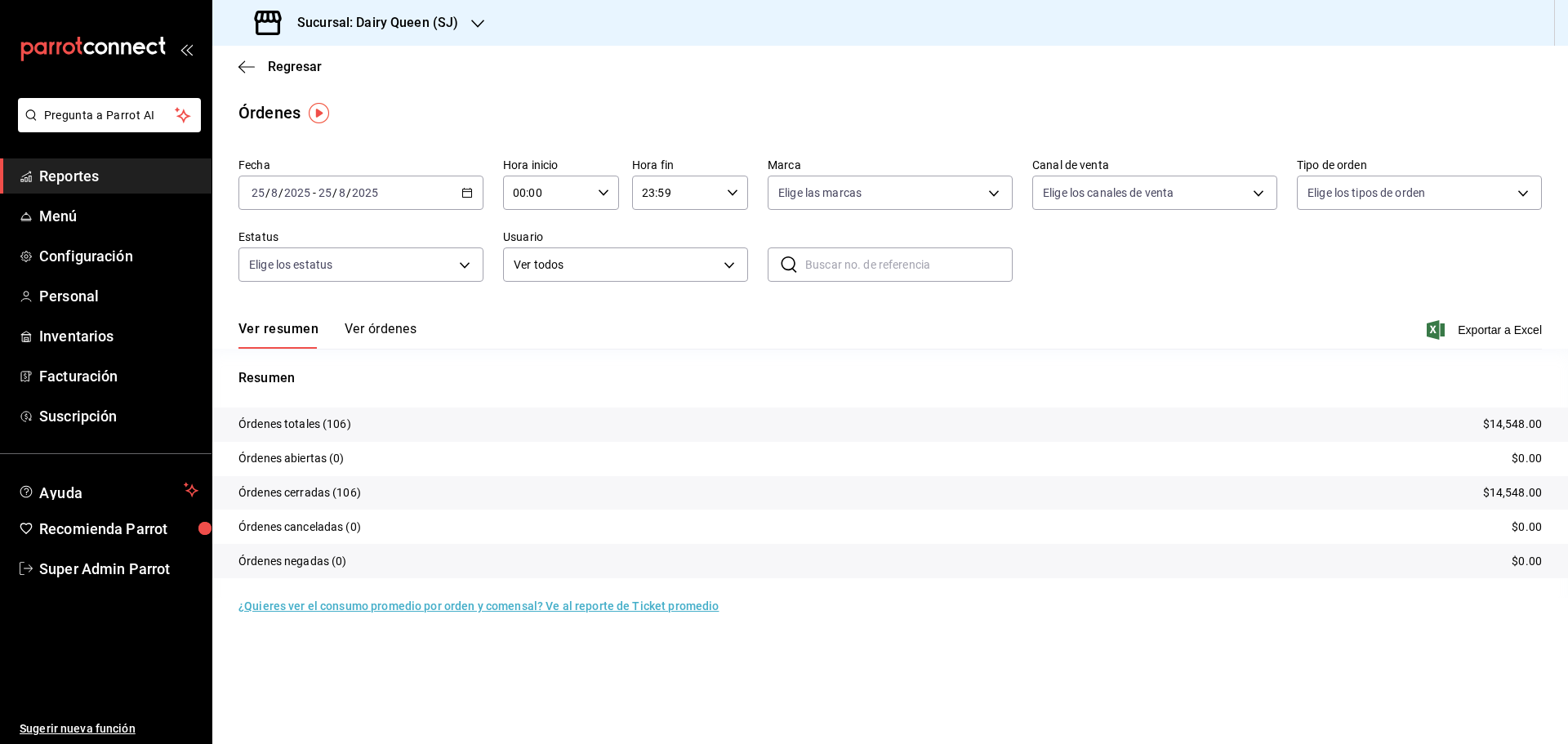
click at [394, 26] on h3 "Sucursal: Dairy Queen (SJ)" at bounding box center [371, 23] width 174 height 20
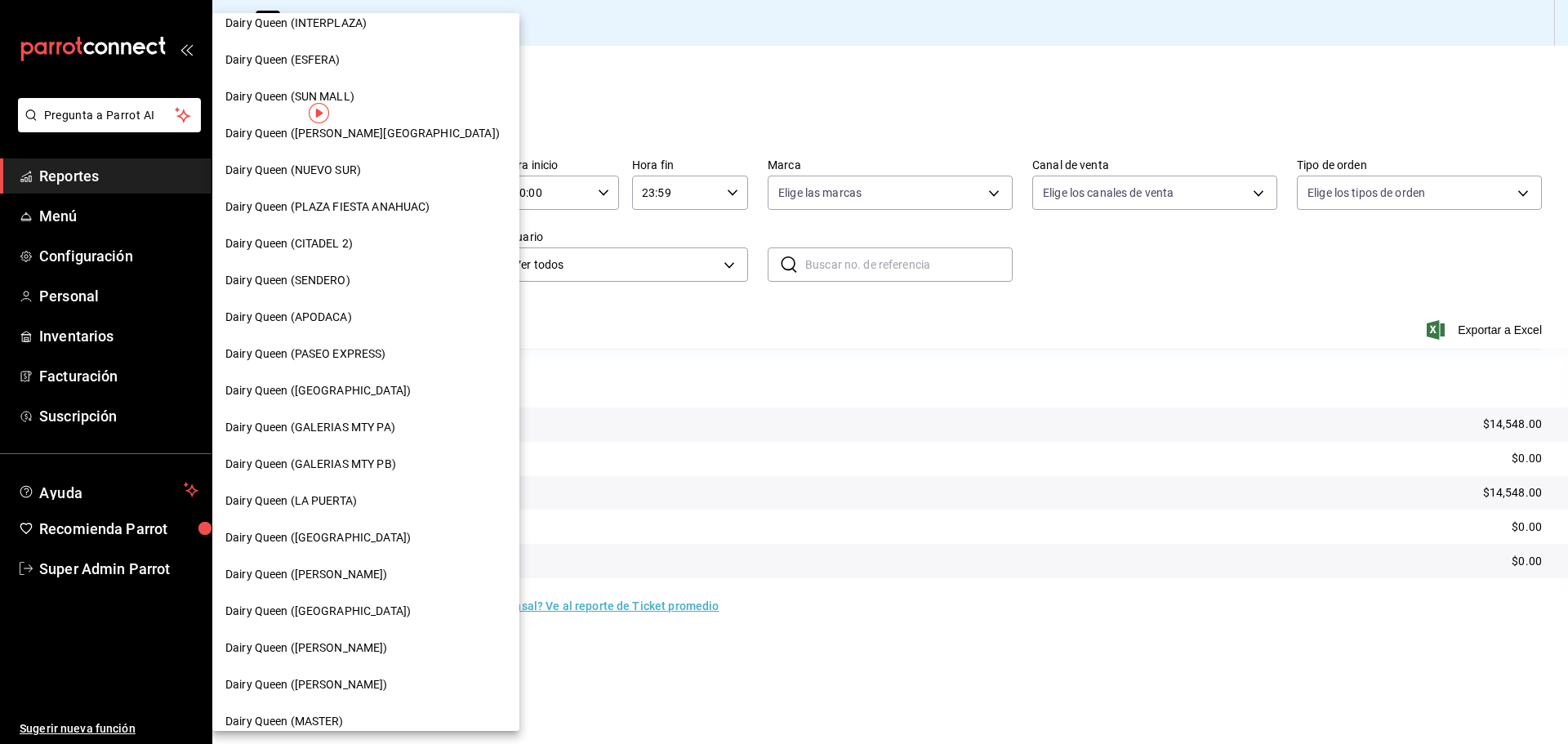
scroll to position [508, 0]
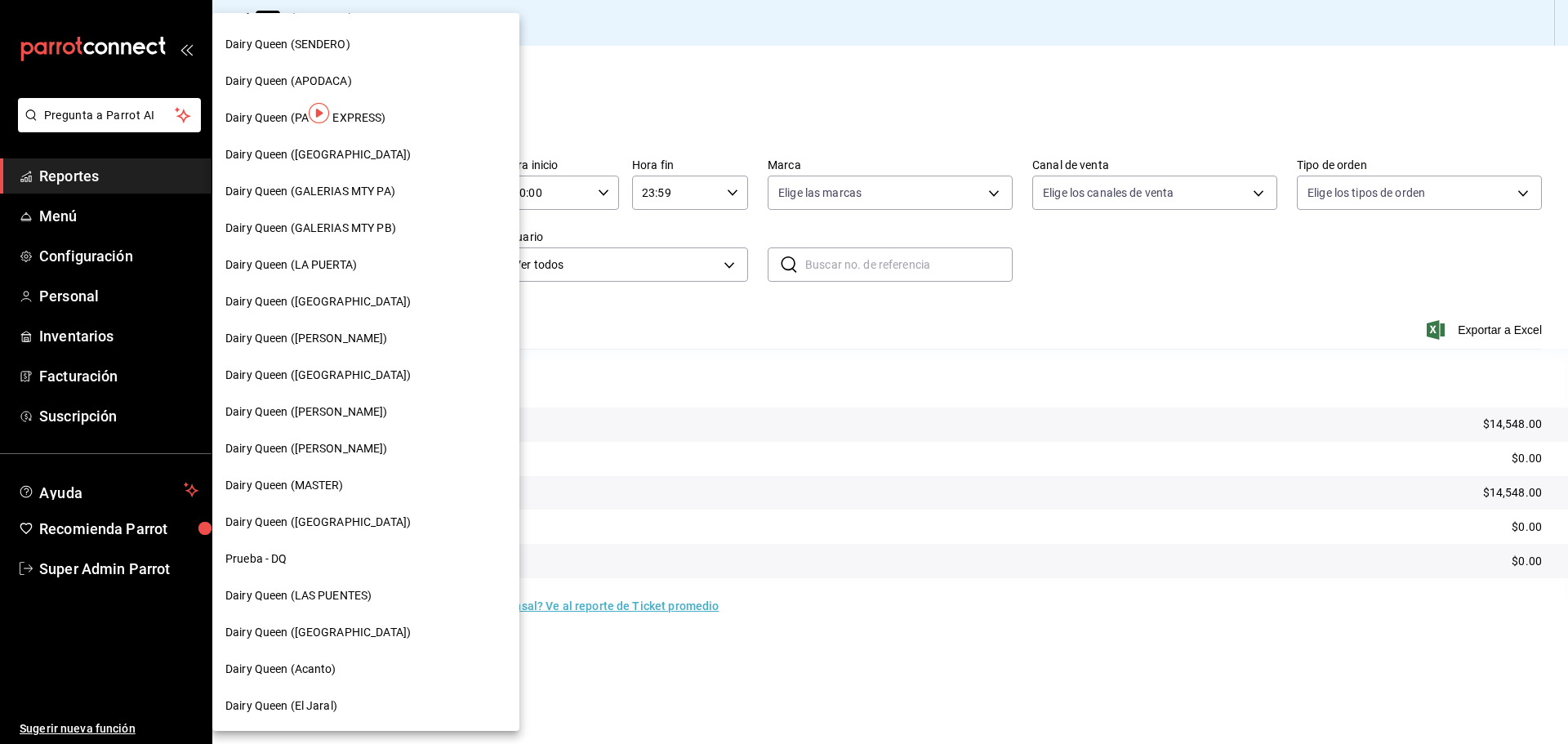
click at [359, 620] on div "Dairy Queen ([GEOGRAPHIC_DATA])" at bounding box center [366, 632] width 307 height 37
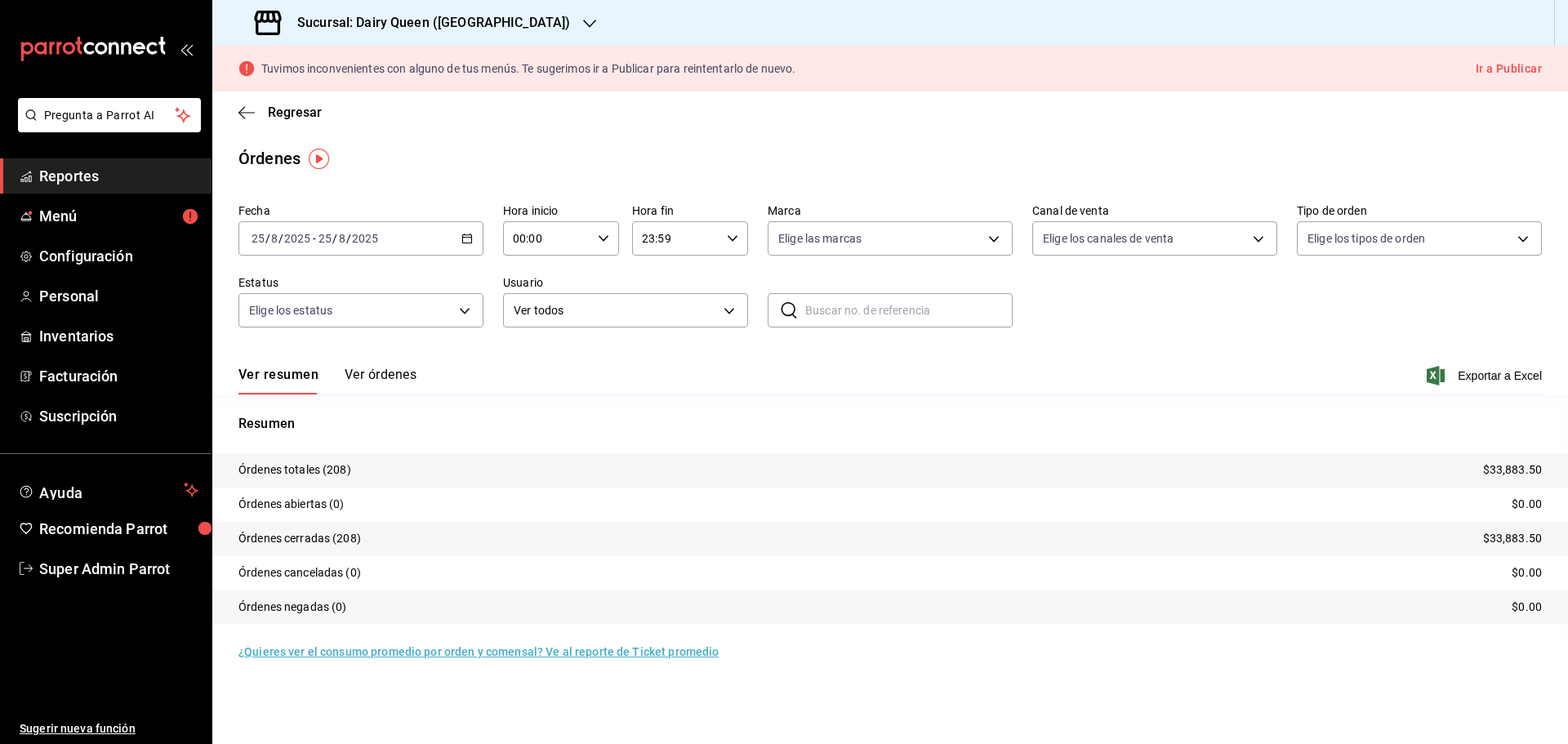
click at [326, 5] on div "Sucursal: Dairy Queen ([GEOGRAPHIC_DATA])" at bounding box center [413, 22] width 377 height 46
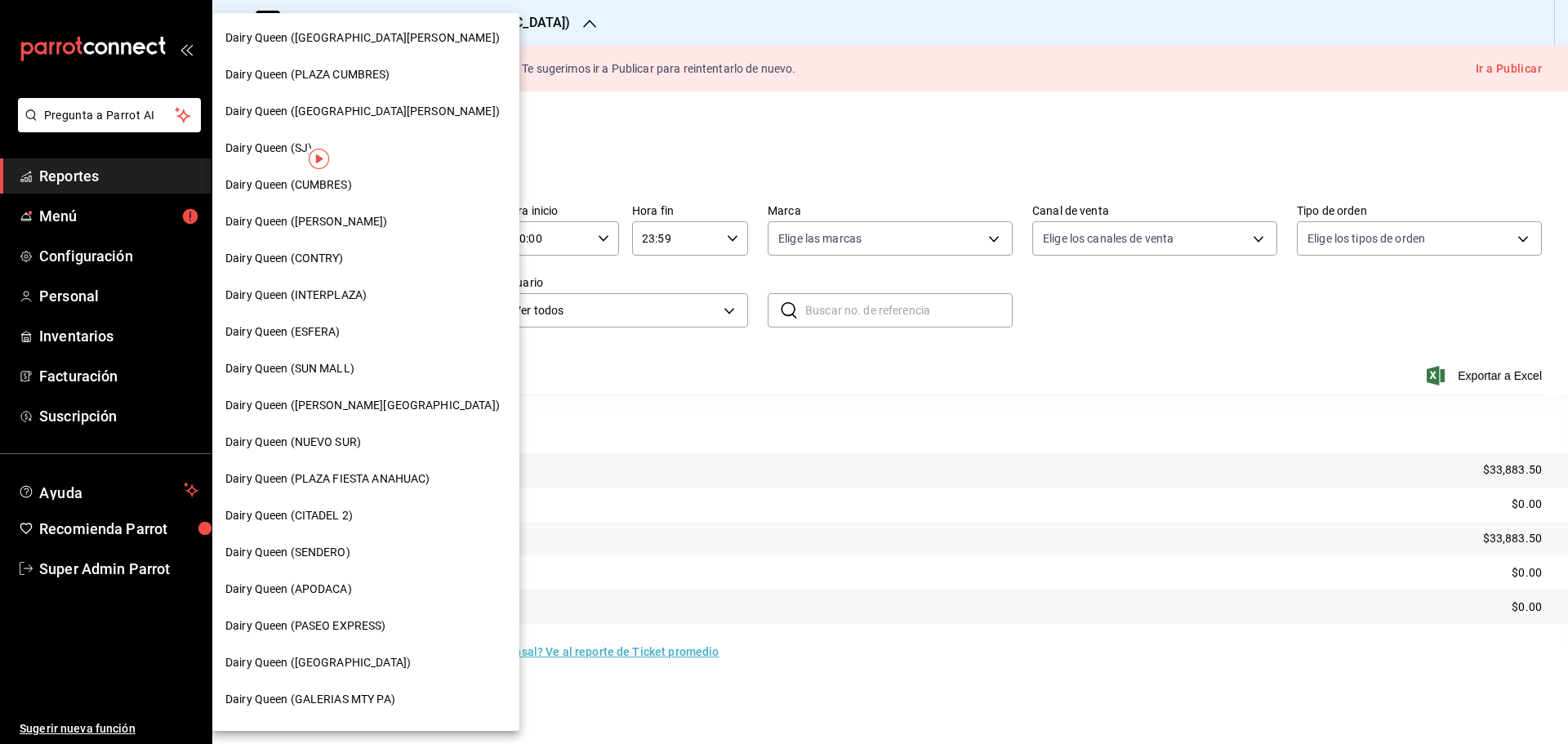
scroll to position [137, 0]
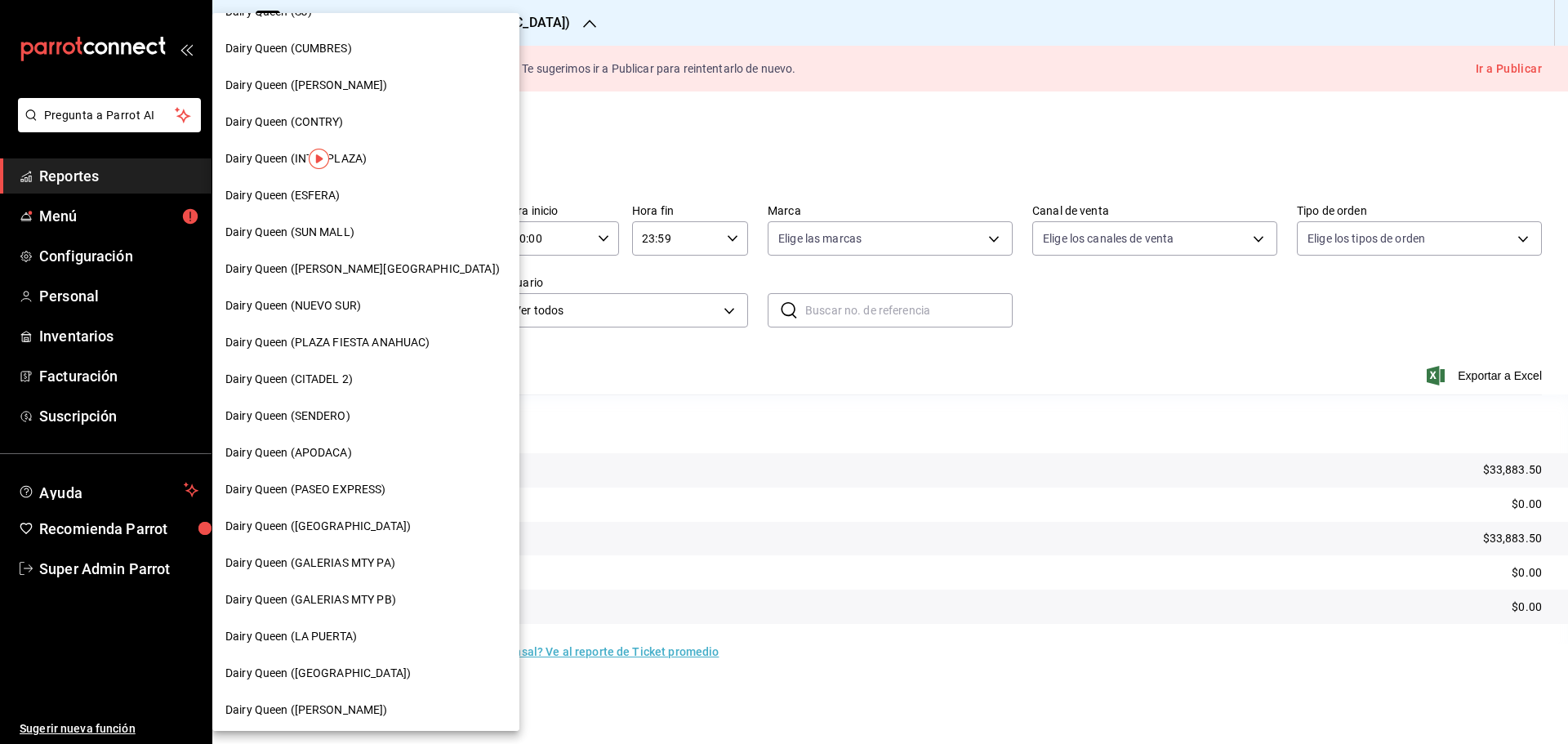
click at [335, 649] on div "Dairy Queen (LA PUERTA)" at bounding box center [366, 637] width 307 height 37
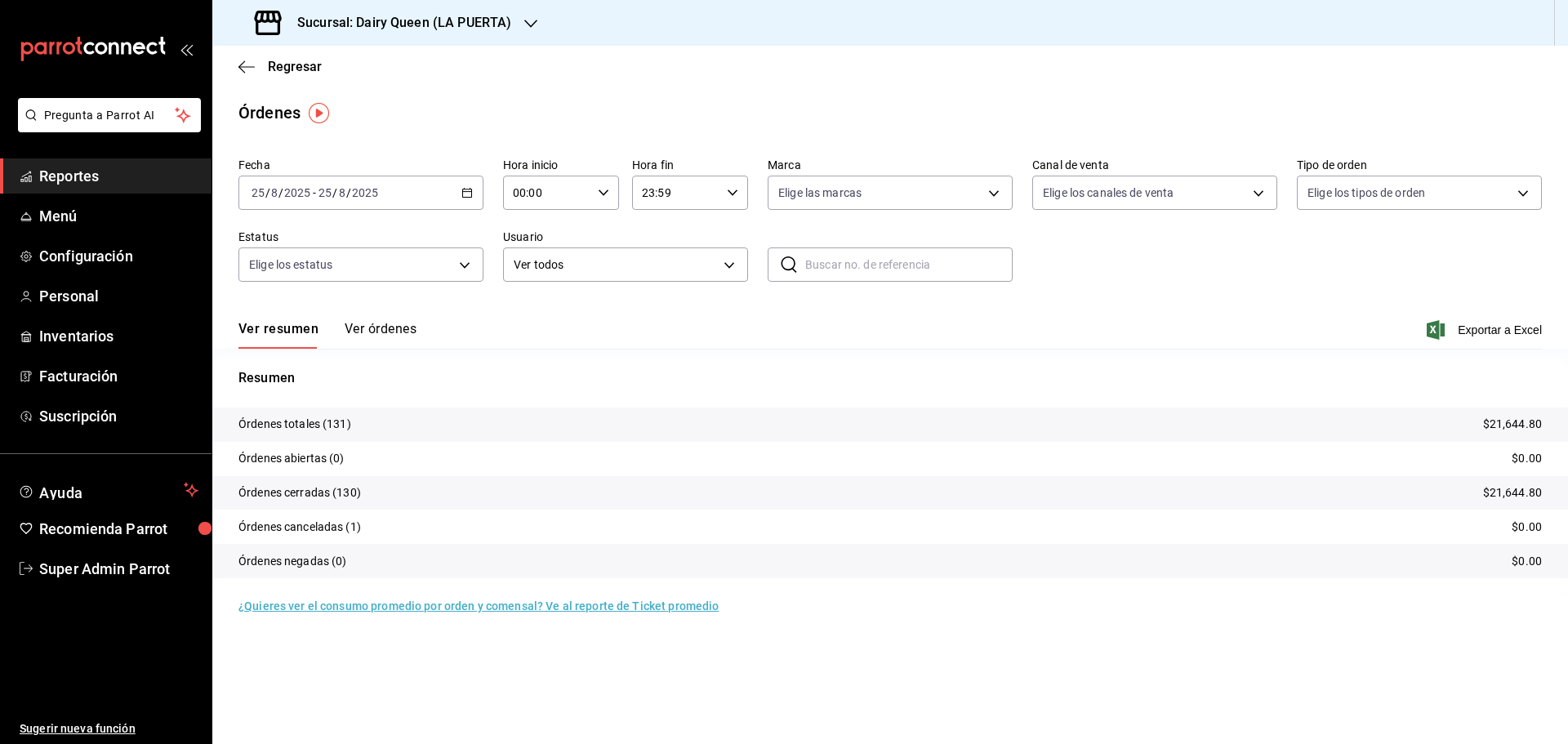
click at [343, 13] on h3 "Sucursal: Dairy Queen (LA PUERTA)" at bounding box center [397, 23] width 227 height 20
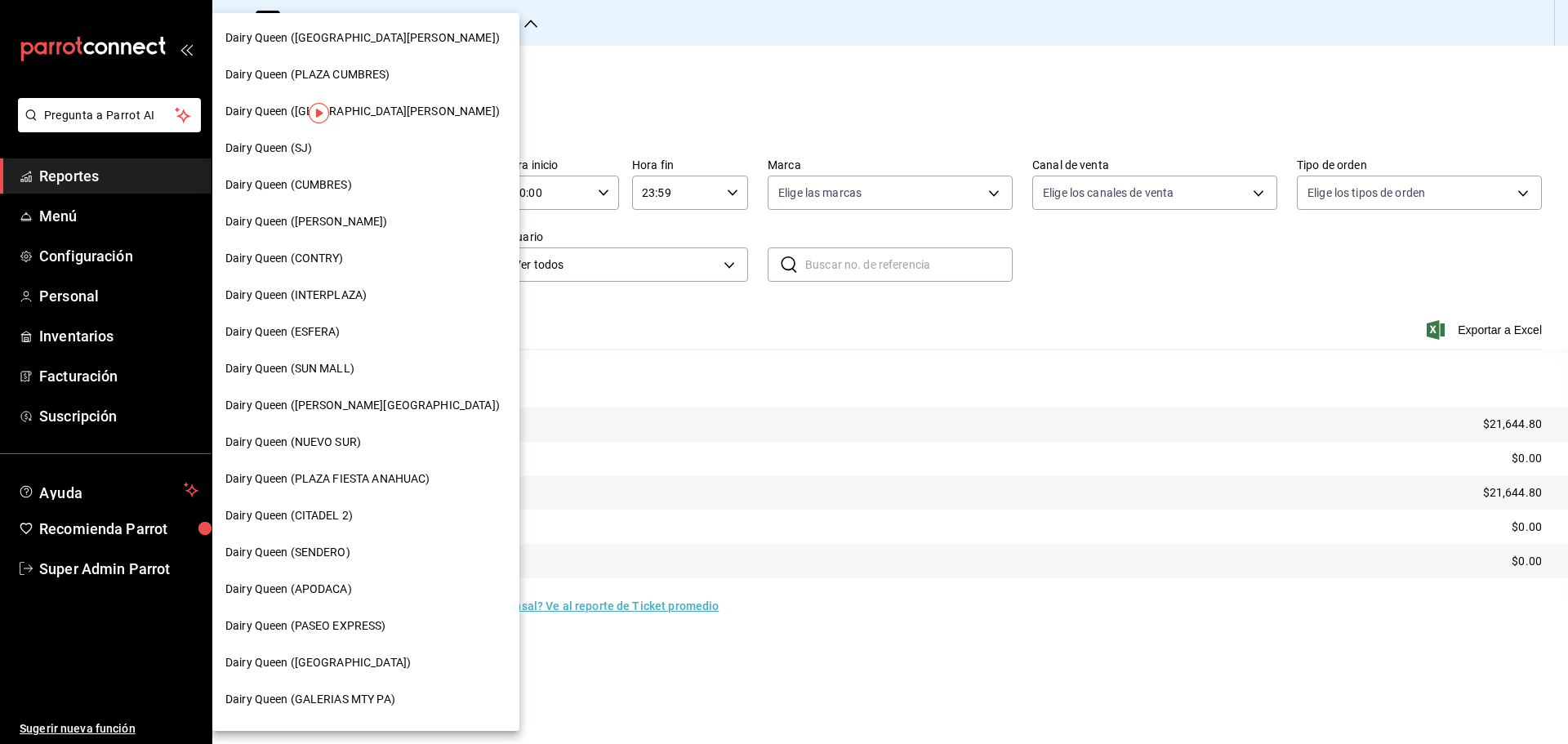
click at [331, 398] on span "Dairy Queen ([PERSON_NAME][GEOGRAPHIC_DATA])" at bounding box center [362, 405] width 274 height 17
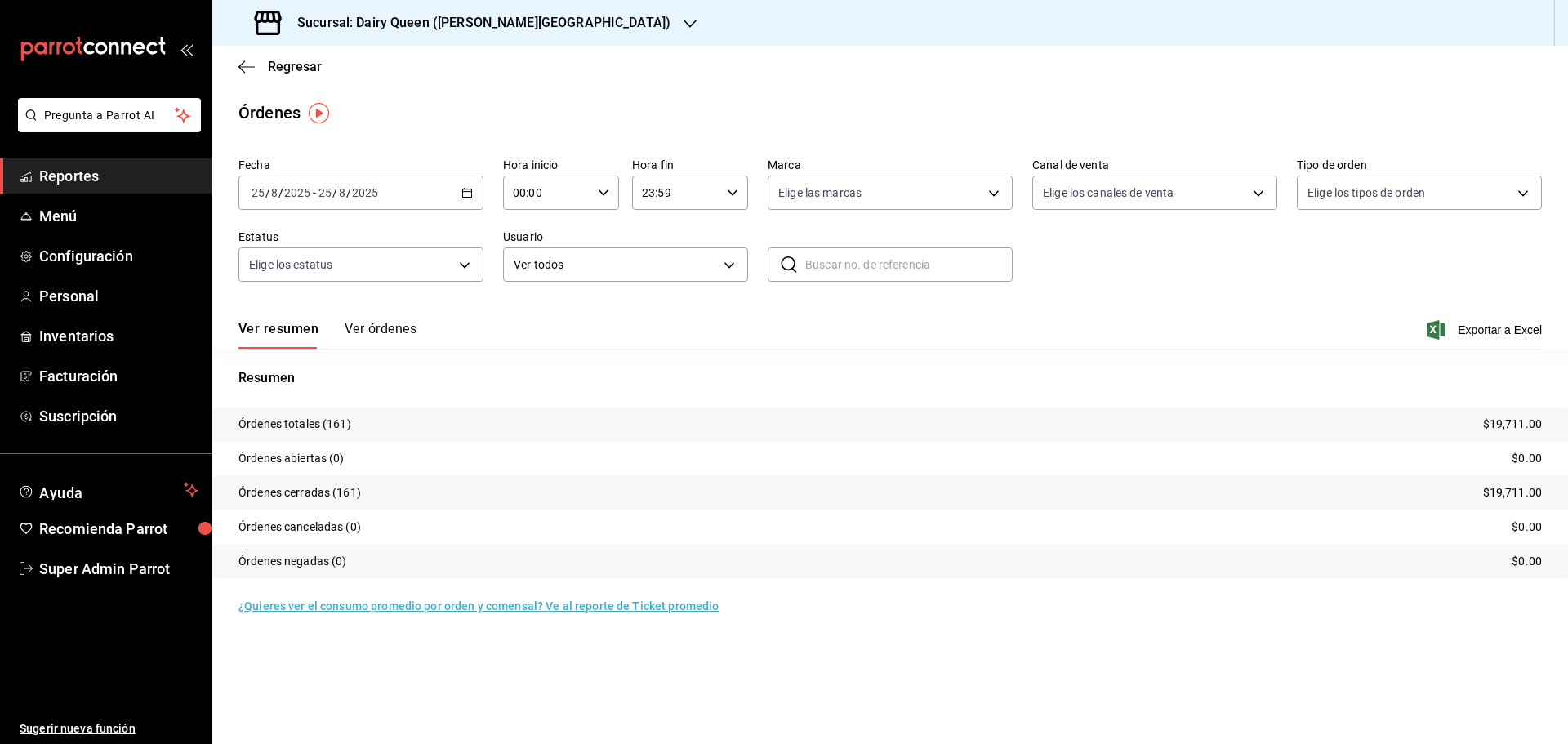
click at [344, 20] on h3 "Sucursal: Dairy Queen ([PERSON_NAME][GEOGRAPHIC_DATA])" at bounding box center [477, 23] width 387 height 20
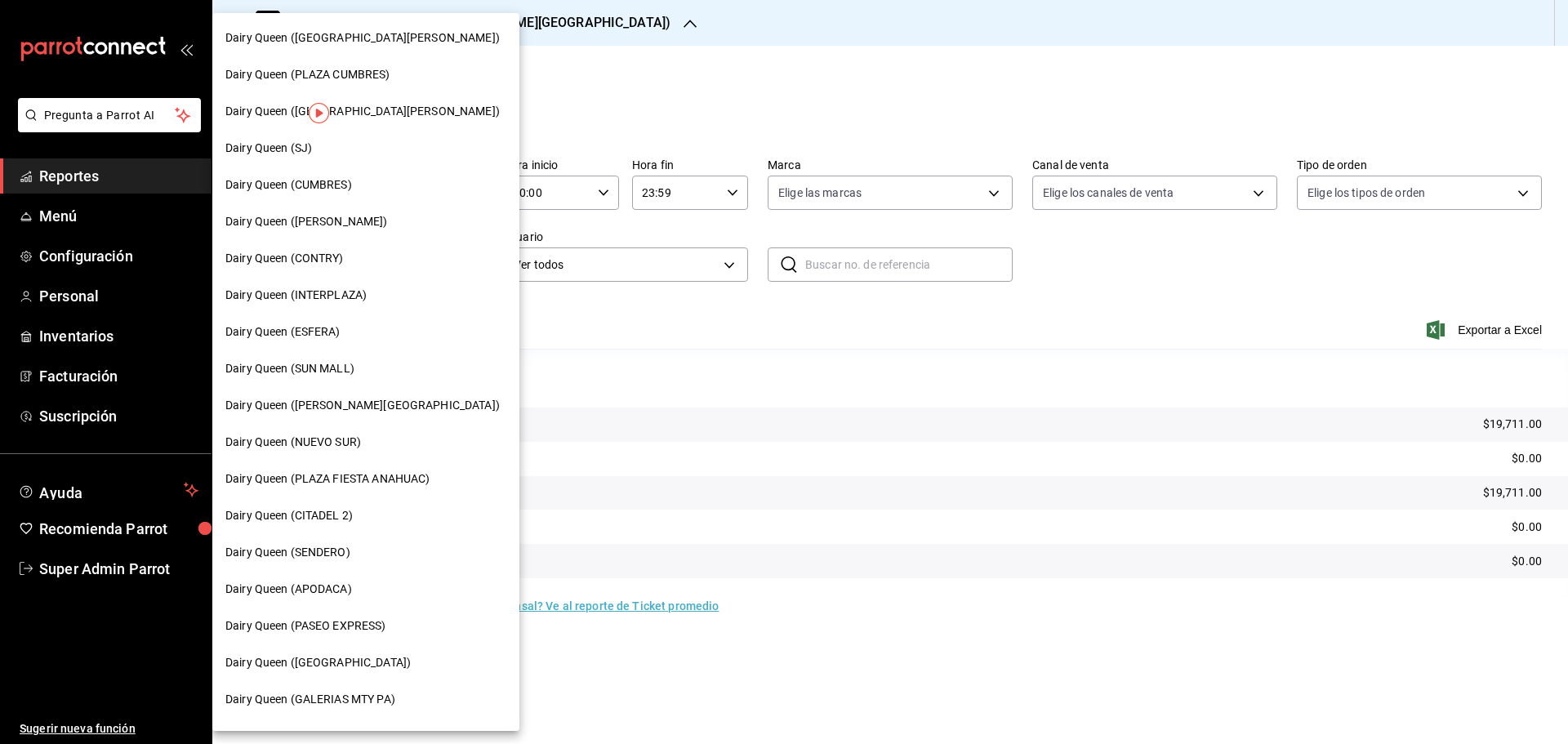
click at [332, 657] on span "Dairy Queen ([GEOGRAPHIC_DATA])" at bounding box center [317, 662] width 185 height 17
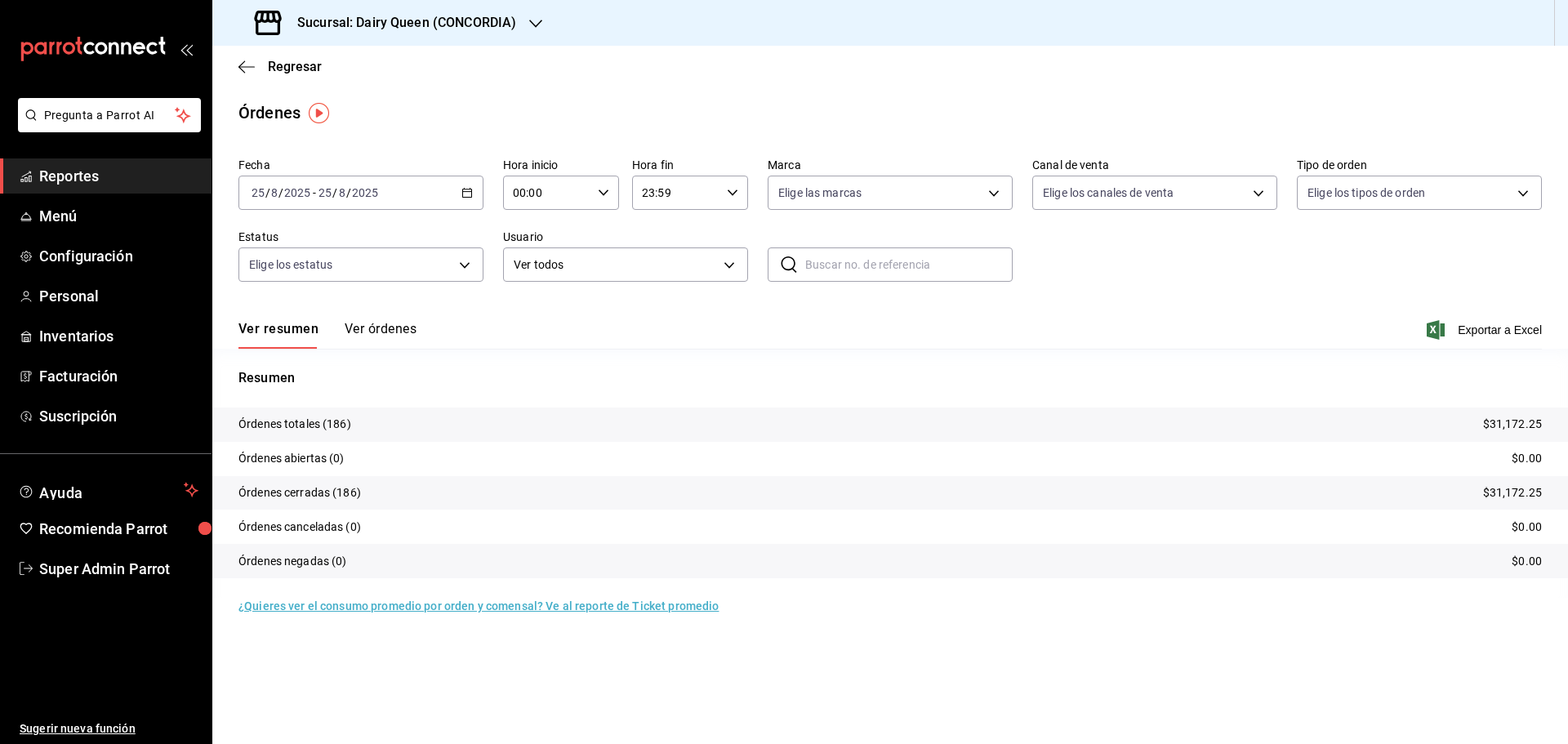
click at [428, 12] on div "Sucursal: Dairy Queen (CONCORDIA)" at bounding box center [387, 22] width 323 height 46
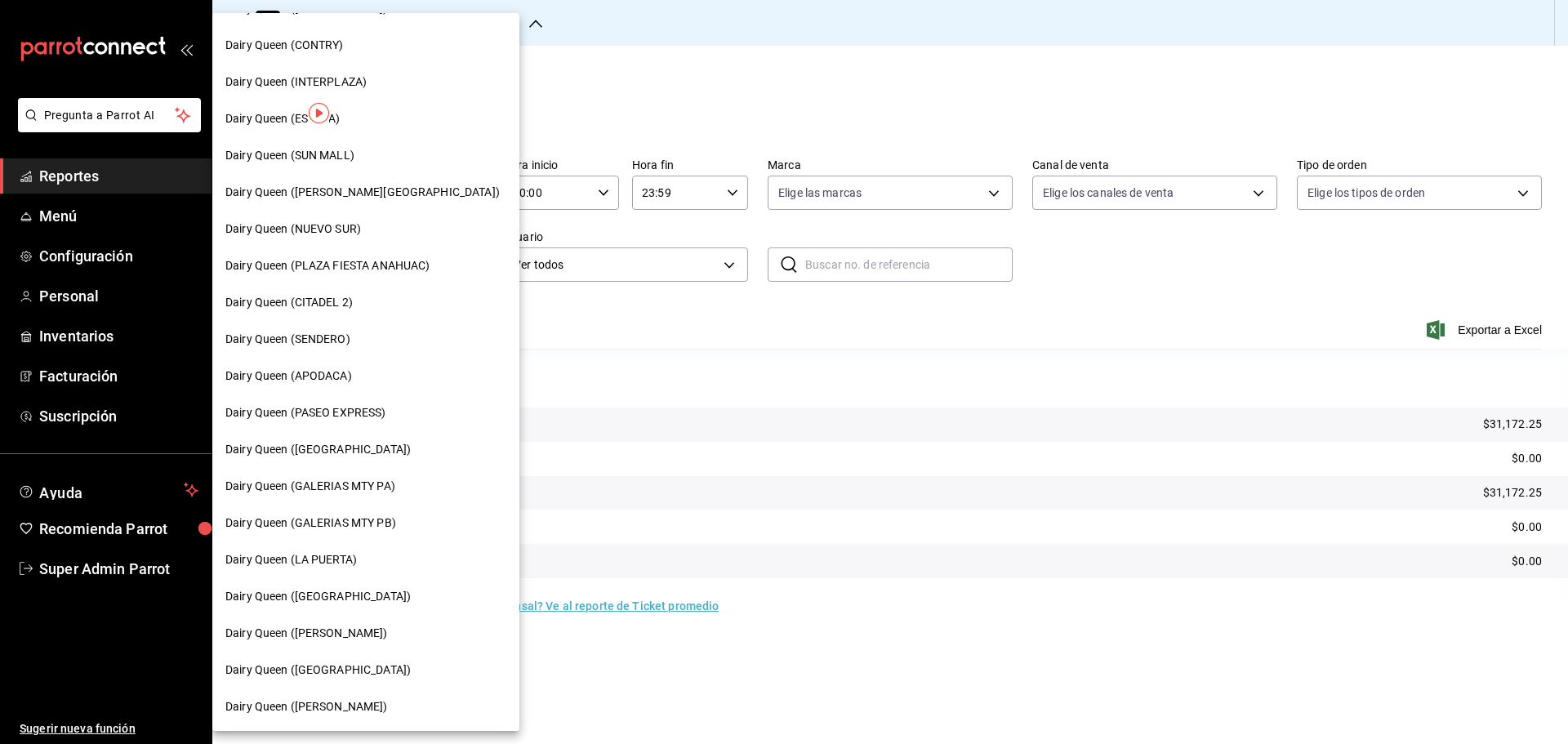
scroll to position [272, 0]
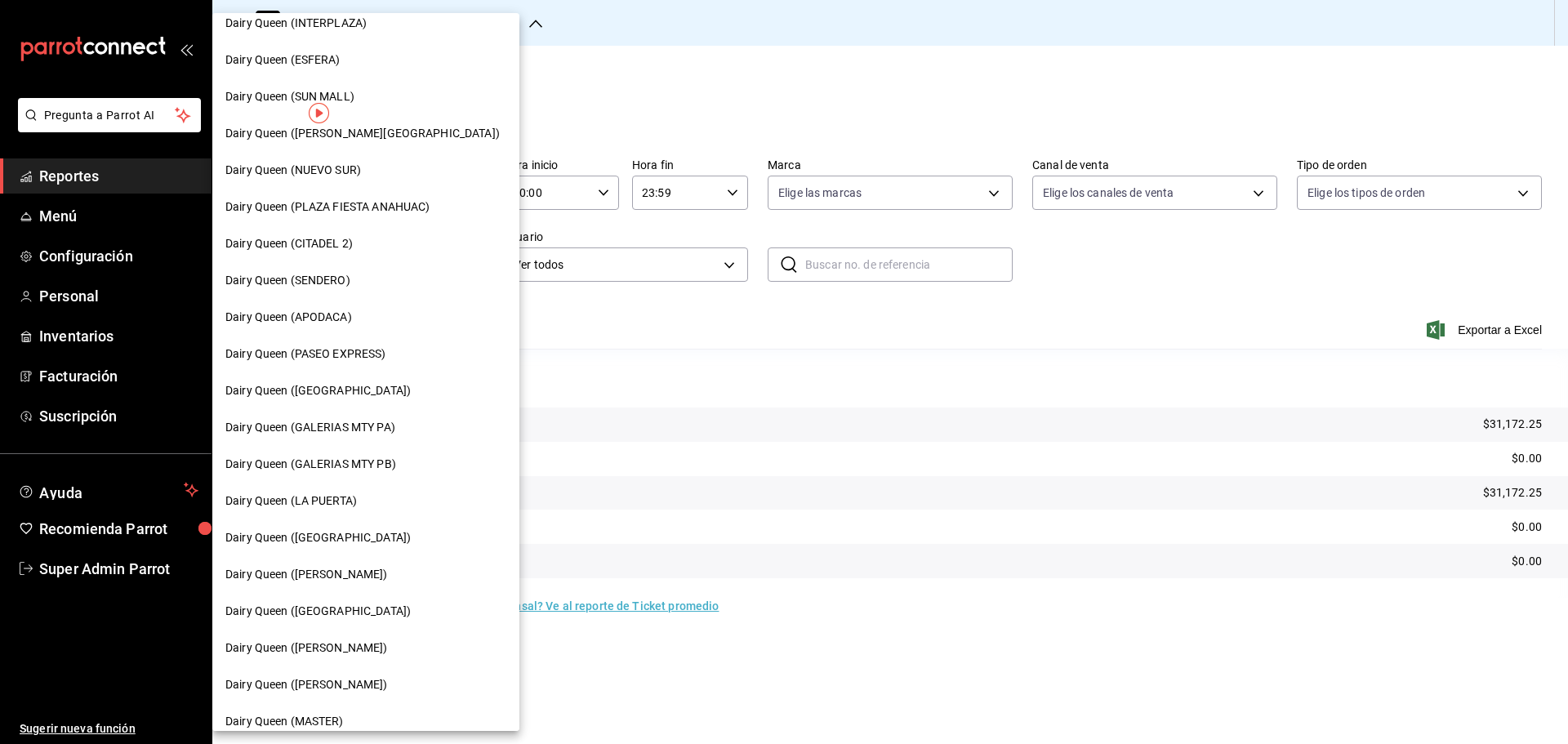
click at [347, 625] on div "Dairy Queen ([GEOGRAPHIC_DATA])" at bounding box center [366, 611] width 307 height 37
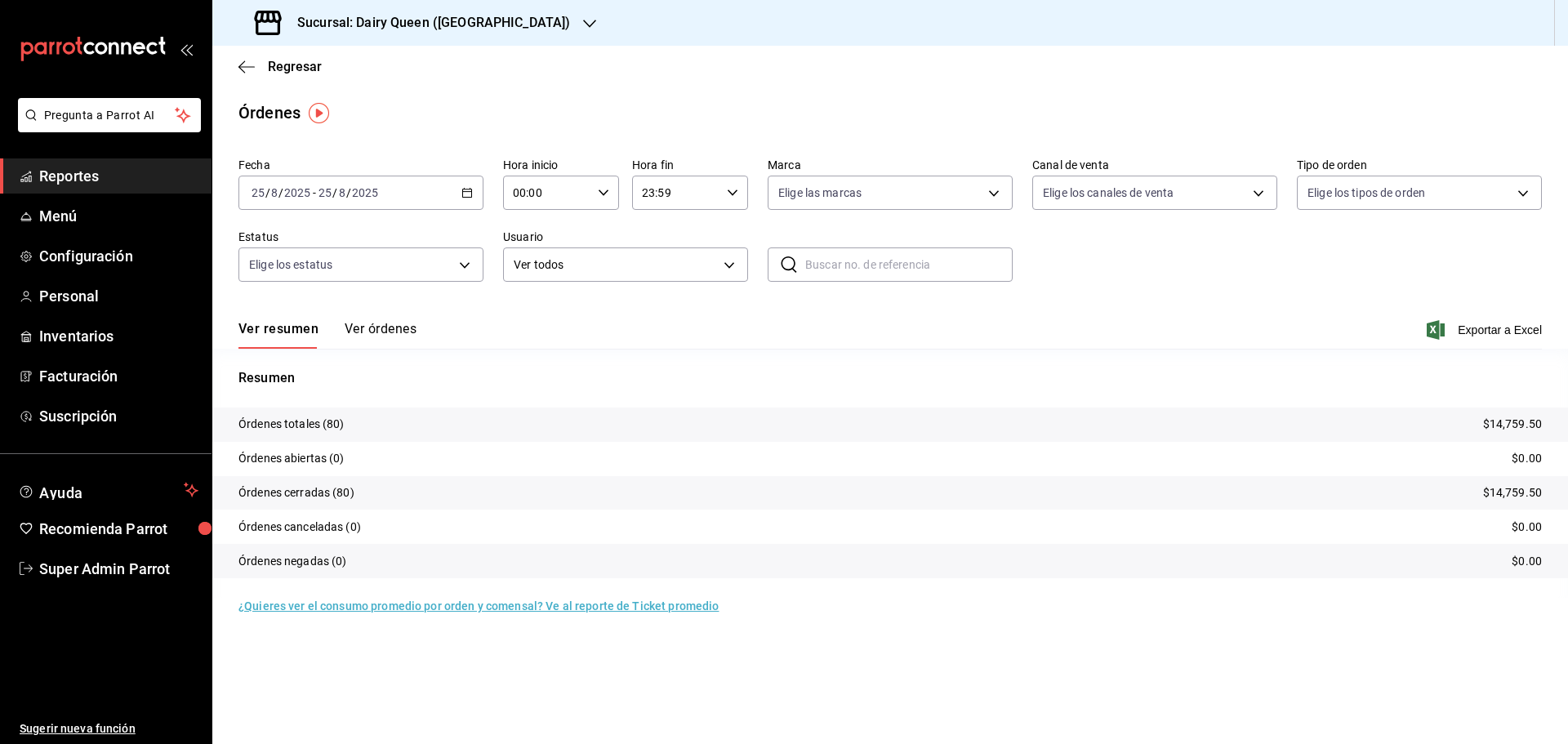
click at [329, 28] on h3 "Sucursal: Dairy Queen ([GEOGRAPHIC_DATA])" at bounding box center [427, 23] width 286 height 20
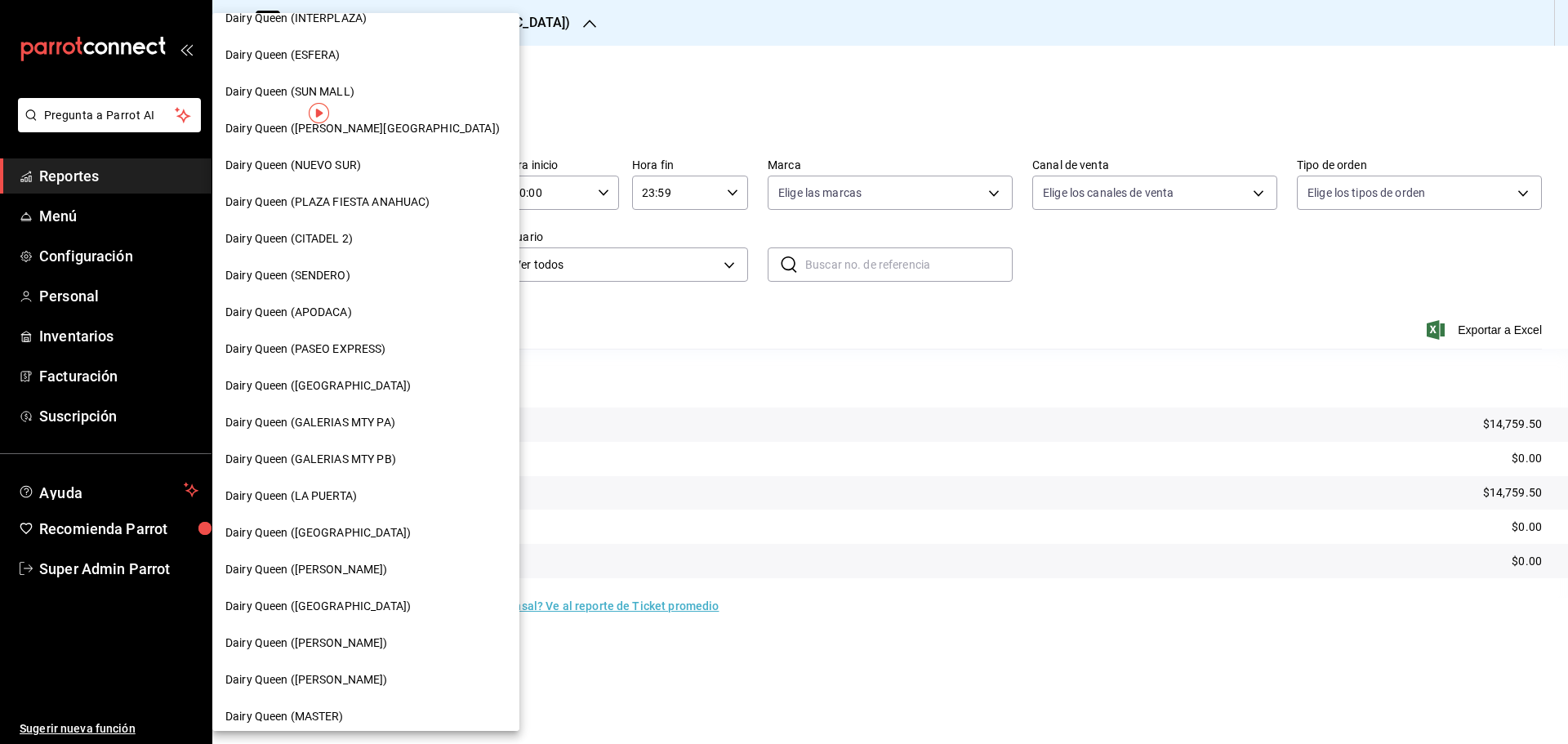
scroll to position [408, 0]
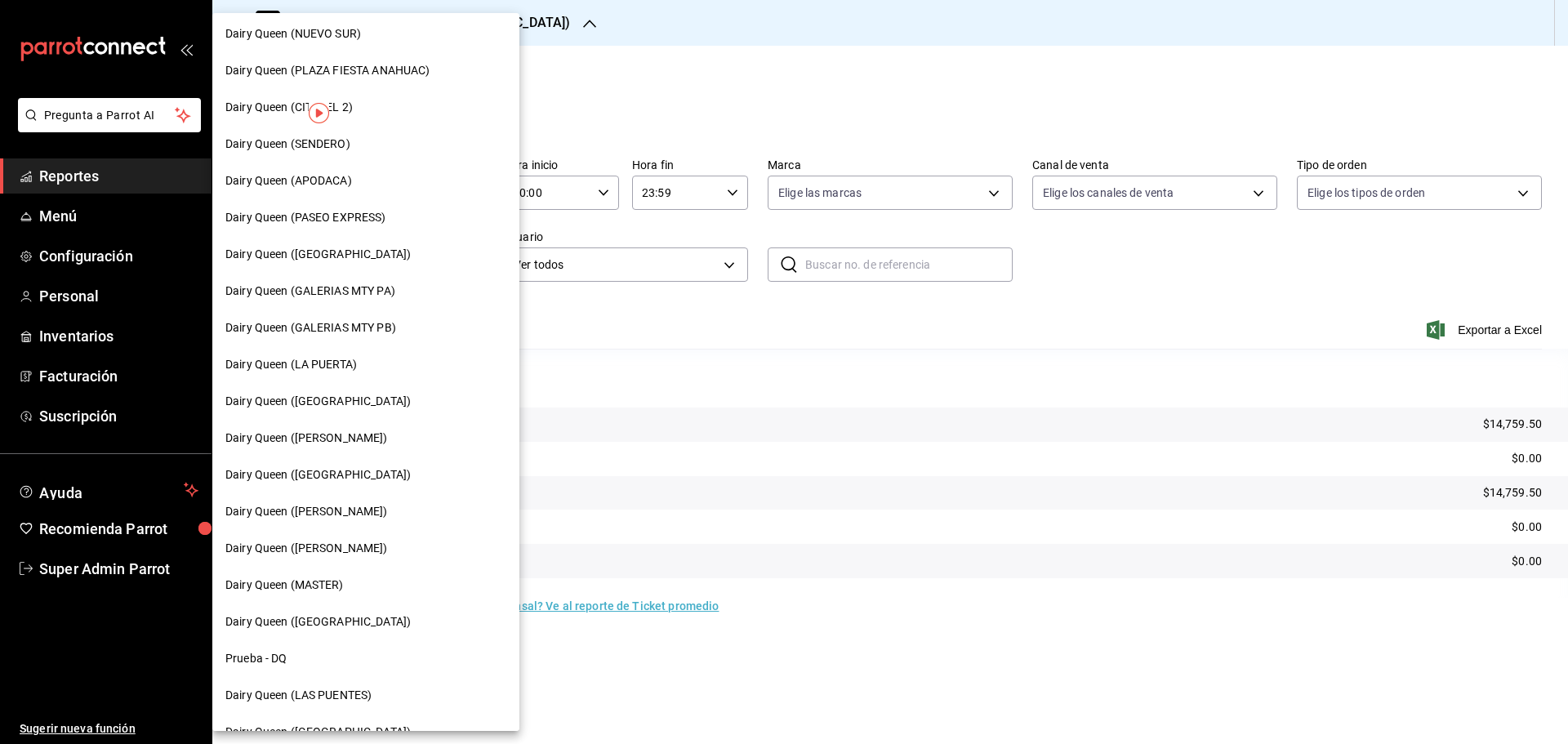
click at [352, 513] on span "Dairy Queen ([PERSON_NAME])" at bounding box center [306, 512] width 162 height 17
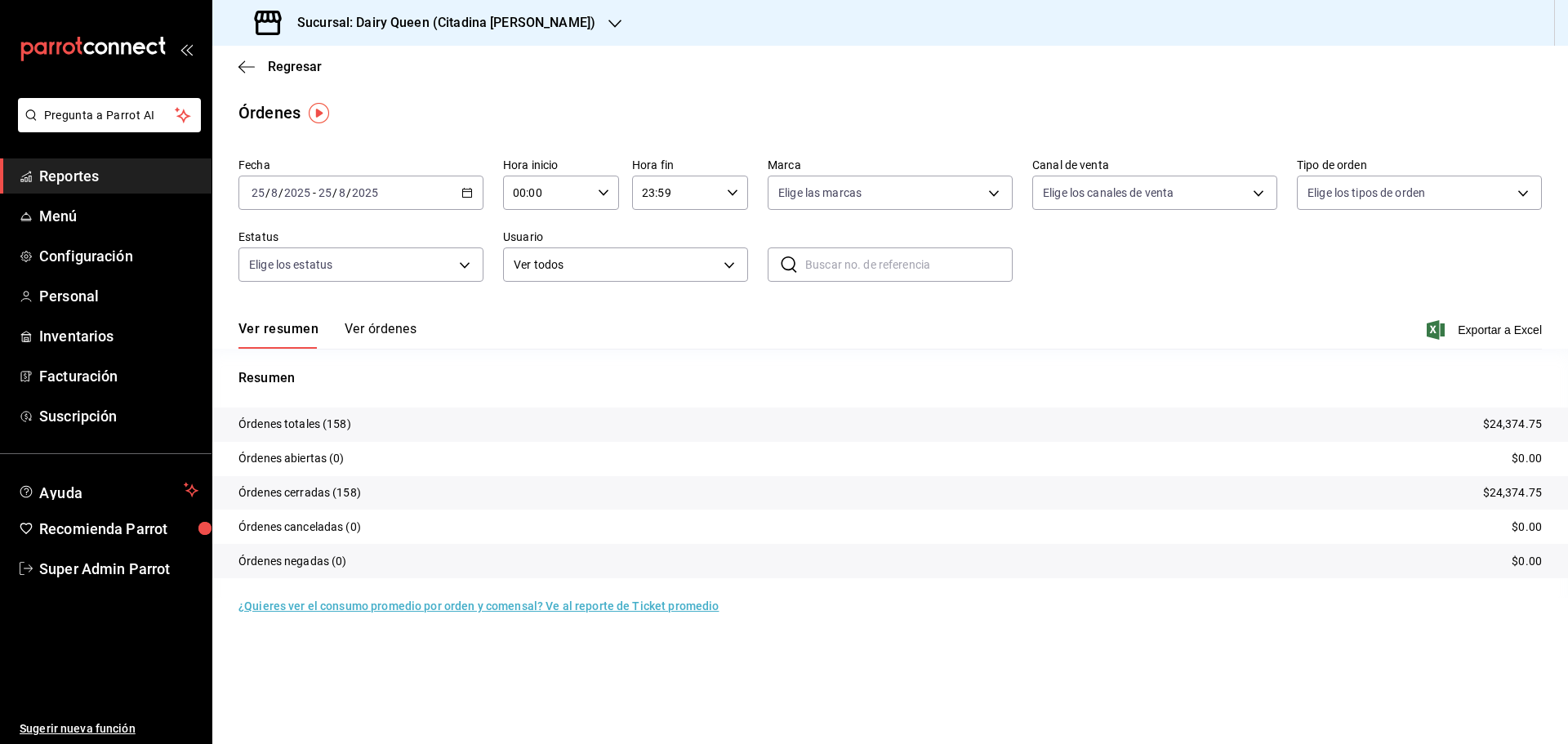
click at [381, 14] on h3 "Sucursal: Dairy Queen (Citadina [PERSON_NAME])" at bounding box center [439, 23] width 311 height 20
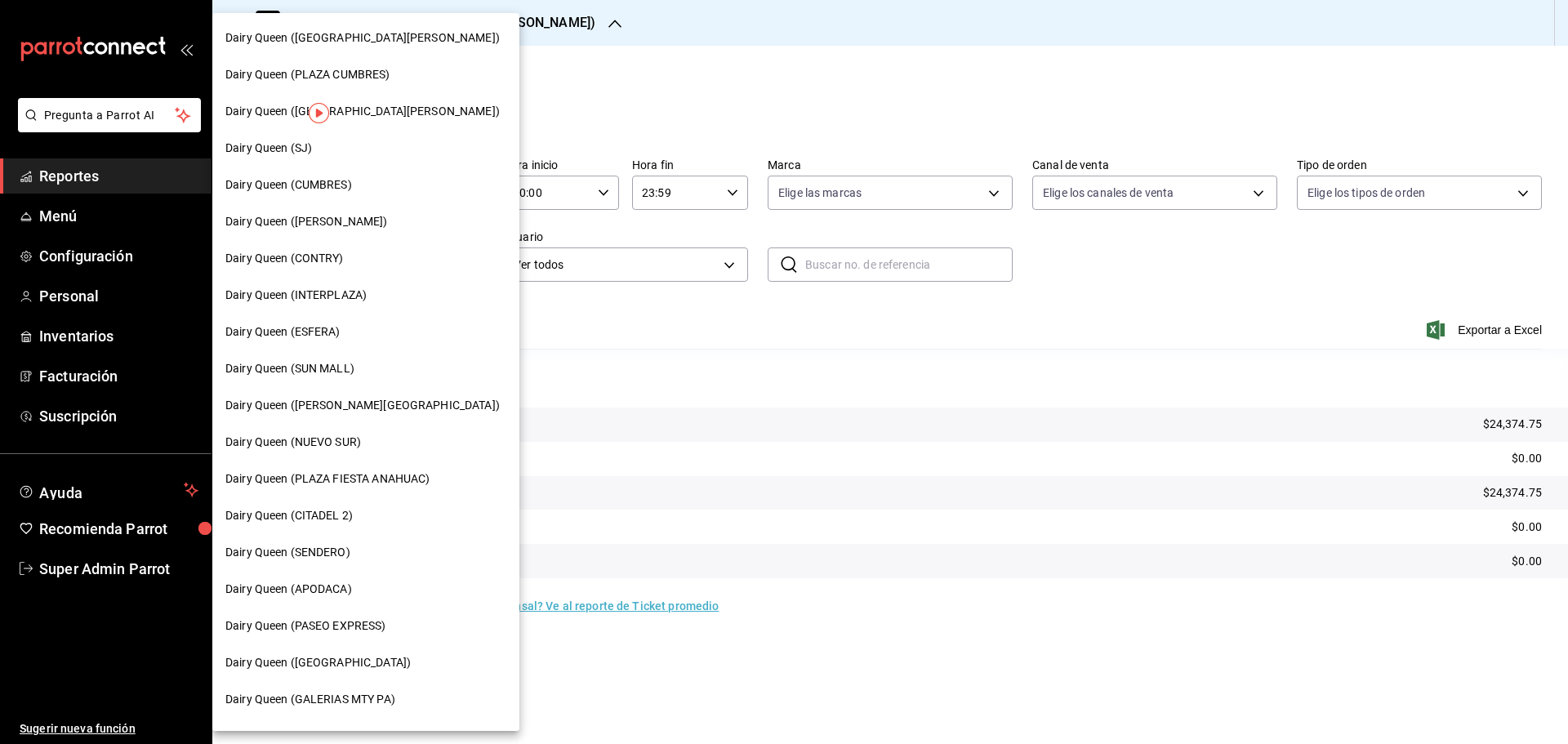
click at [369, 102] on div "Dairy Queen ([GEOGRAPHIC_DATA][PERSON_NAME])" at bounding box center [366, 112] width 307 height 37
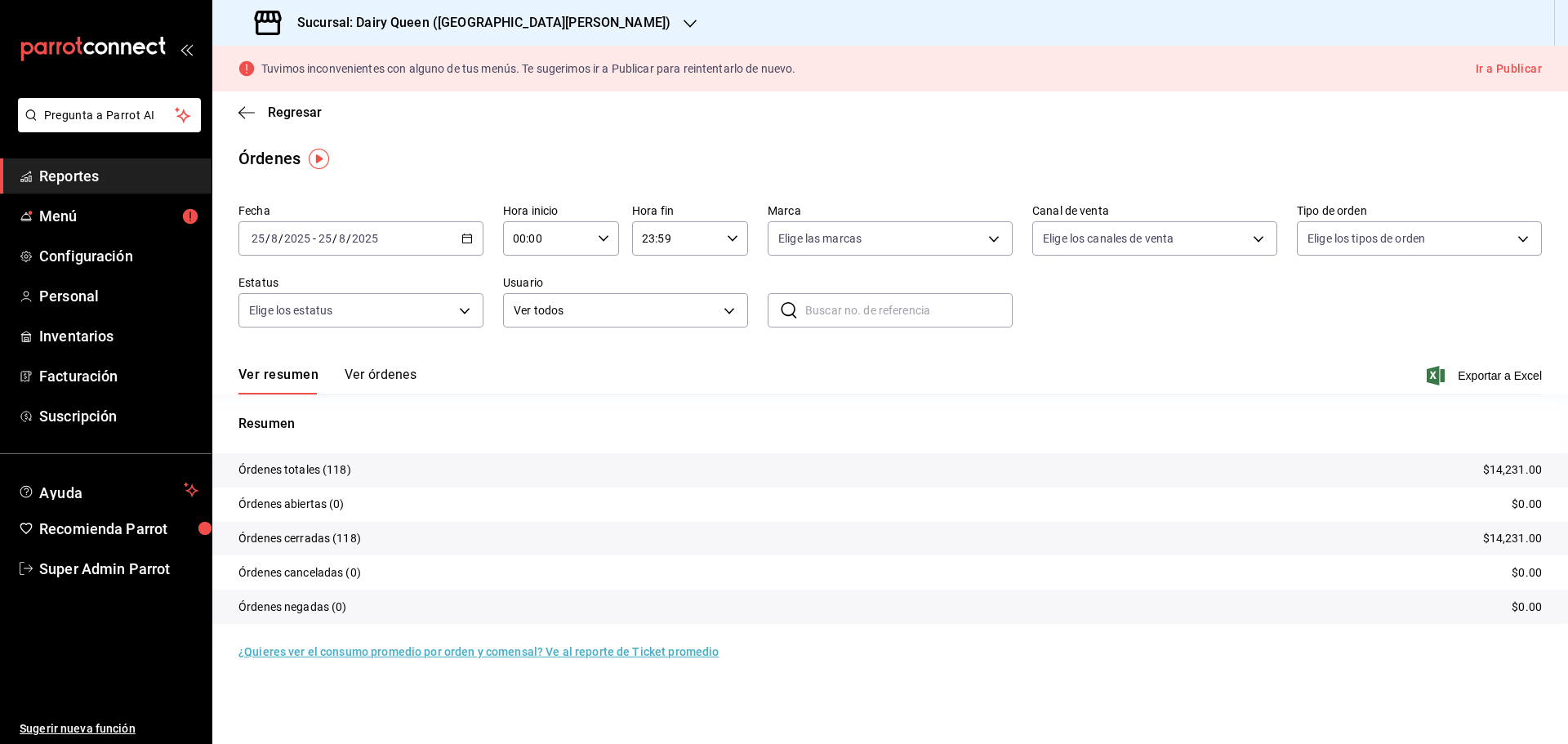
click at [365, 21] on h3 "Sucursal: Dairy Queen ([GEOGRAPHIC_DATA][PERSON_NAME])" at bounding box center [477, 23] width 387 height 20
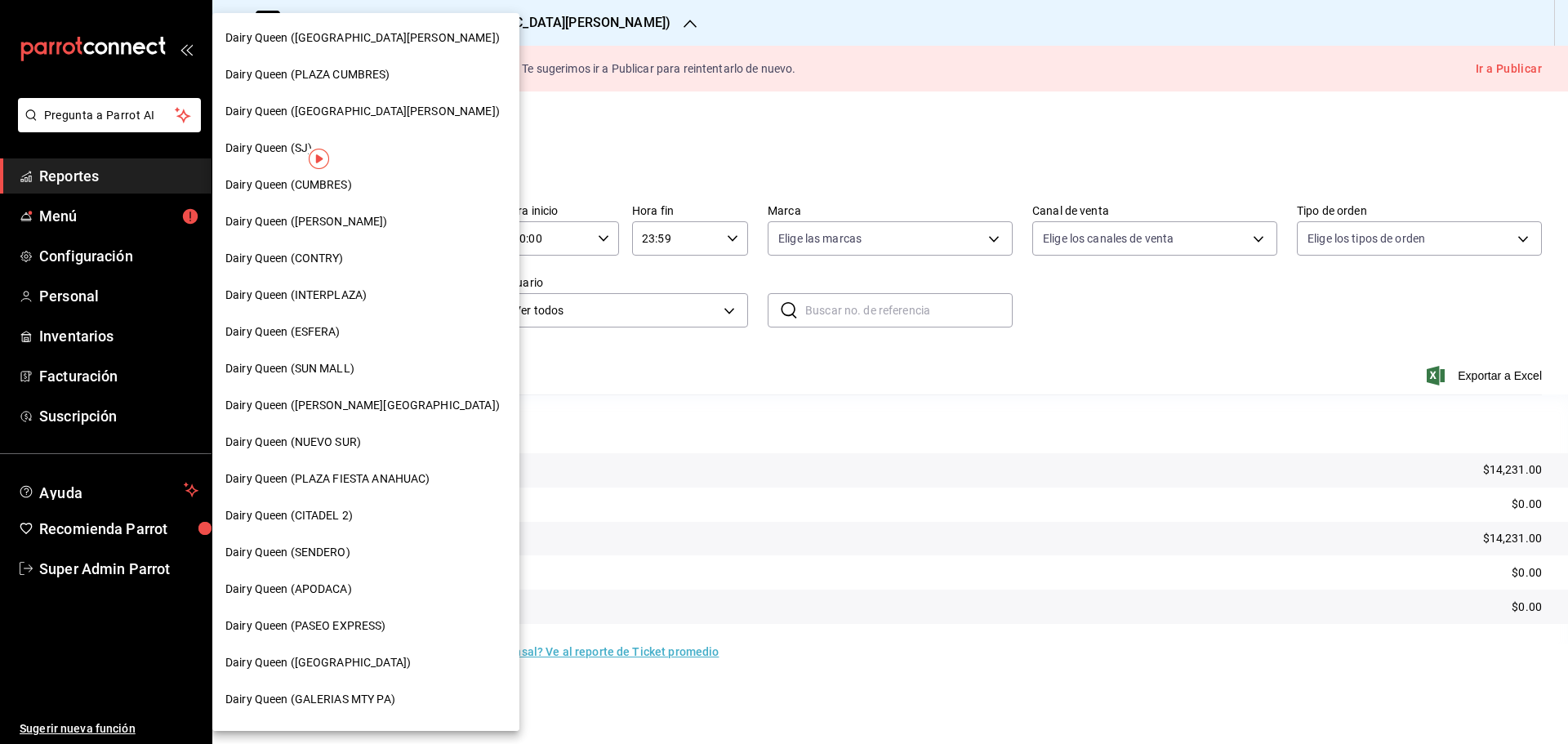
click at [342, 227] on span "Dairy Queen ([PERSON_NAME])" at bounding box center [306, 222] width 162 height 17
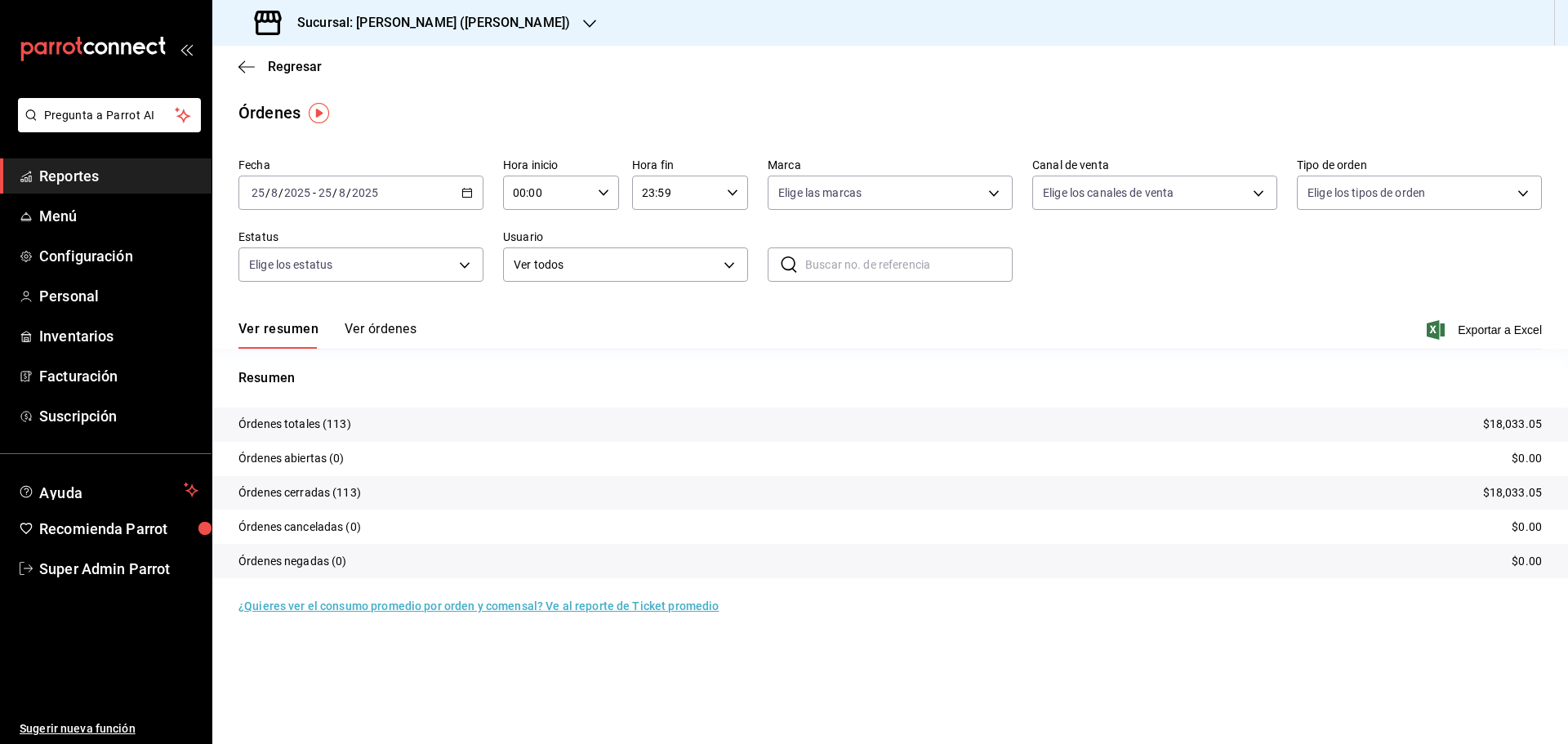
click at [328, 29] on h3 "Sucursal: [PERSON_NAME] ([PERSON_NAME])" at bounding box center [427, 23] width 286 height 20
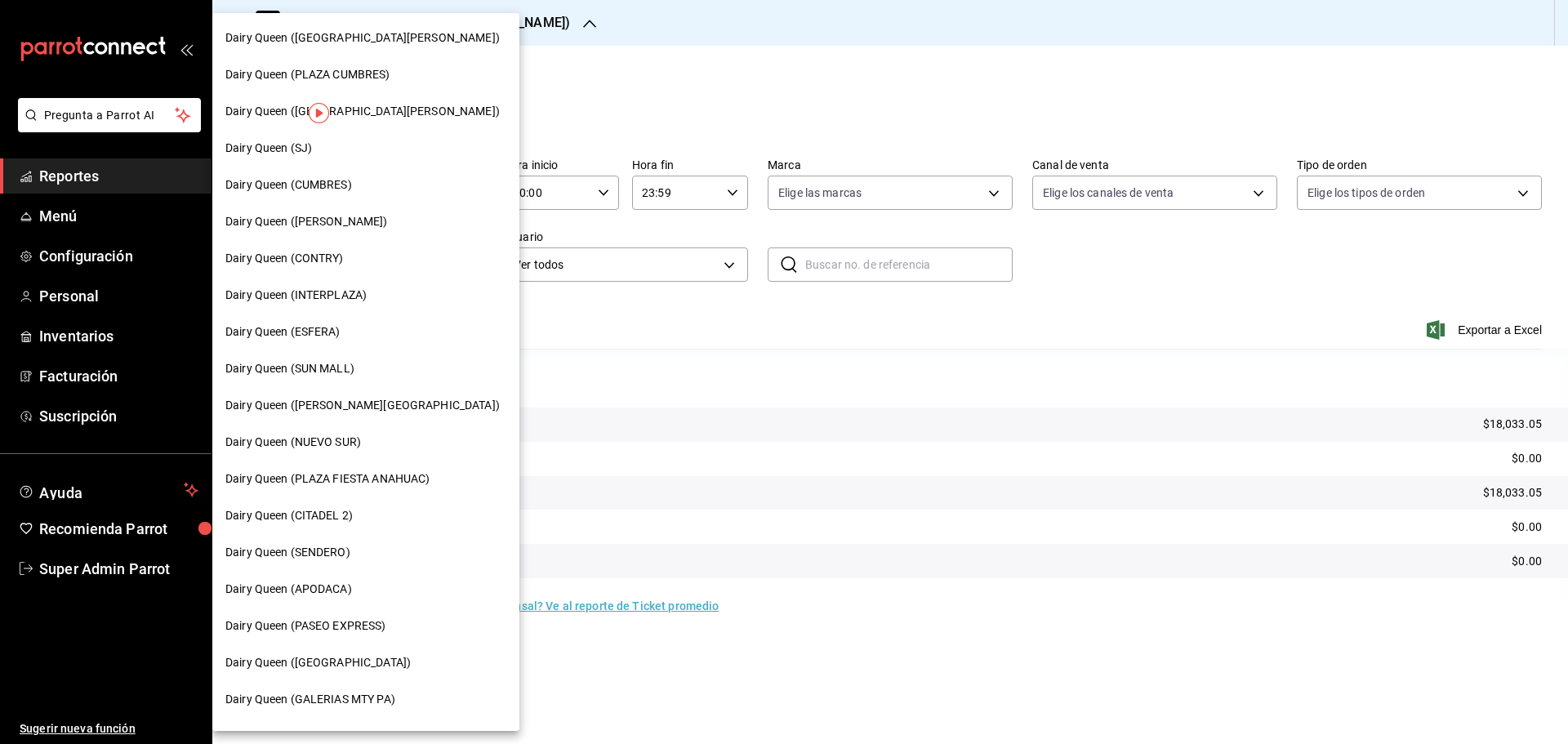
click at [389, 42] on span "Dairy Queen ([GEOGRAPHIC_DATA][PERSON_NAME])" at bounding box center [362, 37] width 274 height 17
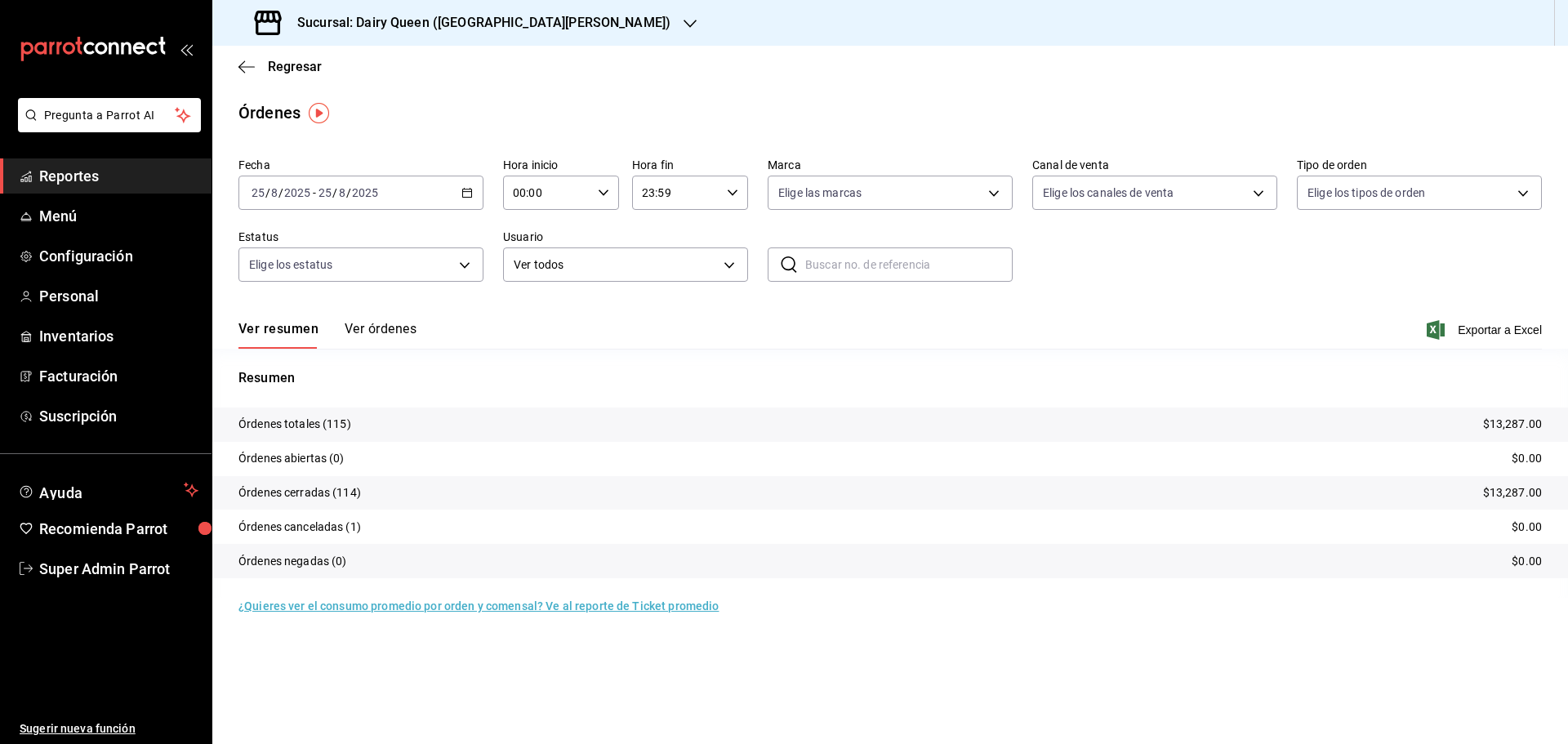
click at [371, 21] on h3 "Sucursal: Dairy Queen ([GEOGRAPHIC_DATA][PERSON_NAME])" at bounding box center [477, 23] width 387 height 20
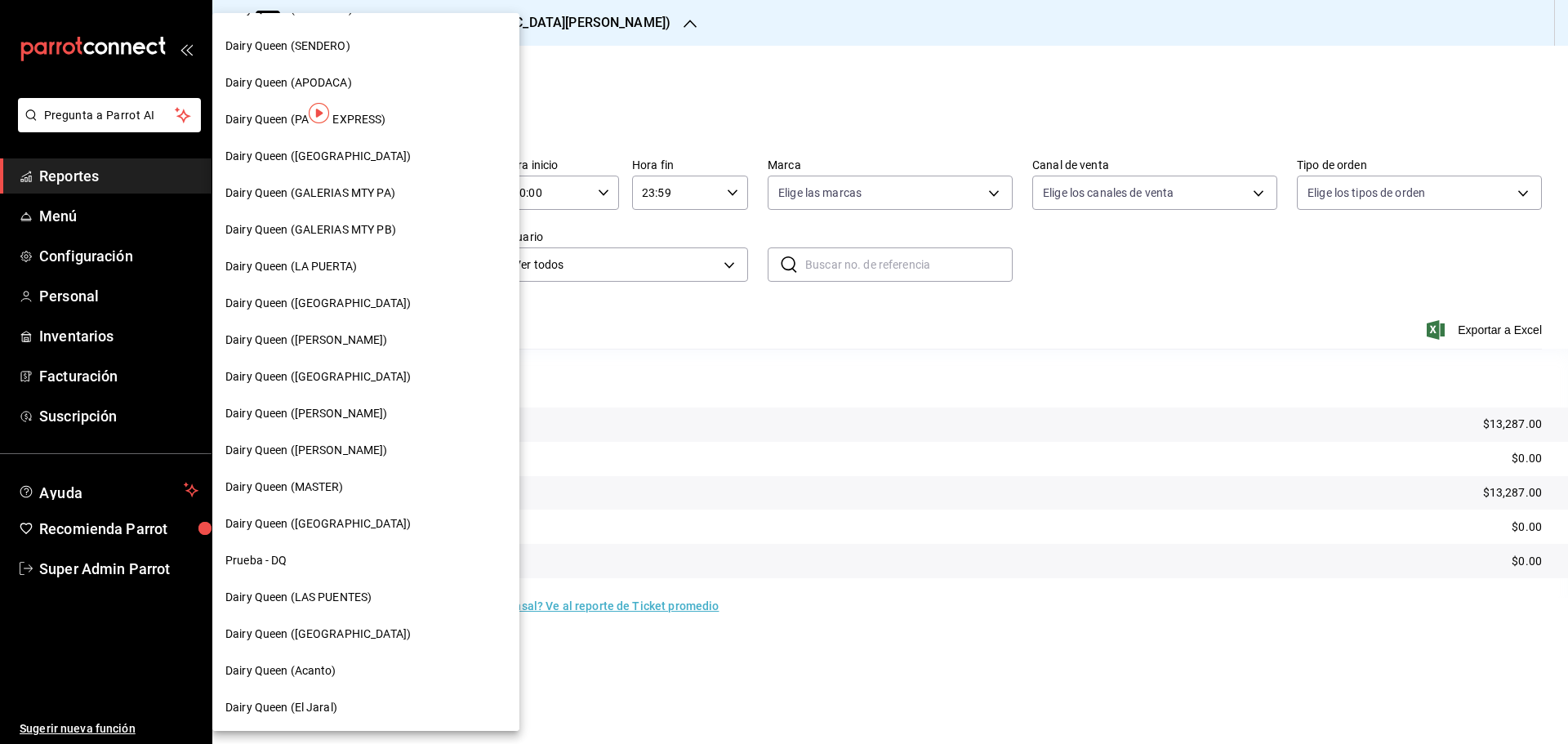
scroll to position [508, 0]
click at [387, 225] on span "Dairy Queen (GALERIAS MTY PB)" at bounding box center [310, 228] width 171 height 17
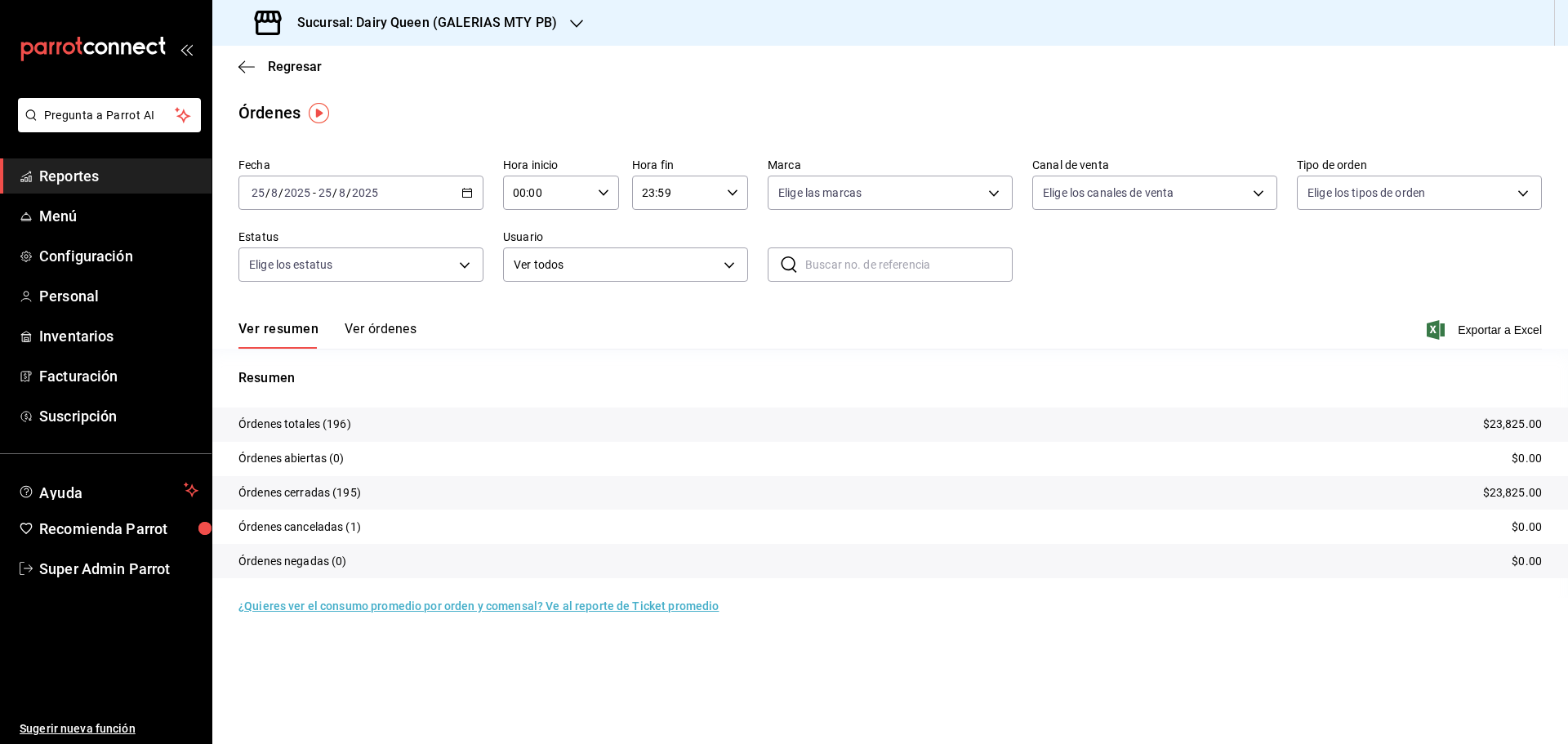
click at [347, 8] on div "Sucursal: Dairy Queen (GALERIAS MTY PB)" at bounding box center [407, 22] width 364 height 46
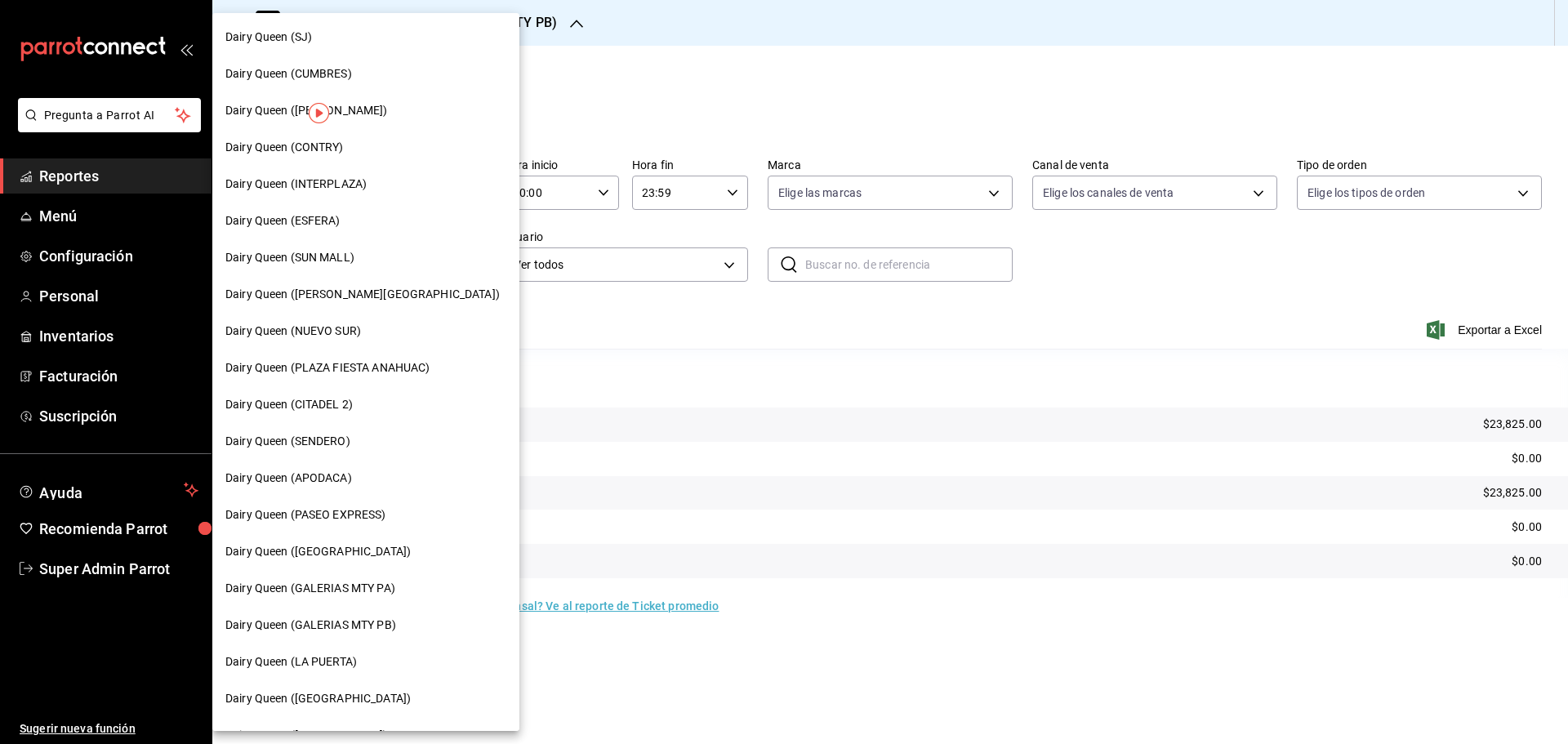
scroll to position [272, 0]
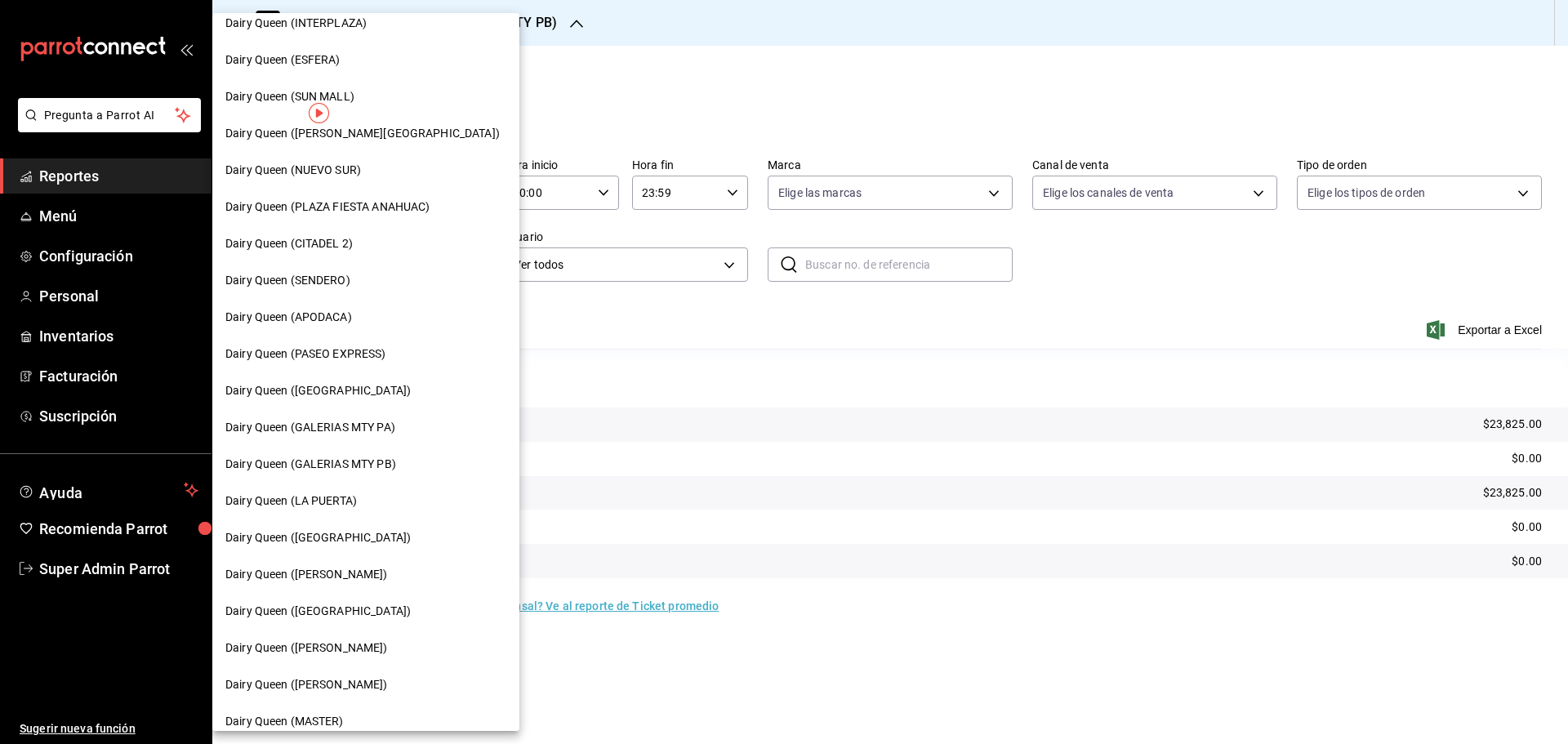
click at [379, 434] on span "Dairy Queen (GALERIAS MTY PA)" at bounding box center [310, 427] width 170 height 17
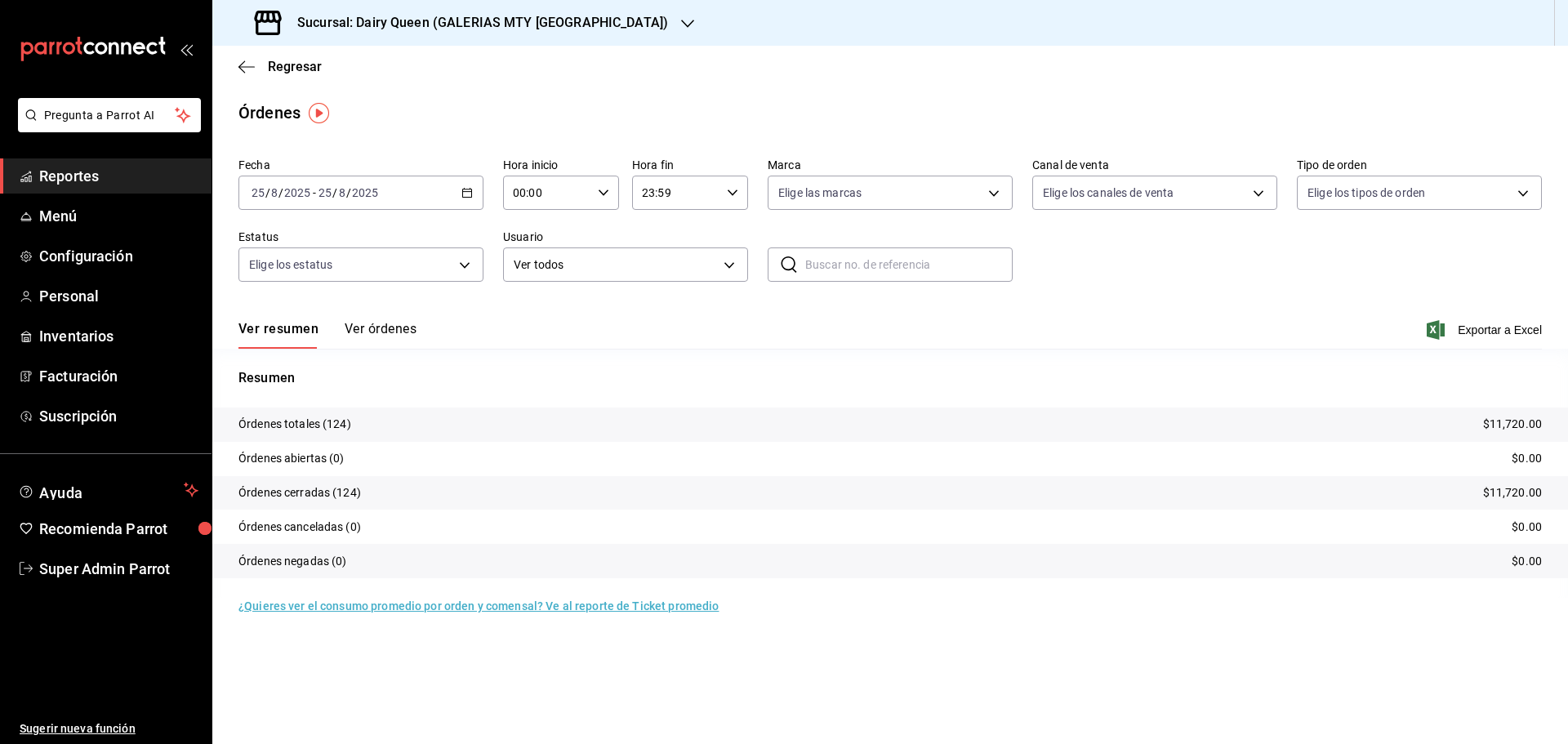
click at [302, 20] on h3 "Sucursal: Dairy Queen (GALERIAS MTY [GEOGRAPHIC_DATA])" at bounding box center [476, 23] width 384 height 20
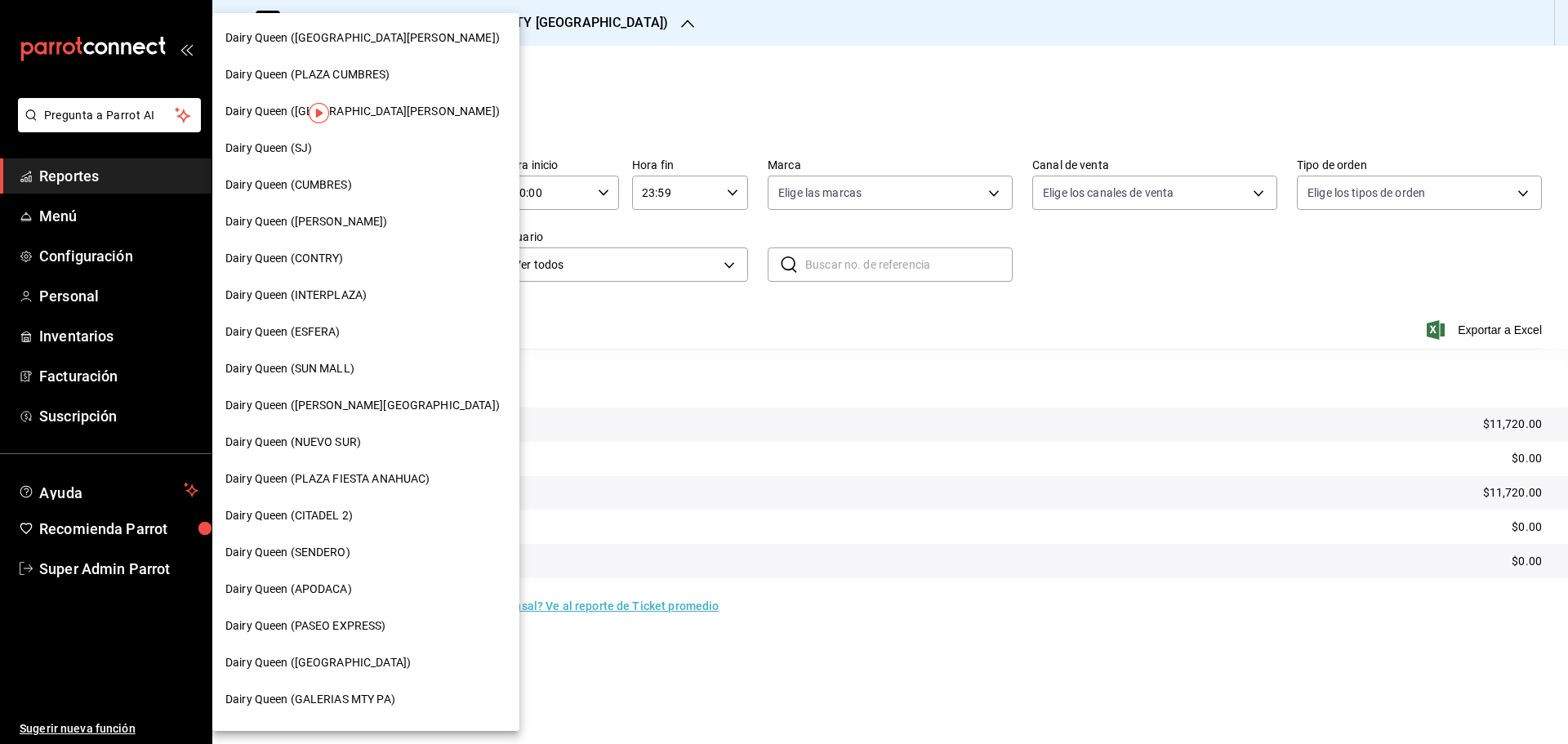
click at [355, 371] on div "Dairy Queen (SUN MALL)" at bounding box center [365, 368] width 281 height 17
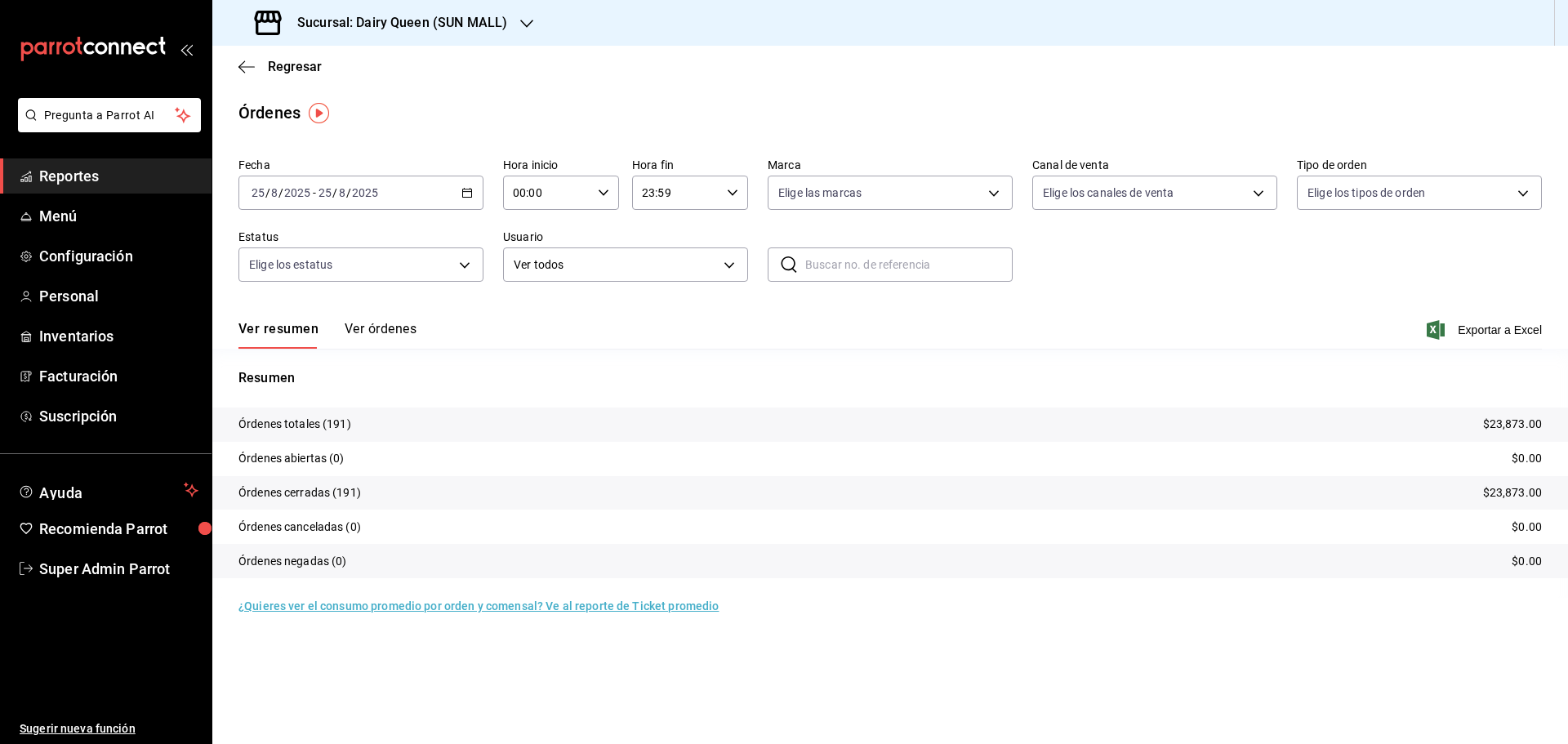
click at [292, 16] on h3 "Sucursal: Dairy Queen (SUN MALL)" at bounding box center [396, 23] width 223 height 20
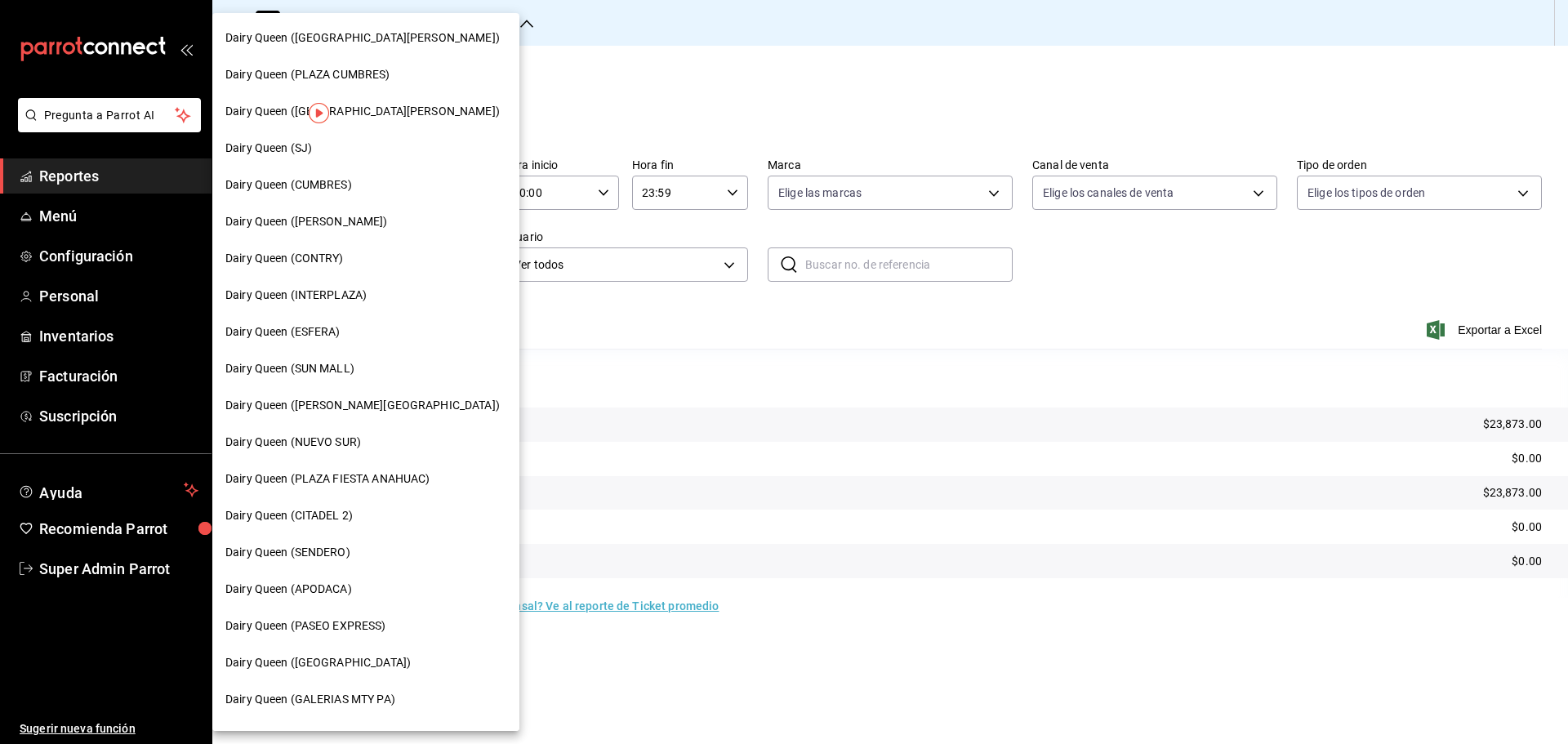
click at [330, 602] on div "Dairy Queen (APODACA)" at bounding box center [366, 589] width 307 height 37
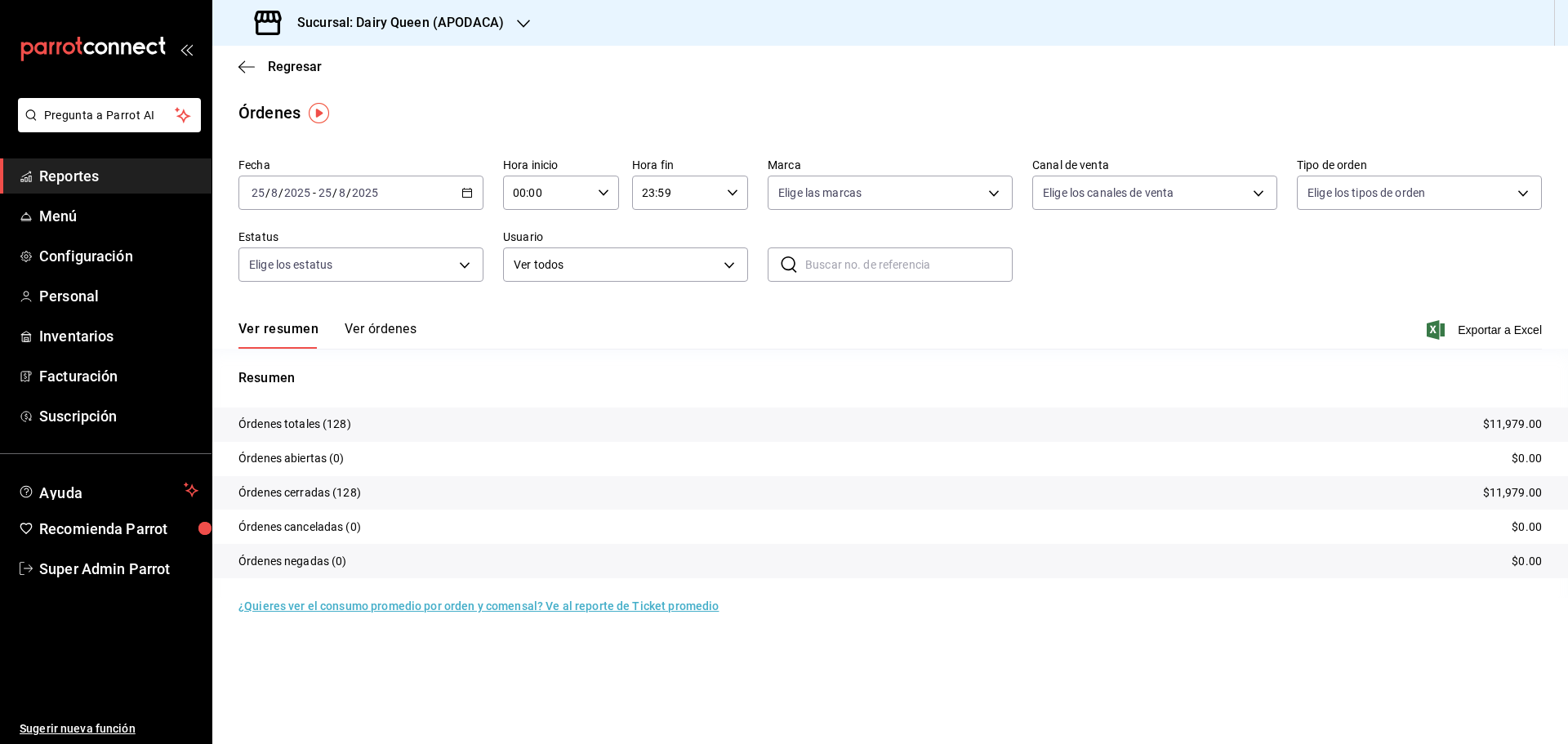
click at [437, 27] on h3 "Sucursal: Dairy Queen (APODACA)" at bounding box center [394, 23] width 220 height 20
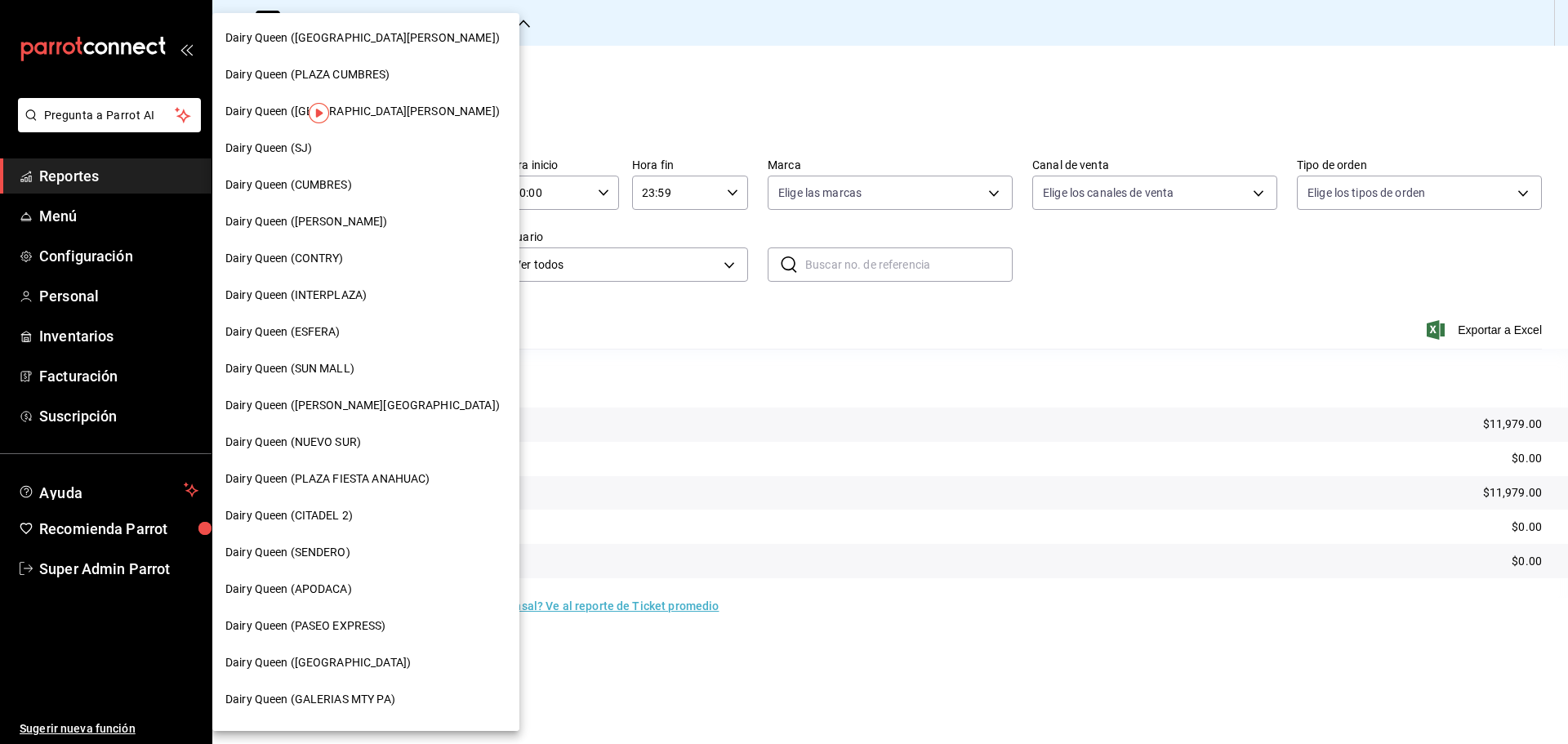
click at [377, 432] on div "Dairy Queen (NUEVO SUR)" at bounding box center [366, 442] width 307 height 37
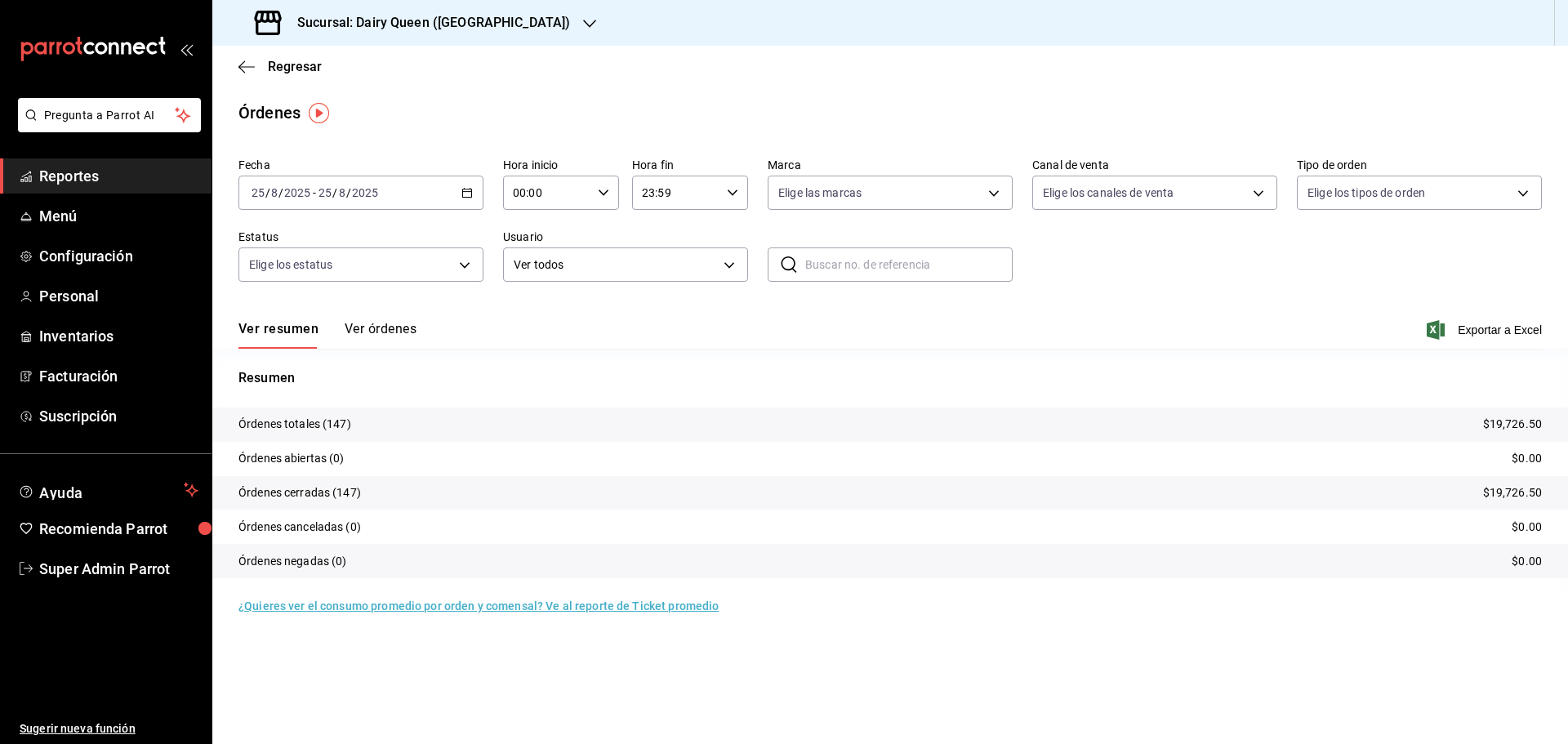
click at [297, 15] on h3 "Sucursal: Dairy Queen ([GEOGRAPHIC_DATA])" at bounding box center [427, 23] width 286 height 20
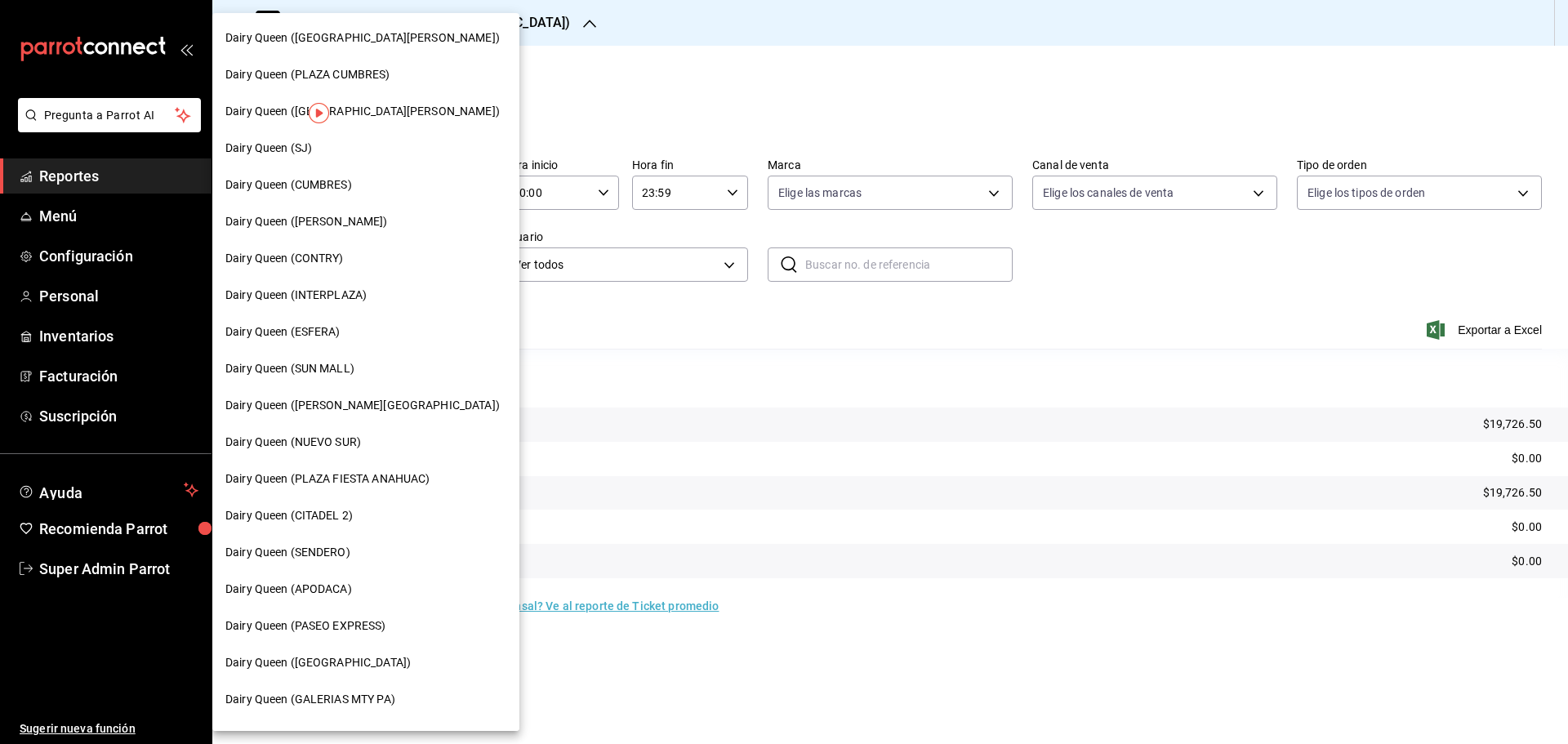
click at [402, 336] on div "Dairy Queen (ESFERA)" at bounding box center [365, 332] width 281 height 17
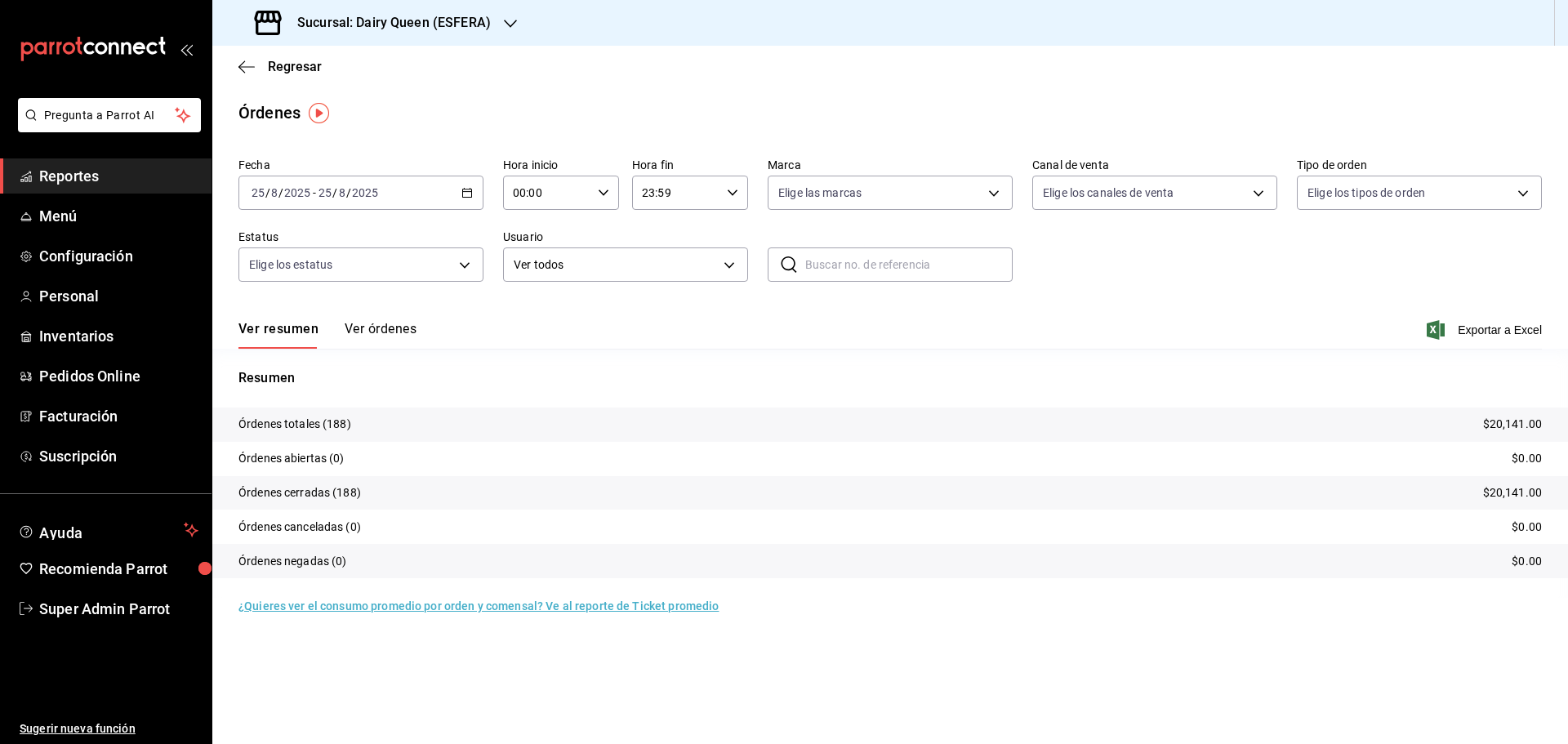
click at [392, 31] on h3 "Sucursal: Dairy Queen (ESFERA)" at bounding box center [387, 23] width 207 height 20
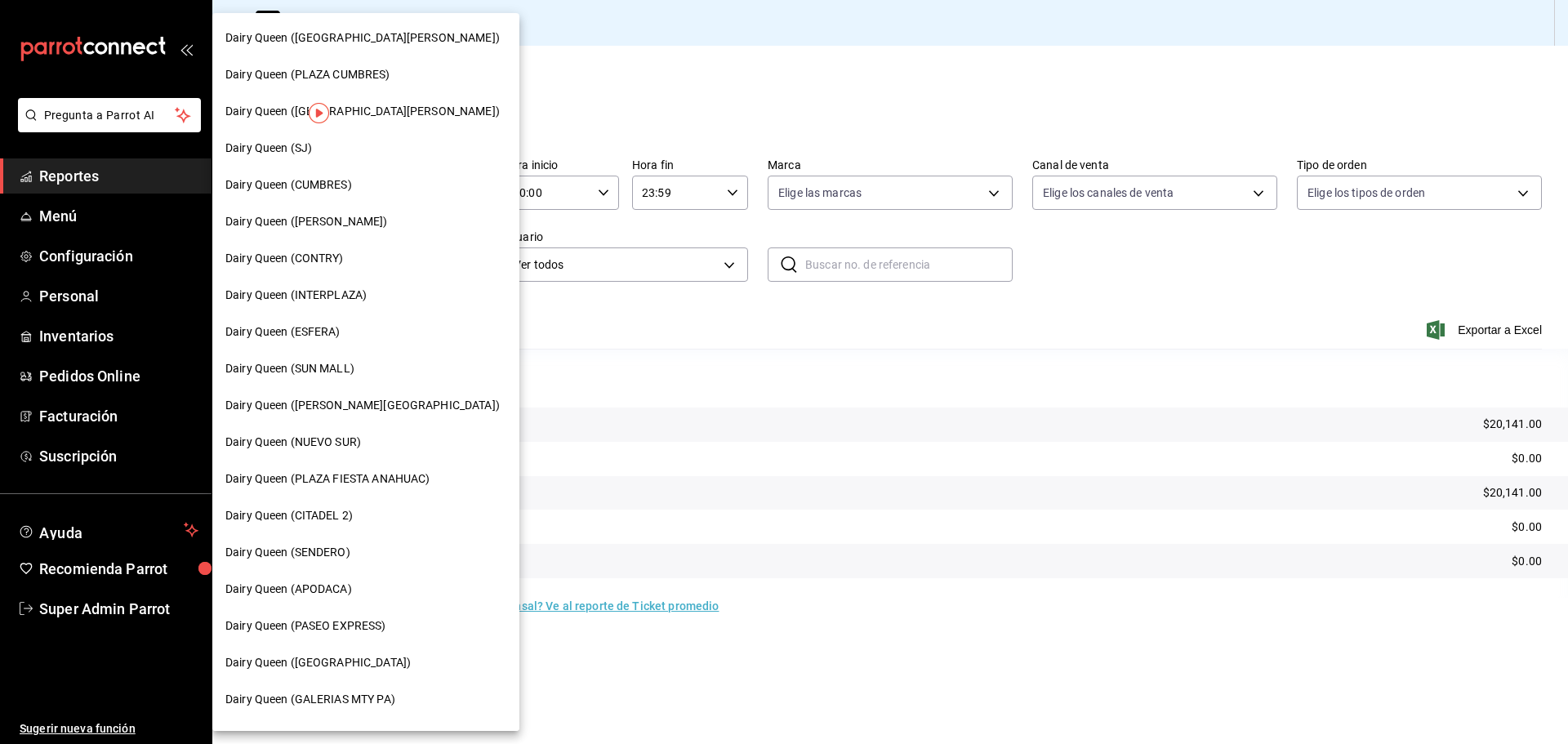
scroll to position [272, 0]
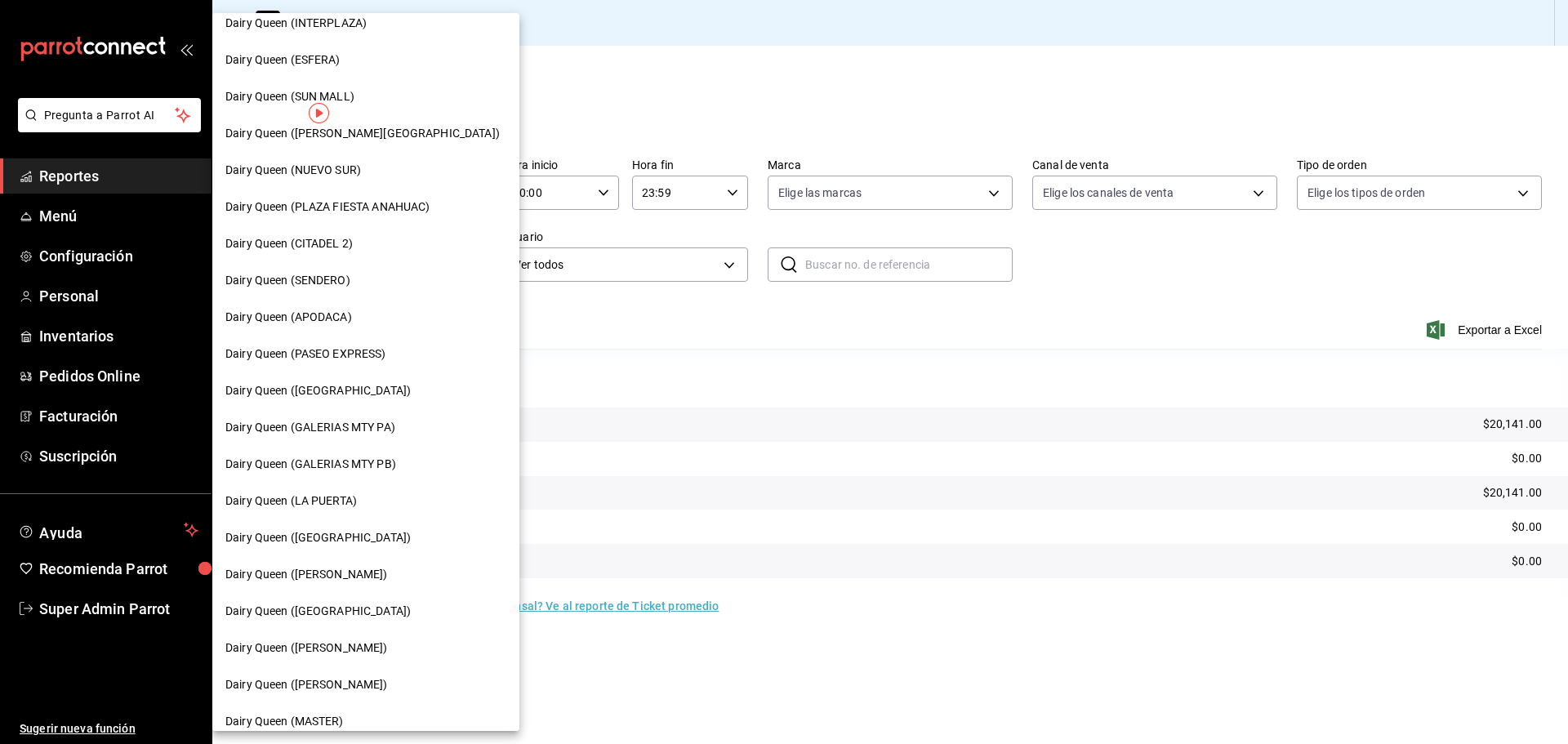
click at [327, 581] on span "Dairy Queen ([PERSON_NAME])" at bounding box center [306, 574] width 162 height 17
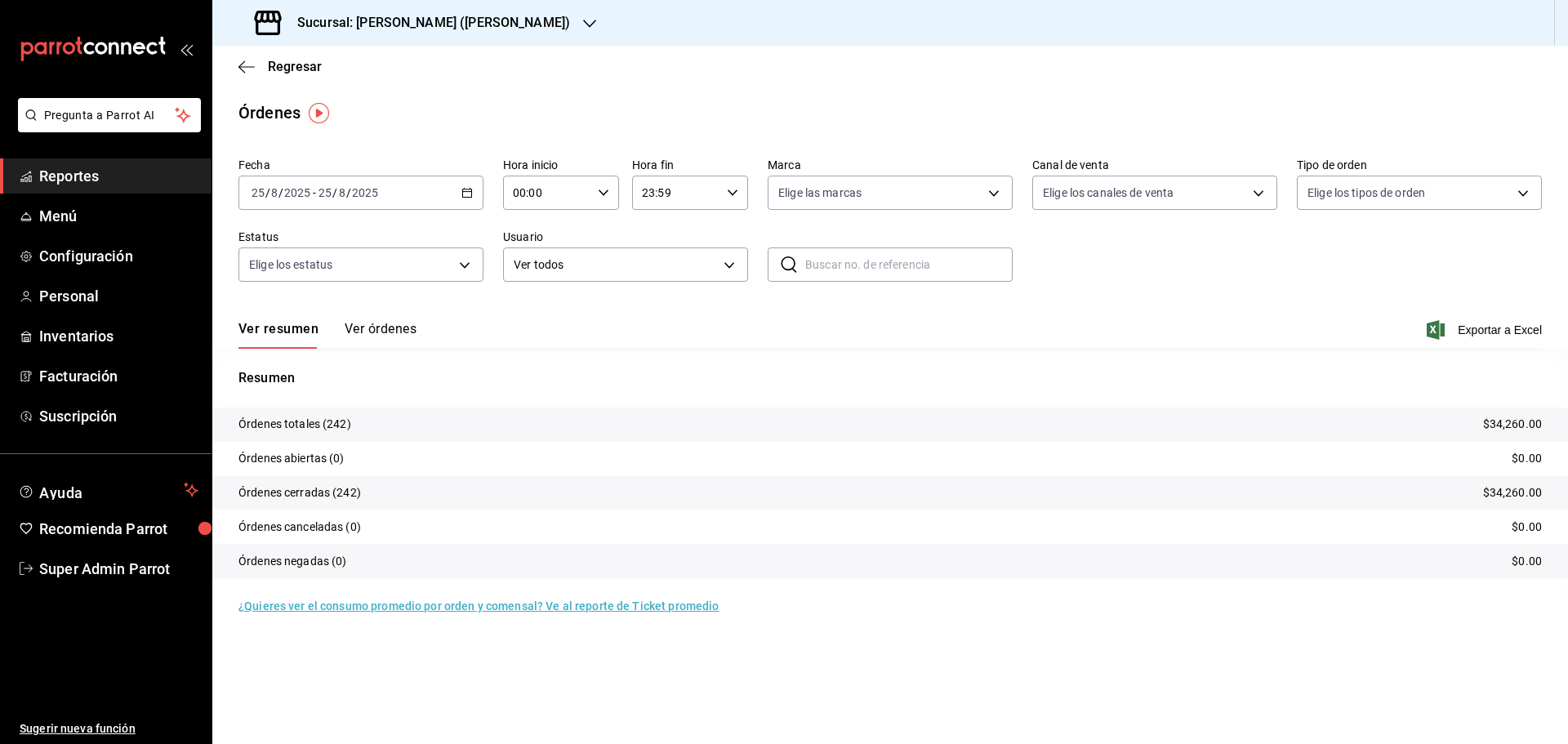
click at [301, 17] on h3 "Sucursal: [PERSON_NAME] ([PERSON_NAME])" at bounding box center [427, 23] width 286 height 20
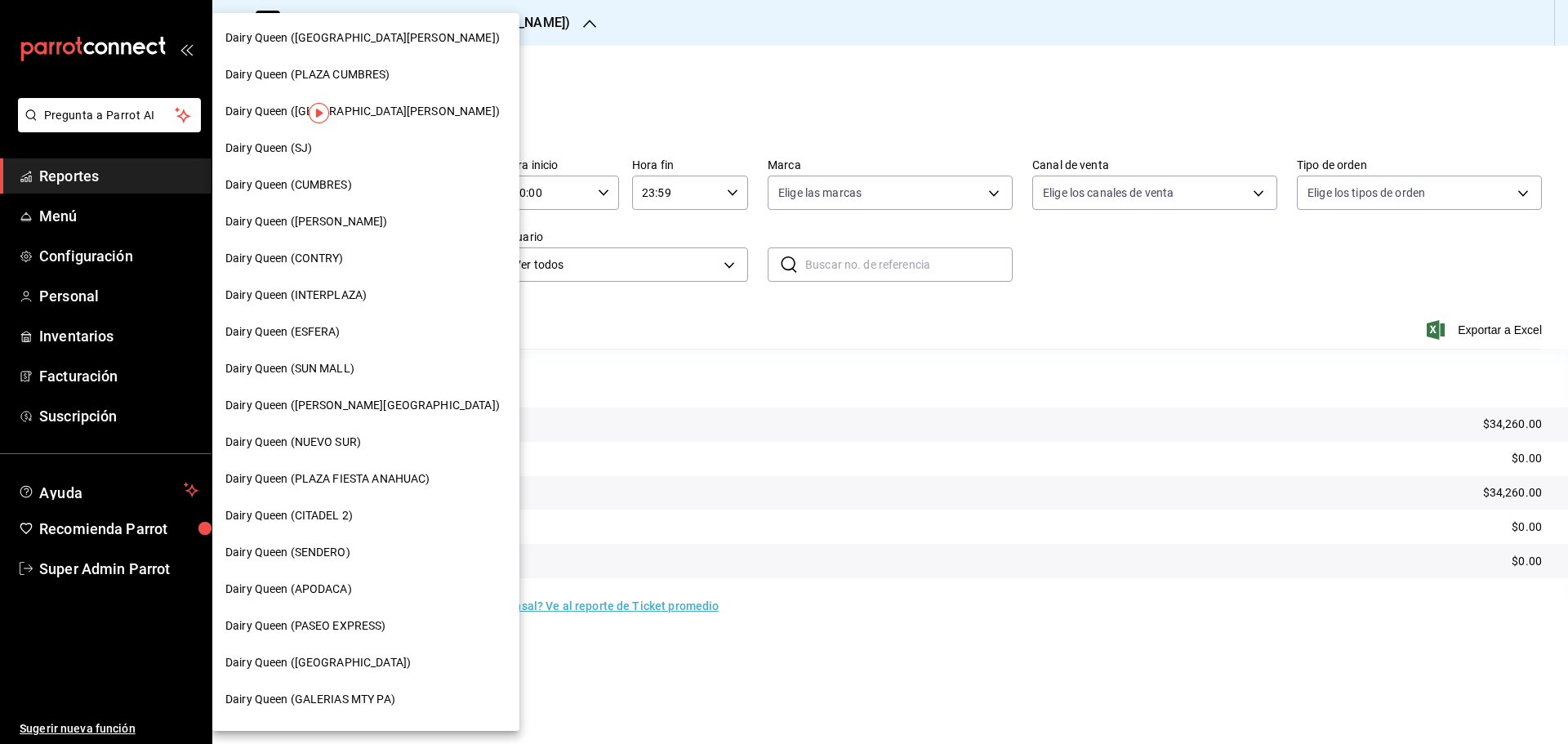
click at [362, 294] on span "Dairy Queen (INTERPLAZA)" at bounding box center [296, 295] width 142 height 17
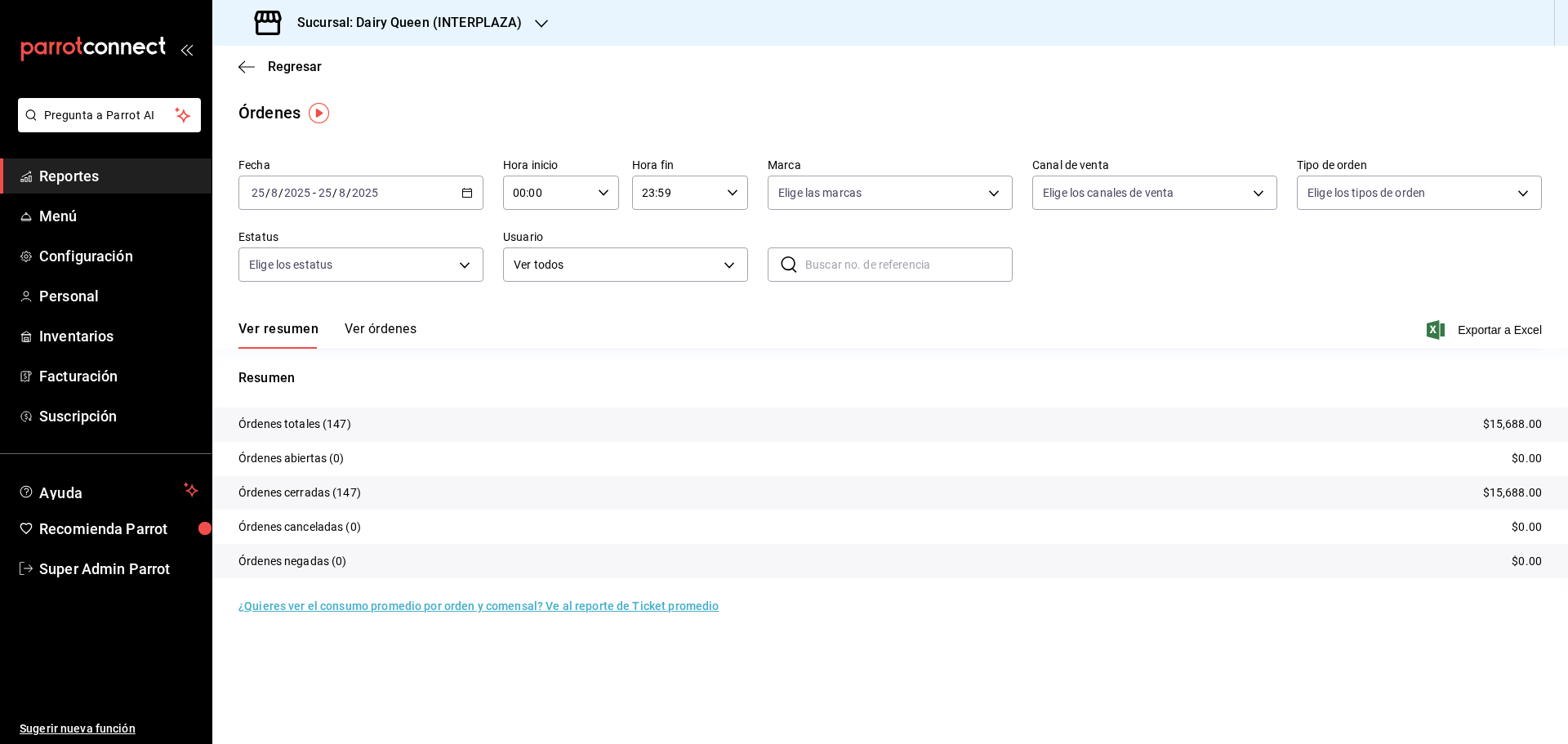
click at [327, 16] on h3 "Sucursal: Dairy Queen (INTERPLAZA)" at bounding box center [402, 23] width 237 height 20
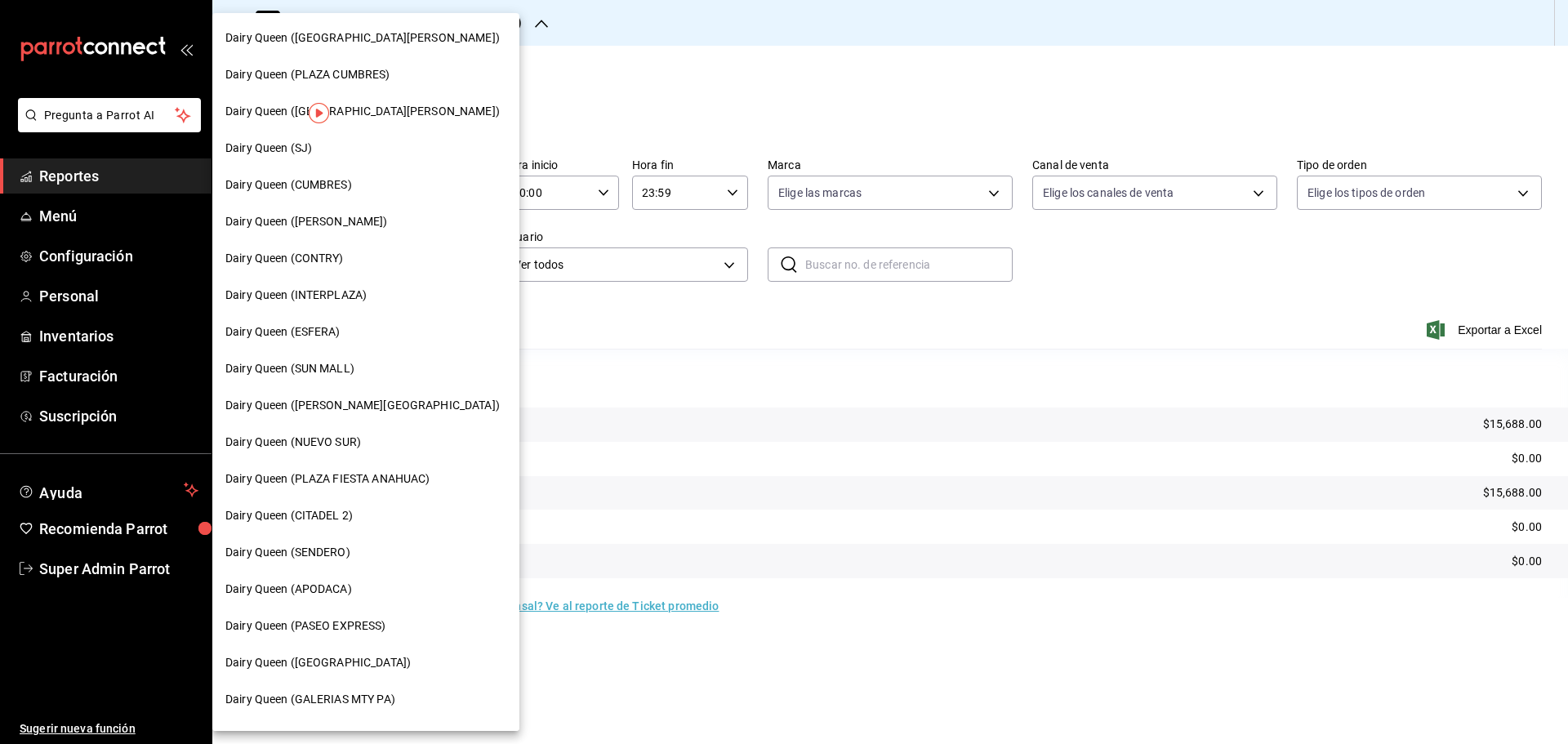
click at [347, 512] on span "Dairy Queen (CITADEL 2)" at bounding box center [288, 516] width 127 height 17
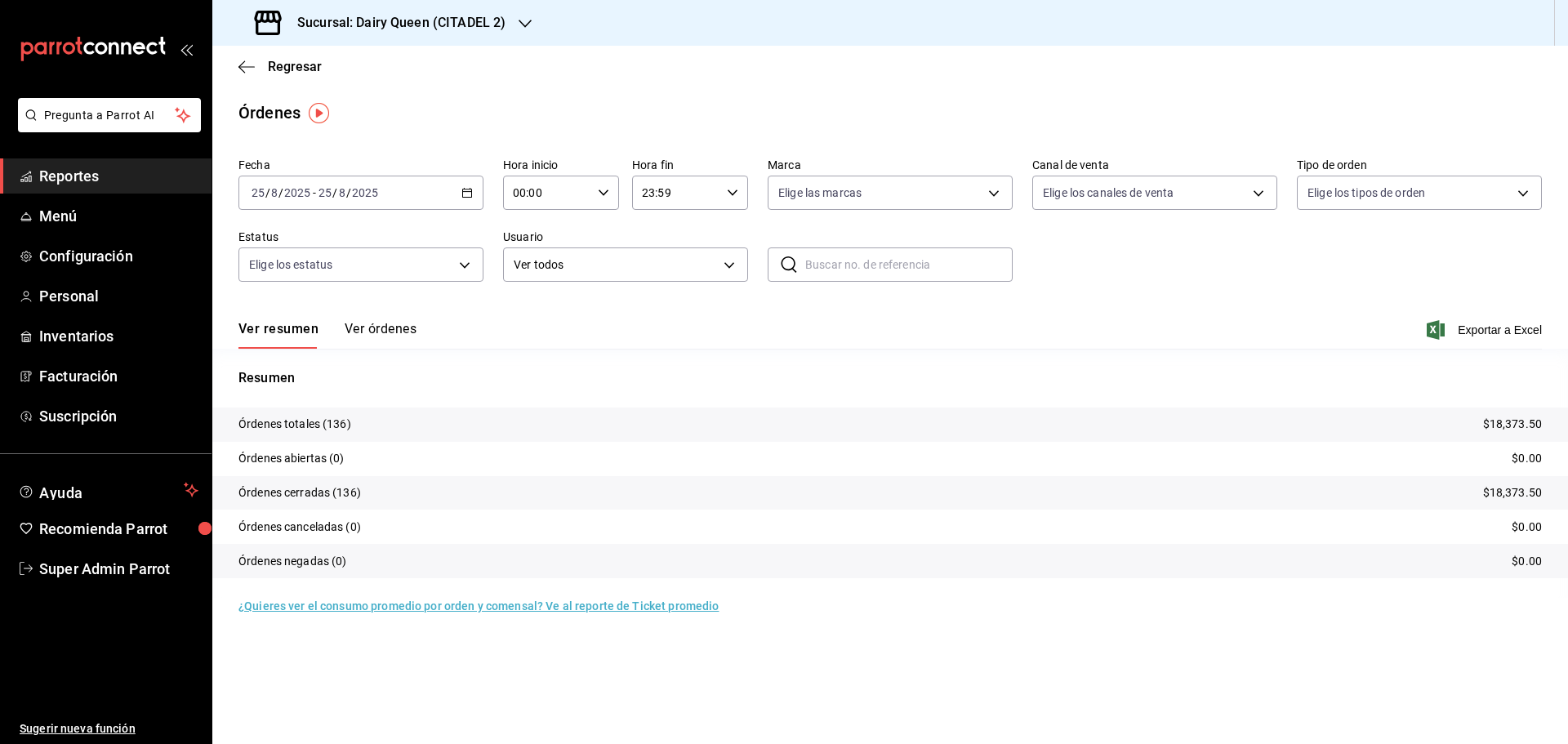
click at [302, 10] on div "Sucursal: Dairy Queen (CITADEL 2)" at bounding box center [381, 22] width 312 height 46
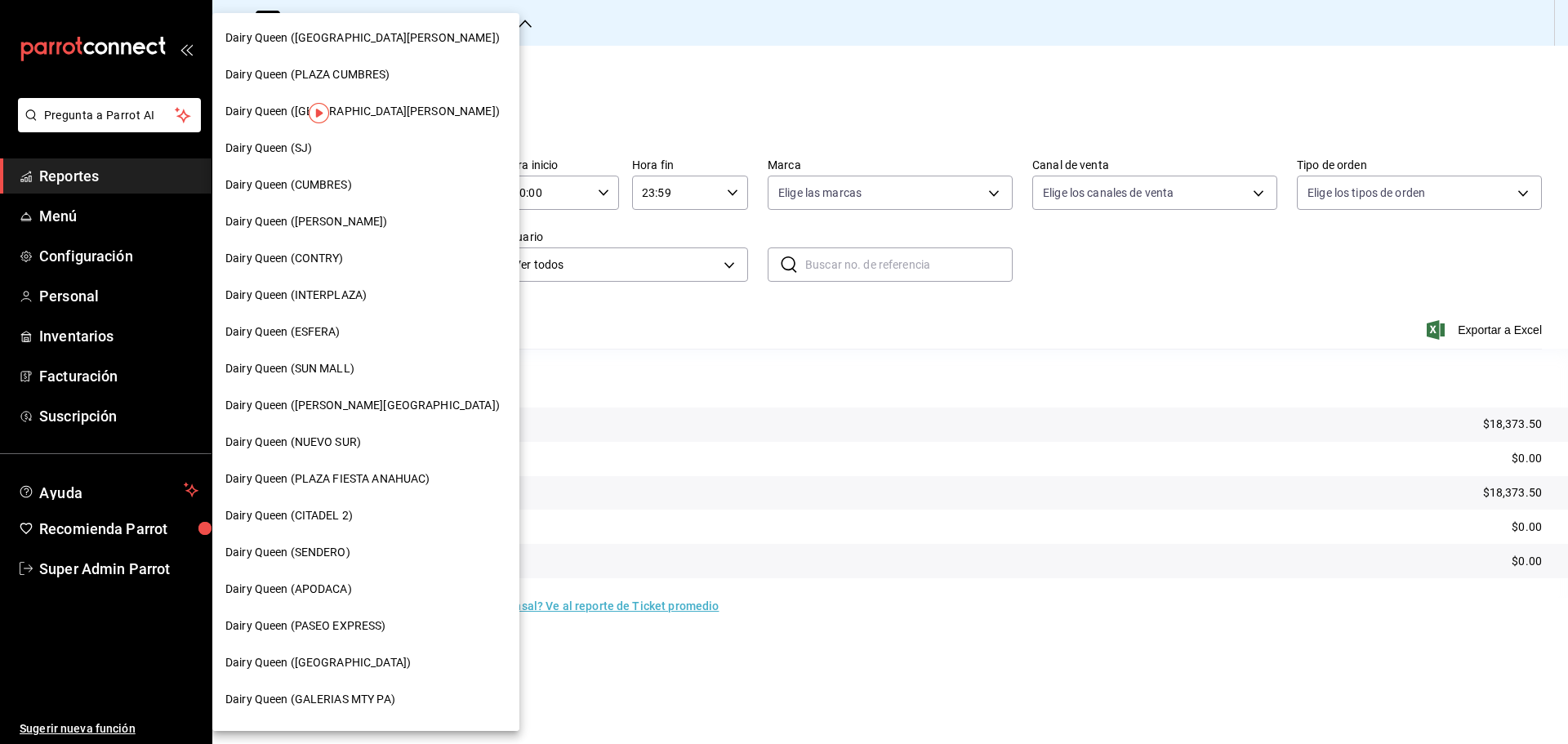
click at [365, 73] on span "Dairy Queen (PLAZA CUMBRES)" at bounding box center [307, 74] width 165 height 17
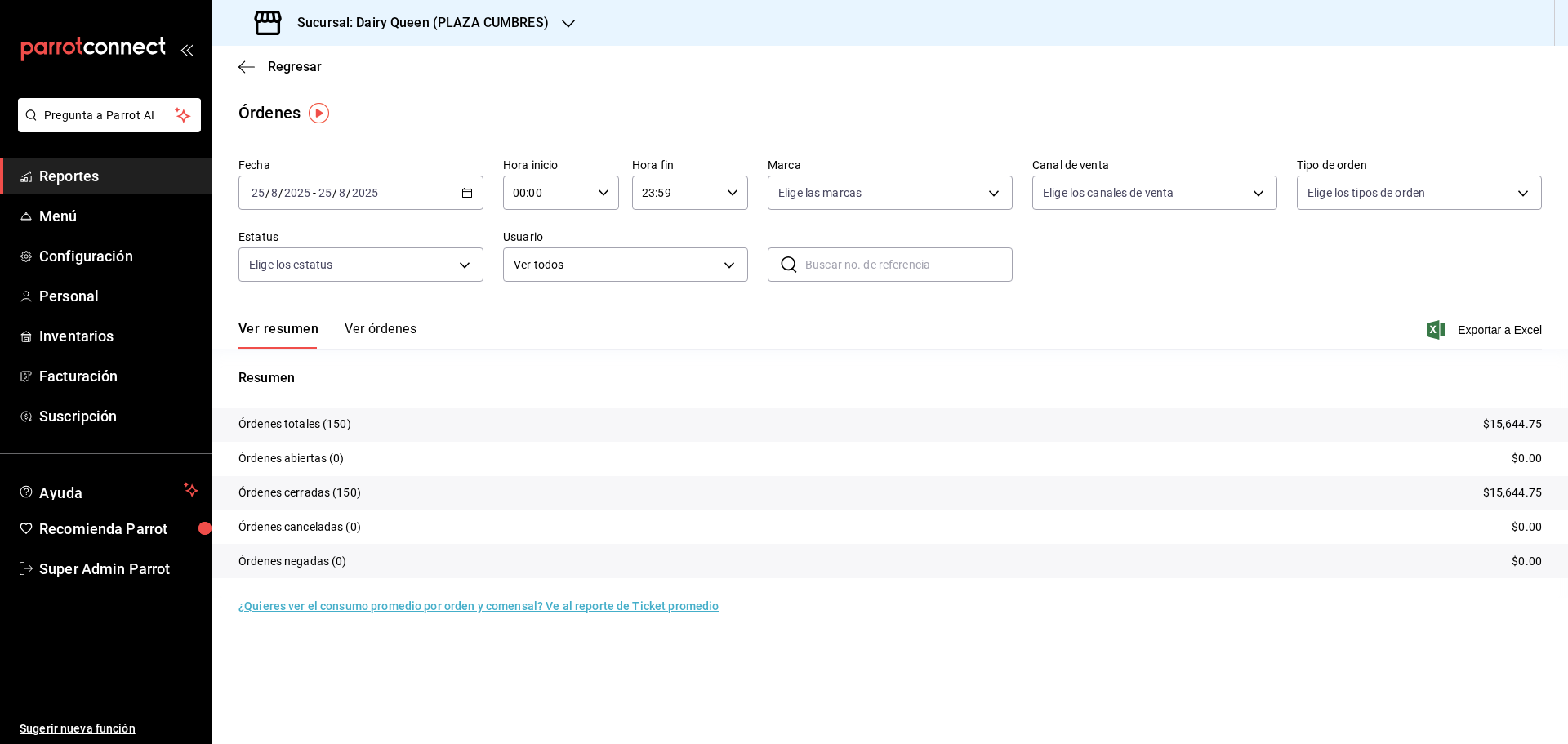
click at [421, 27] on h3 "Sucursal: Dairy Queen (PLAZA CUMBRES)" at bounding box center [417, 23] width 265 height 20
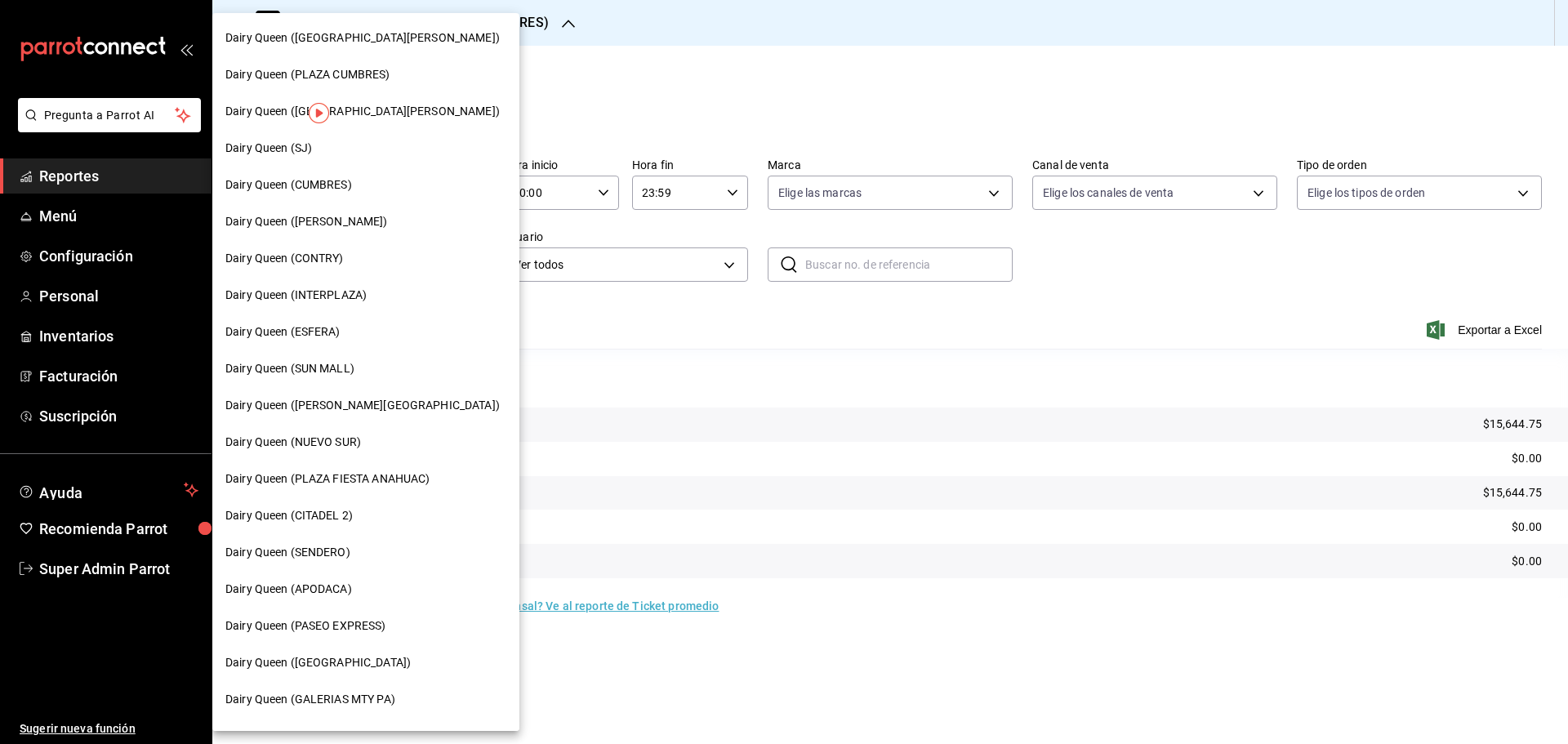
click at [403, 475] on span "Dairy Queen (PLAZA FIESTA ANAHUAC)" at bounding box center [327, 478] width 204 height 17
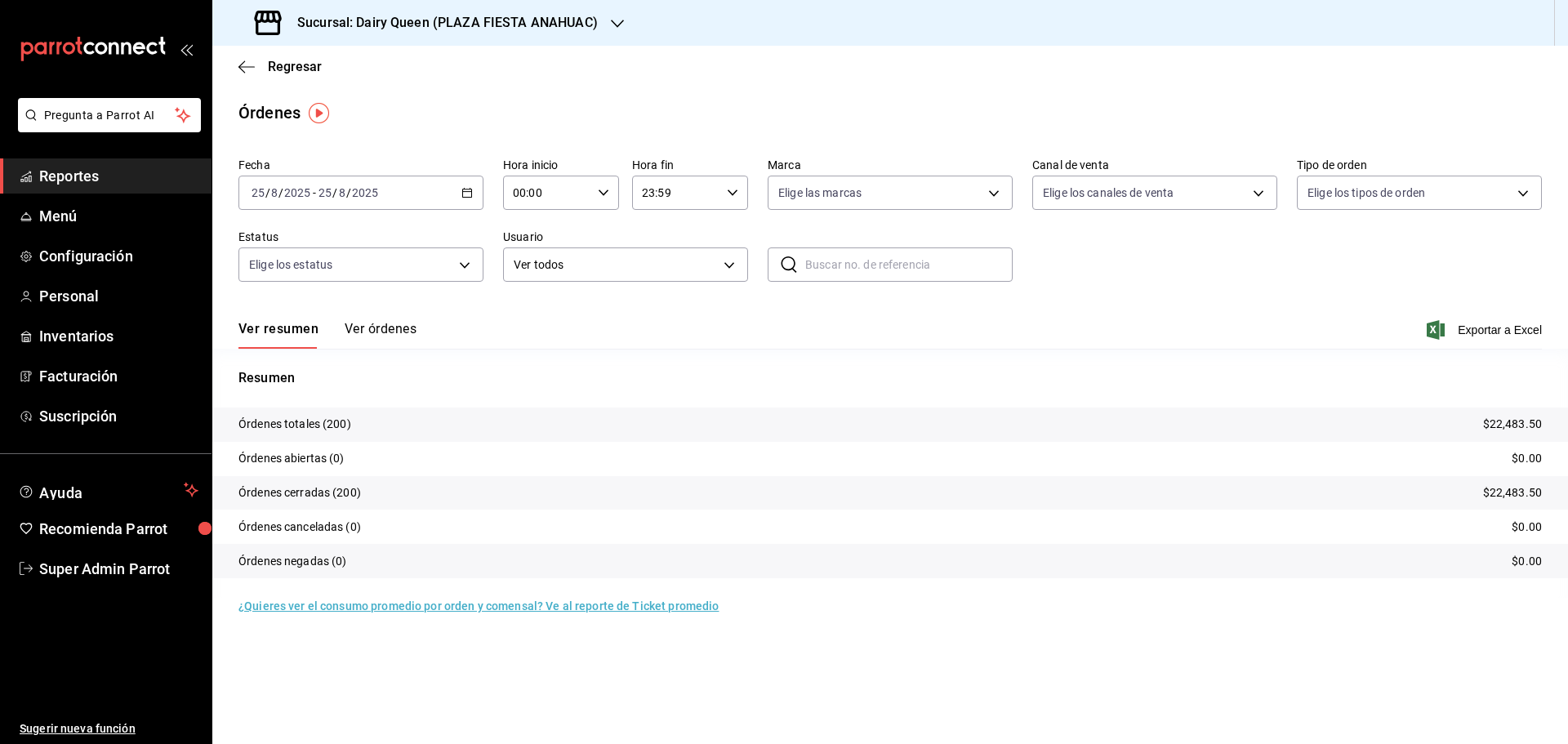
click at [376, 32] on h3 "Sucursal: Dairy Queen (PLAZA FIESTA ANAHUAC)" at bounding box center [441, 23] width 313 height 20
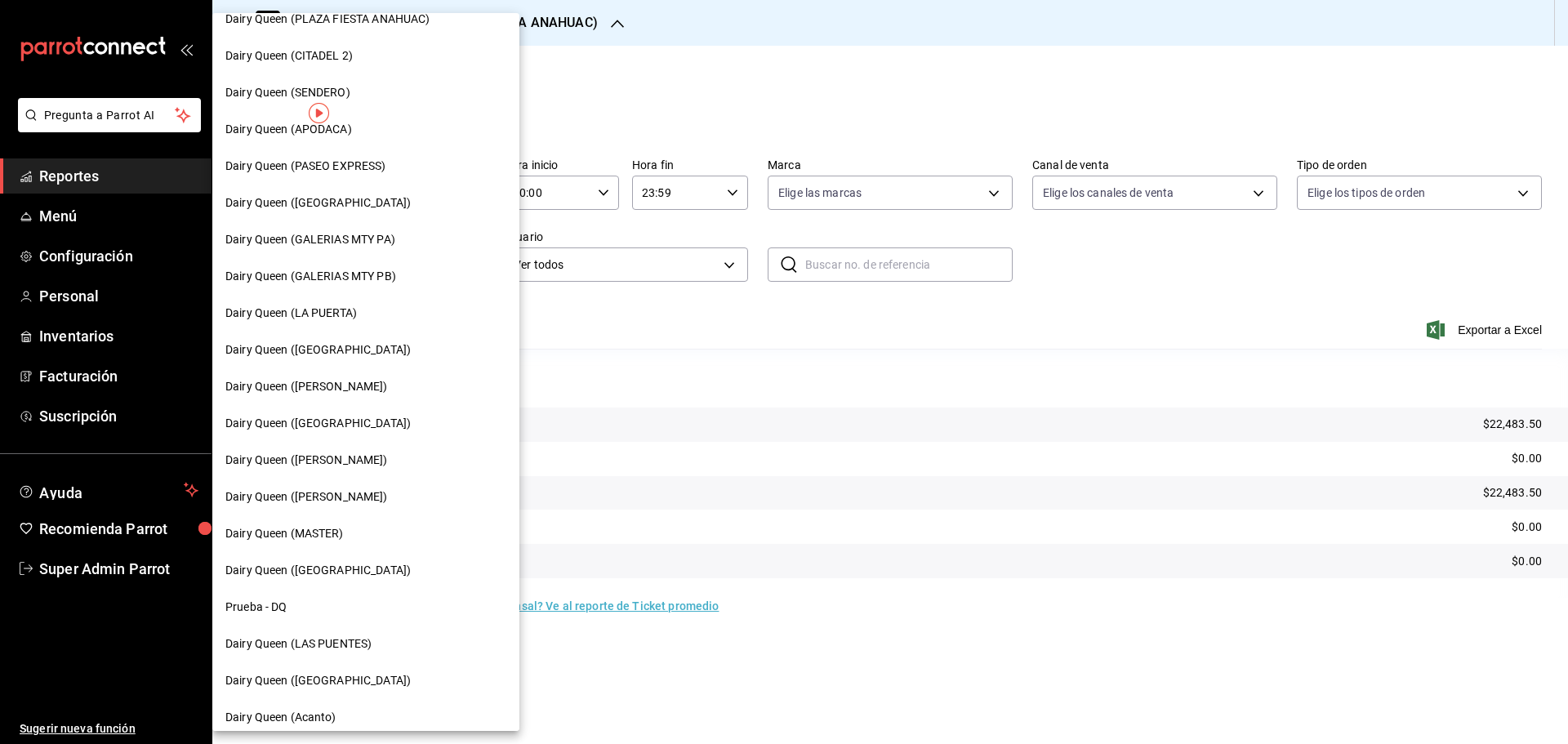
scroll to position [508, 0]
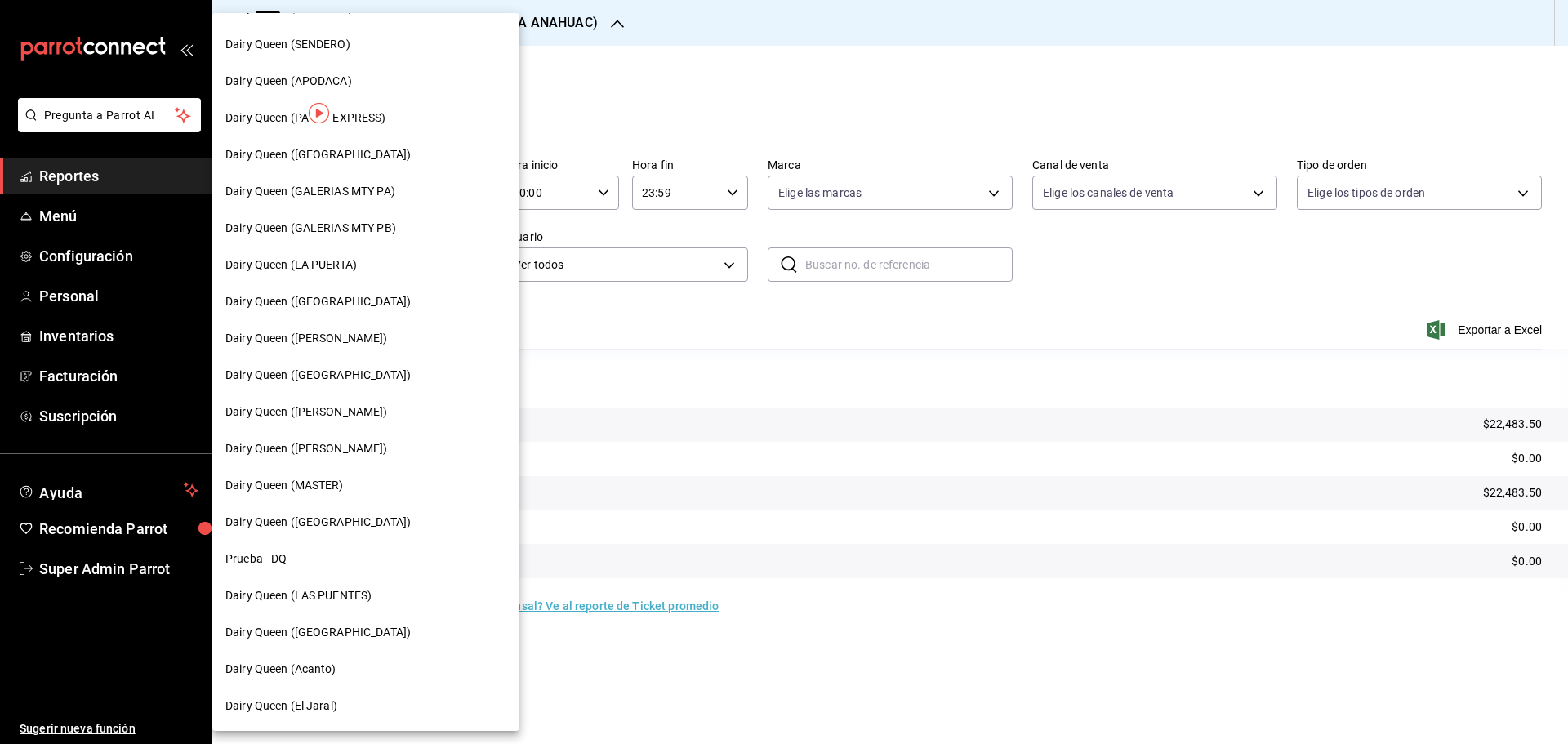
click at [355, 456] on span "Dairy Queen ([PERSON_NAME])" at bounding box center [306, 448] width 162 height 17
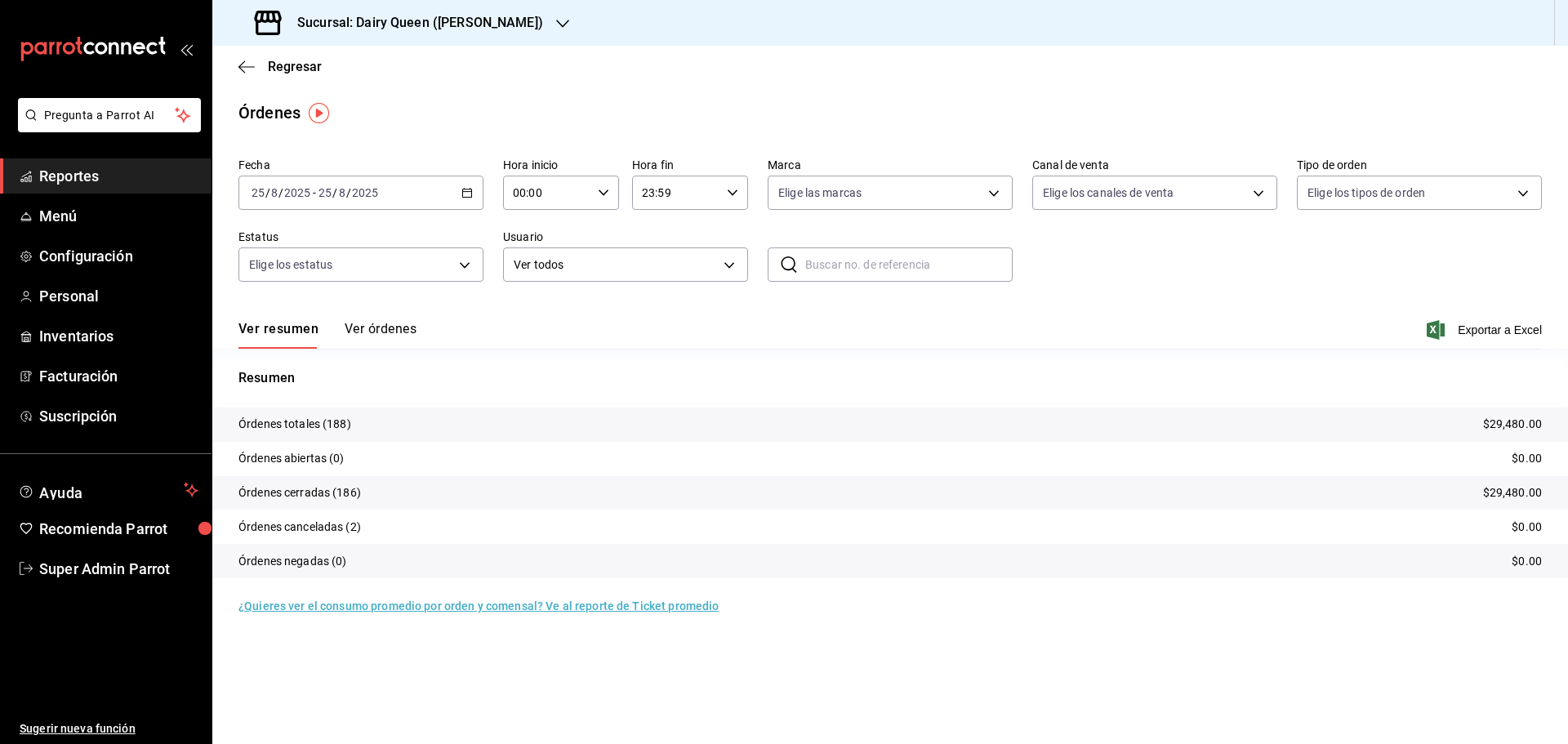
click at [305, 23] on h3 "Sucursal: Dairy Queen ([PERSON_NAME])" at bounding box center [413, 23] width 259 height 20
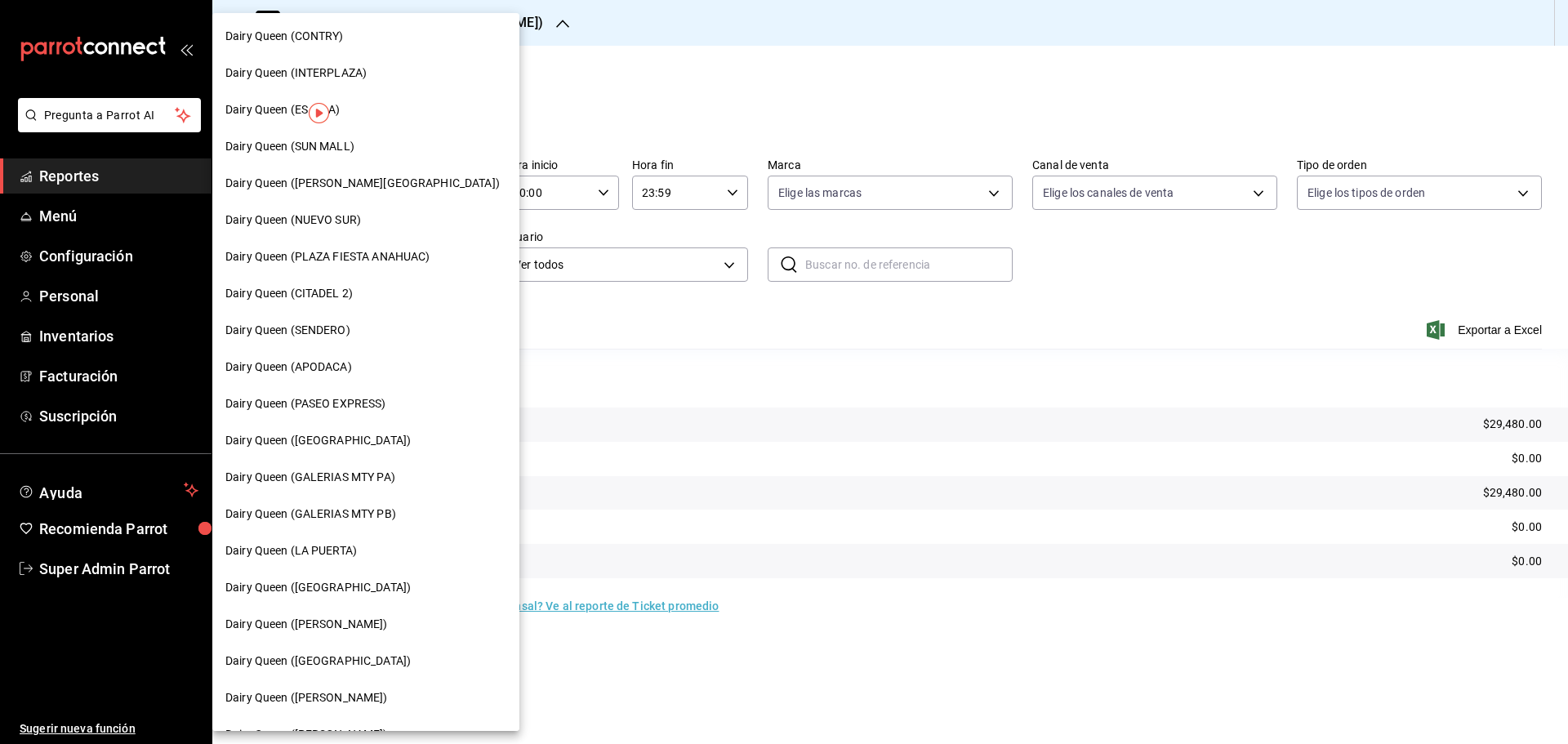
scroll to position [508, 0]
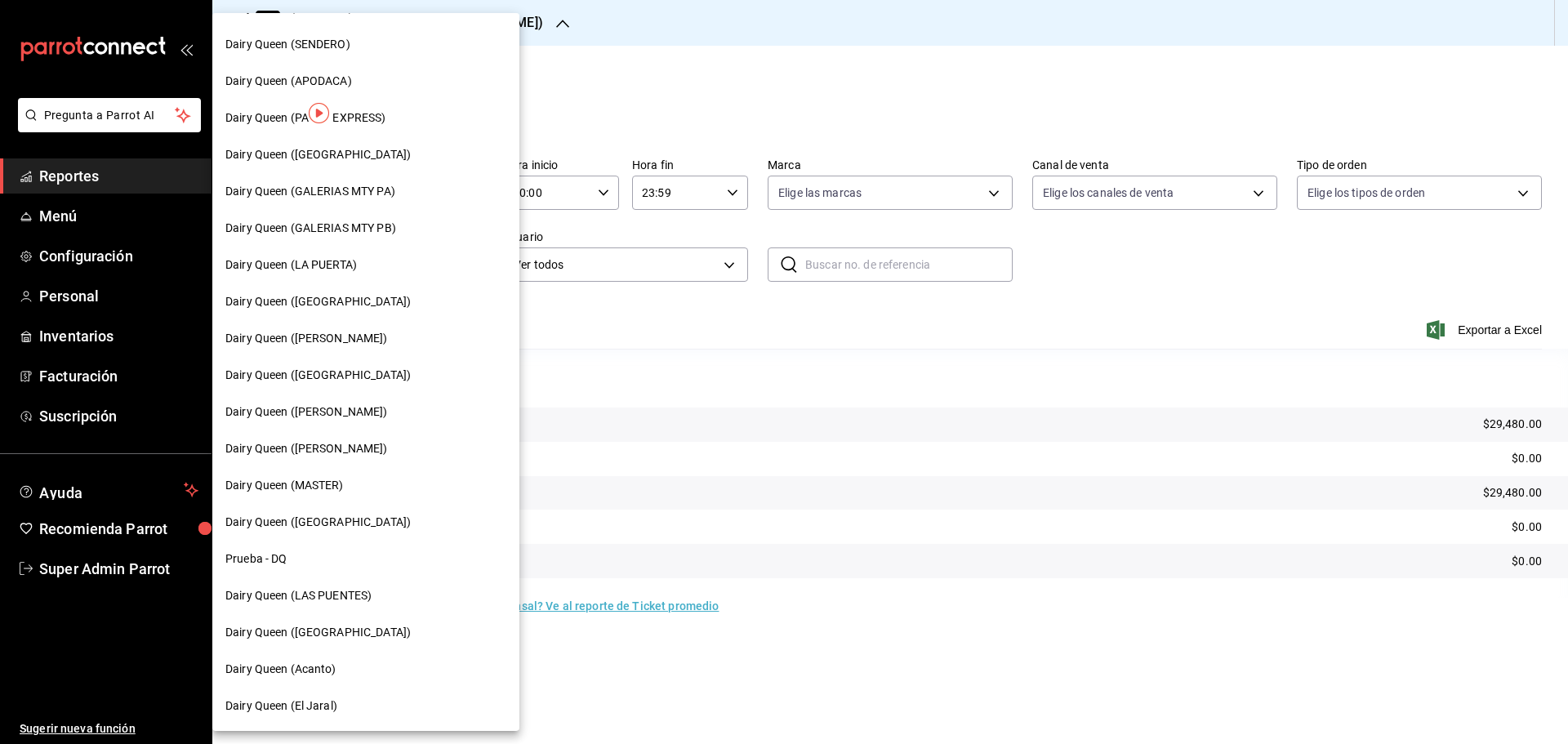
click at [366, 513] on span "Dairy Queen ([GEOGRAPHIC_DATA])" at bounding box center [317, 522] width 185 height 17
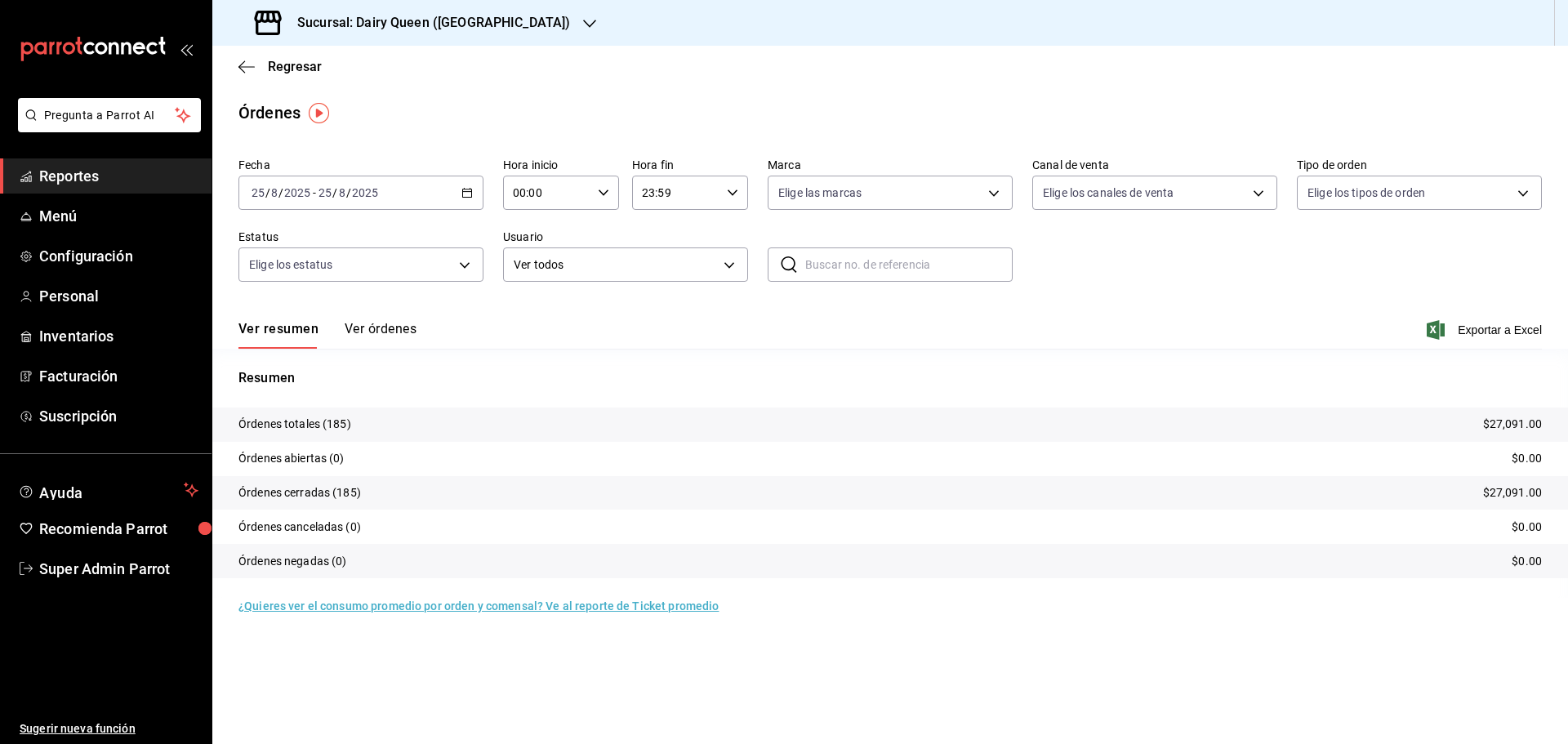
click at [326, 7] on div "Sucursal: Dairy Queen ([GEOGRAPHIC_DATA])" at bounding box center [413, 22] width 377 height 46
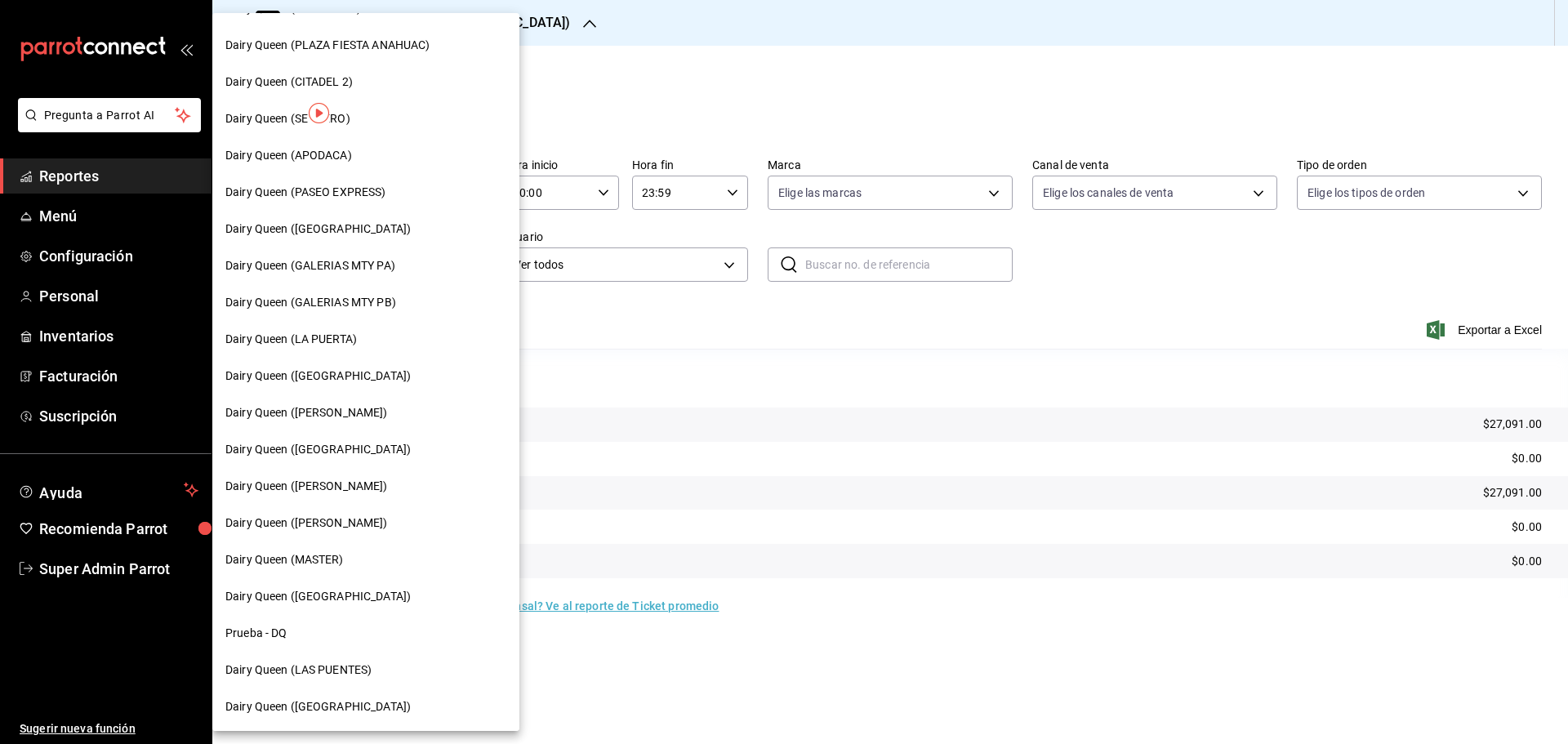
scroll to position [508, 0]
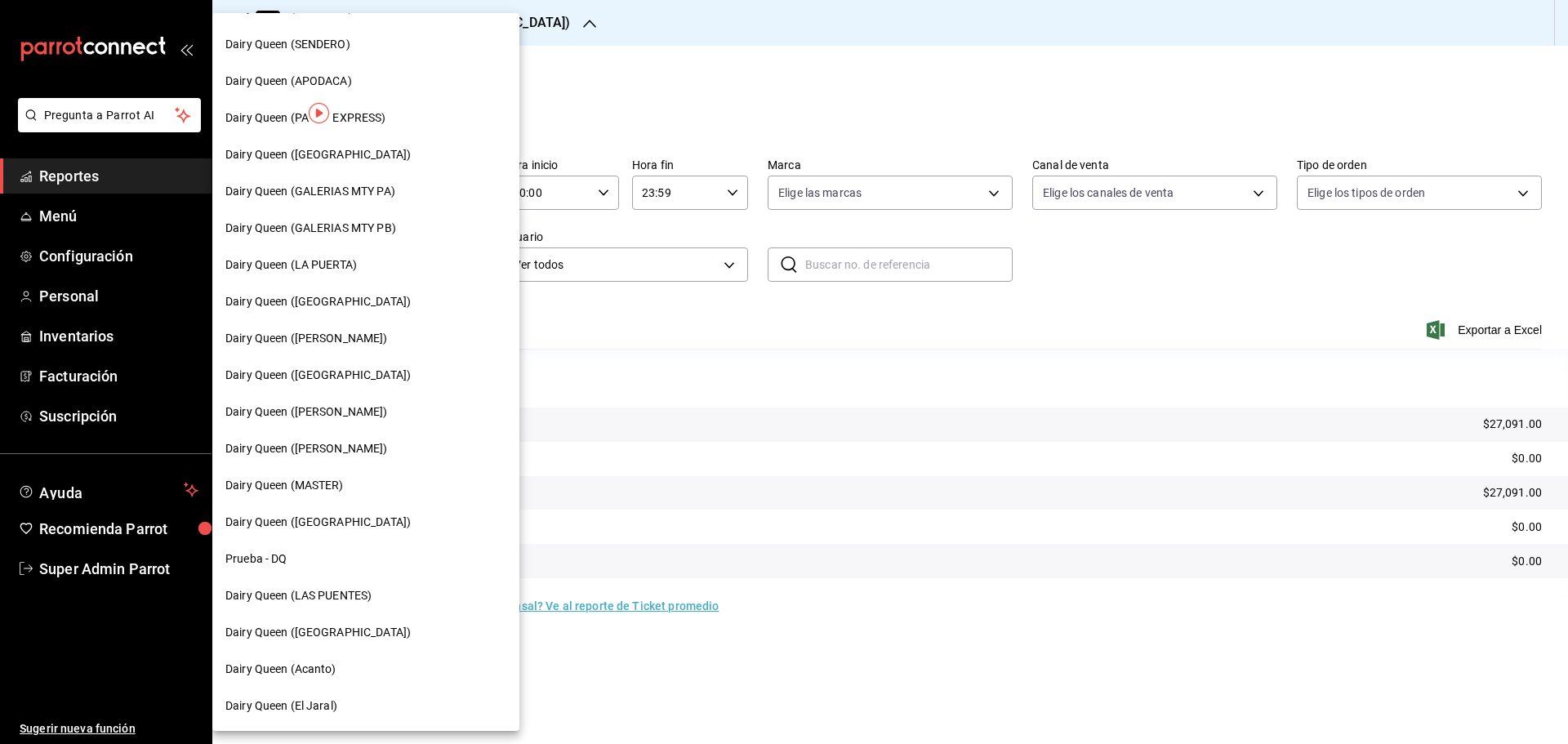
click at [300, 662] on span "Dairy Queen (Acanto)" at bounding box center [280, 669] width 111 height 17
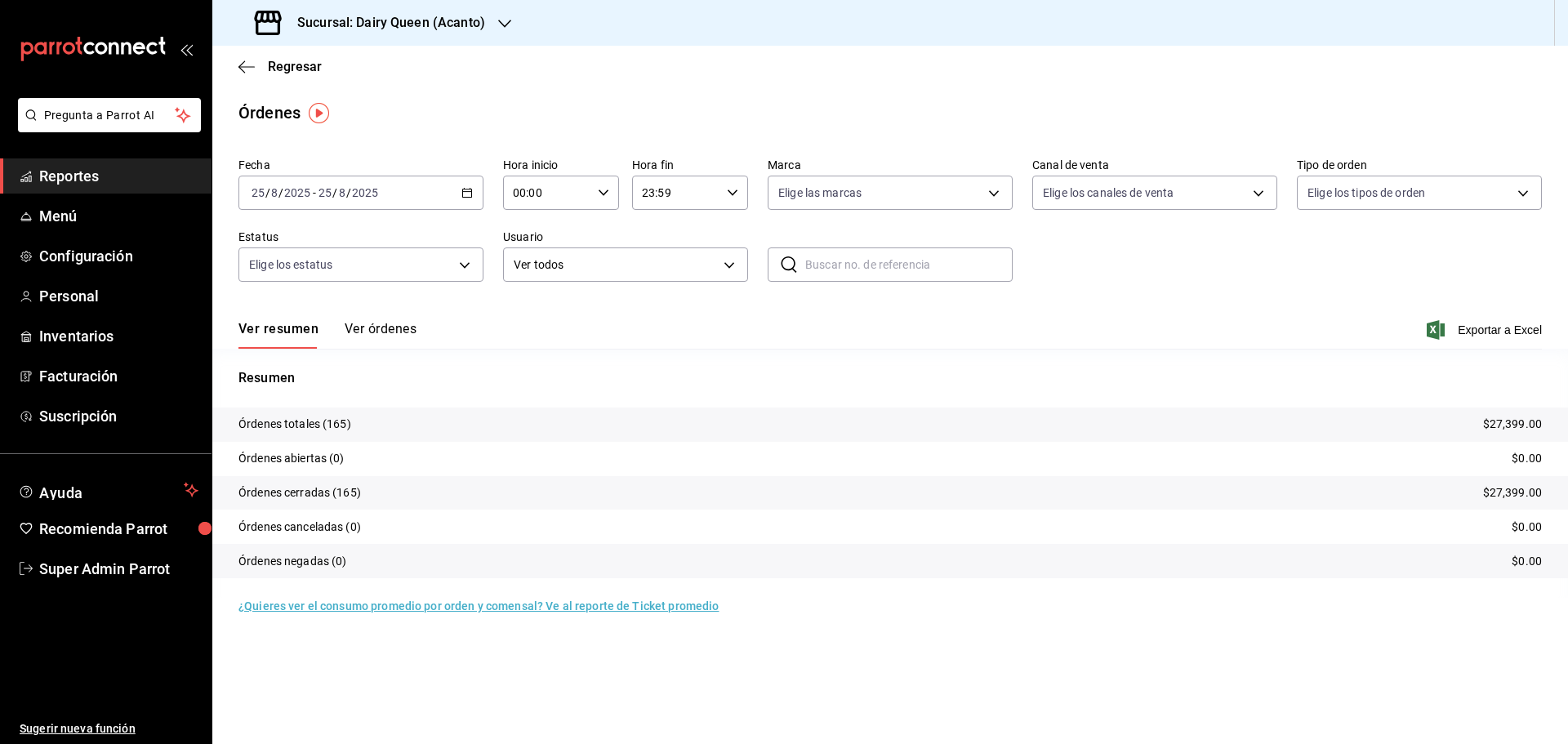
click at [307, 14] on h3 "Sucursal: Dairy Queen (Acanto)" at bounding box center [384, 23] width 201 height 20
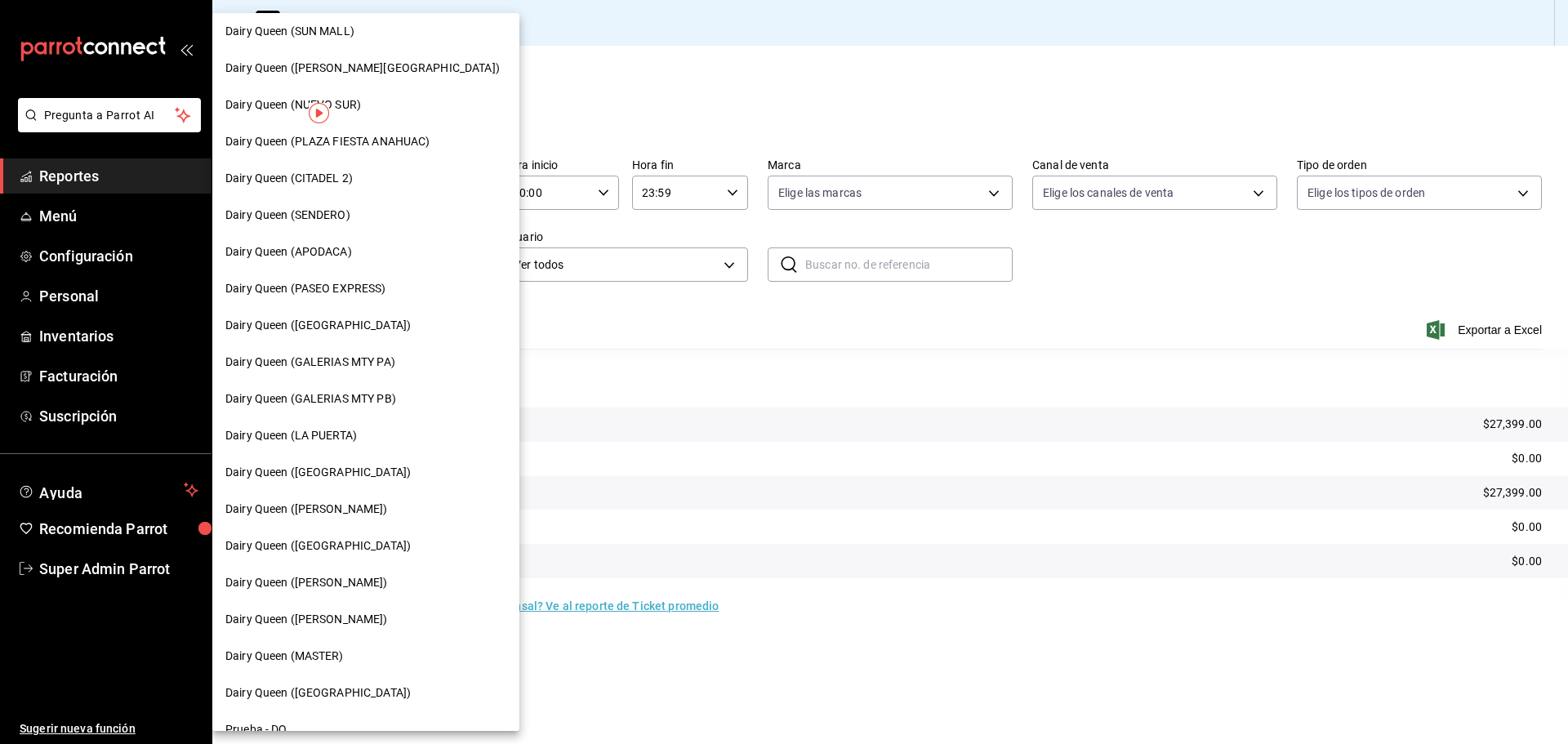
scroll to position [508, 0]
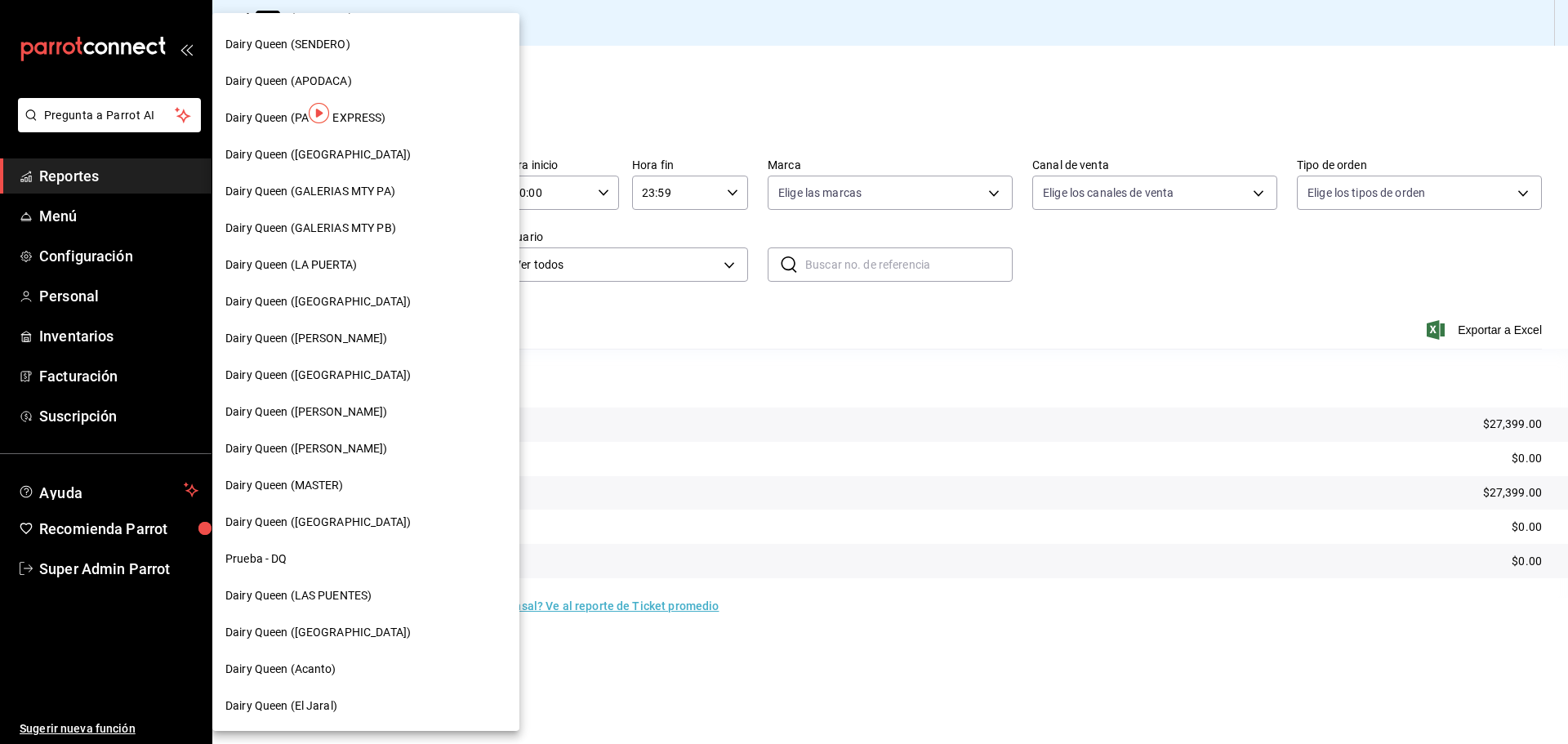
click at [322, 697] on span "Dairy Queen (El Jaral)" at bounding box center [281, 706] width 112 height 17
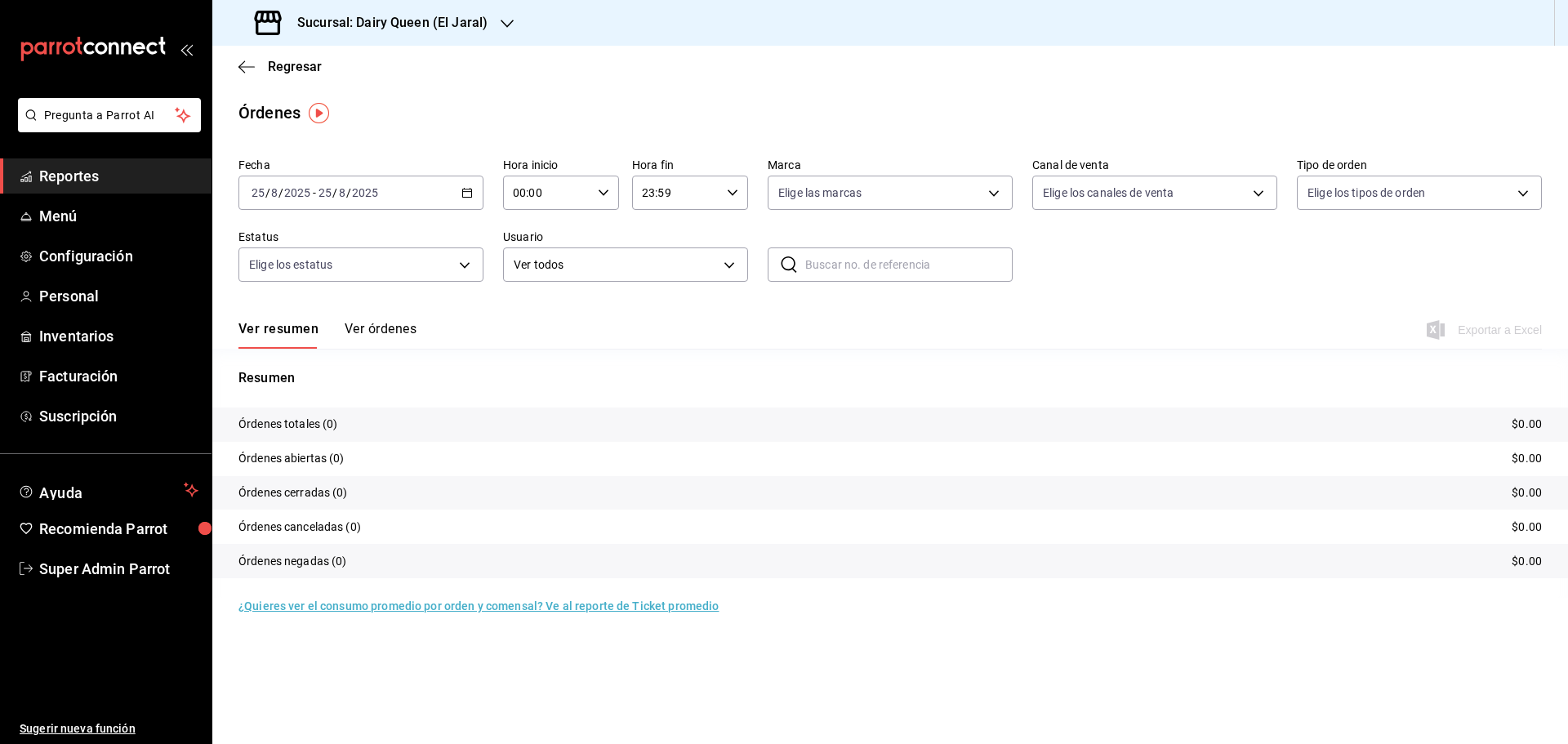
click at [70, 182] on span "Reportes" at bounding box center [118, 176] width 159 height 22
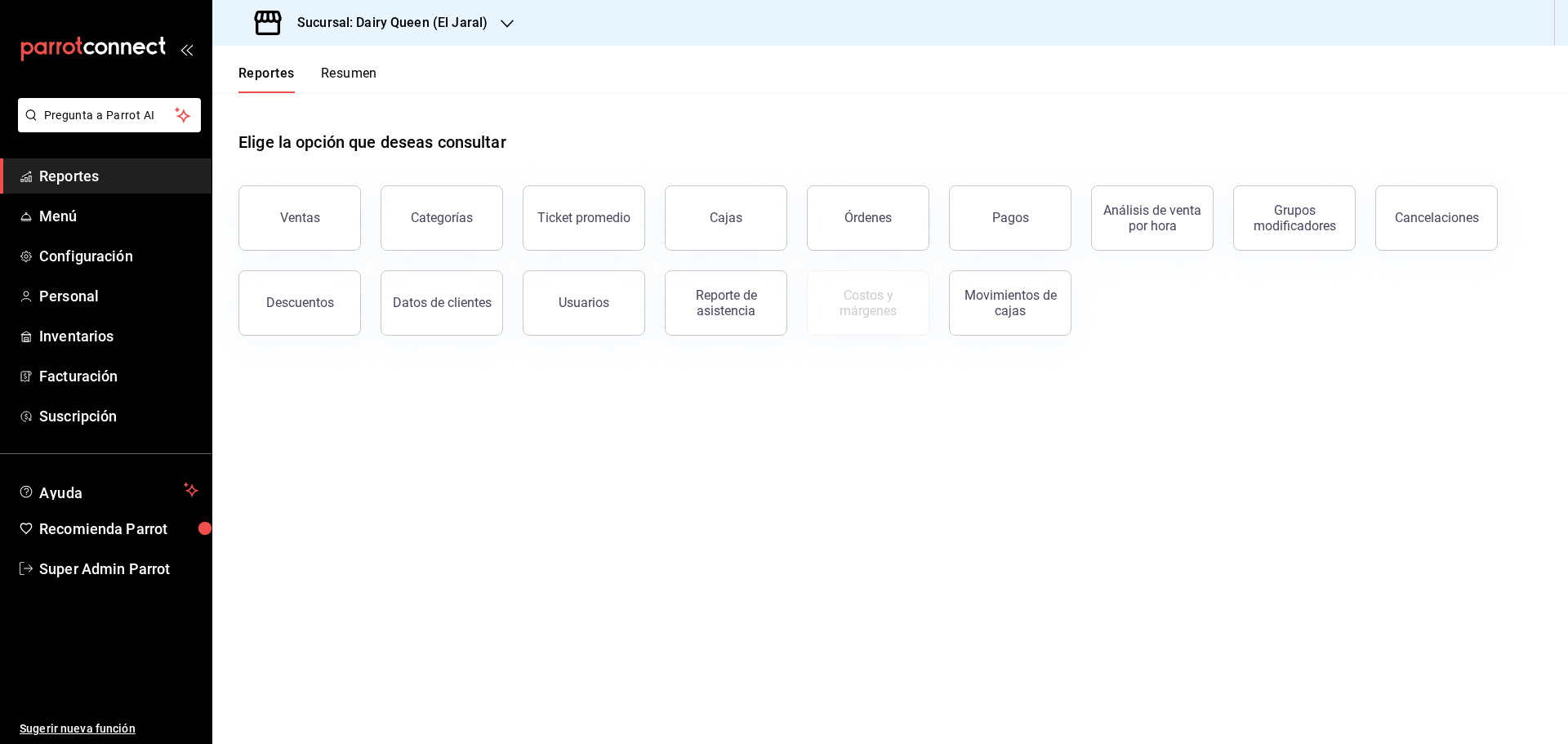
click at [360, 77] on button "Resumen" at bounding box center [349, 78] width 57 height 27
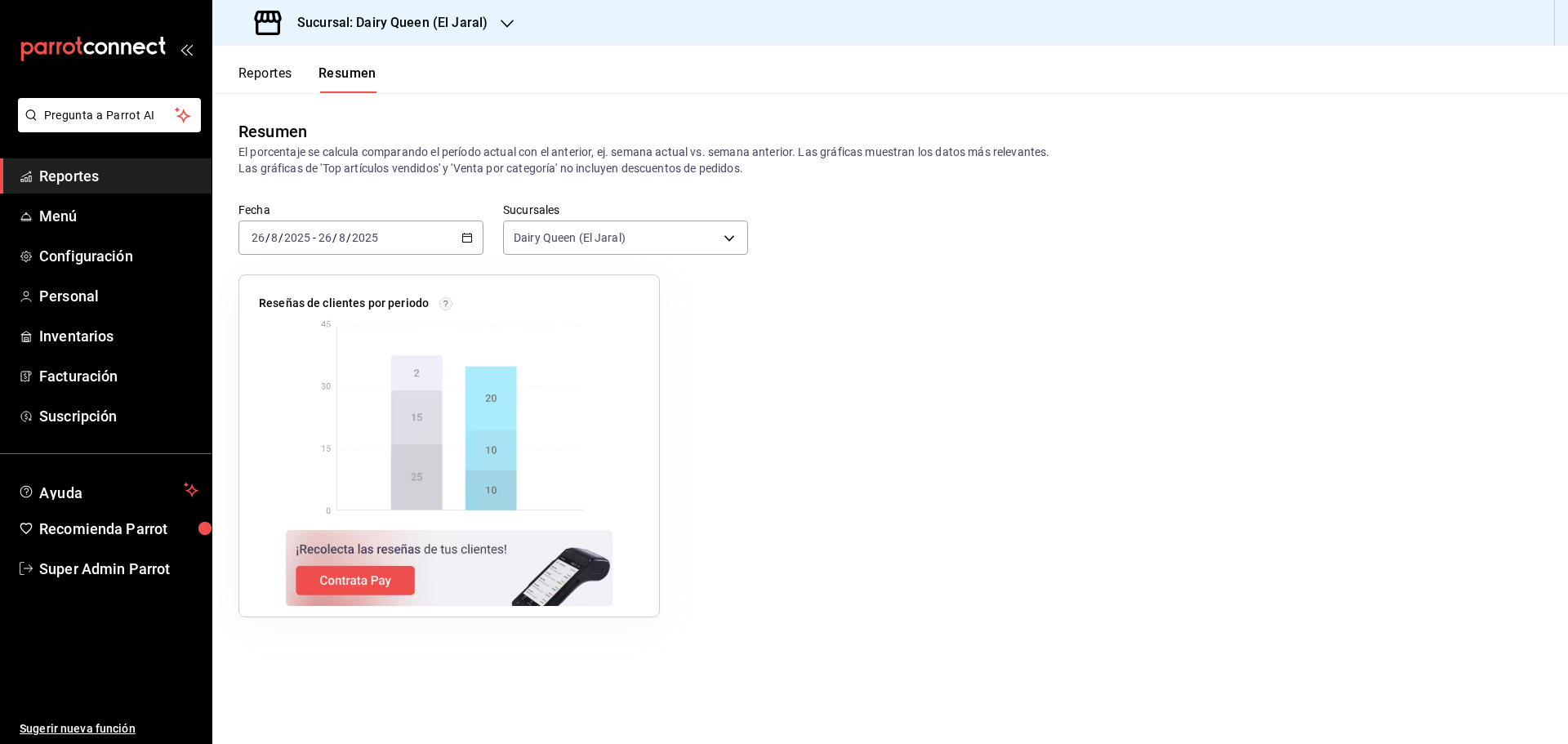
click at [374, 242] on input "2025" at bounding box center [364, 237] width 27 height 13
click at [319, 473] on span "Rango de fechas" at bounding box center [316, 471] width 127 height 17
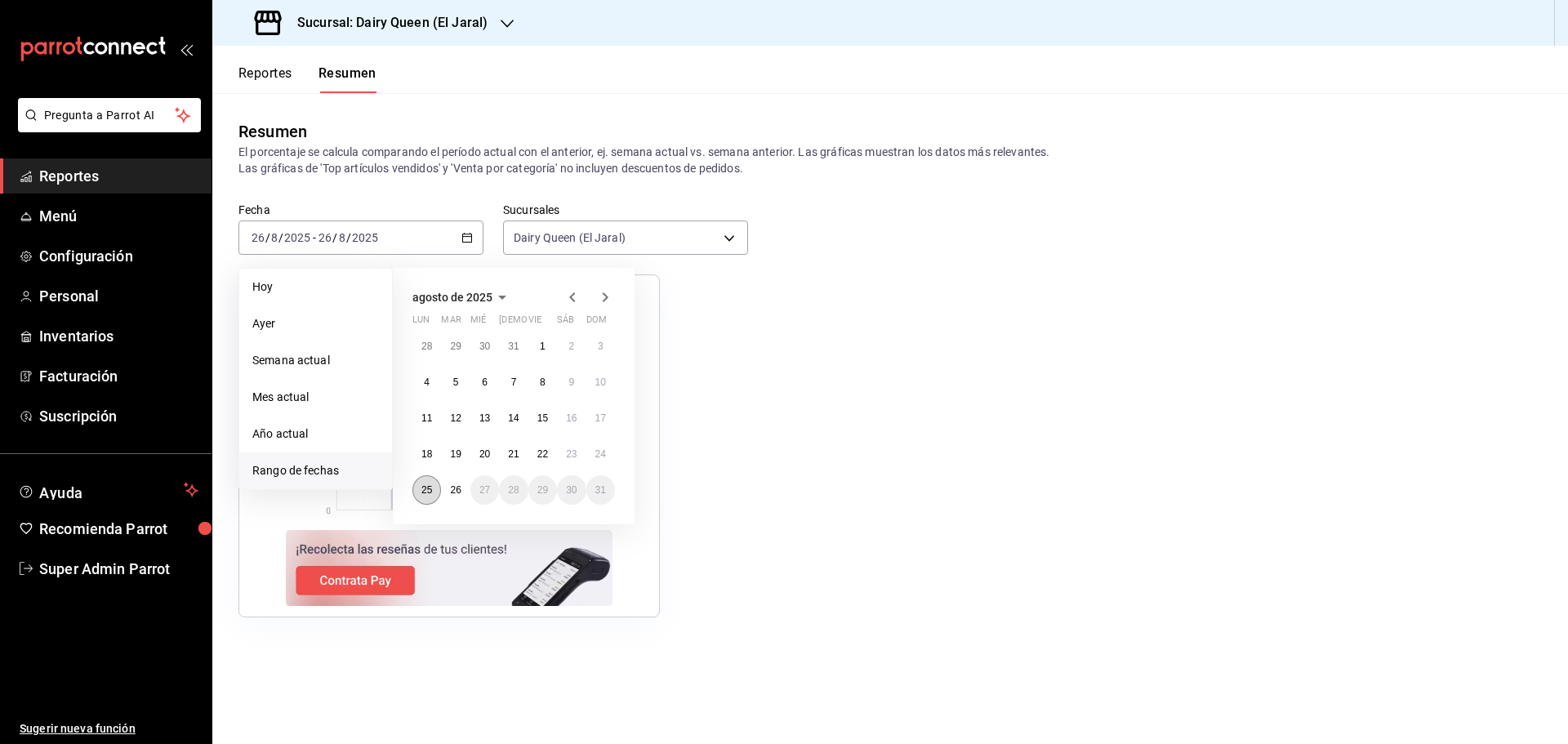
click at [424, 494] on abbr "25" at bounding box center [427, 490] width 11 height 12
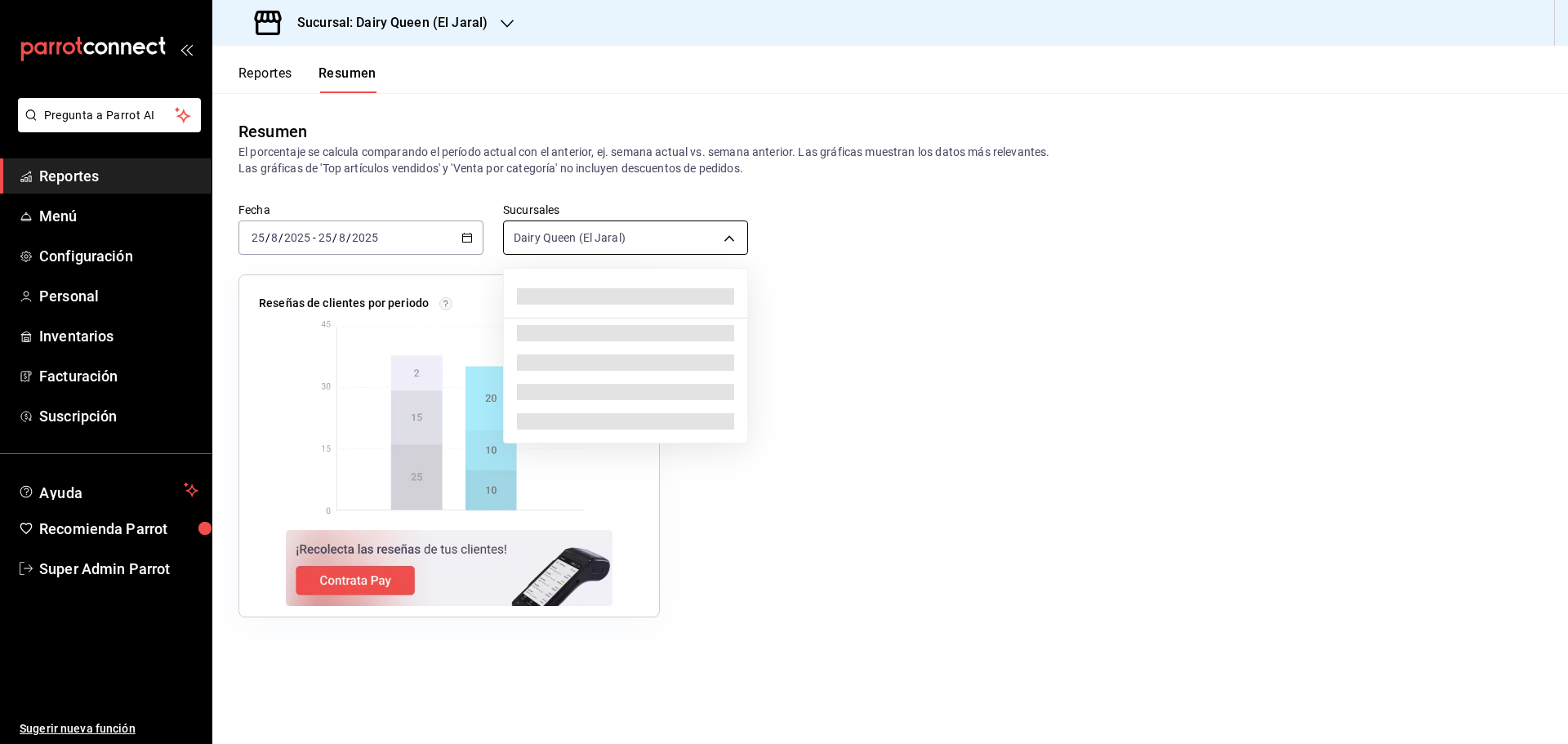
click at [565, 243] on body "Pregunta a Parrot AI Reportes Menú Configuración Personal Inventarios Facturaci…" at bounding box center [784, 372] width 1568 height 744
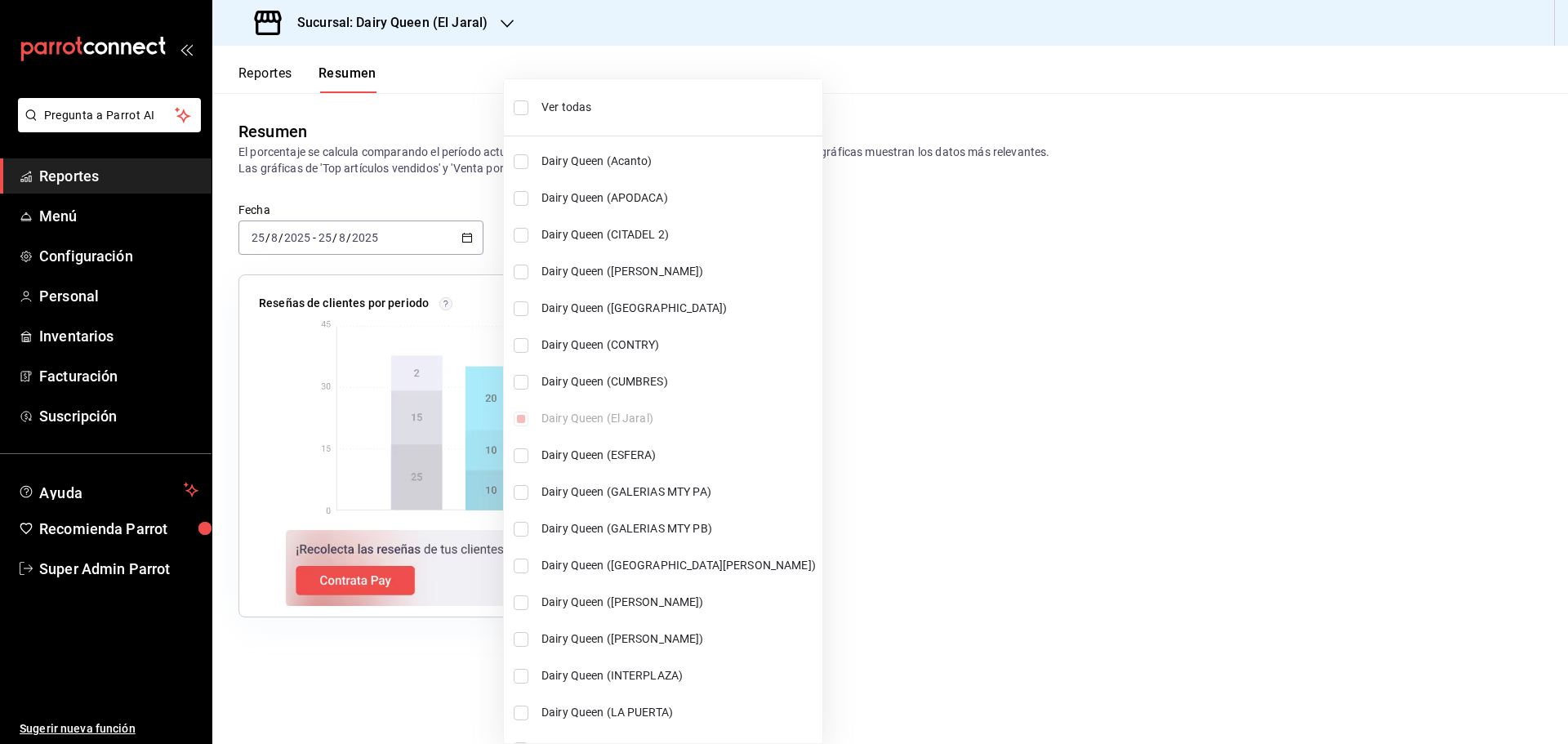
click at [553, 107] on span "Ver todas" at bounding box center [678, 107] width 274 height 17
type input "[object Object],[object Object],[object Object],[object Object],[object Object]…"
checkbox input "true"
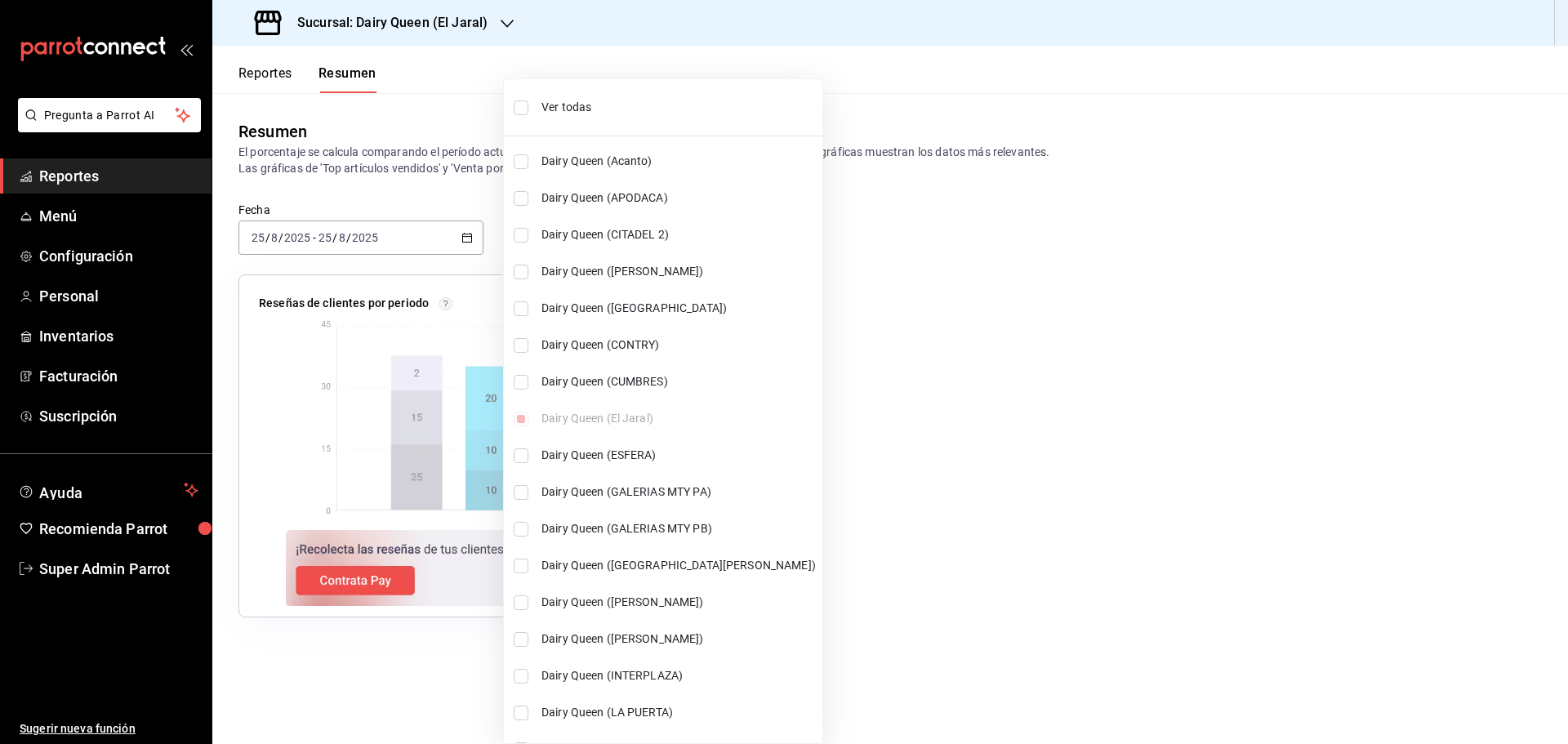
checkbox input "true"
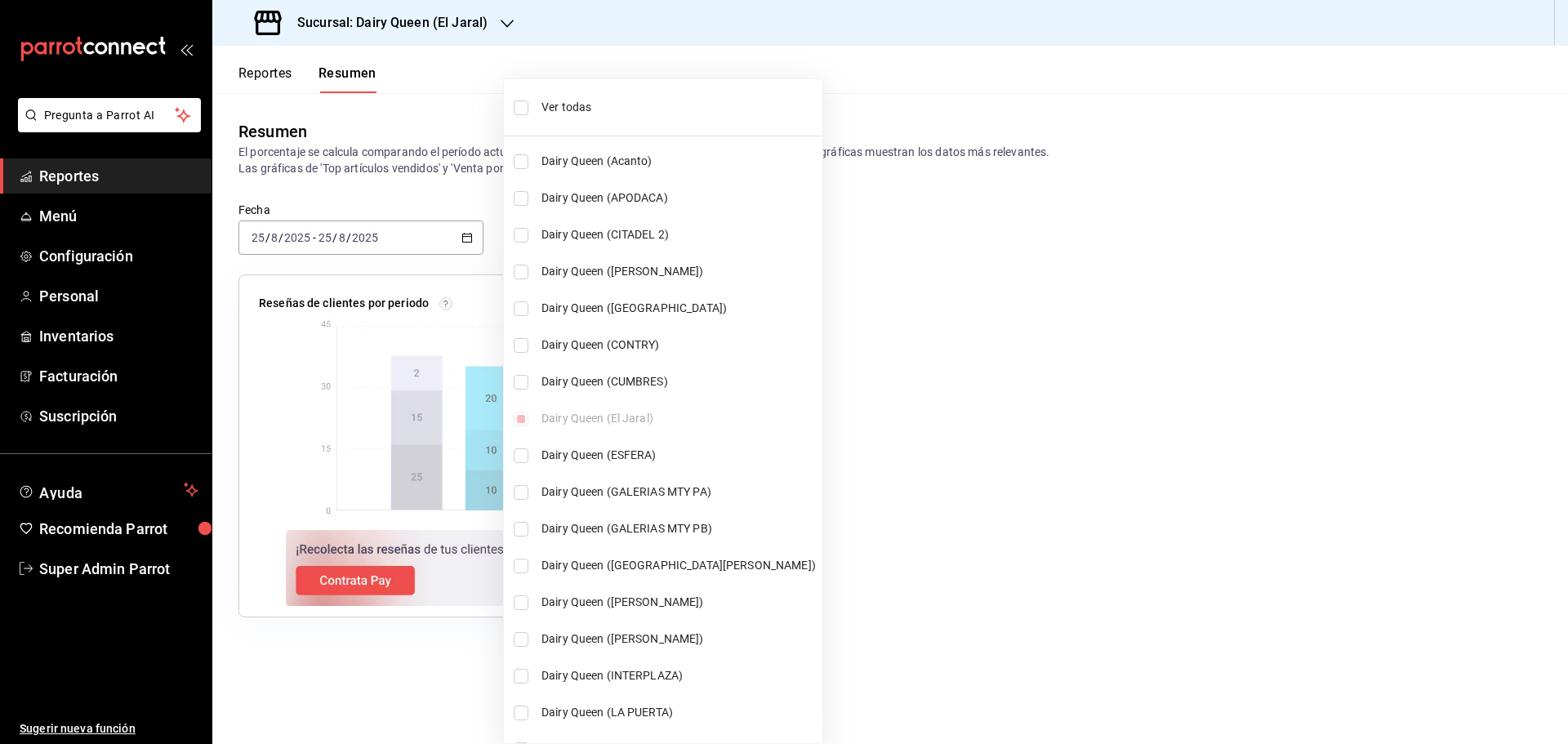
checkbox input "true"
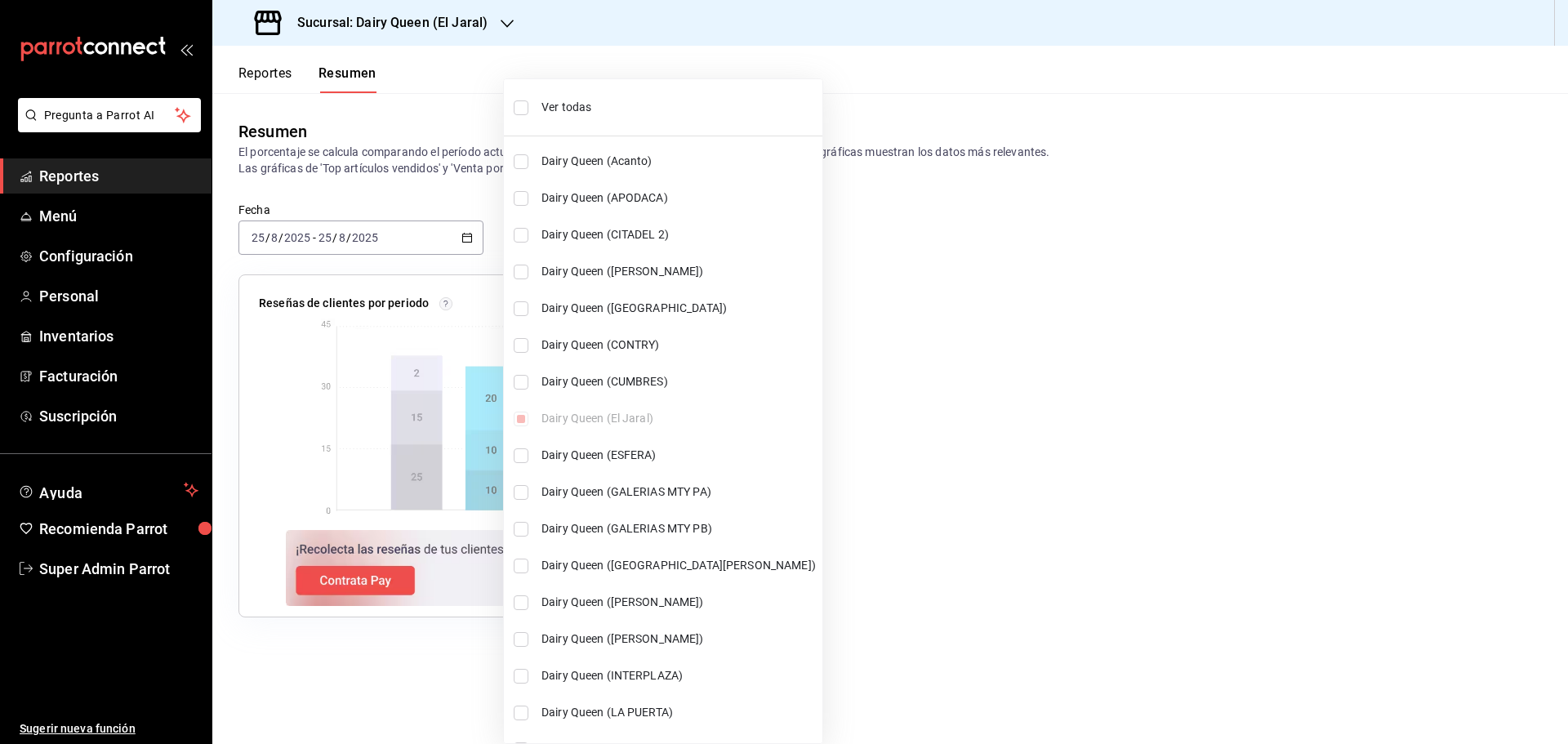
checkbox input "true"
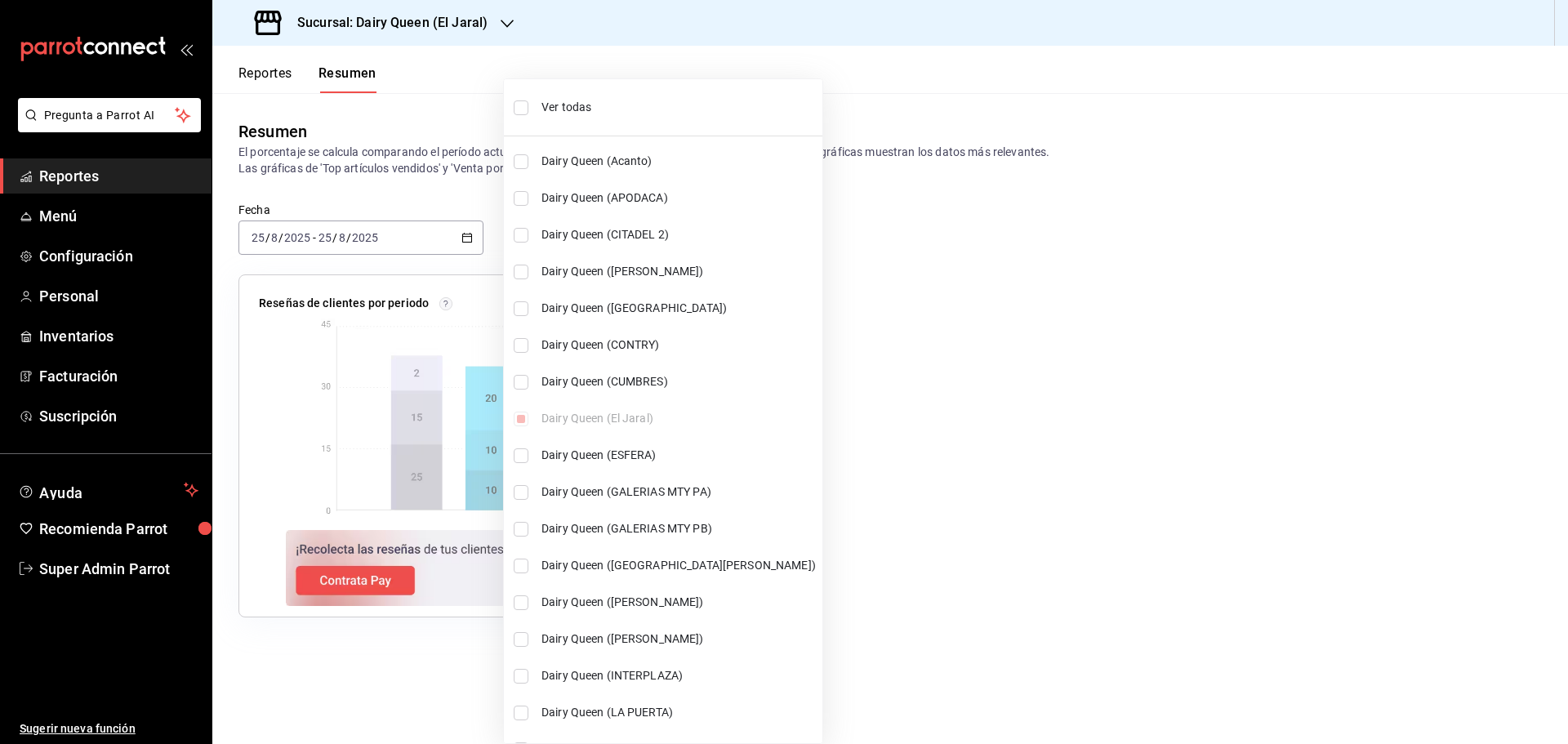
checkbox input "true"
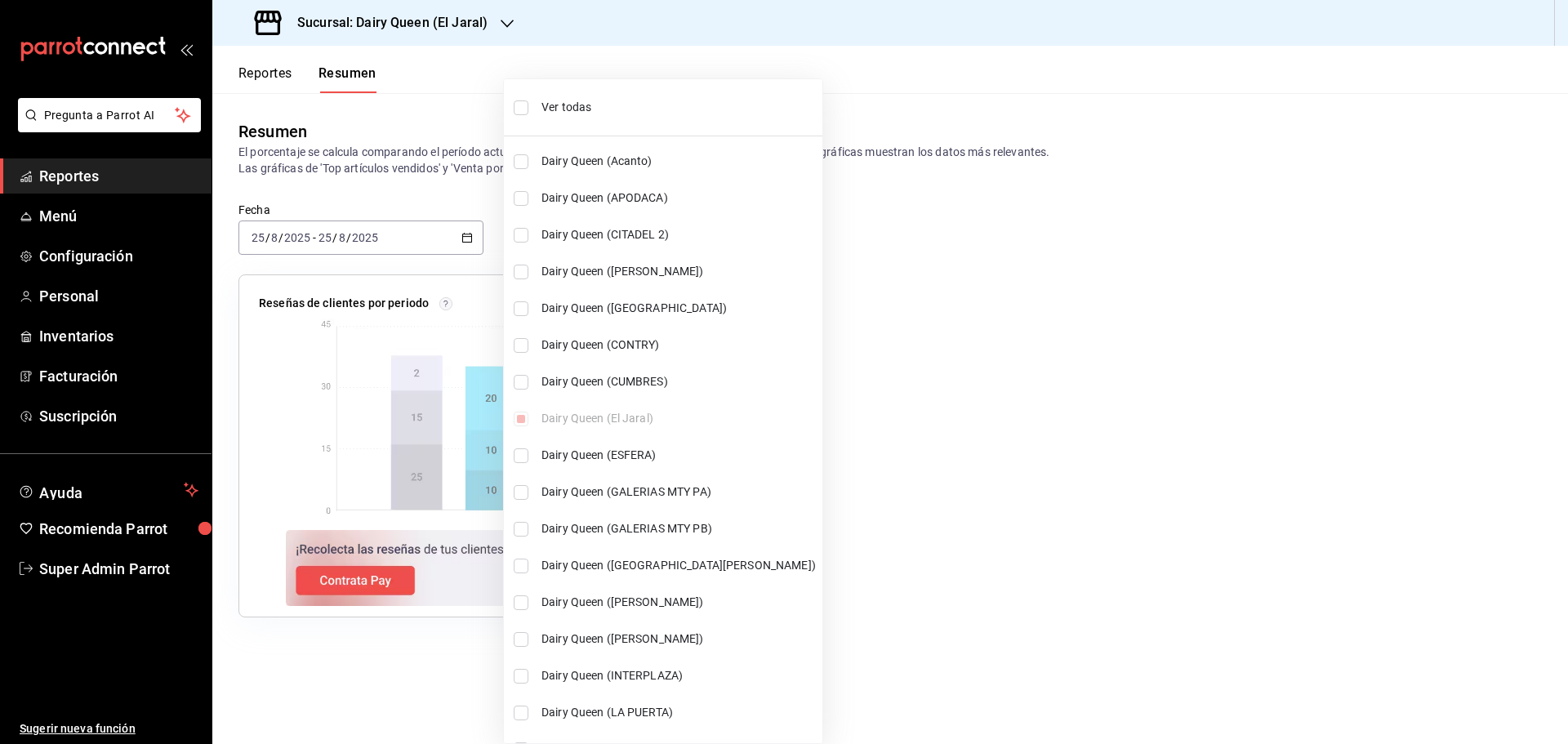
checkbox input "true"
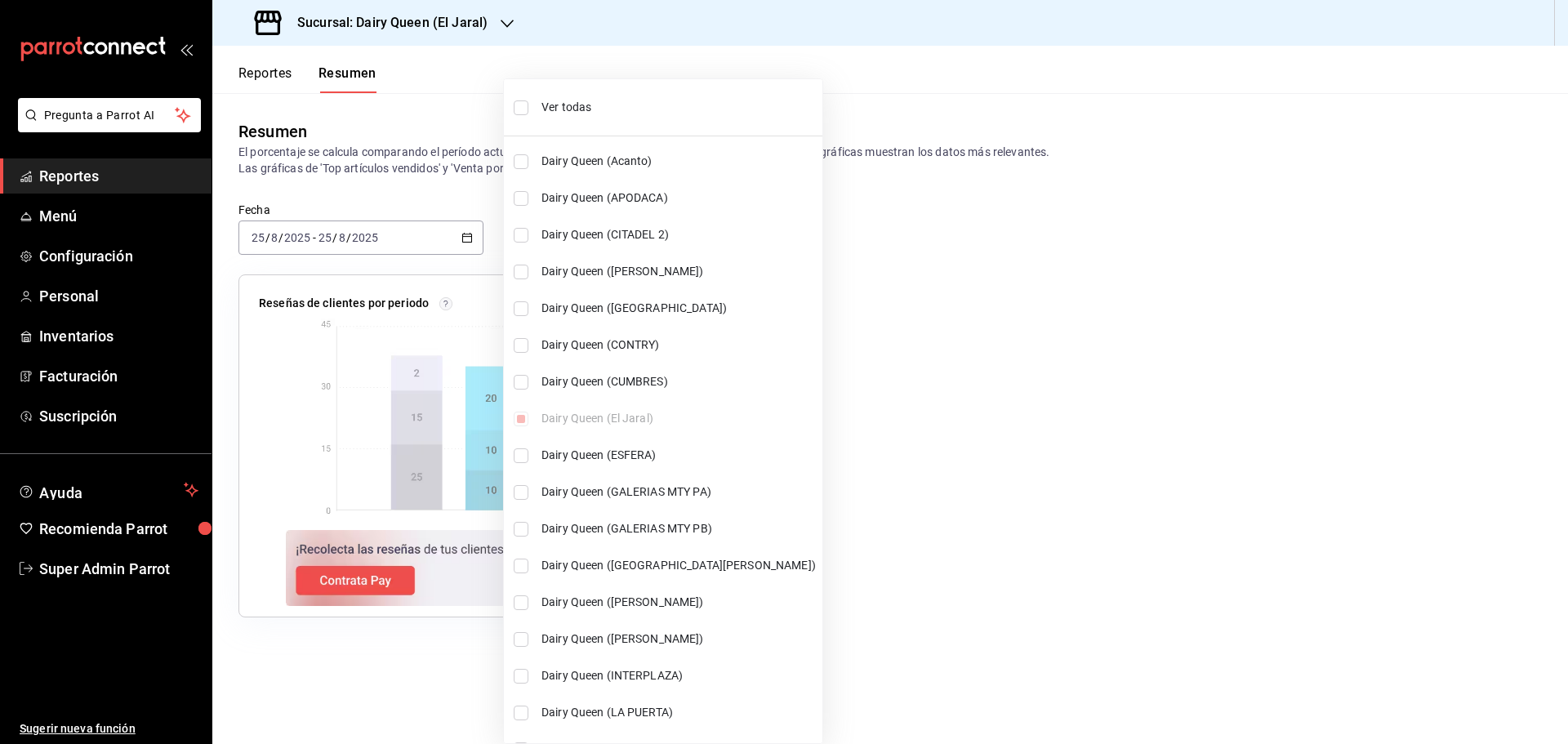
checkbox input "true"
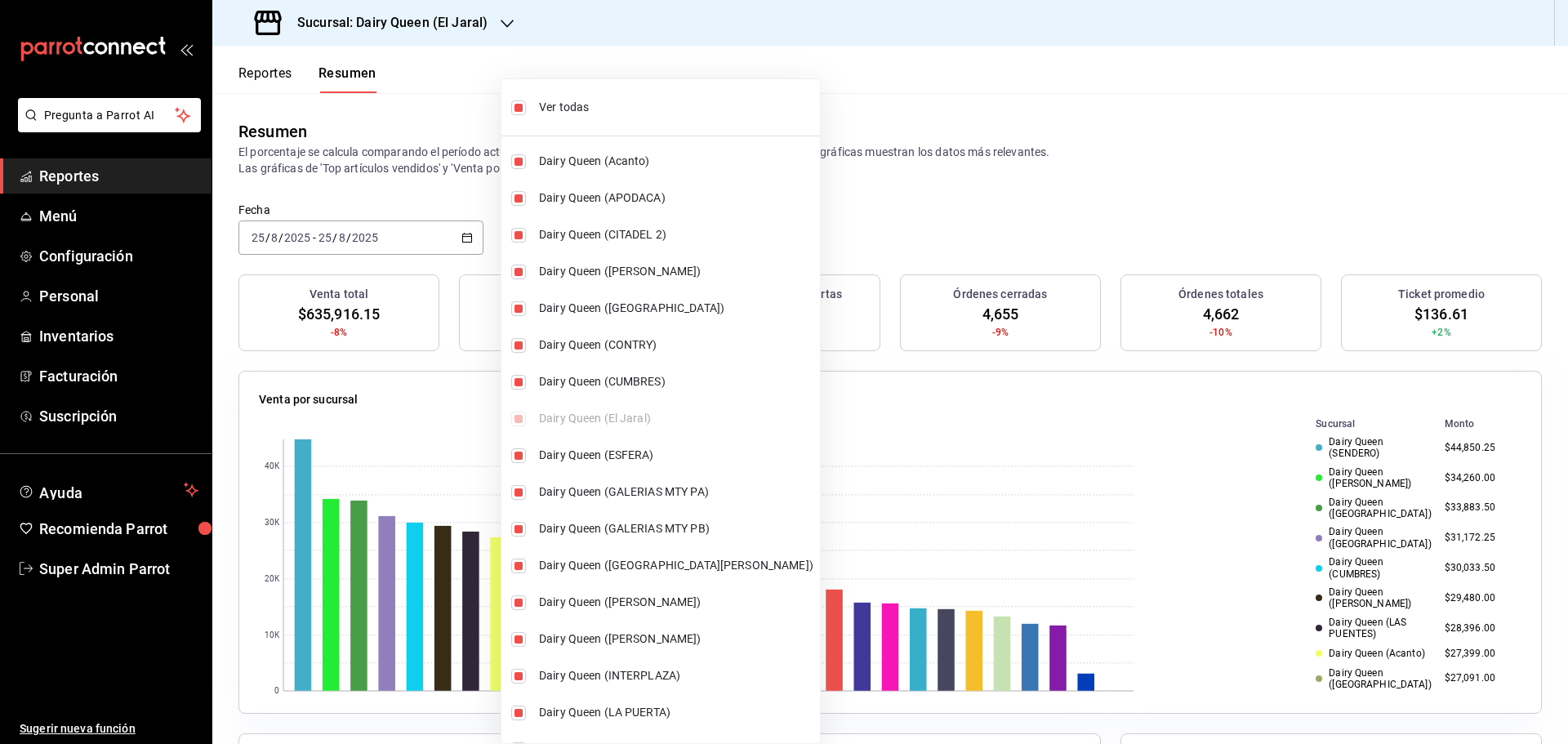
click at [348, 187] on div at bounding box center [784, 372] width 1568 height 744
